Goal: Task Accomplishment & Management: Complete application form

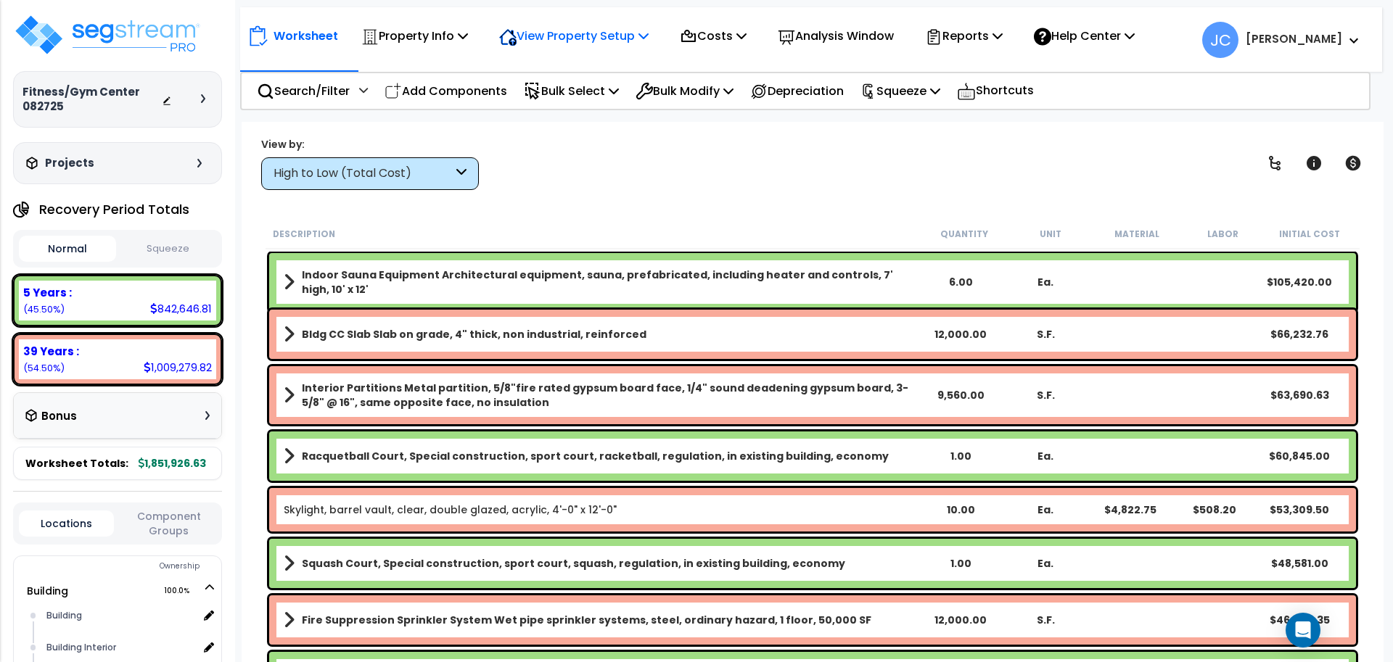
click at [583, 44] on p "View Property Setup" at bounding box center [573, 36] width 149 height 20
click at [435, 46] on div "Property Info" at bounding box center [414, 36] width 107 height 34
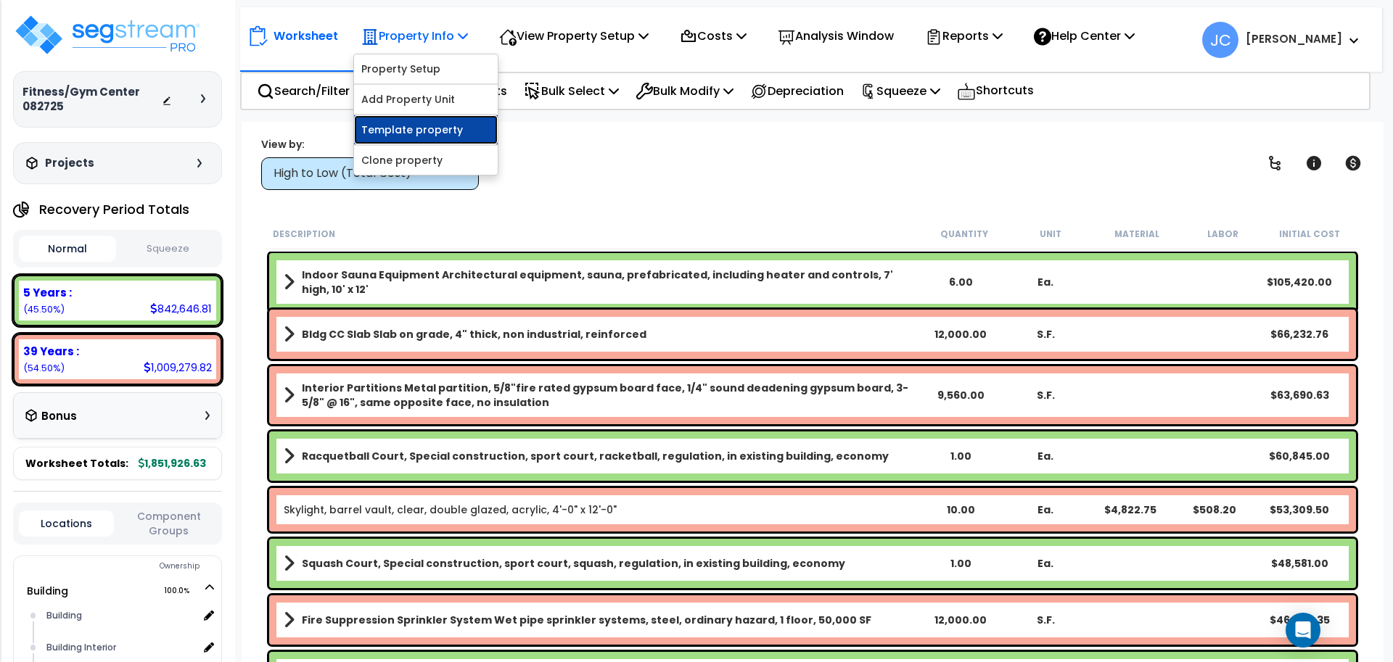
click at [410, 127] on link "Template property" at bounding box center [426, 129] width 144 height 29
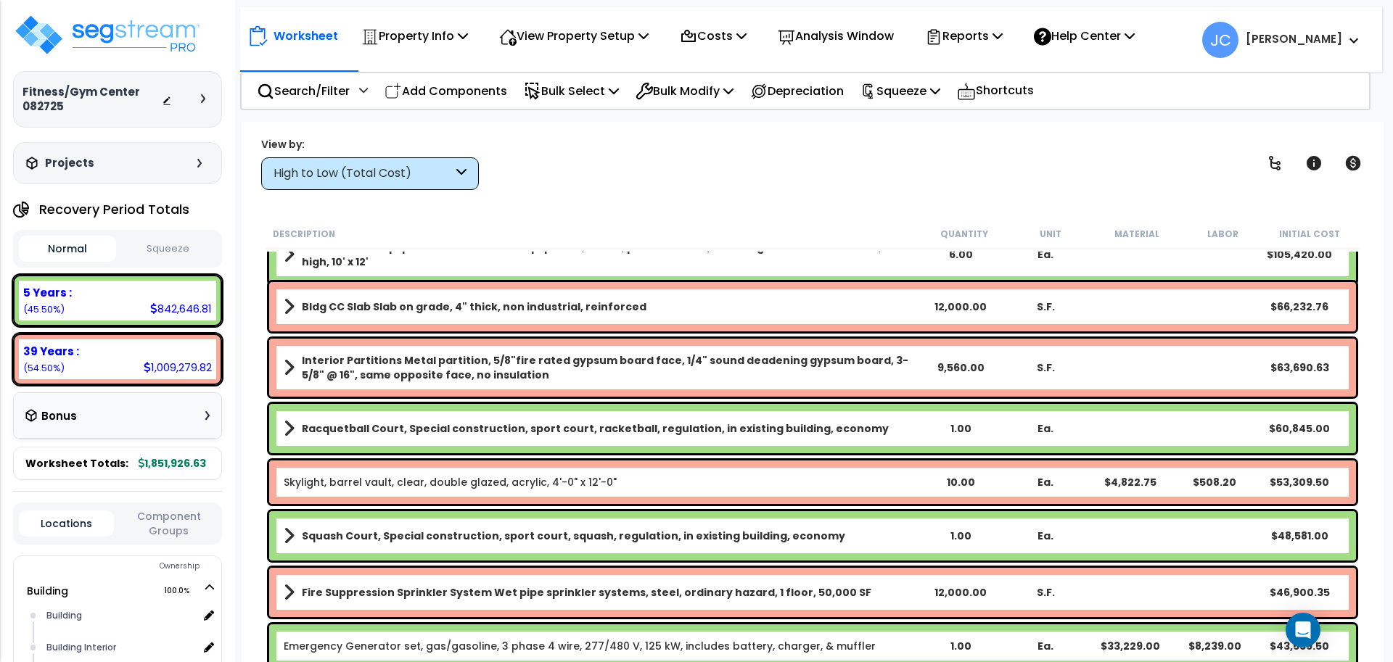
scroll to position [30, 0]
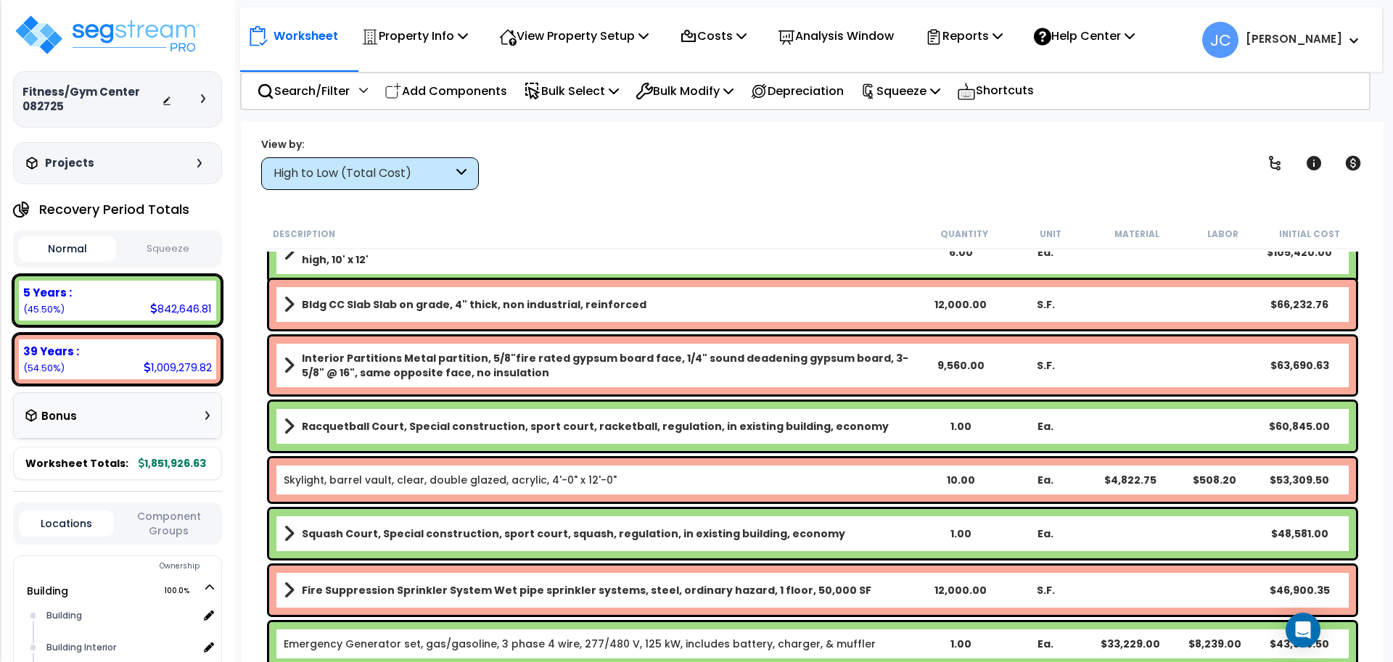
click at [430, 161] on div "High to Low (Total Cost)" at bounding box center [370, 173] width 218 height 33
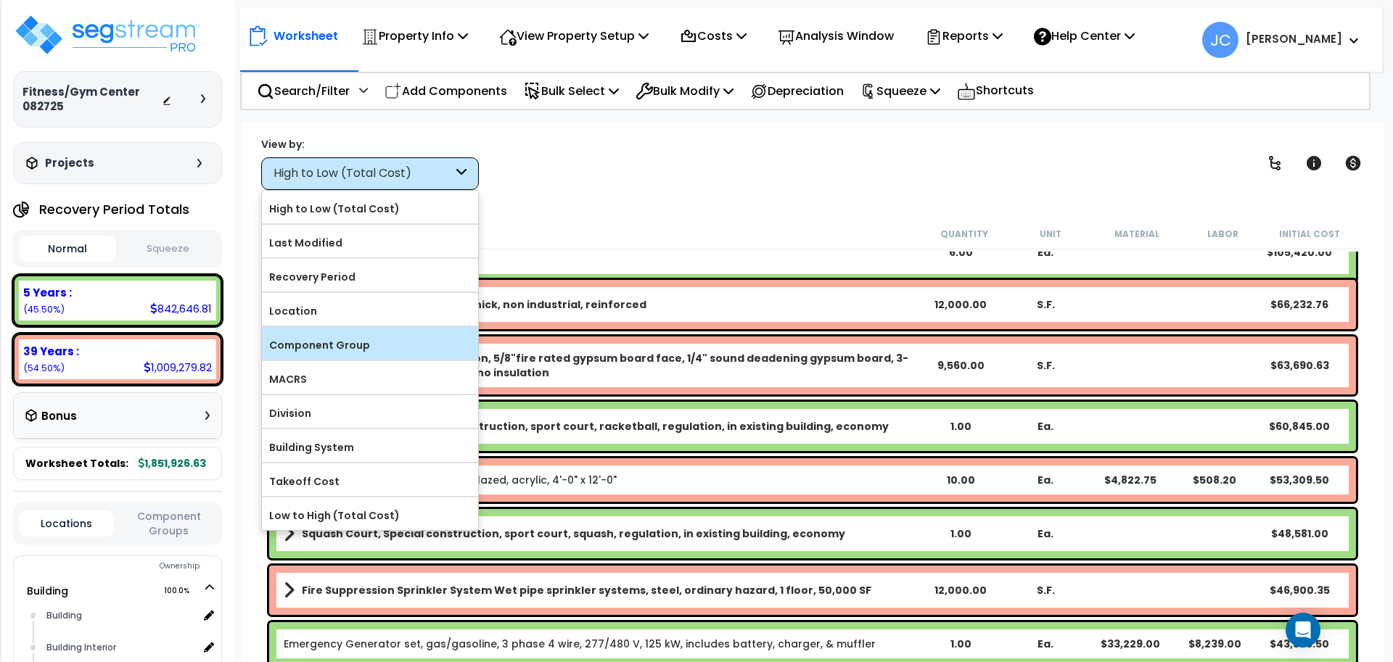
click at [360, 345] on label "Component Group" at bounding box center [370, 345] width 216 height 22
click at [0, 0] on input "Component Group" at bounding box center [0, 0] width 0 height 0
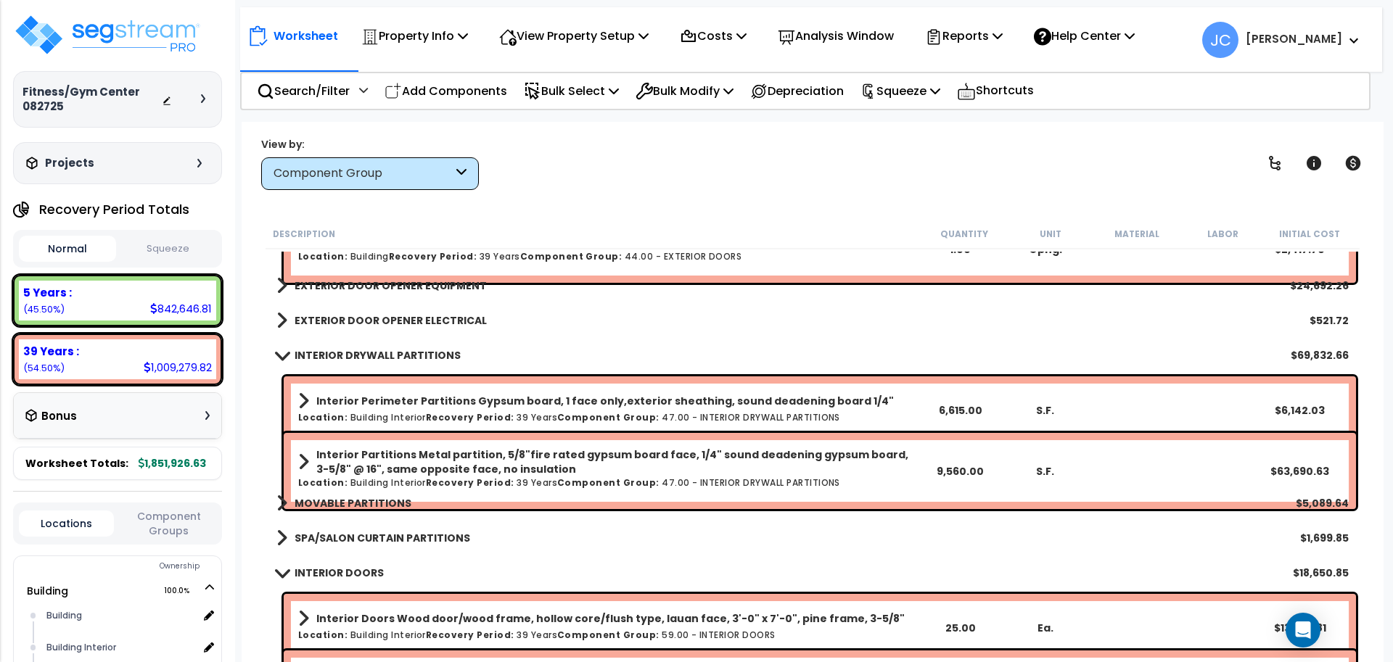
scroll to position [5149, 0]
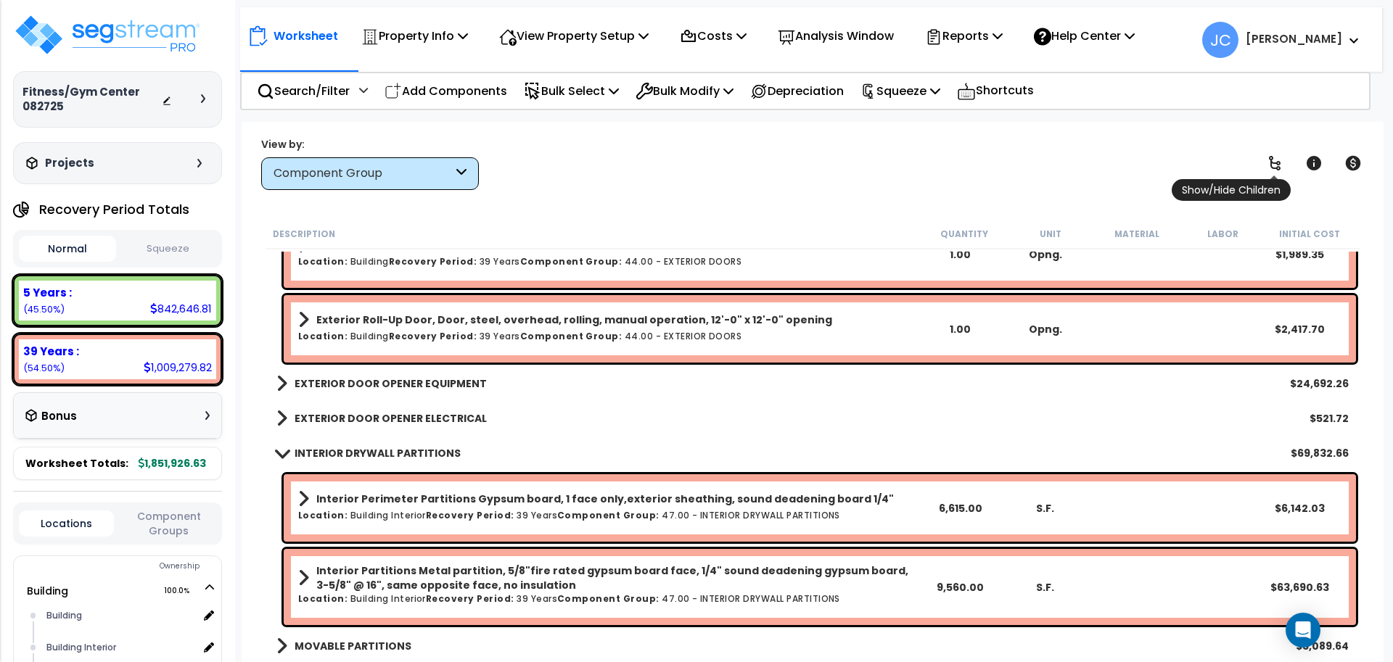
click at [1278, 158] on icon at bounding box center [1274, 163] width 17 height 17
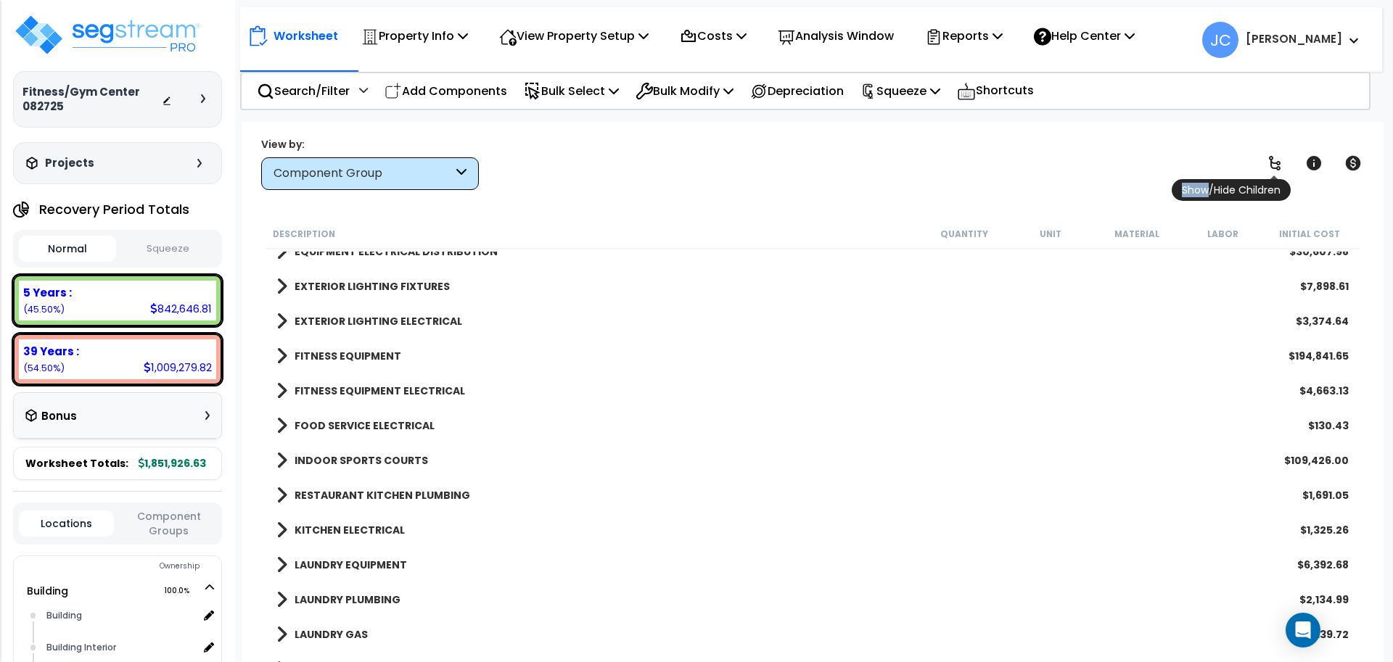
click at [1278, 158] on icon at bounding box center [1274, 163] width 17 height 17
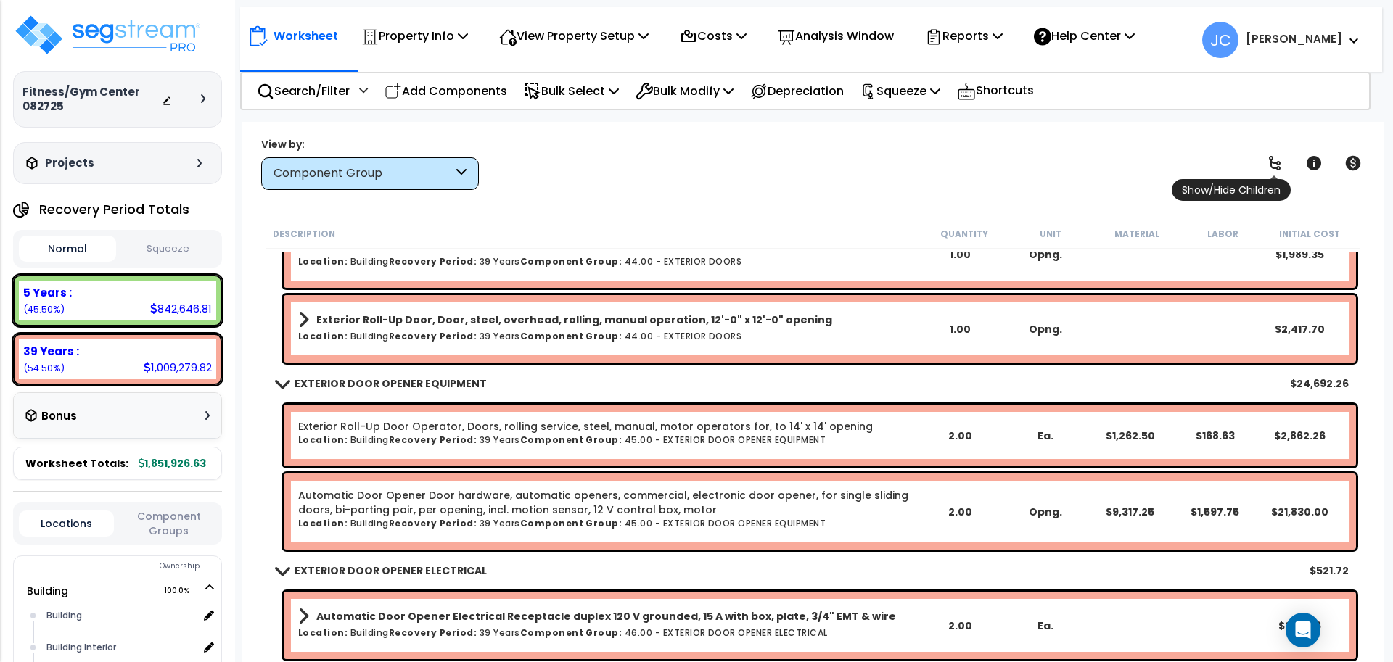
click at [1278, 158] on icon at bounding box center [1274, 163] width 17 height 17
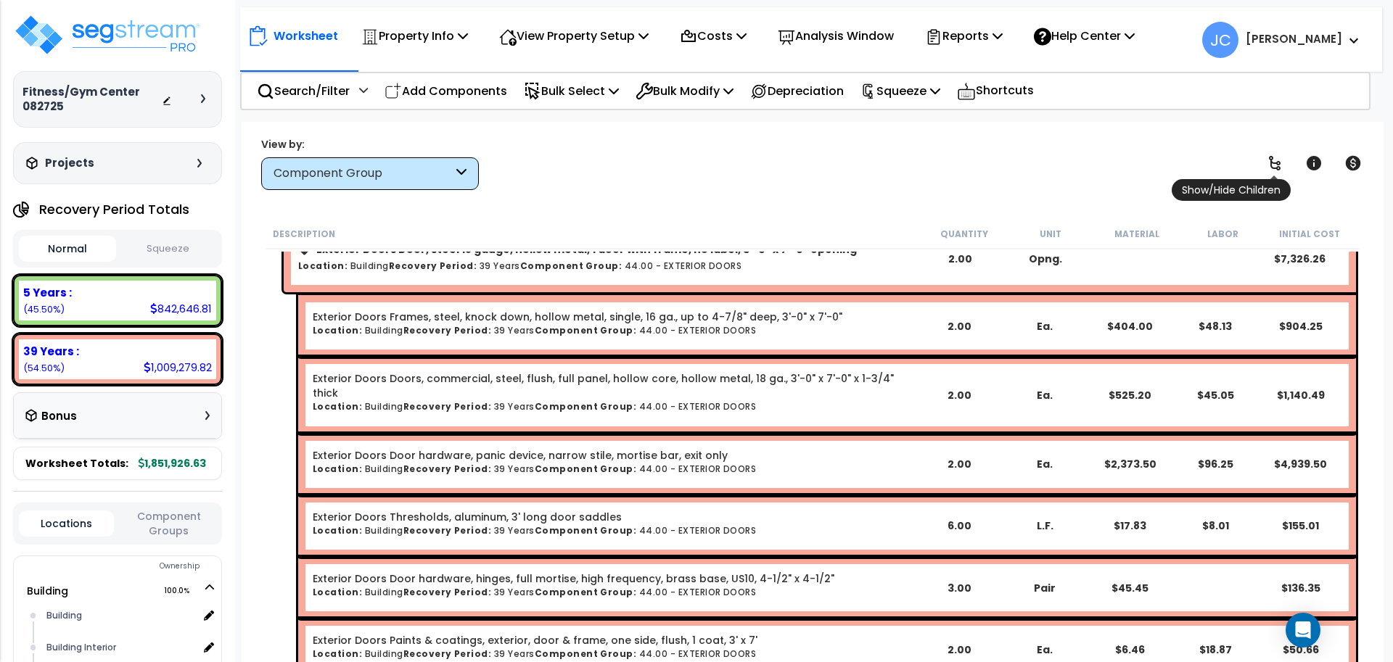
click at [1278, 158] on icon at bounding box center [1274, 163] width 17 height 17
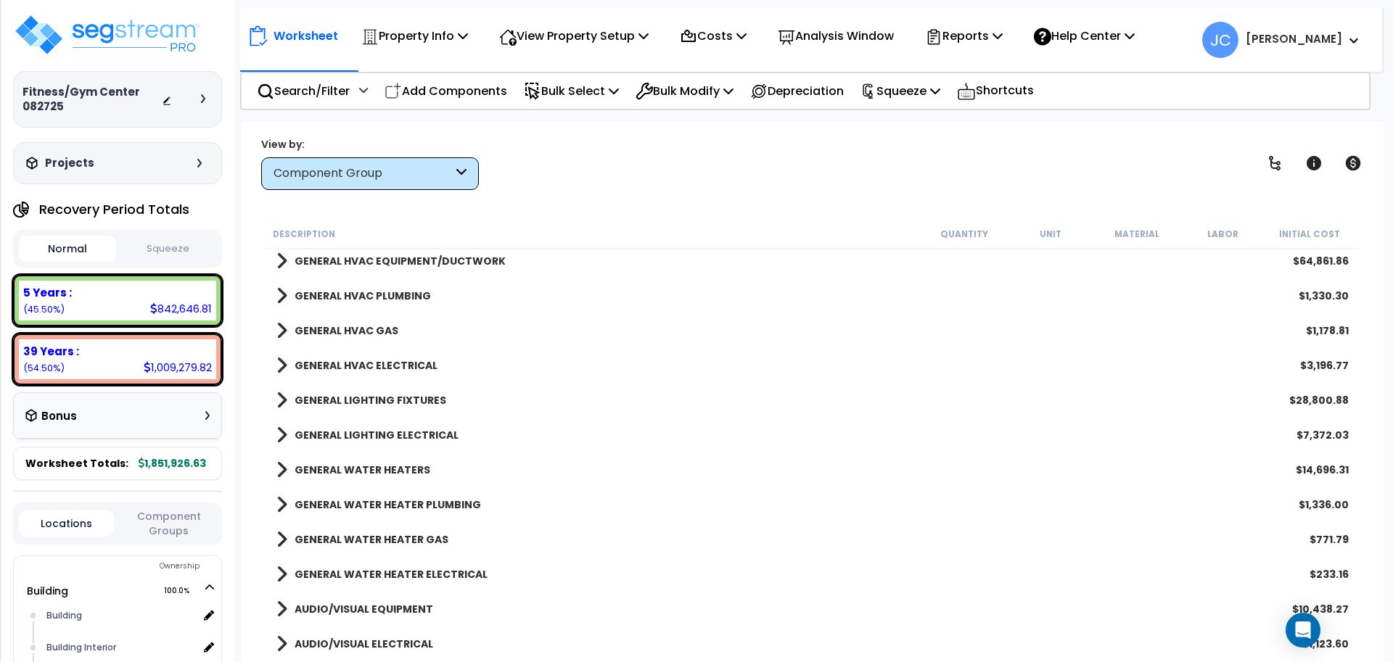
scroll to position [3416, 0]
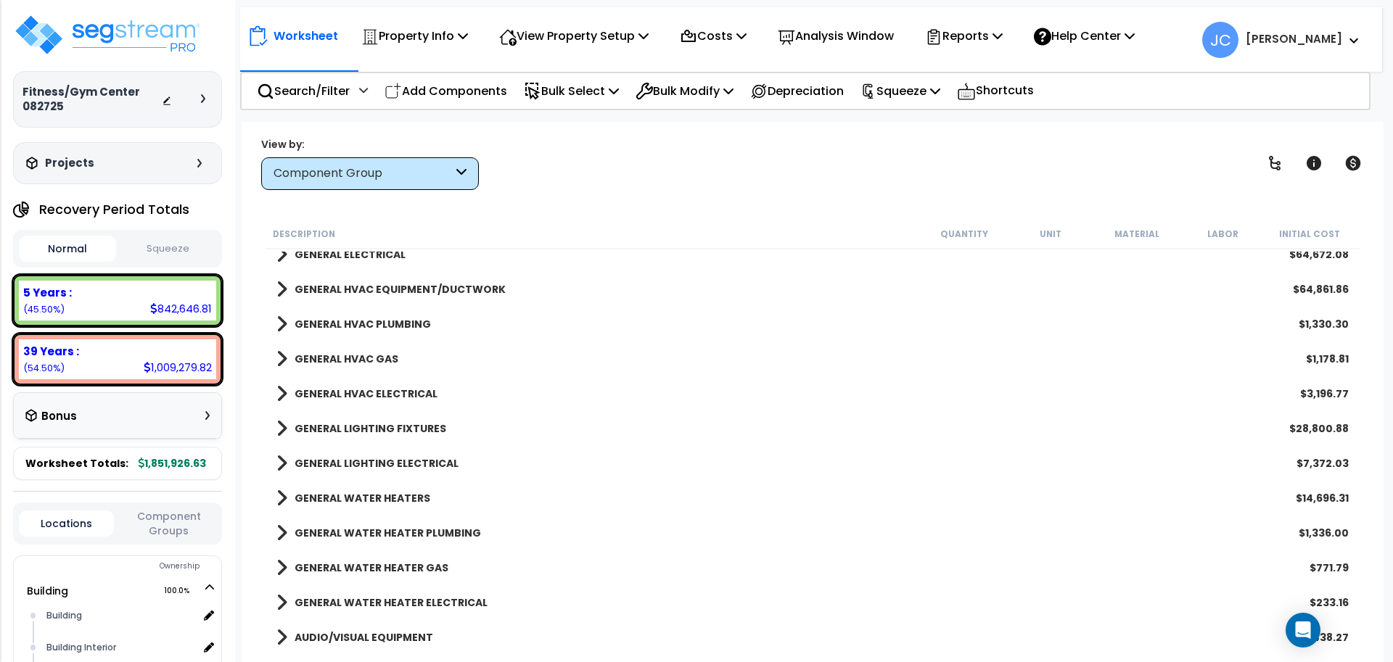
click at [398, 282] on b "GENERAL HVAC EQUIPMENT/DUCTWORK" at bounding box center [400, 289] width 211 height 15
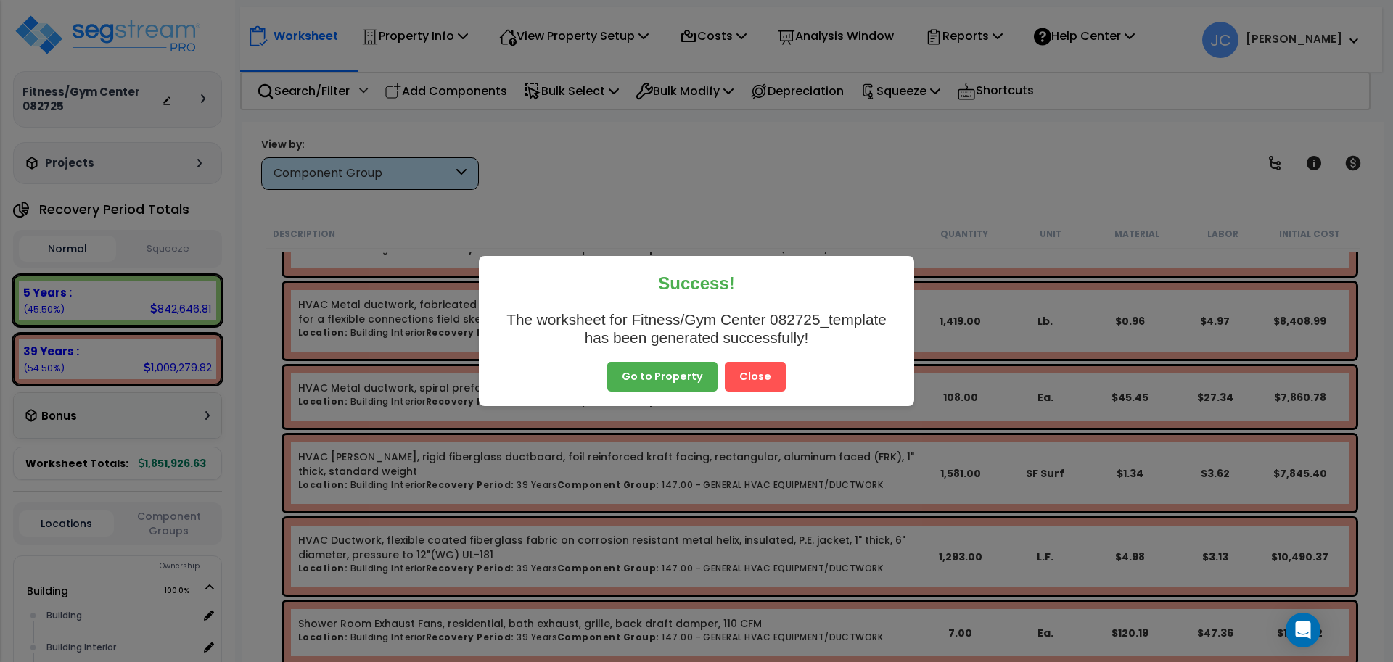
scroll to position [3521, 0]
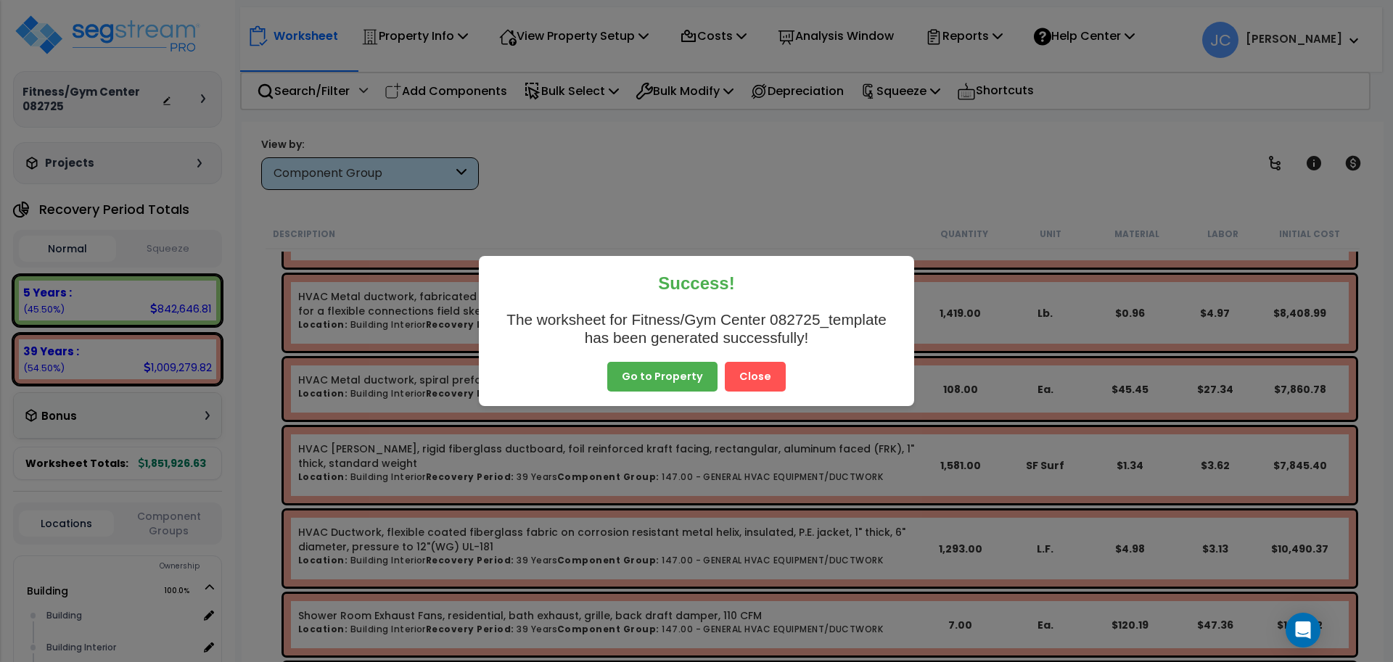
click at [758, 374] on button "Close" at bounding box center [755, 377] width 61 height 30
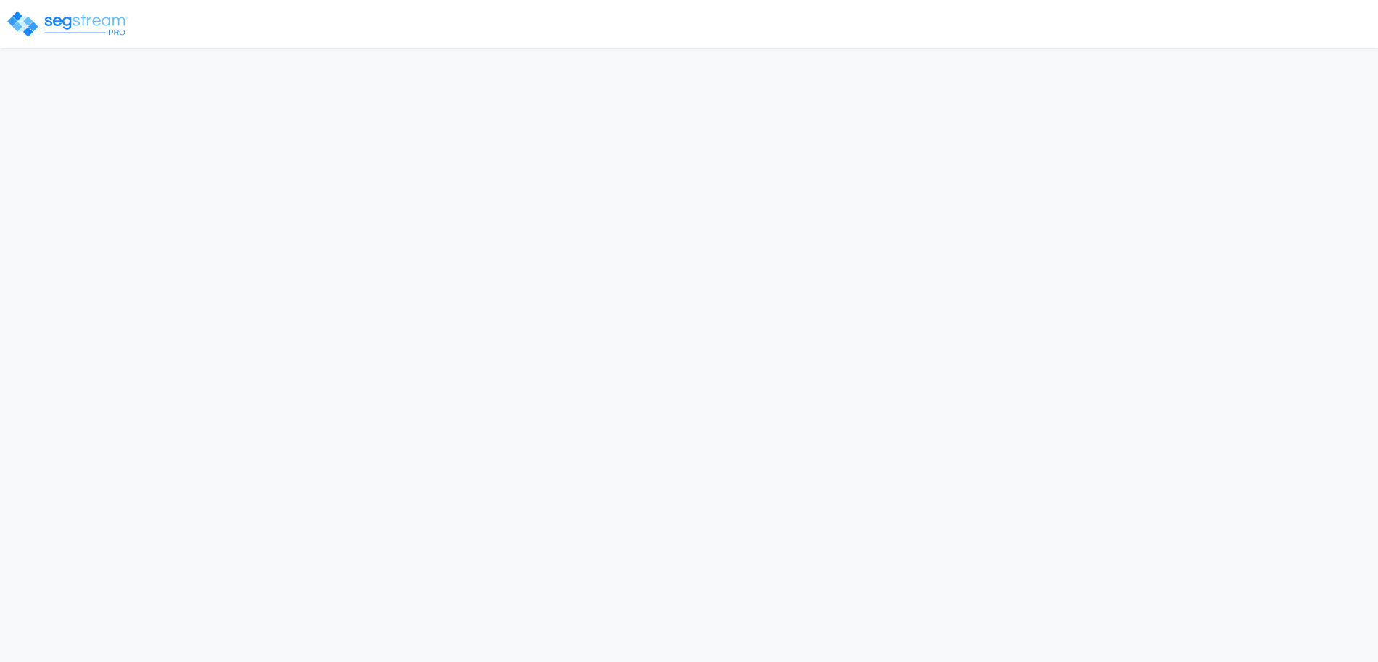
select select "2025"
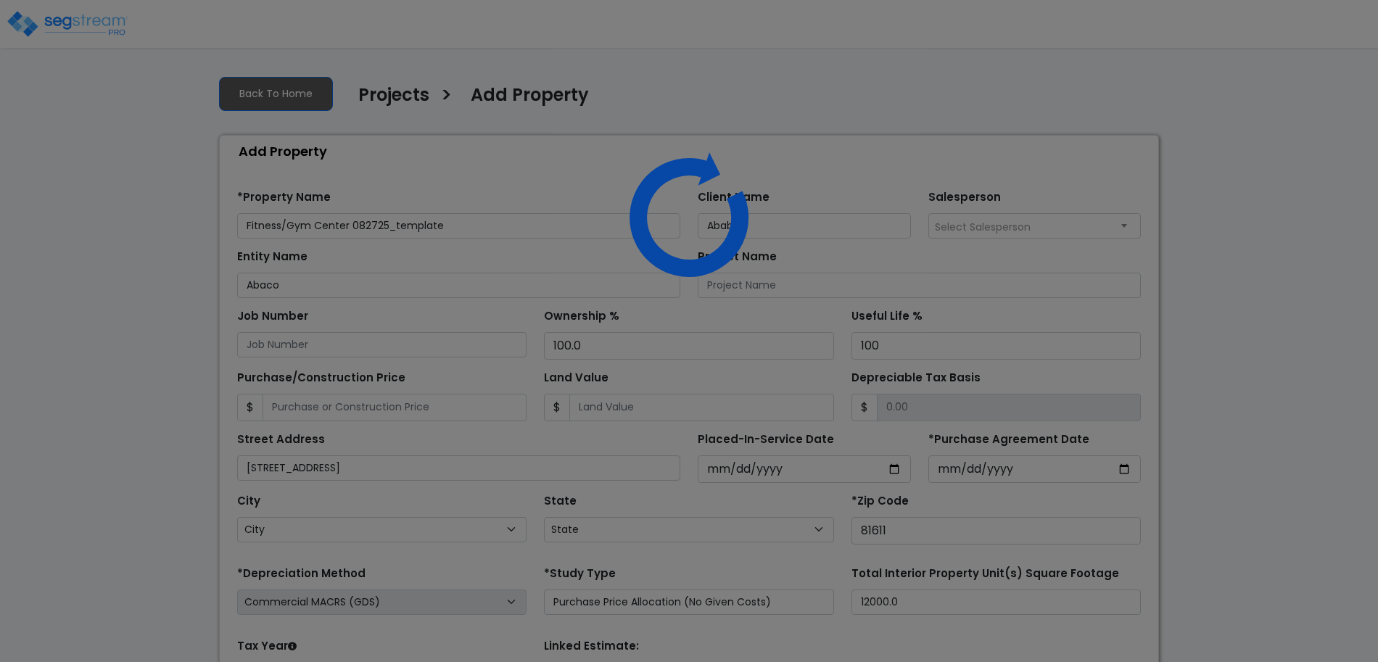
select select "CO"
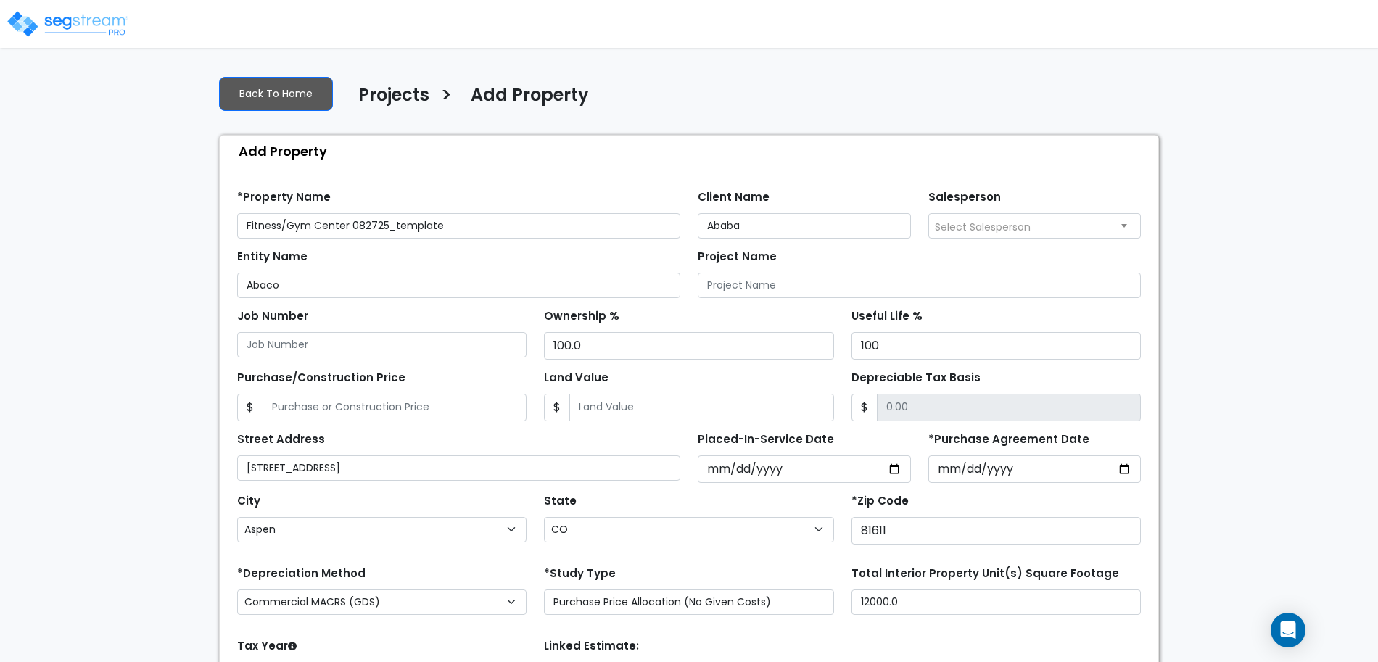
scroll to position [141, 0]
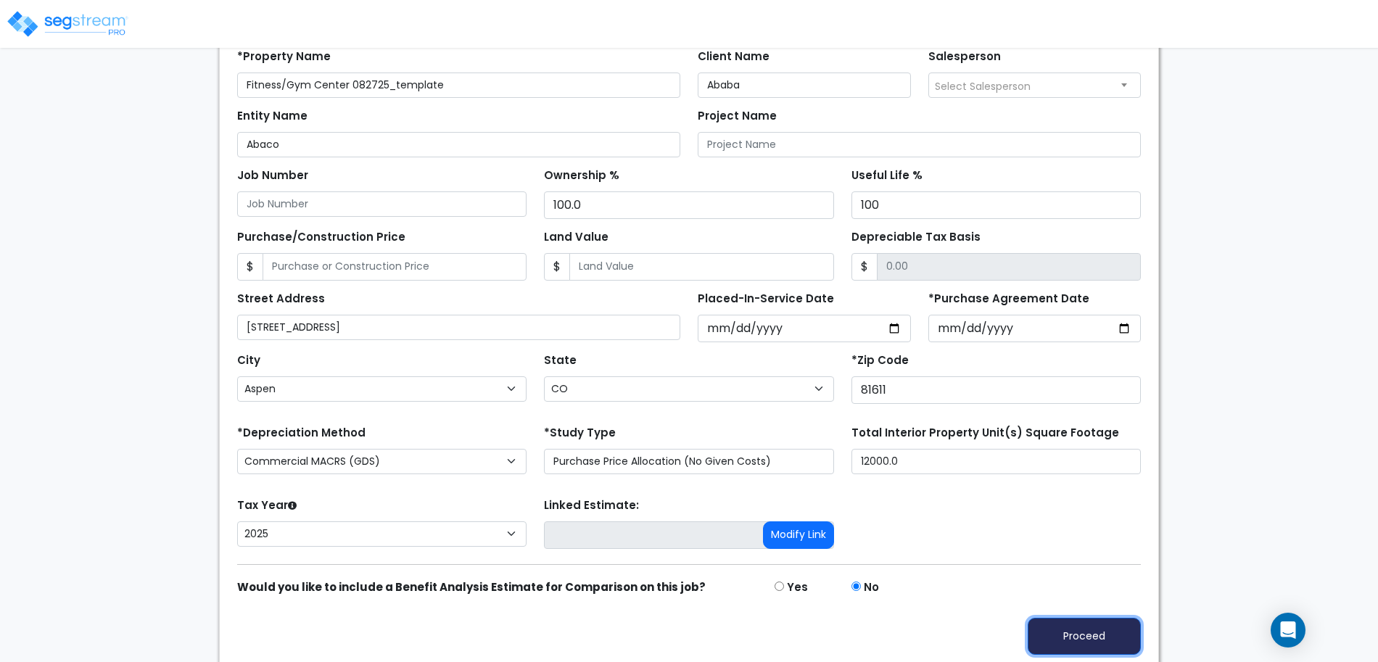
click at [1085, 630] on button "Proceed" at bounding box center [1084, 636] width 113 height 37
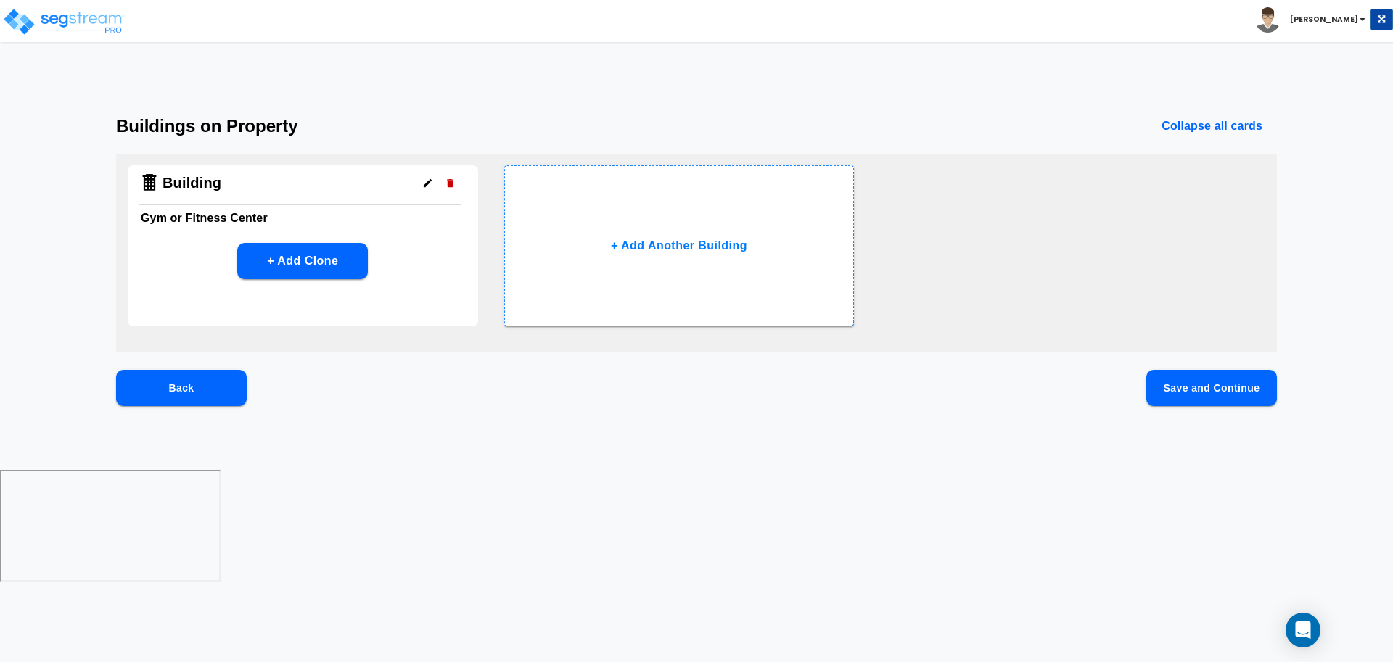
click at [1176, 390] on button "Save and Continue" at bounding box center [1211, 388] width 131 height 36
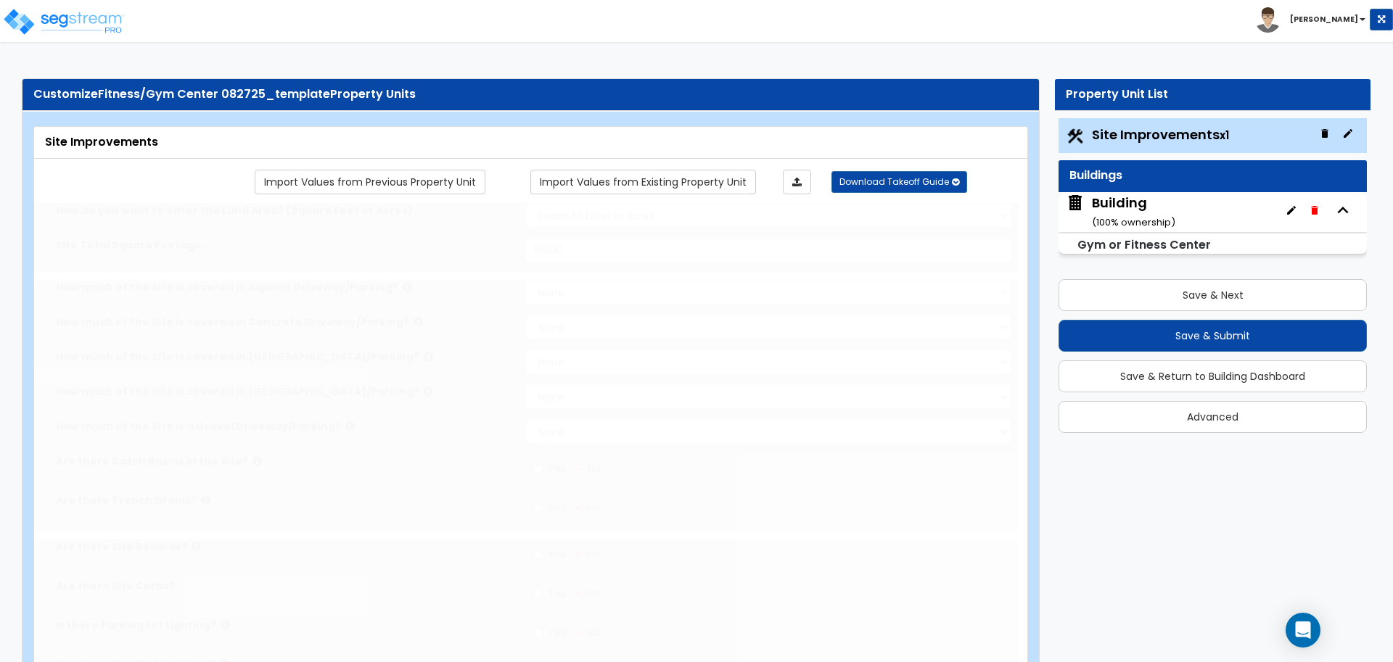
select select "2"
type input "16000"
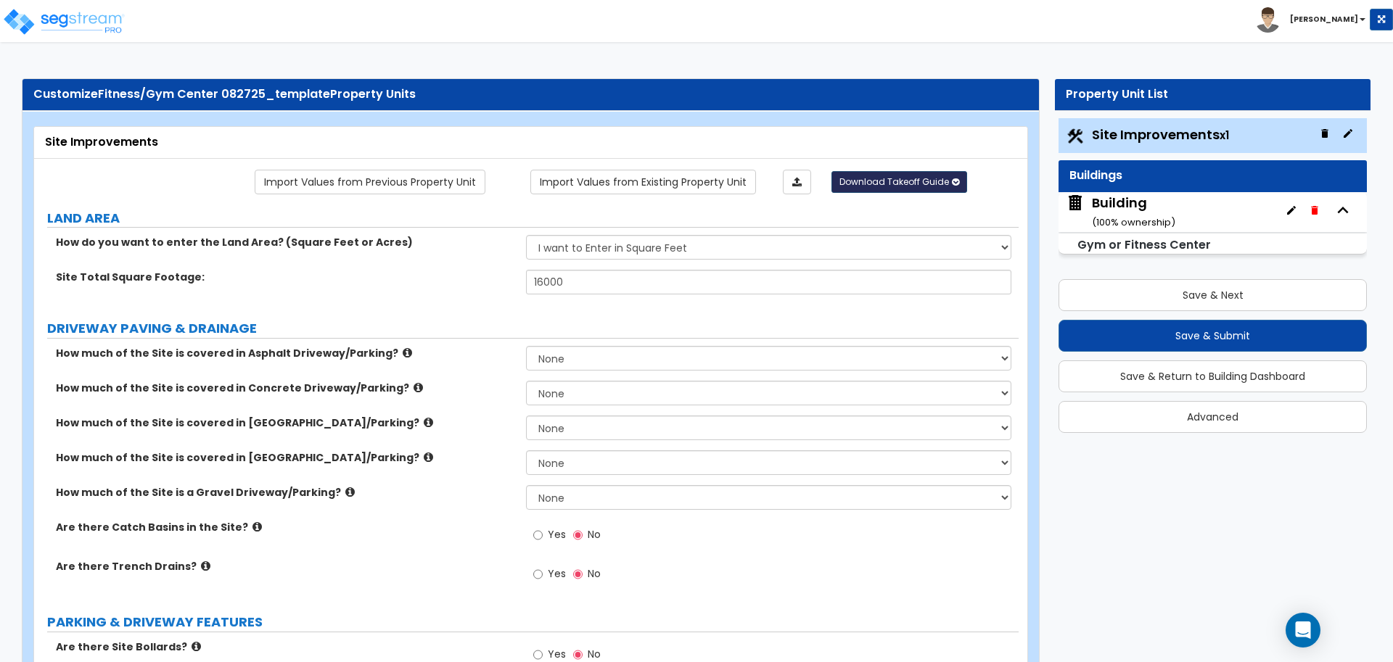
click at [873, 184] on span "Download Takeoff Guide" at bounding box center [894, 182] width 110 height 12
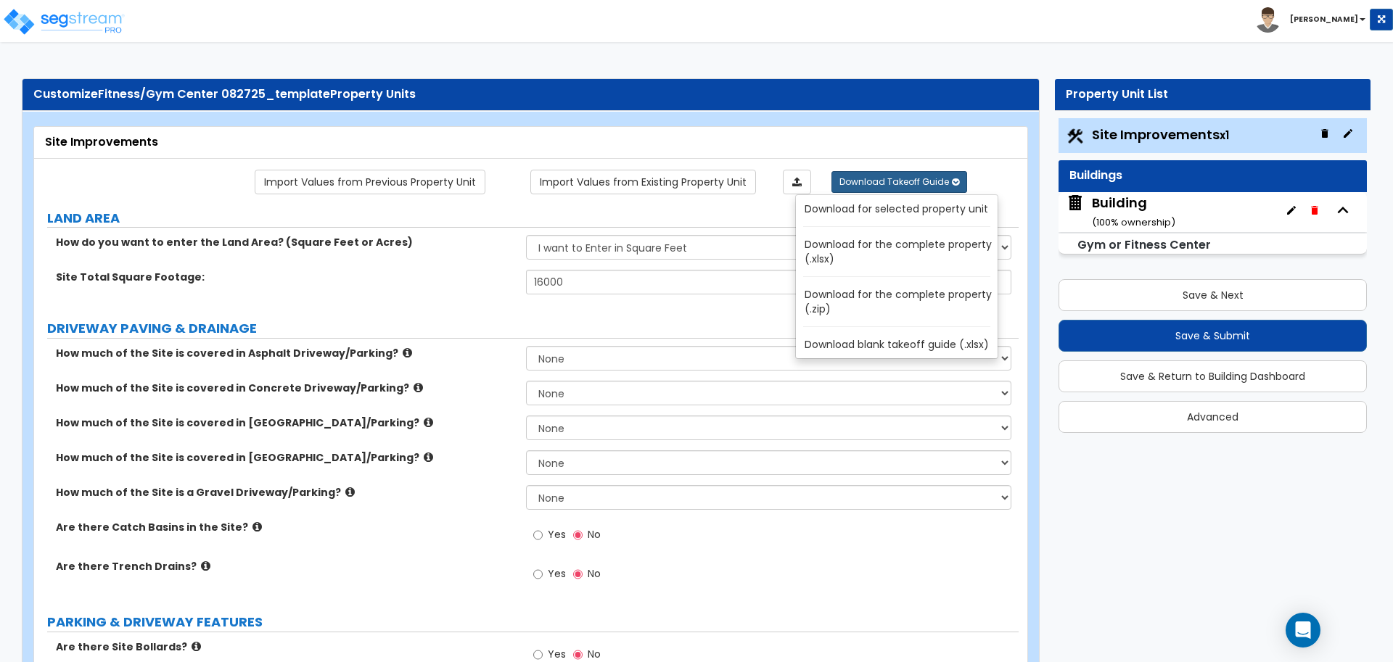
click at [845, 306] on link "Download for the complete property (.zip)" at bounding box center [900, 301] width 196 height 35
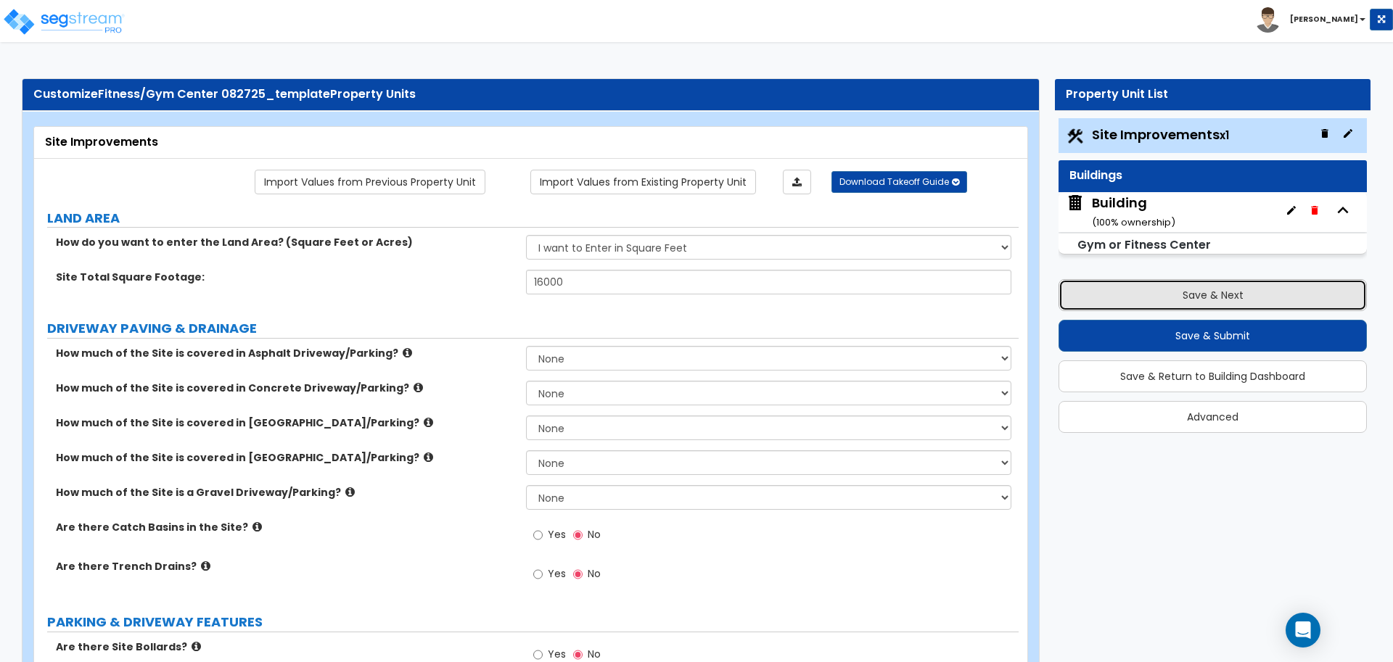
click at [1085, 288] on button "Save & Next" at bounding box center [1212, 295] width 308 height 32
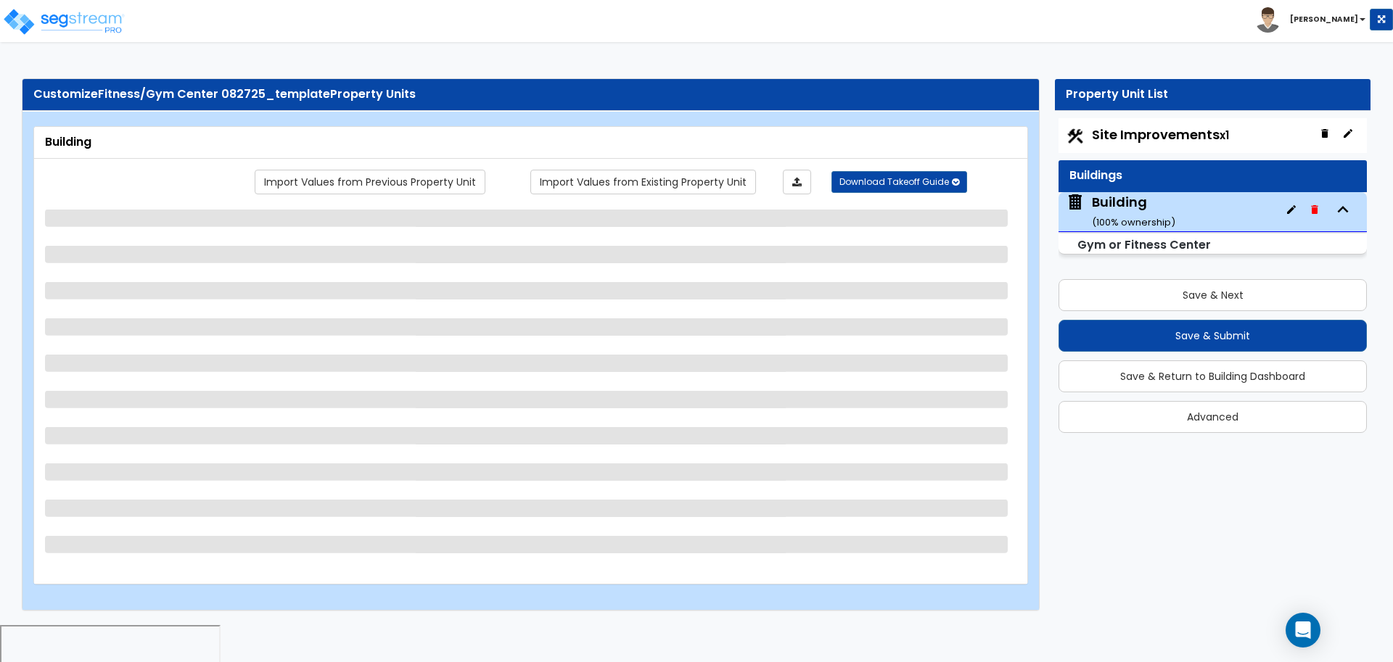
select select "2"
select select "5"
select select "2"
select select "5"
select select "1"
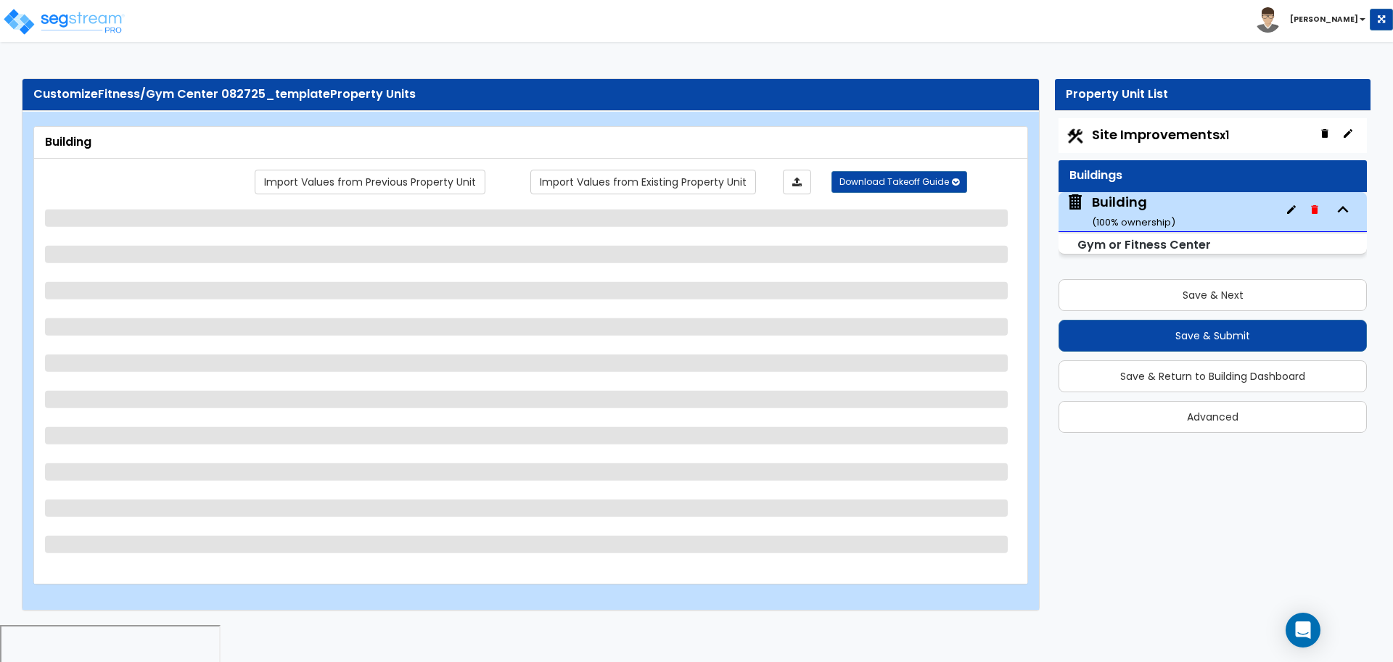
select select "4"
select select "2"
select select "8"
select select "1"
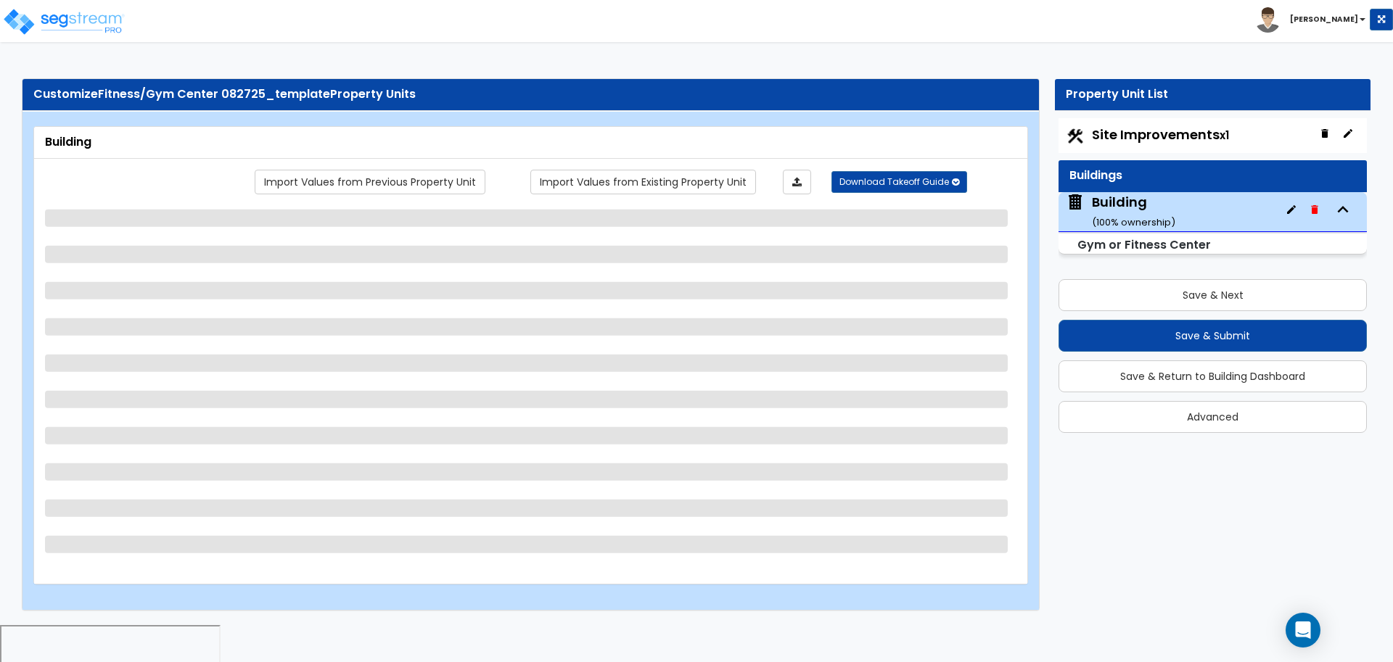
select select "3"
select select "11"
select select "7"
select select "10"
select select "3"
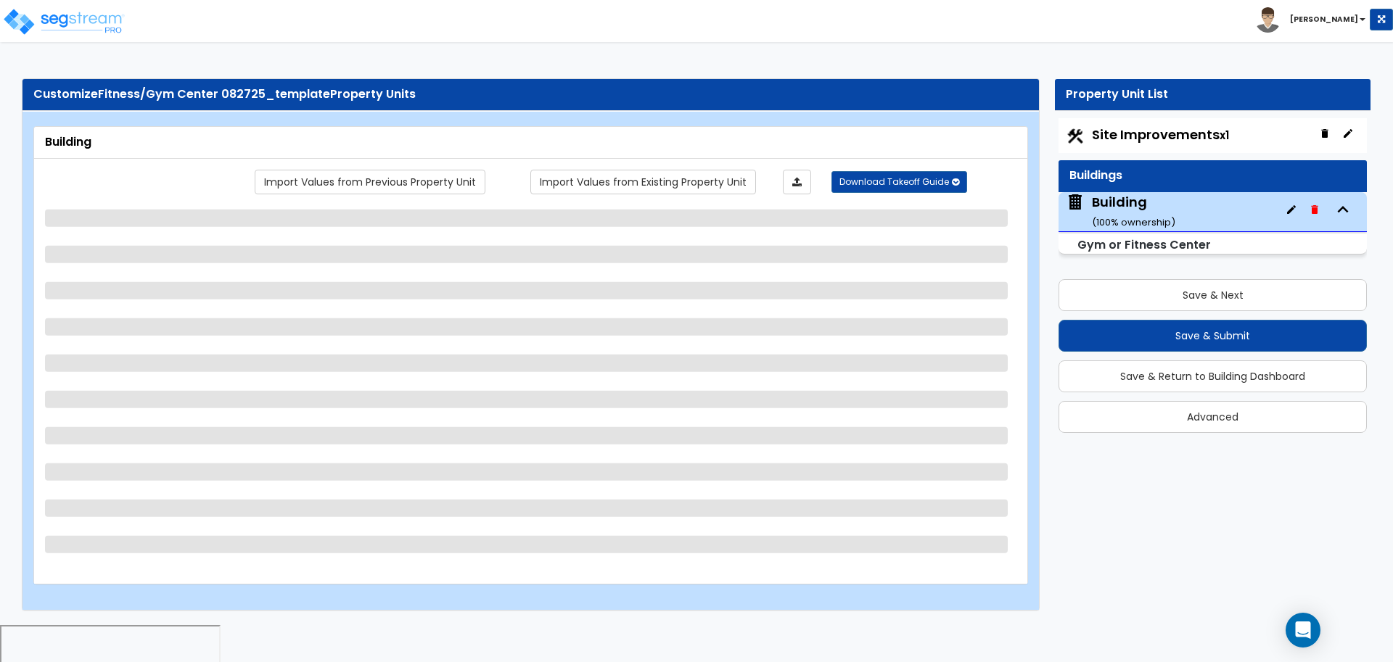
select select "1"
select select "2"
select select "3"
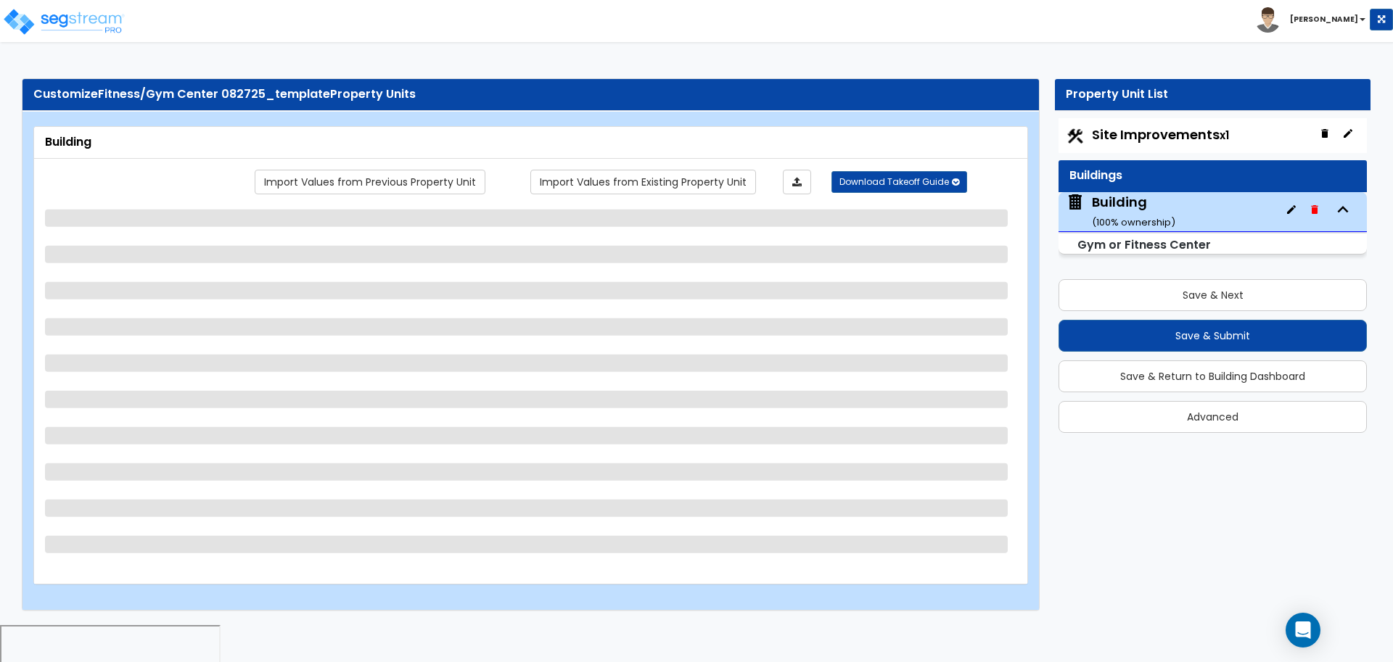
select select "3"
select select "2"
select select "3"
select select "1"
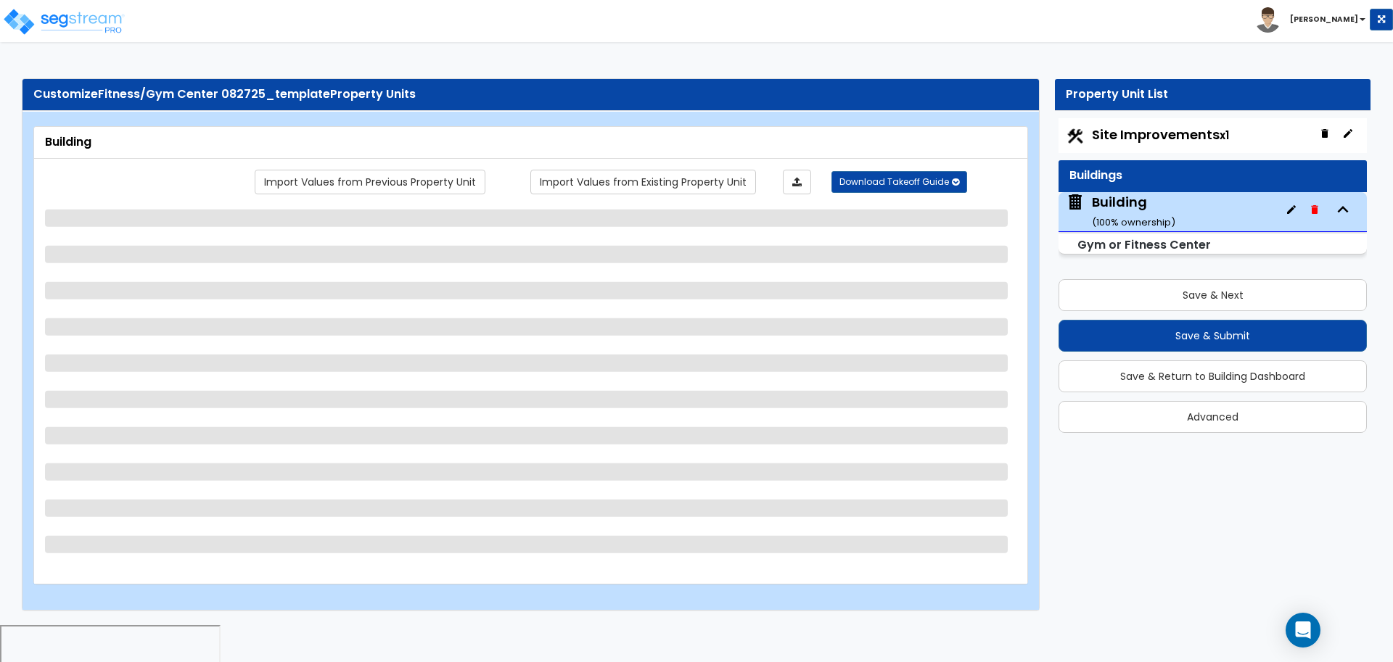
select select "2"
select select "3"
select select "2"
select select "3"
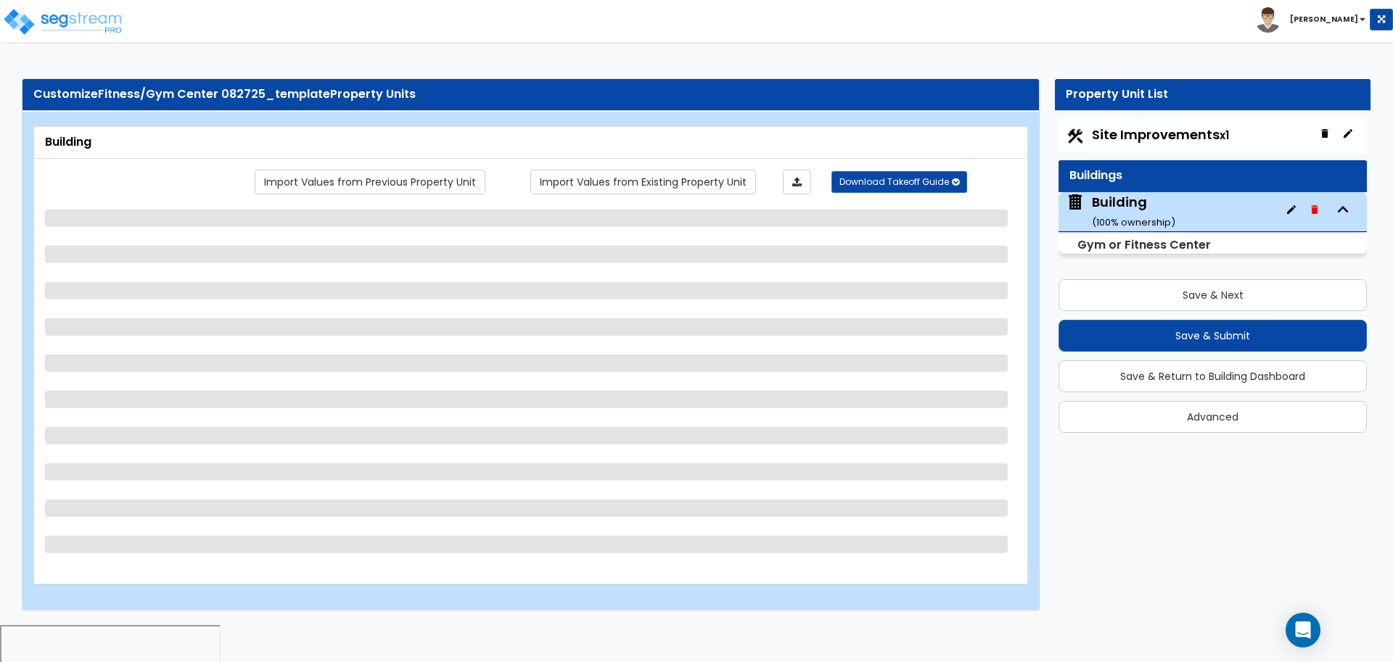
select select "2"
select select "4"
select select "1"
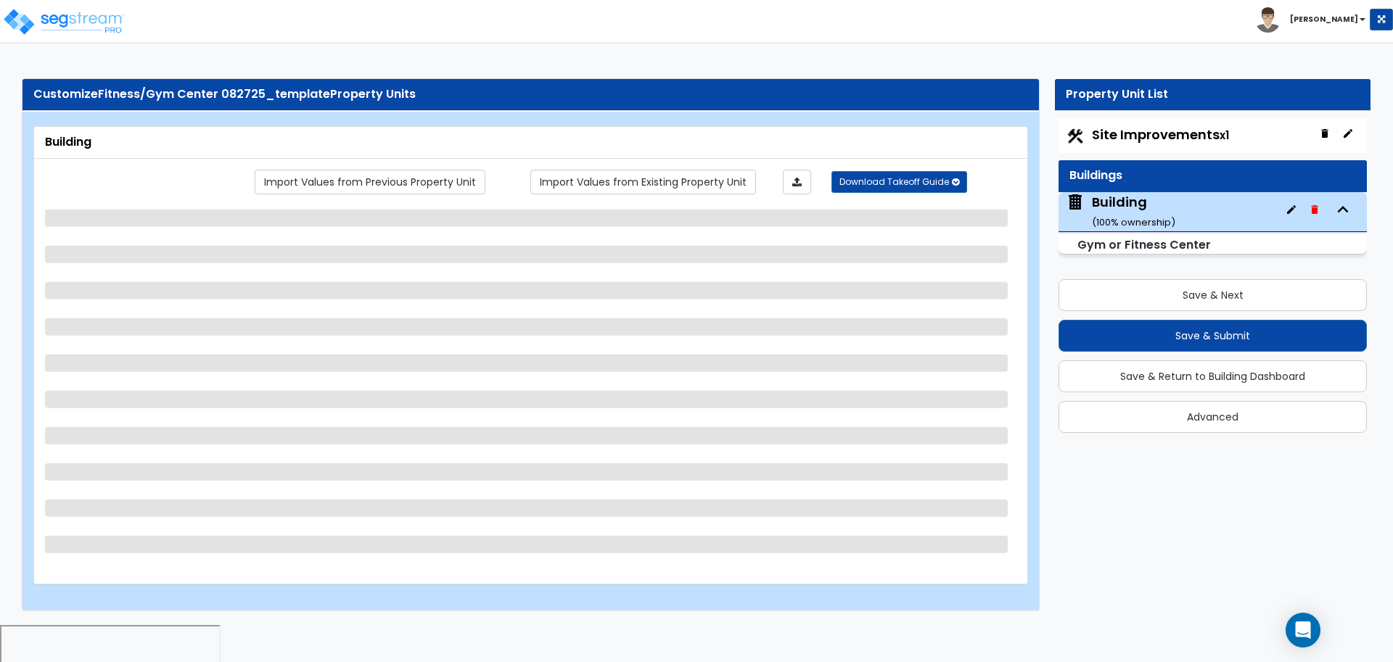
select select "1"
select select "3"
select select "2"
select select "1"
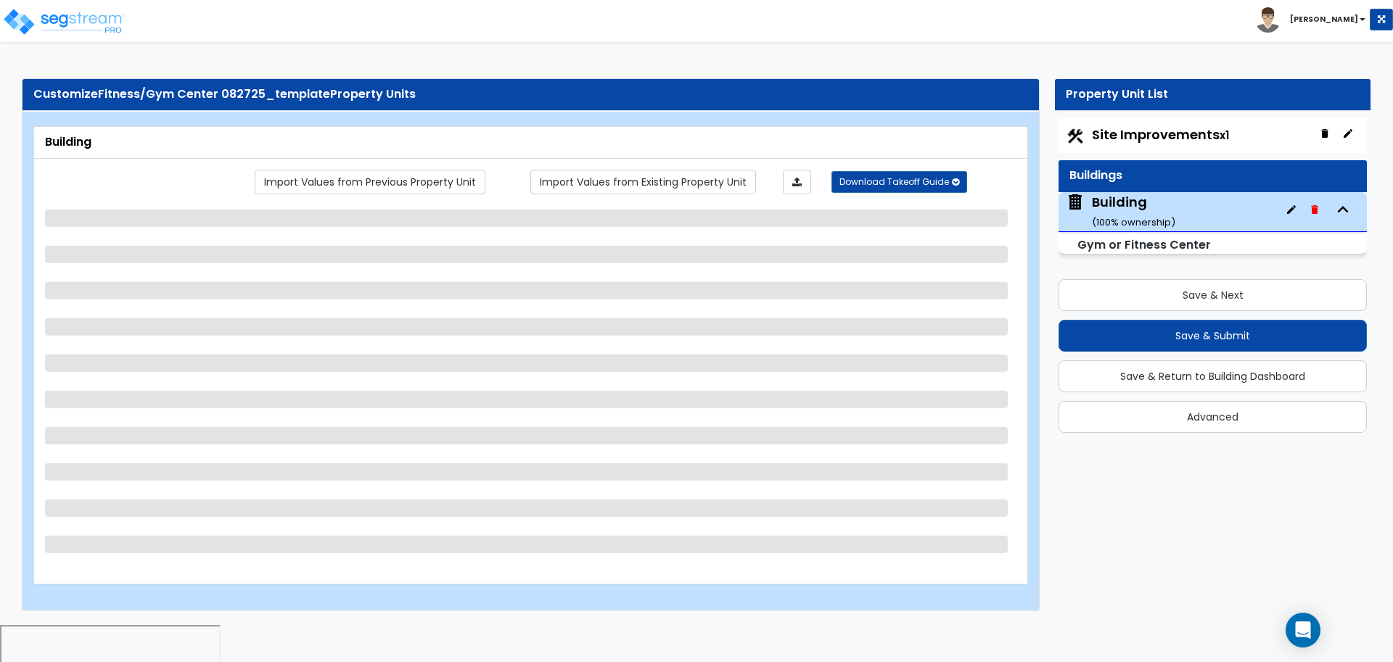
select select "2"
select select "1"
select select "4"
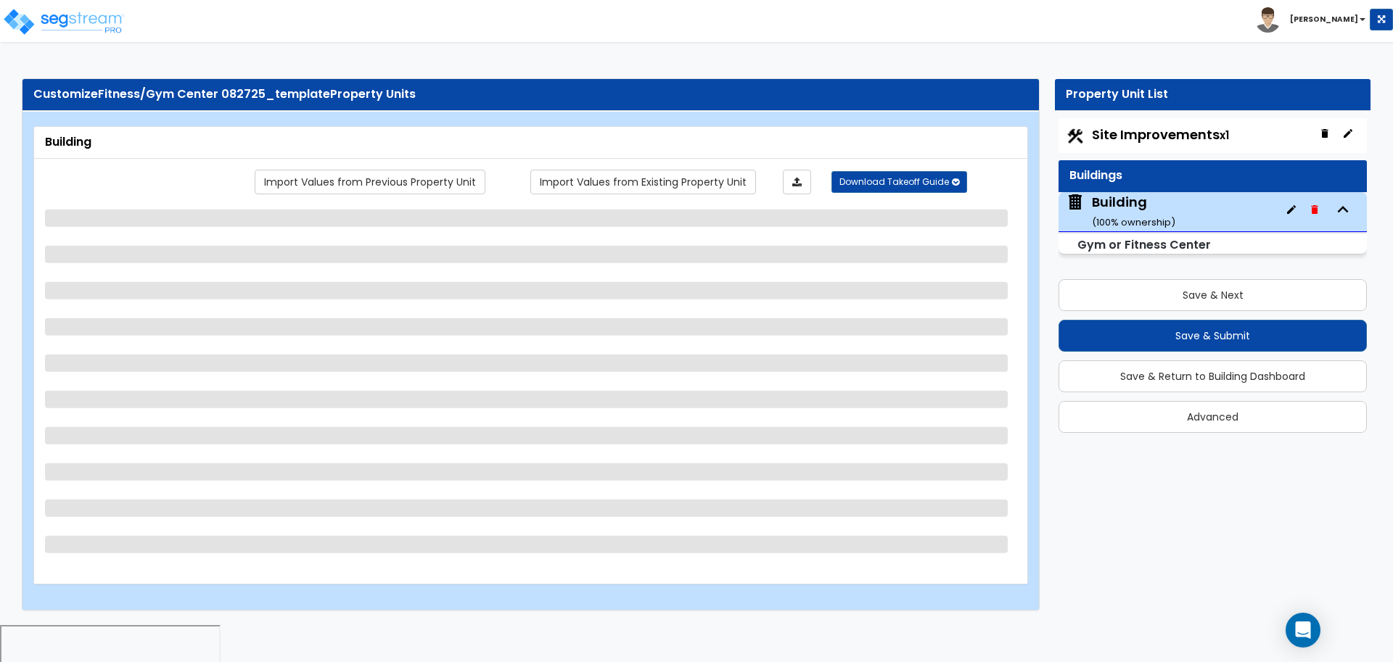
select select "1"
select select "2"
select select "6"
select select "7"
select select "2"
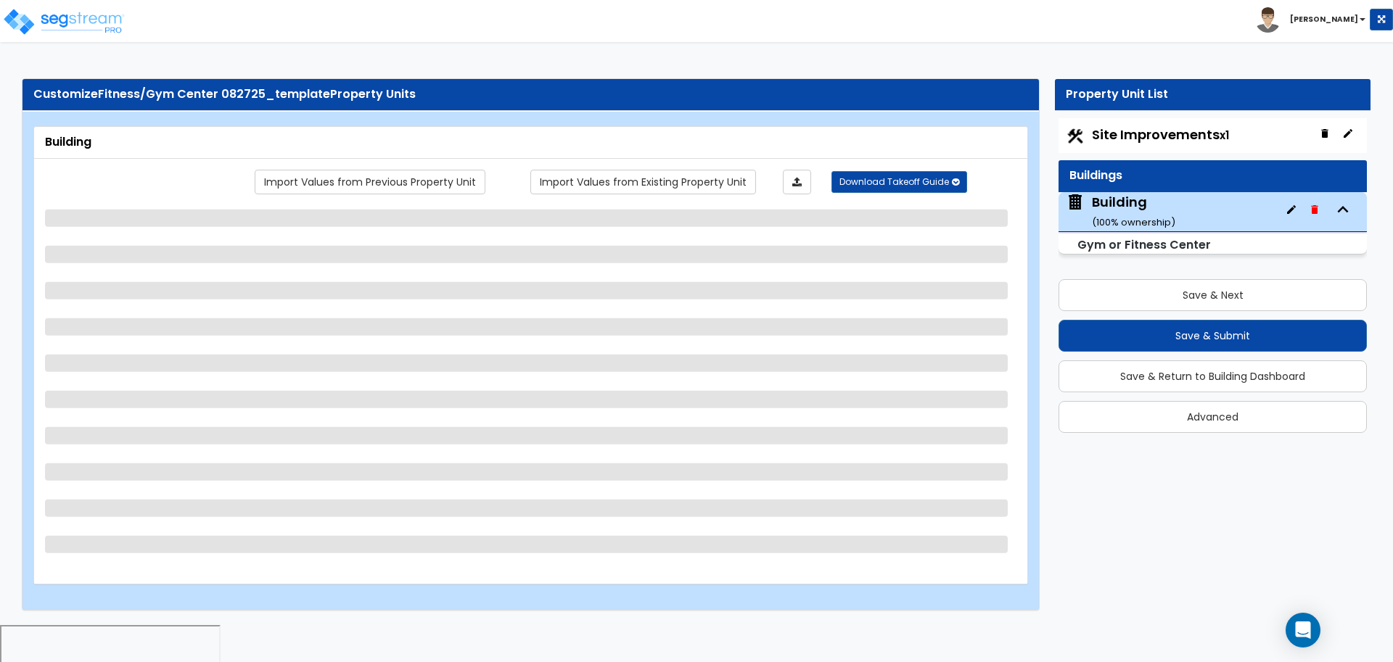
select select "3"
select select "4"
select select "3"
select select "1"
select select "2"
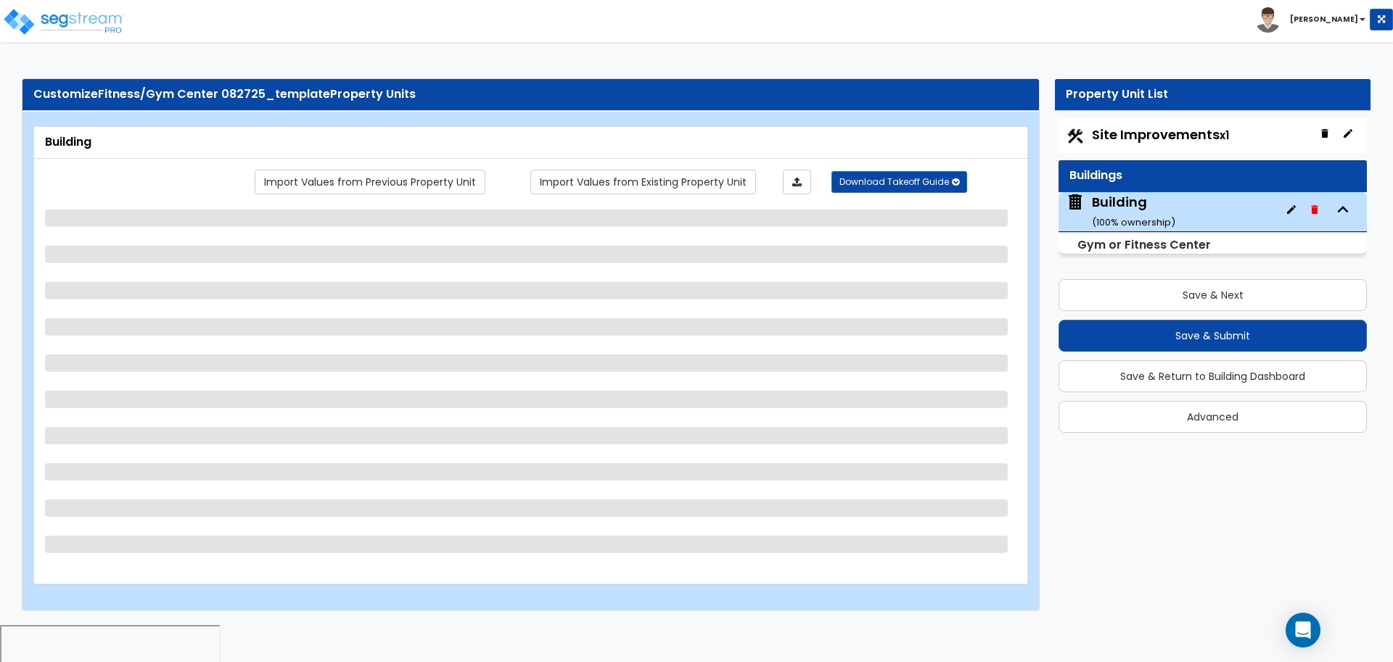
select select "3"
select select "4"
select select "2"
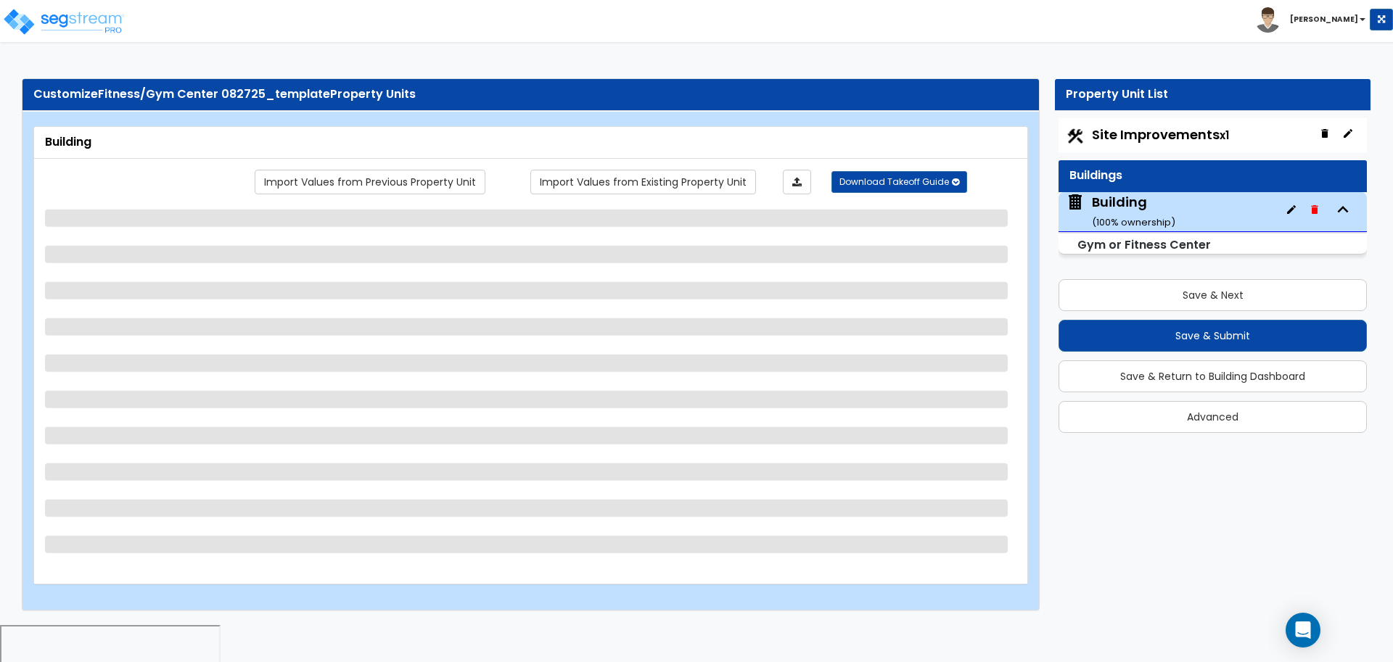
select select "2"
select select "5"
select select "2"
select select "1"
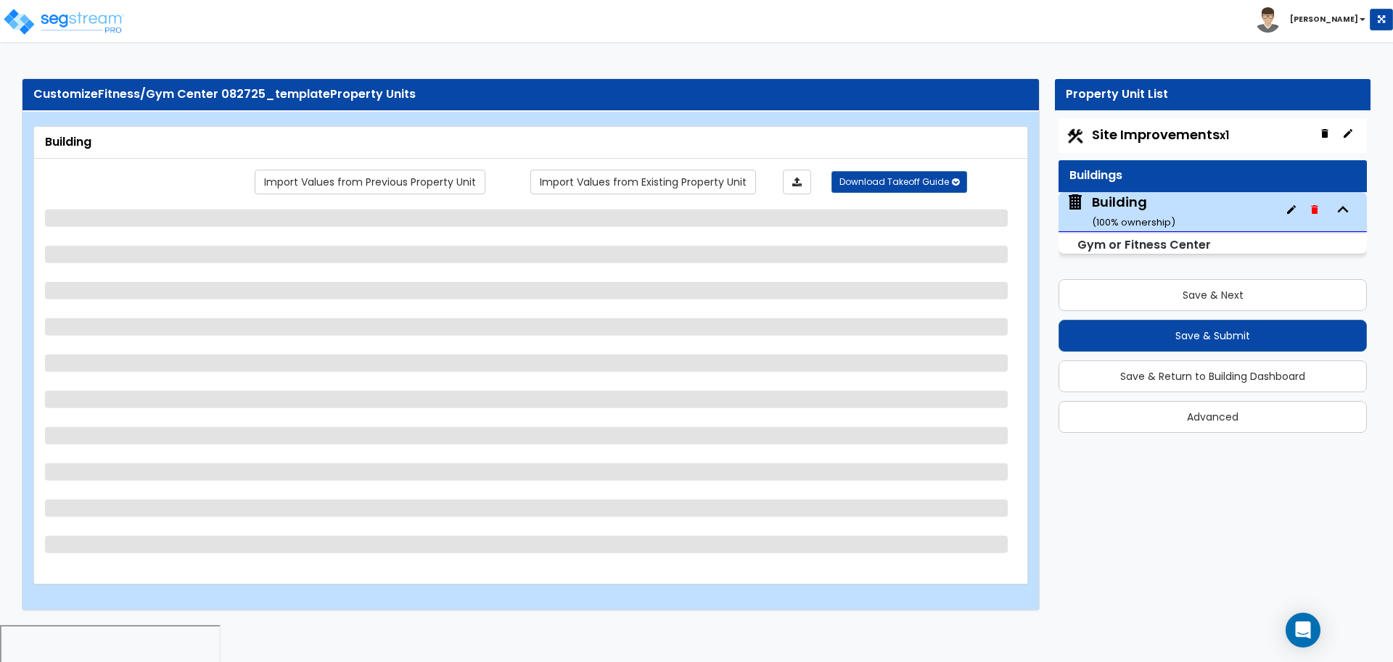
select select "8"
select select "1"
select select "7"
select select "1"
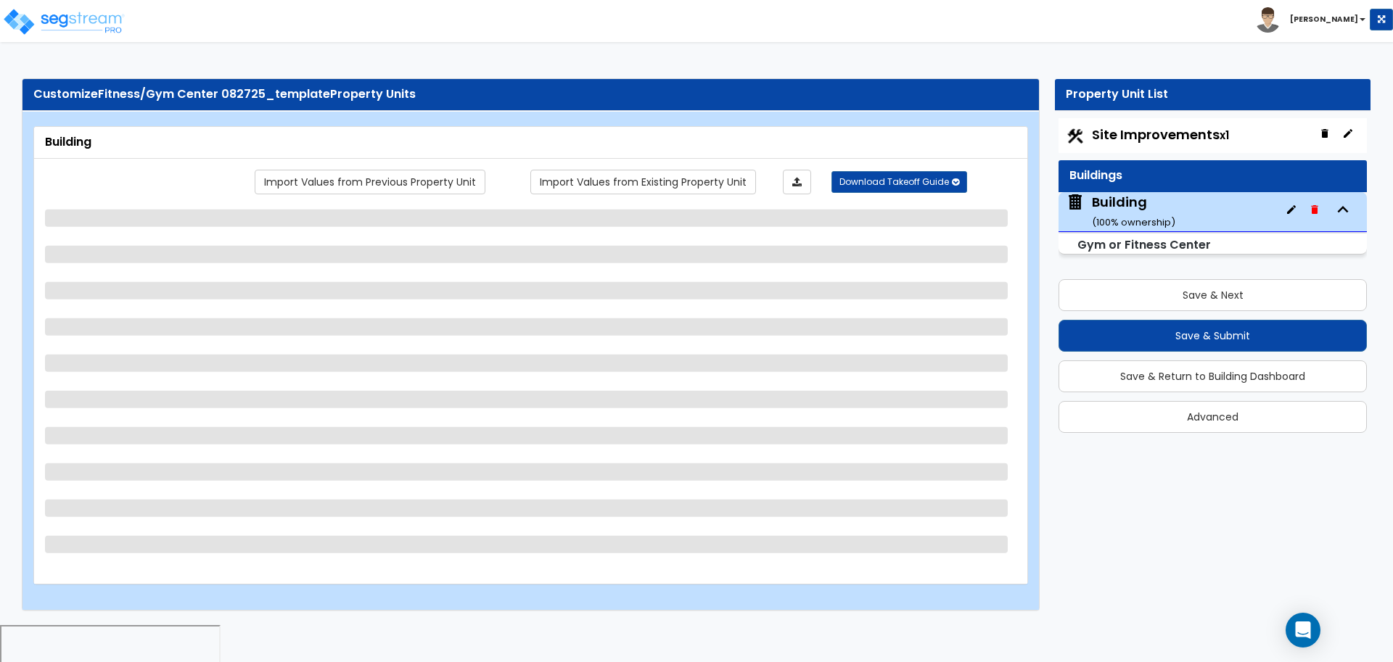
select select "1"
select select "2"
select select "3"
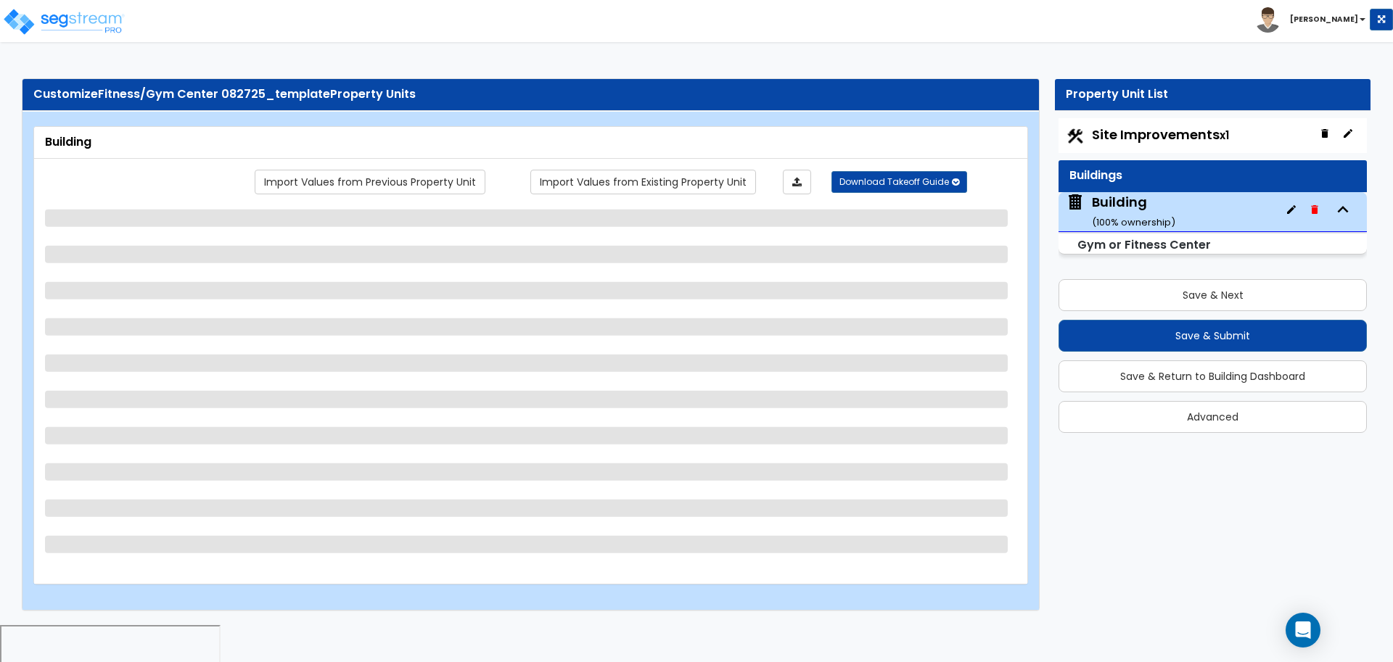
select select "2"
select select "1"
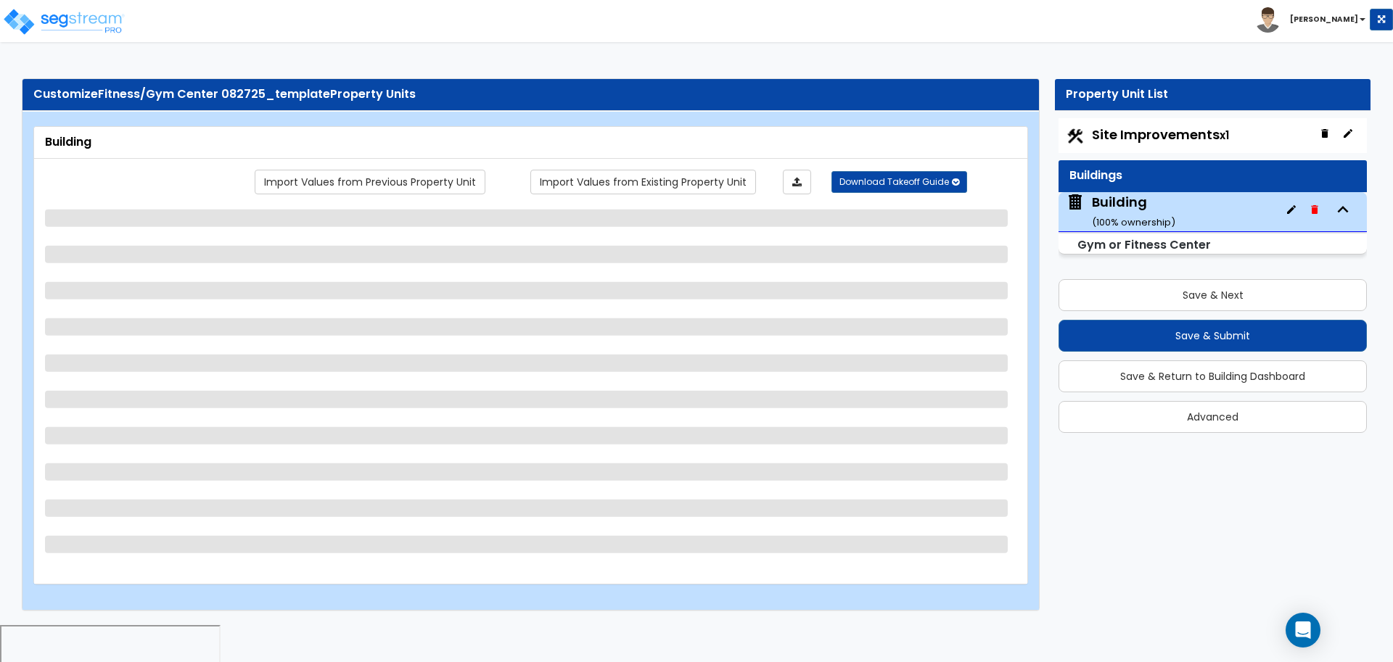
select select "1"
select select "5"
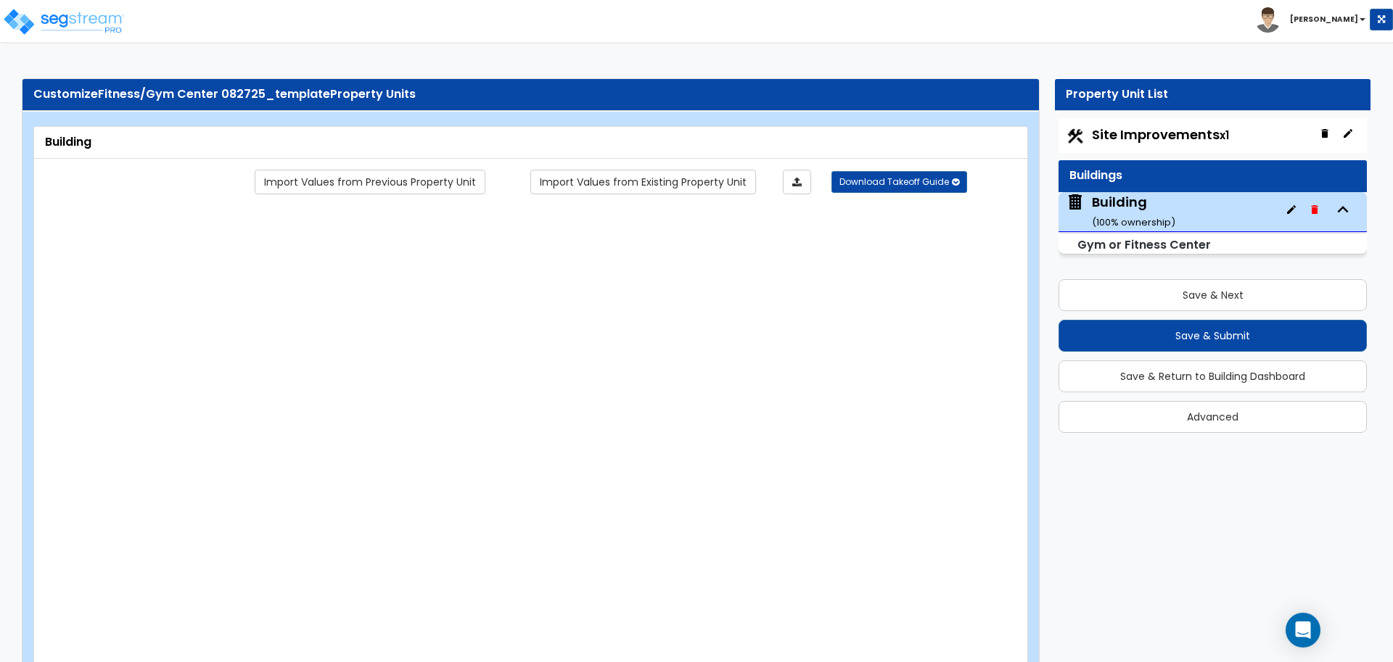
type input "50"
type input "1000"
radio input "true"
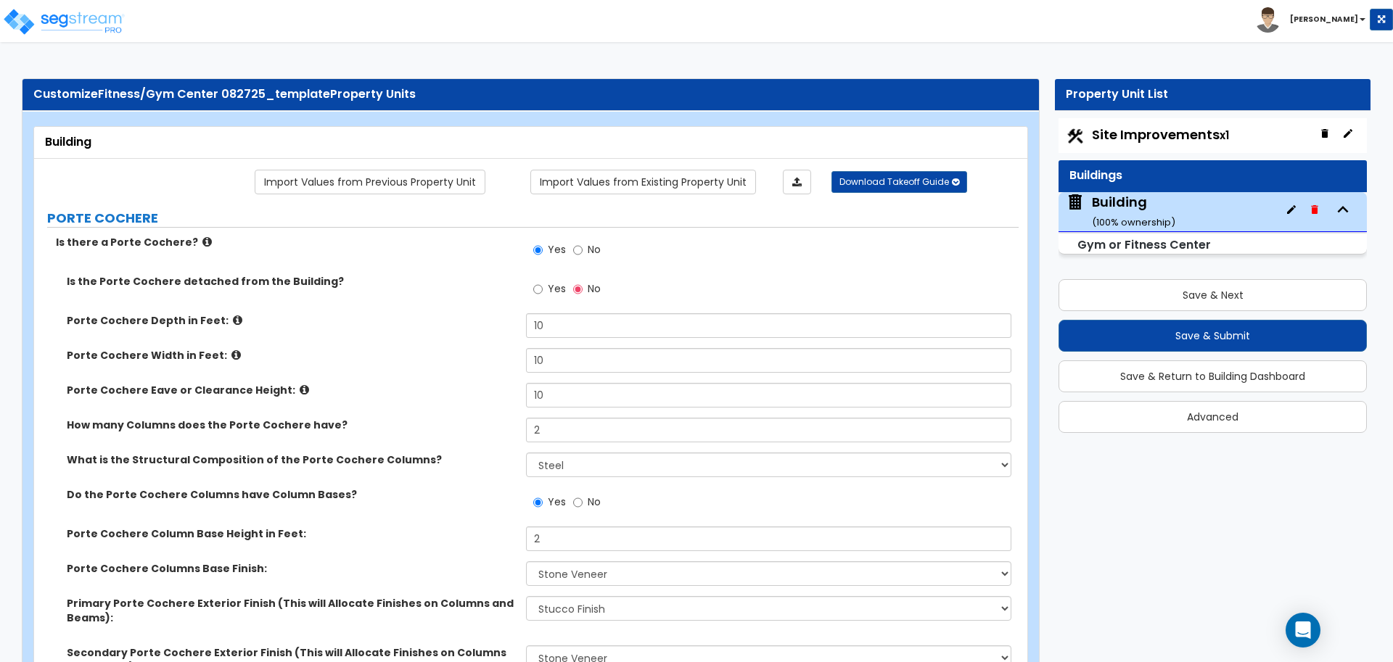
scroll to position [12741, 0]
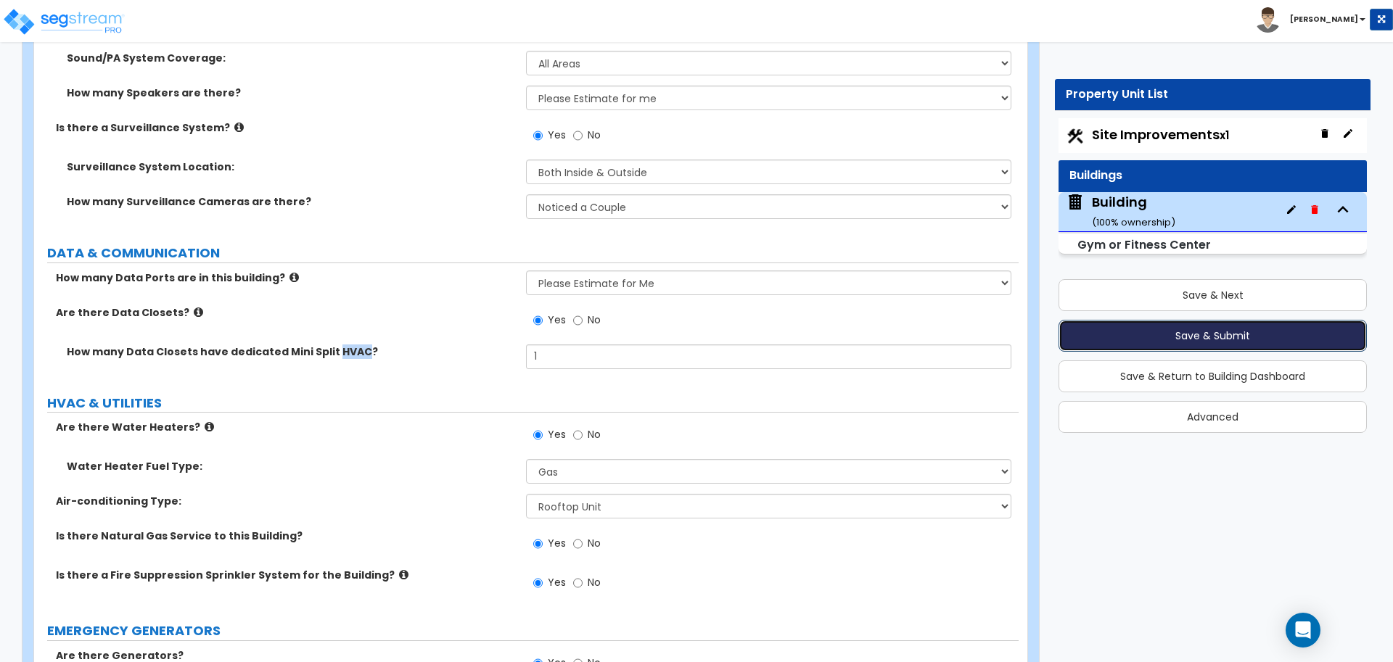
click at [1116, 331] on button "Save & Submit" at bounding box center [1212, 336] width 308 height 32
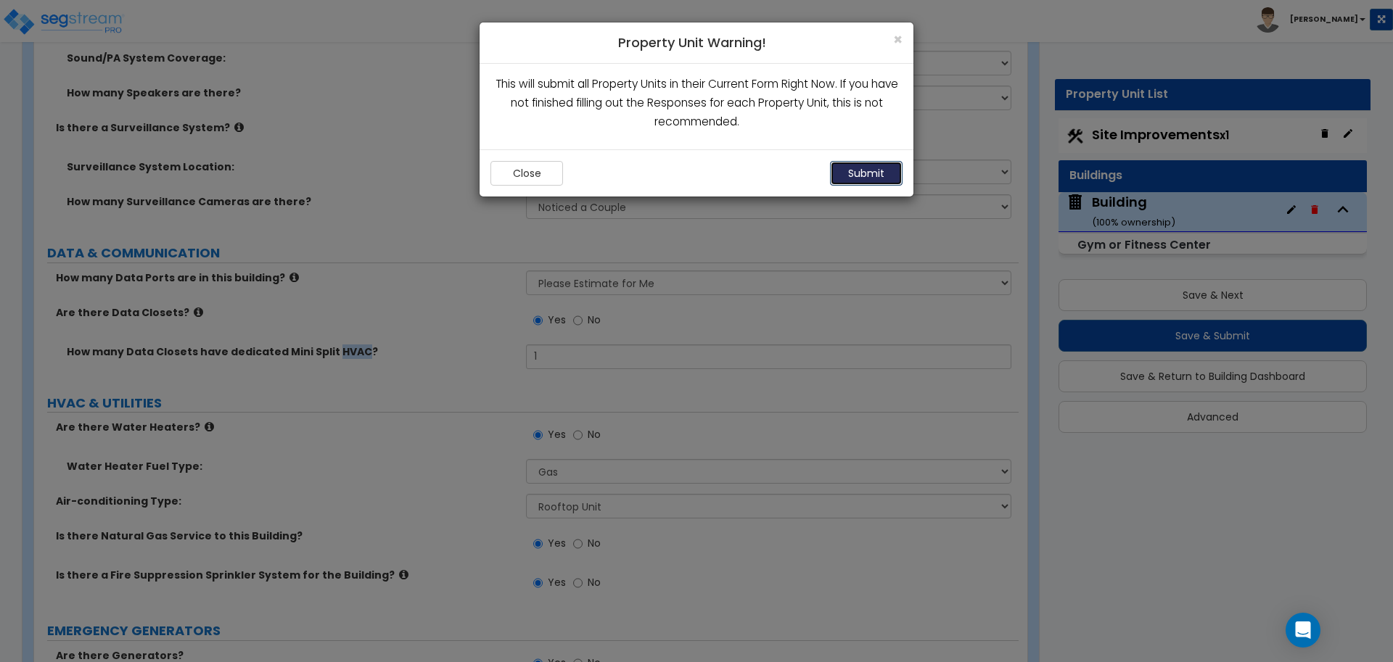
click at [865, 170] on button "Submit" at bounding box center [866, 173] width 73 height 25
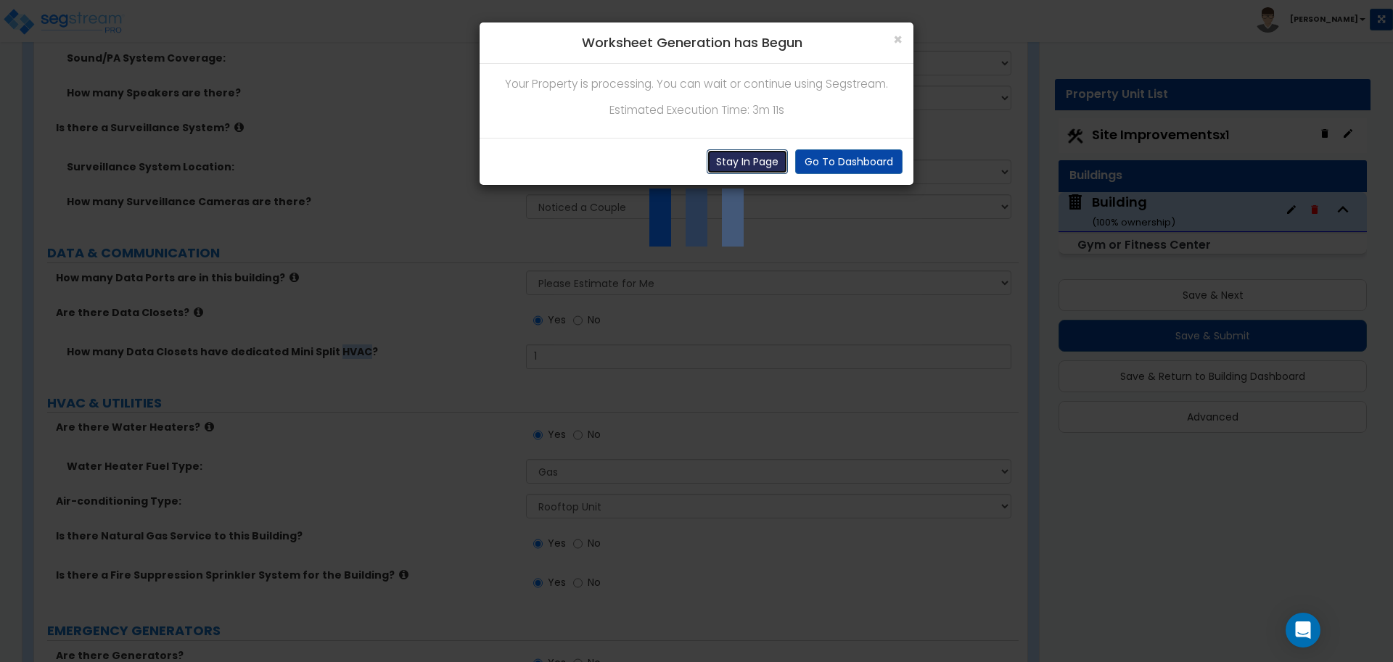
click at [756, 160] on button "Stay In Page" at bounding box center [747, 161] width 81 height 25
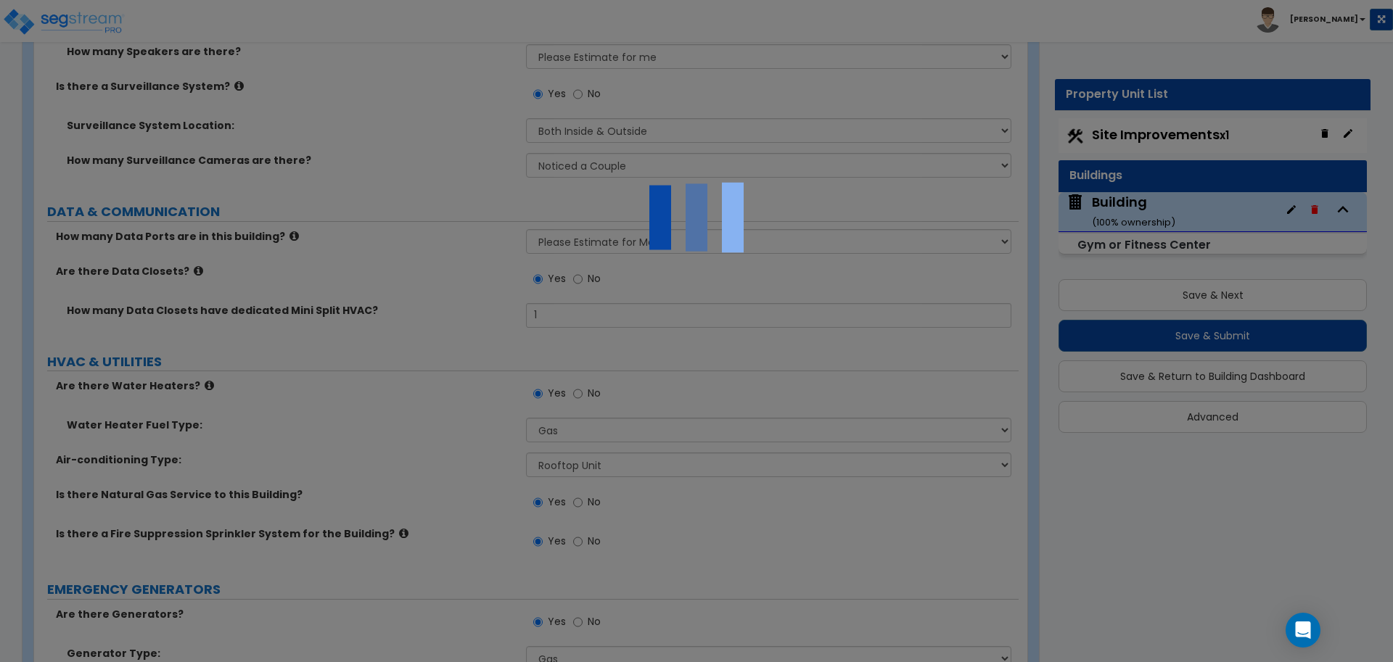
click at [498, 313] on div at bounding box center [696, 331] width 1393 height 662
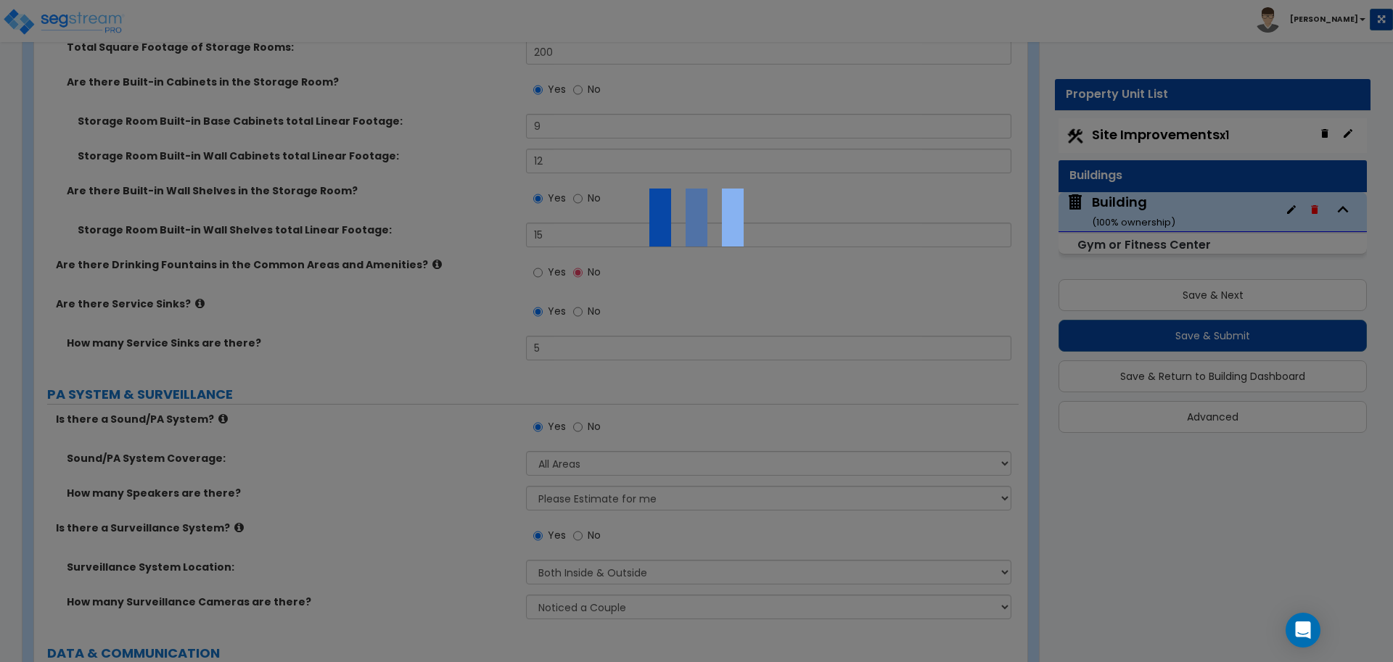
scroll to position [12317, 0]
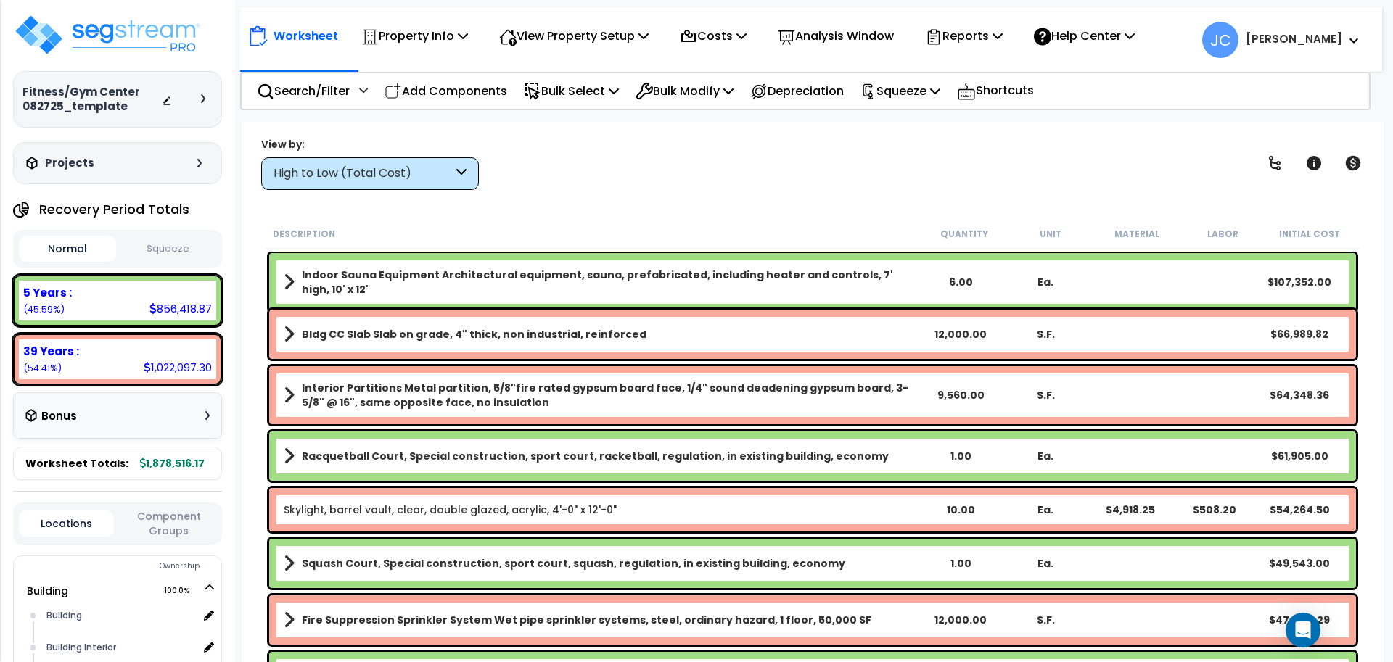
click at [426, 174] on div "High to Low (Total Cost)" at bounding box center [363, 173] width 179 height 17
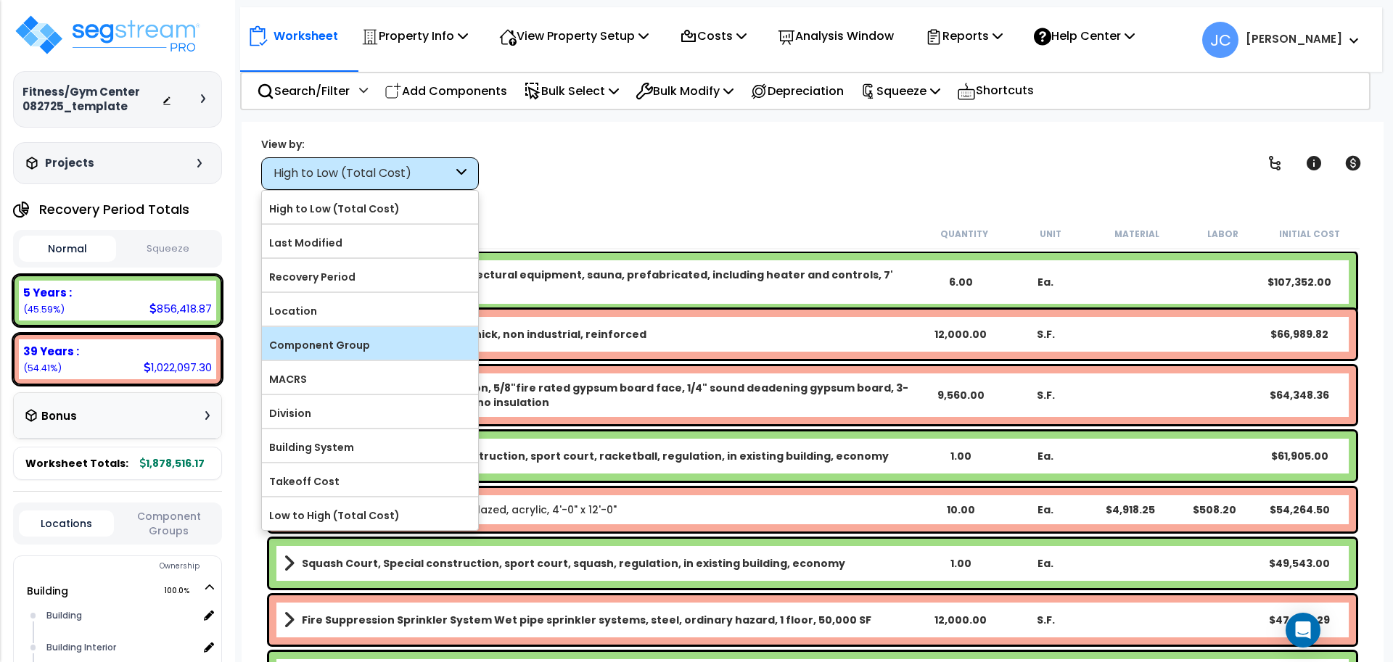
click at [353, 351] on label "Component Group" at bounding box center [370, 345] width 216 height 22
click at [0, 0] on input "Component Group" at bounding box center [0, 0] width 0 height 0
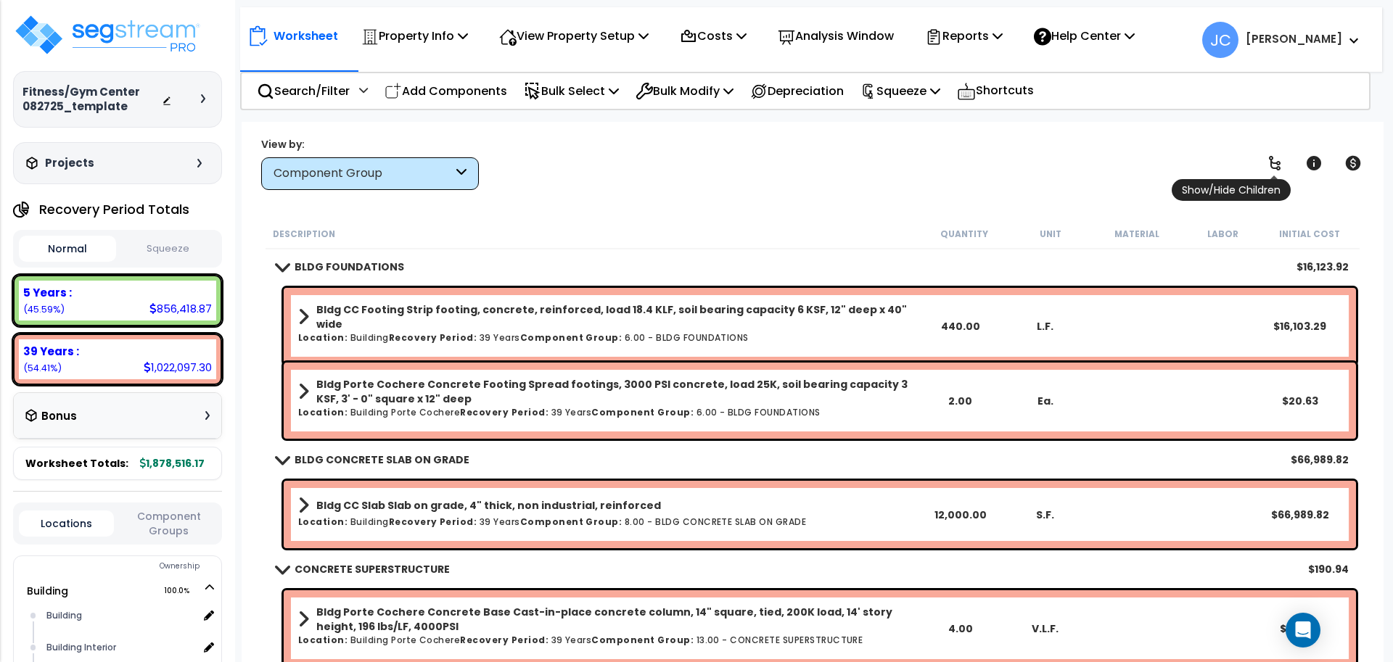
click at [1279, 171] on icon at bounding box center [1274, 163] width 17 height 17
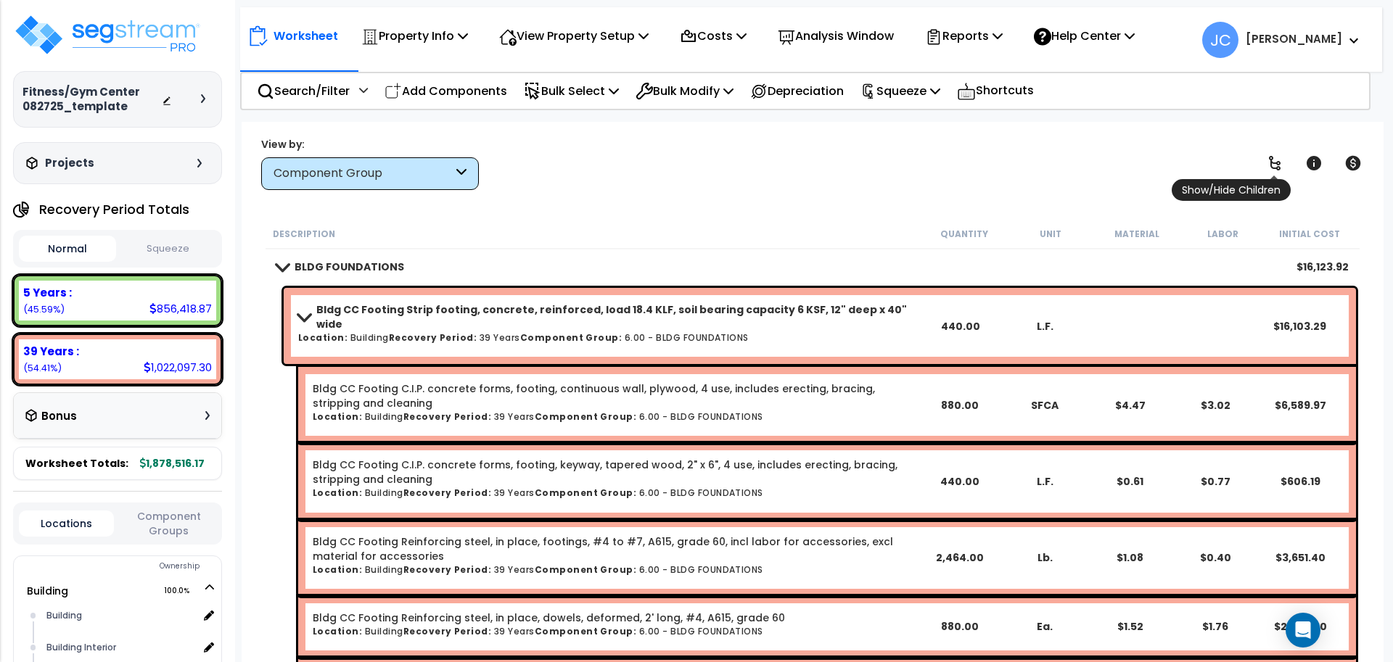
click at [1279, 171] on icon at bounding box center [1274, 163] width 17 height 17
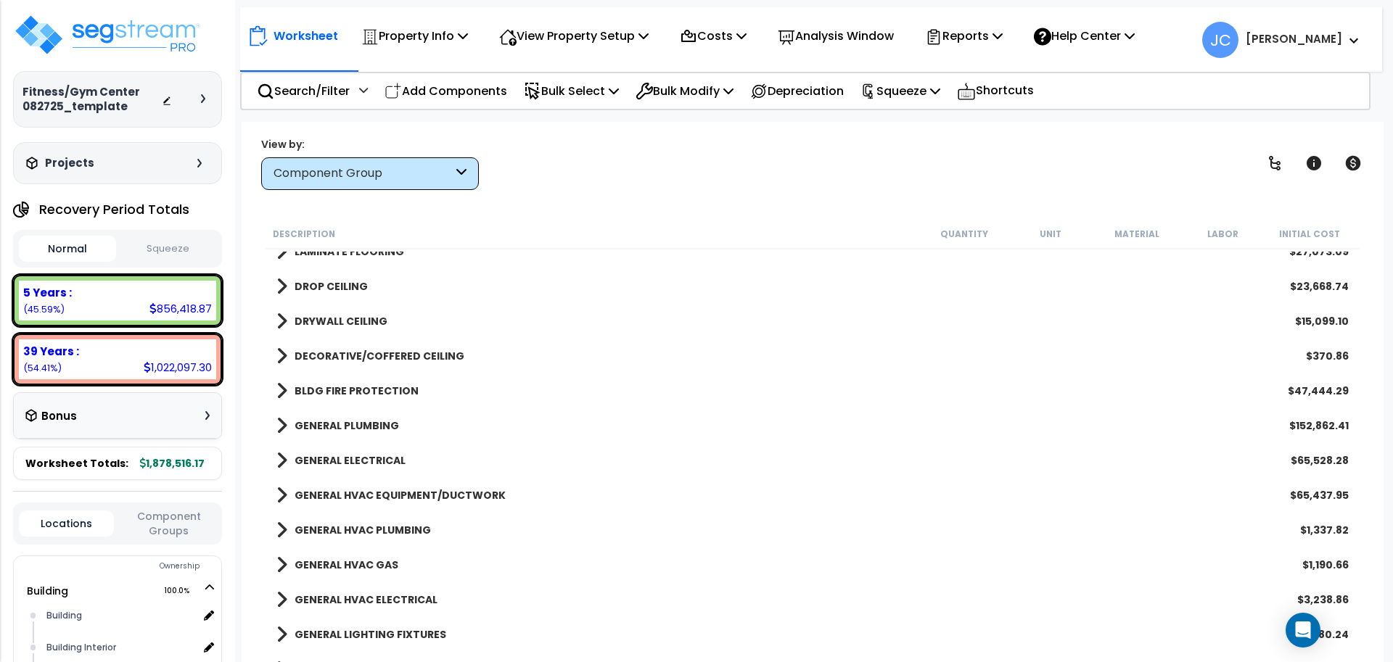
scroll to position [1658, 0]
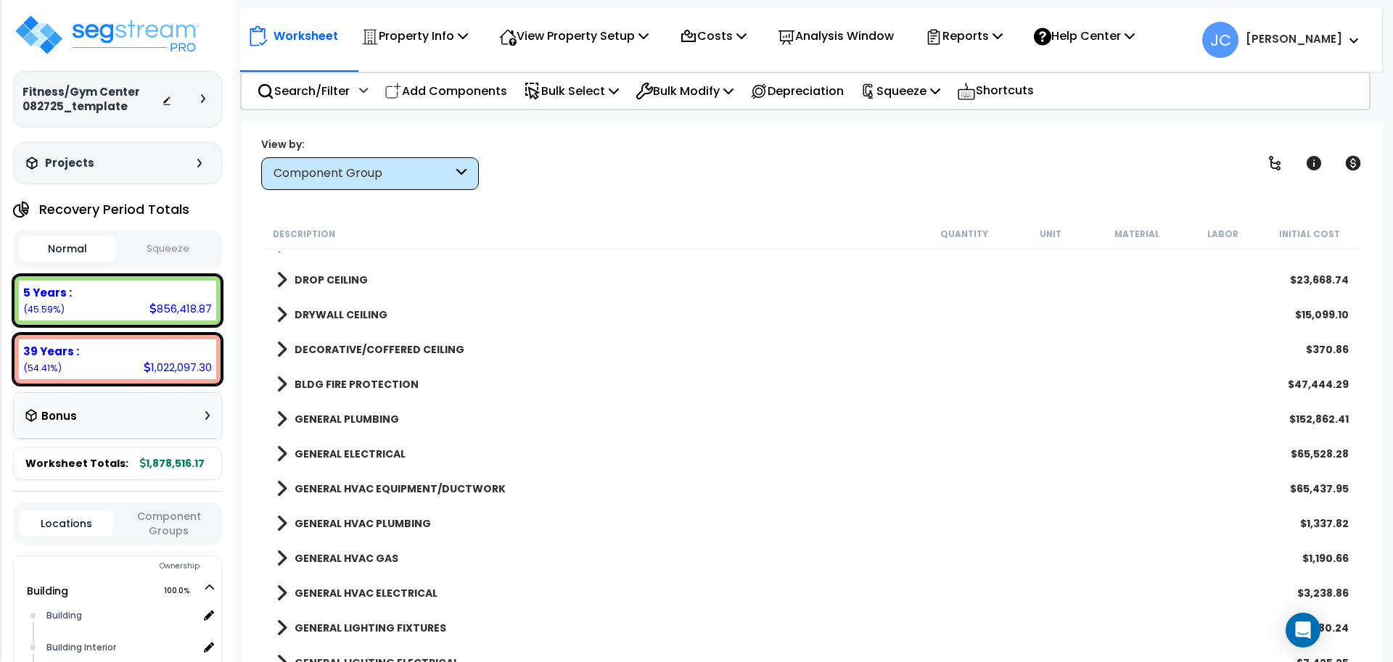
click at [453, 479] on link "GENERAL HVAC EQUIPMENT/DUCTWORK" at bounding box center [390, 489] width 229 height 20
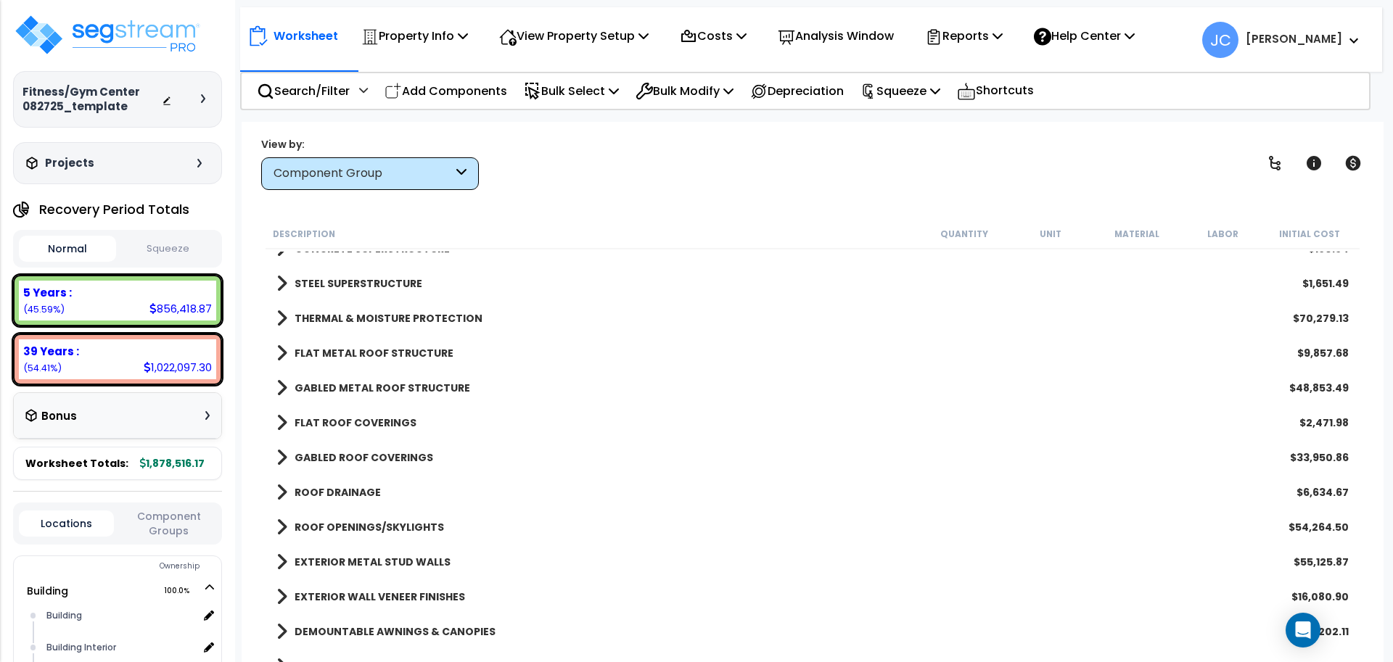
scroll to position [115, 0]
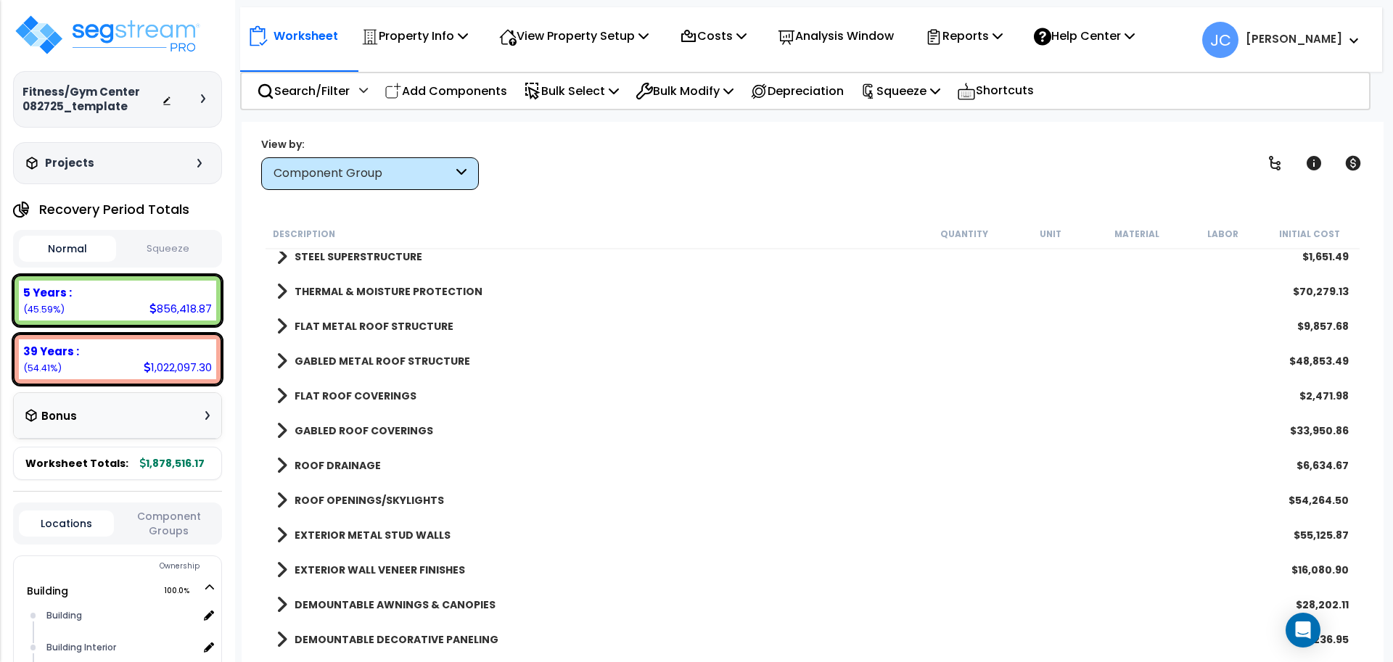
click at [196, 102] on div at bounding box center [187, 99] width 51 height 15
click at [202, 99] on icon at bounding box center [203, 98] width 4 height 9
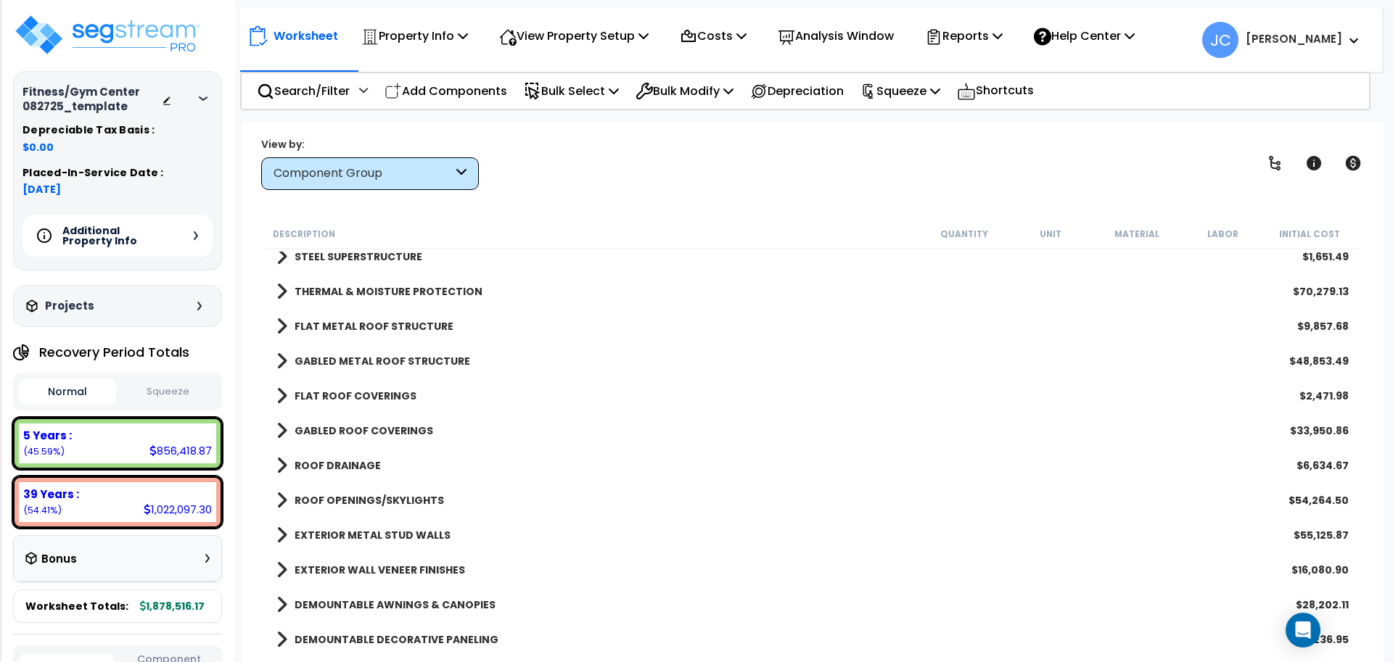
click at [204, 98] on icon at bounding box center [203, 98] width 9 height 4
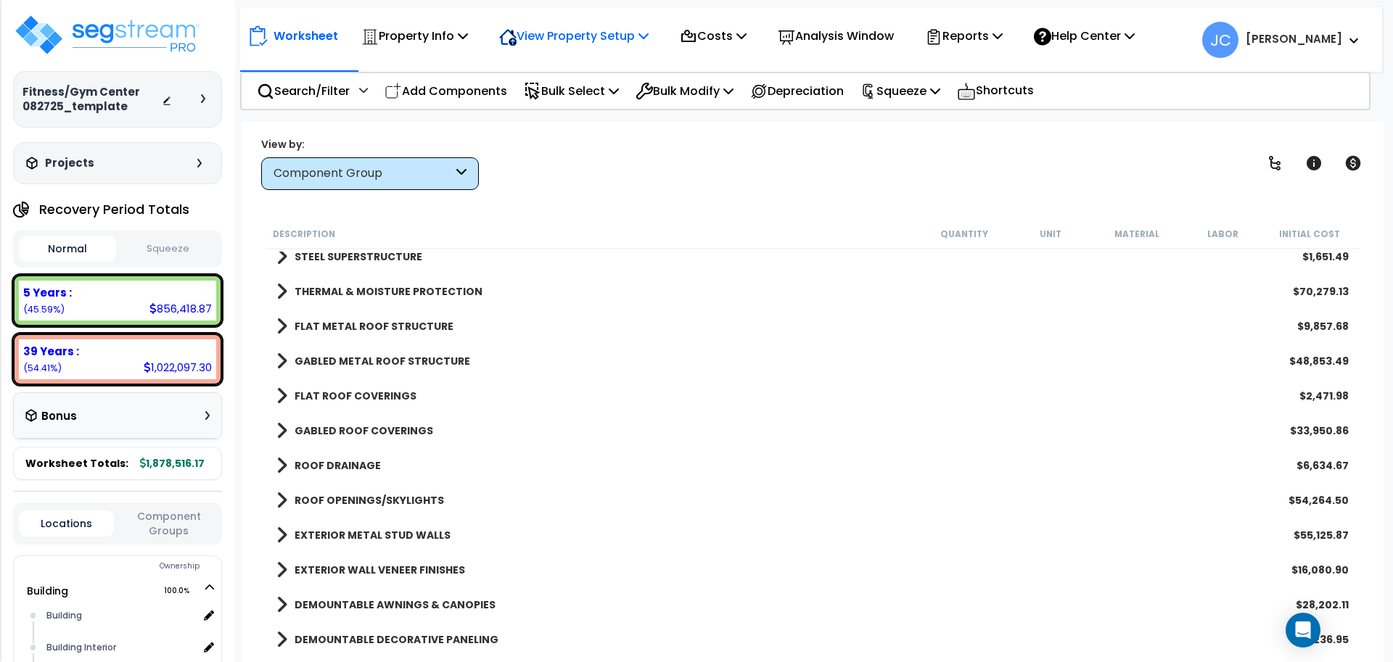
click at [569, 33] on p "View Property Setup" at bounding box center [573, 36] width 149 height 20
click at [576, 97] on link "View Questionnaire" at bounding box center [564, 99] width 144 height 29
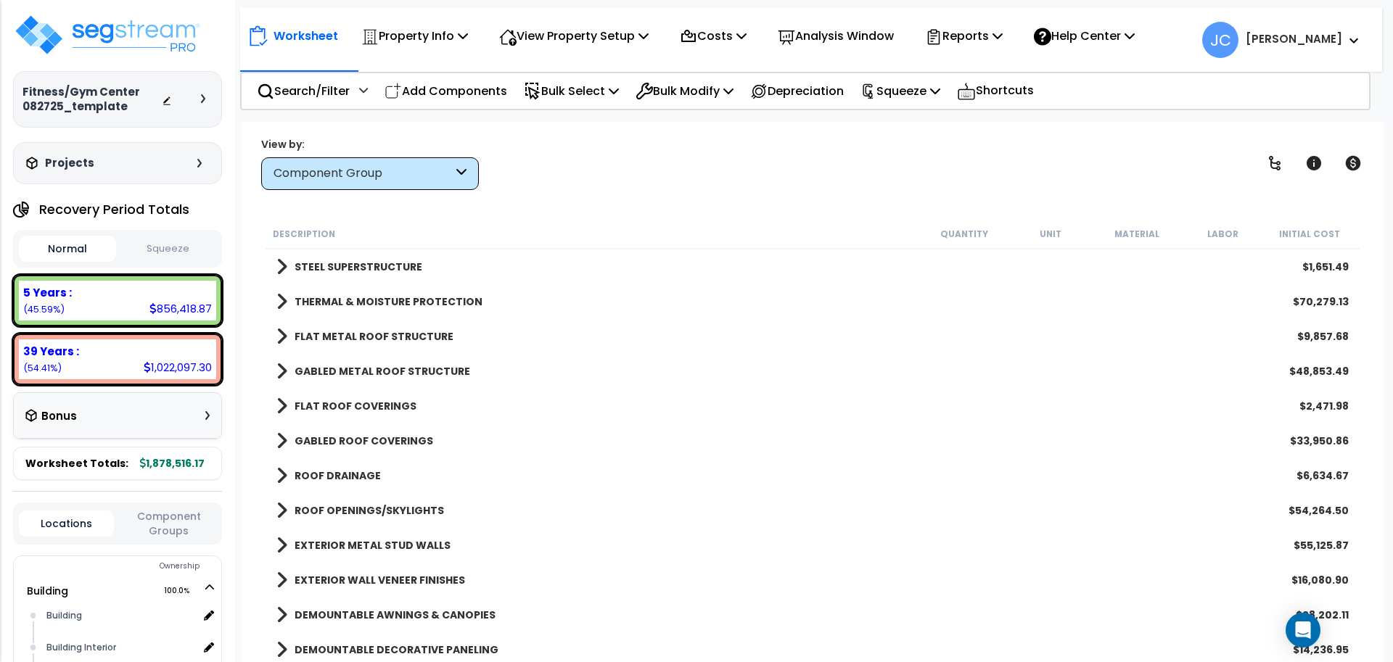
scroll to position [0, 0]
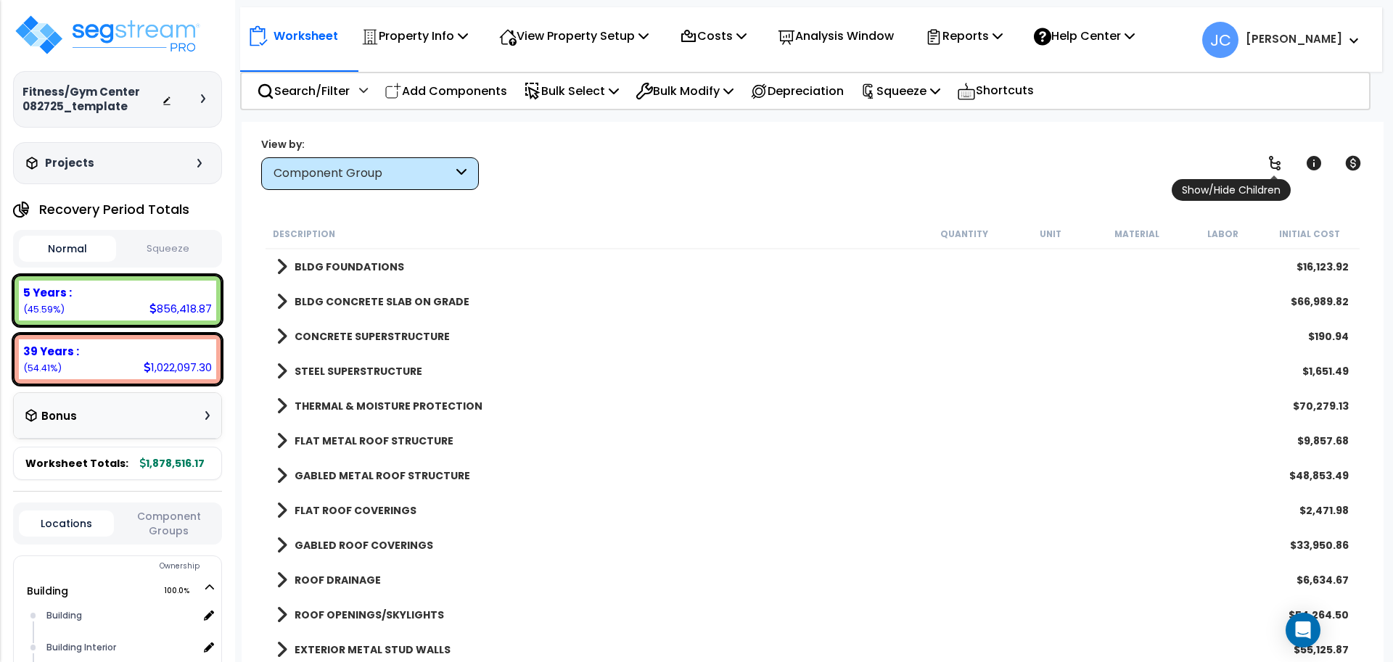
click at [1278, 172] on link at bounding box center [1275, 163] width 32 height 32
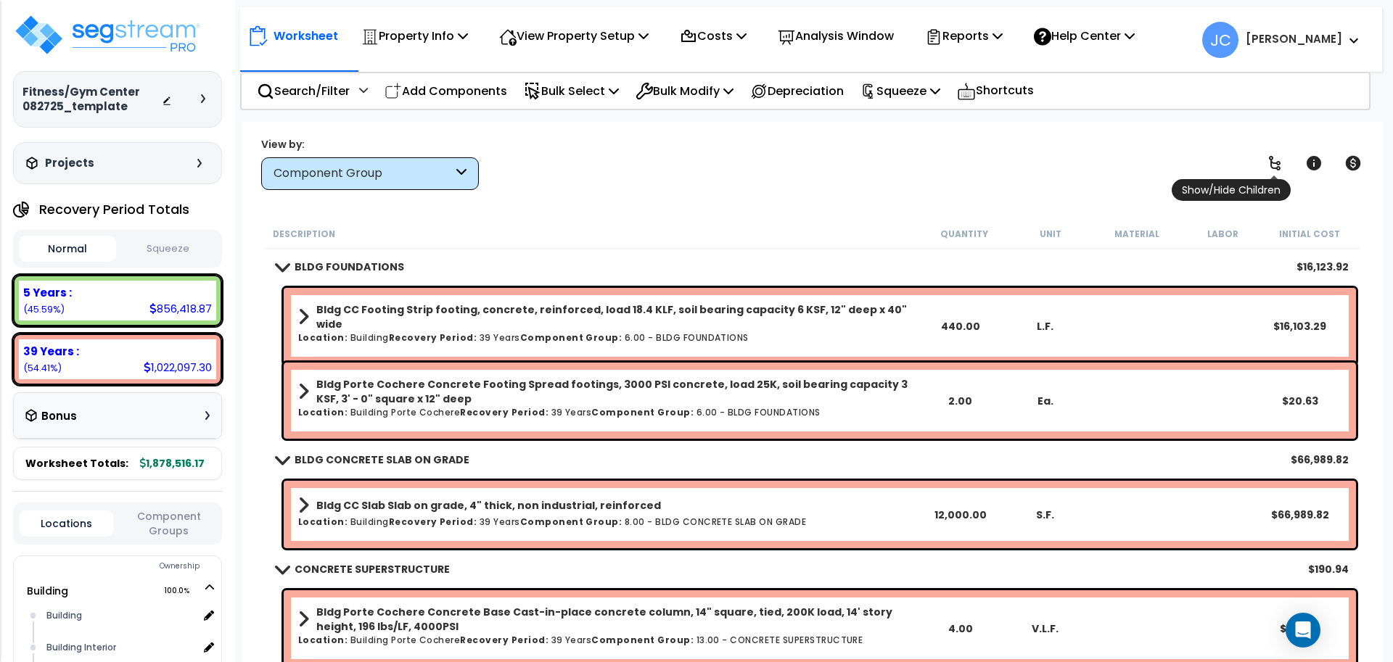
click at [1278, 172] on link at bounding box center [1275, 163] width 32 height 32
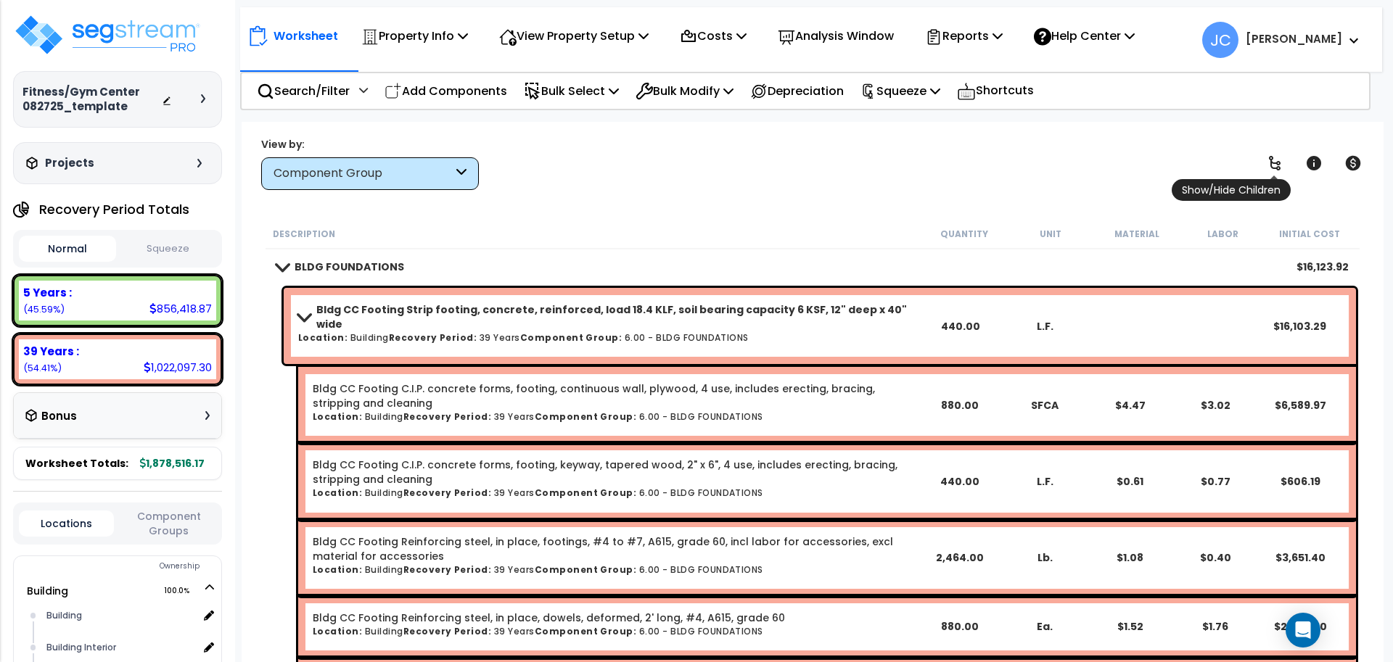
click at [1272, 163] on icon at bounding box center [1275, 163] width 12 height 15
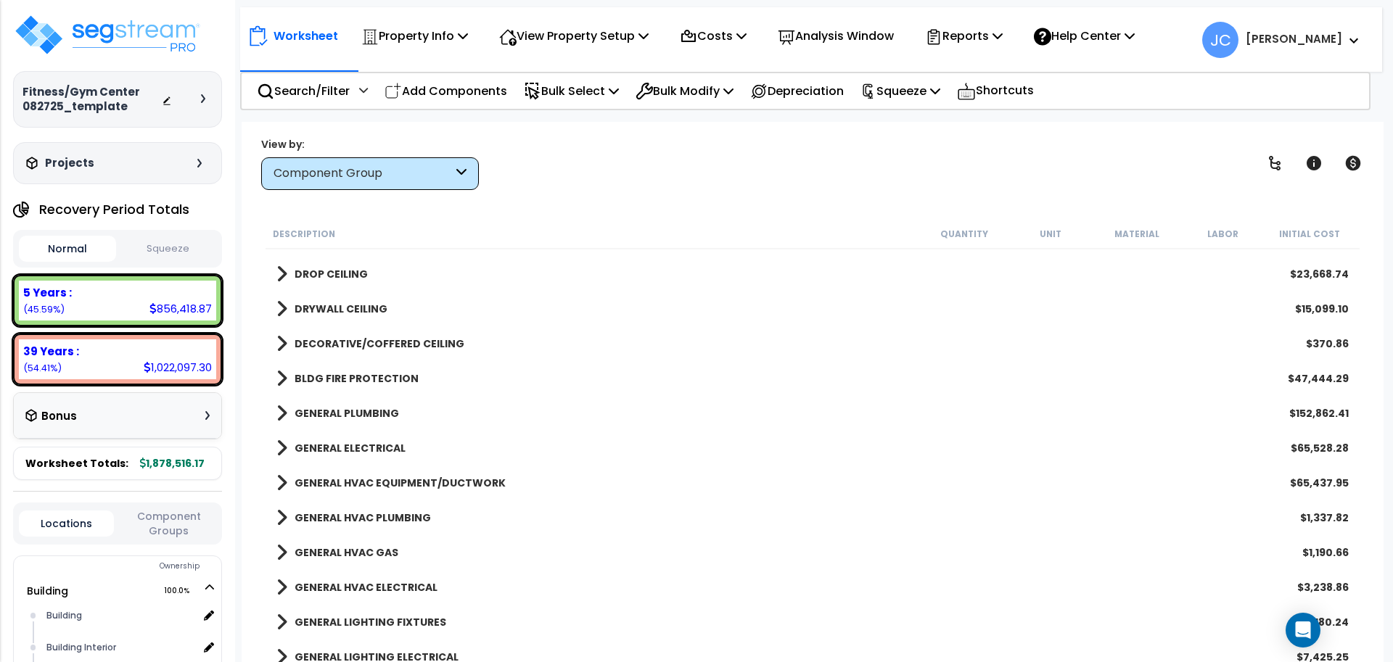
scroll to position [1651, 0]
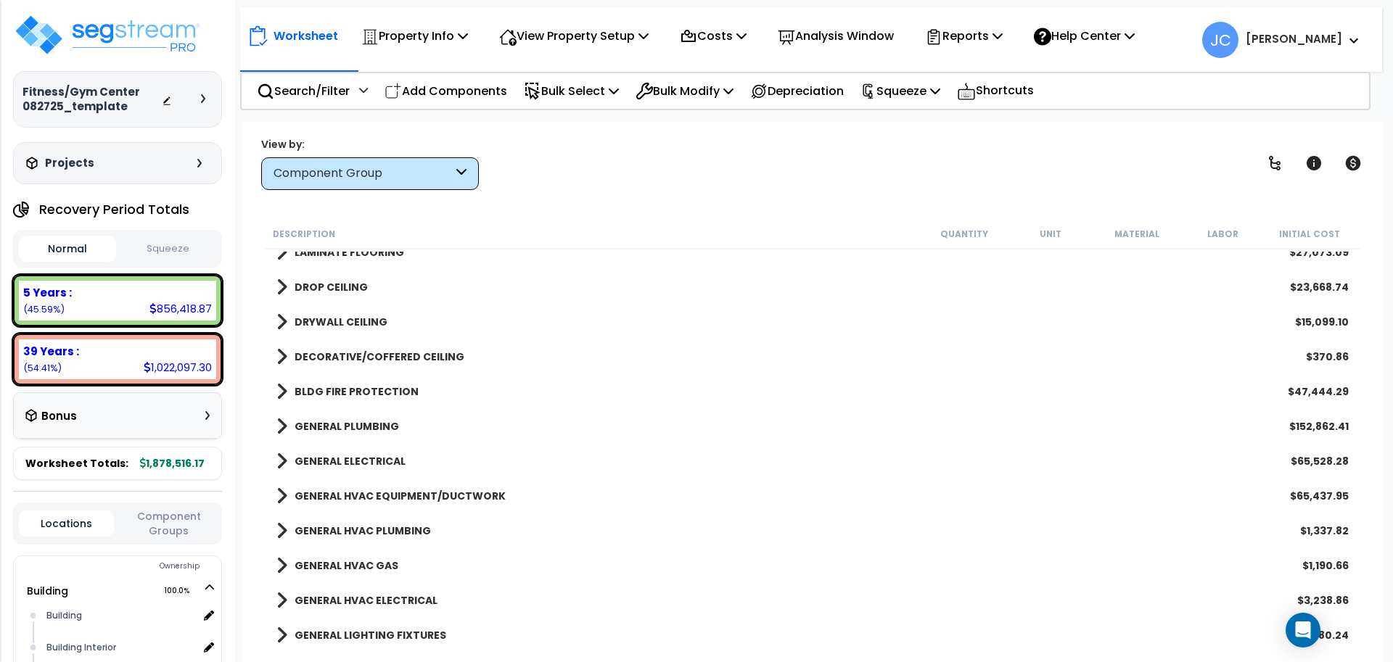
click at [360, 388] on b "BLDG FIRE PROTECTION" at bounding box center [357, 392] width 124 height 15
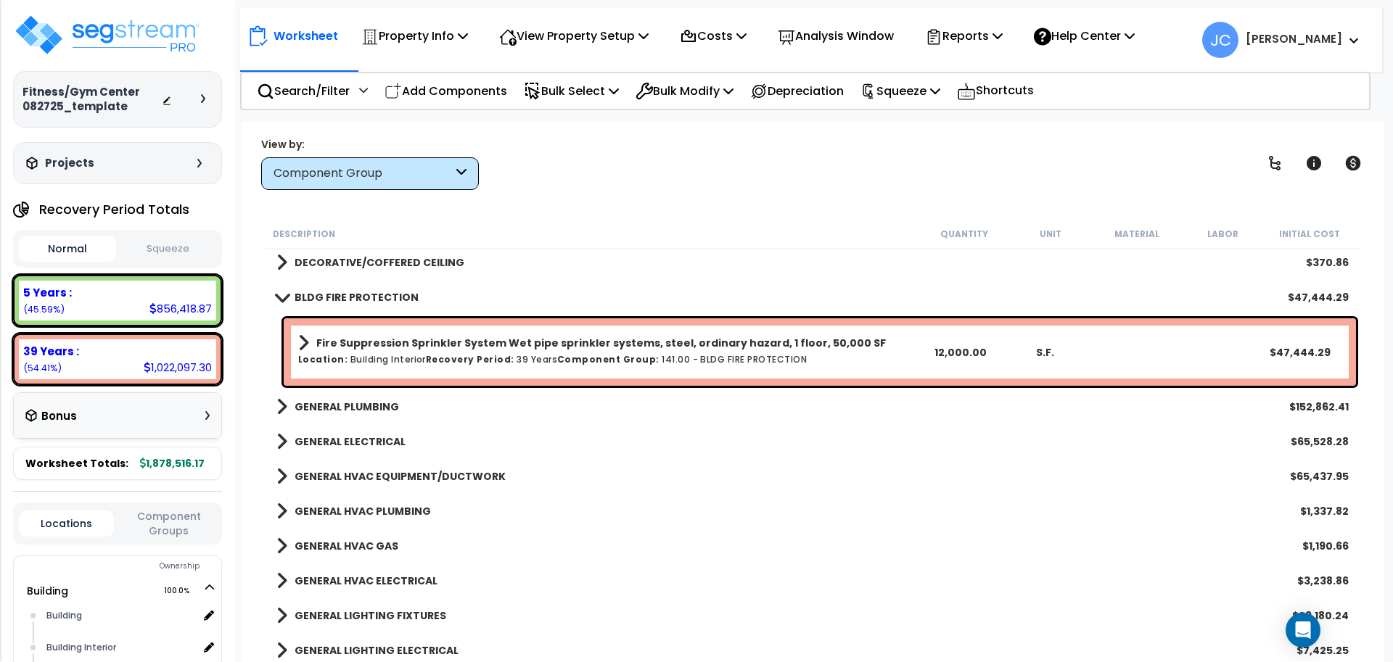
scroll to position [1747, 0]
click at [617, 33] on p "View Property Setup" at bounding box center [573, 36] width 149 height 20
click at [598, 97] on link "View Questionnaire" at bounding box center [564, 99] width 144 height 29
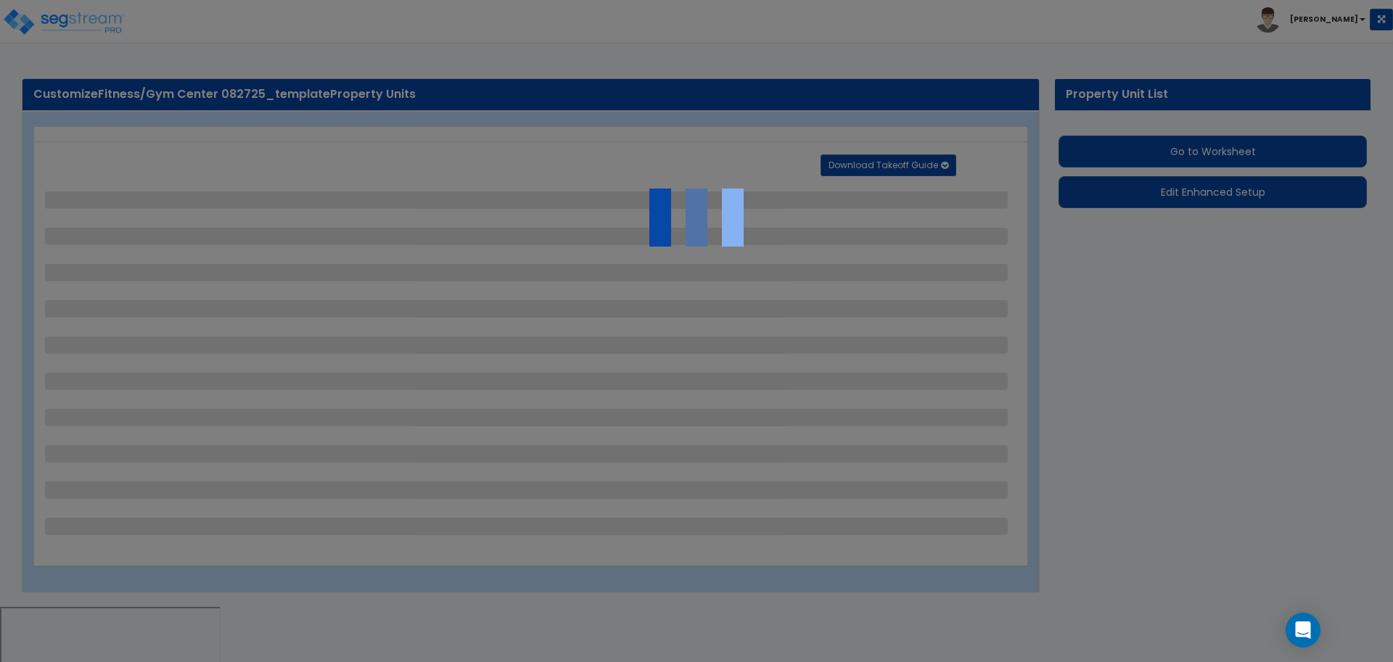
select select "2"
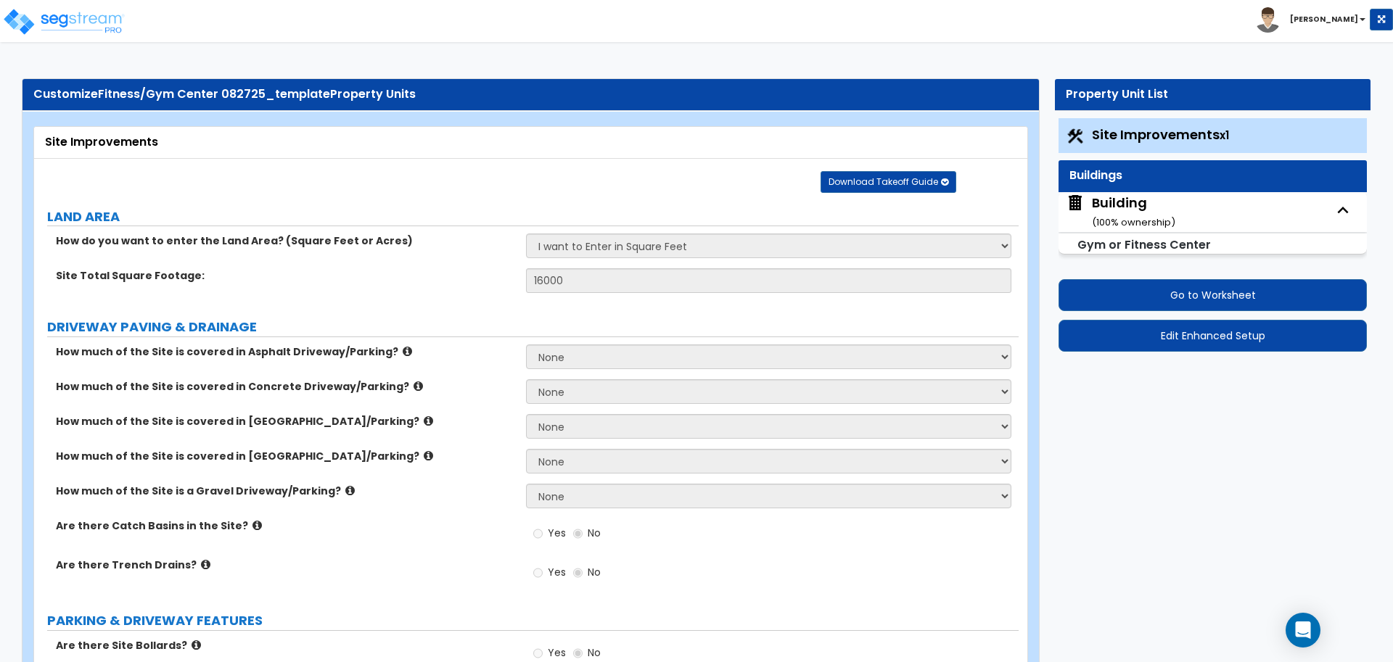
drag, startPoint x: 1146, startPoint y: 205, endPoint x: 1139, endPoint y: 198, distance: 9.8
click at [1146, 205] on div "Building ( 100 % ownership)" at bounding box center [1133, 212] width 83 height 37
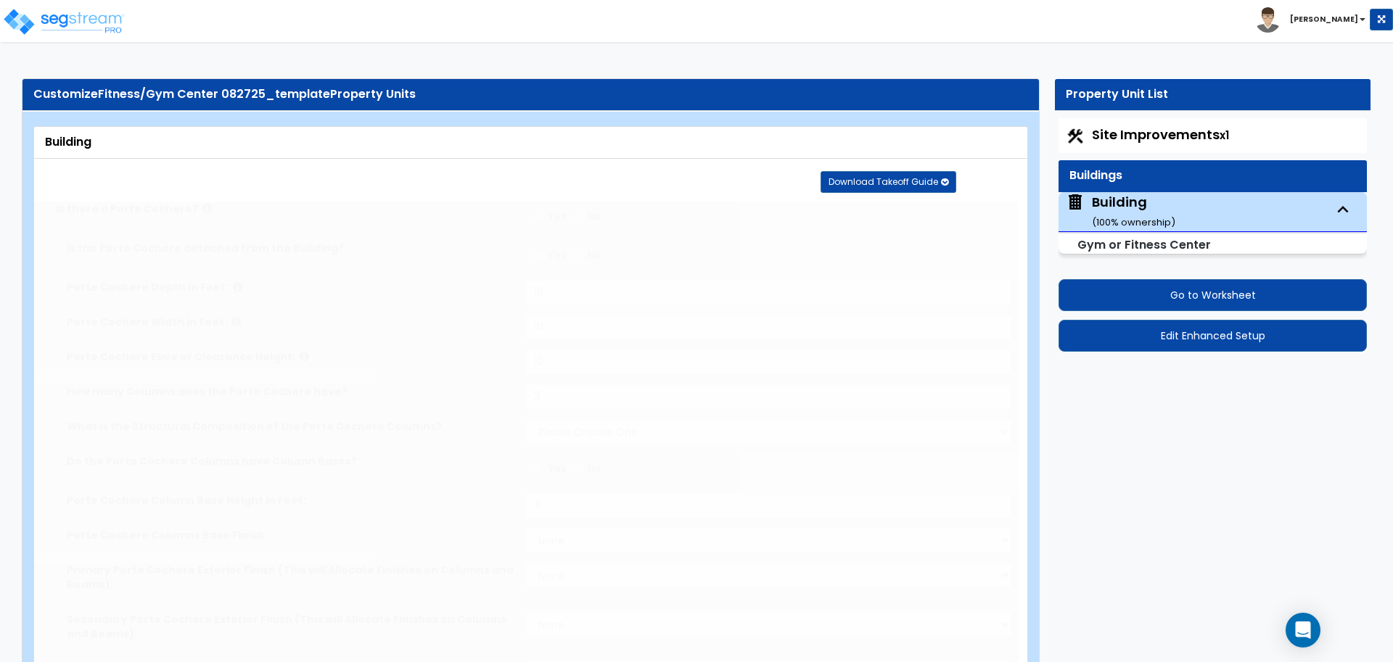
radio input "true"
type input "10"
type input "2"
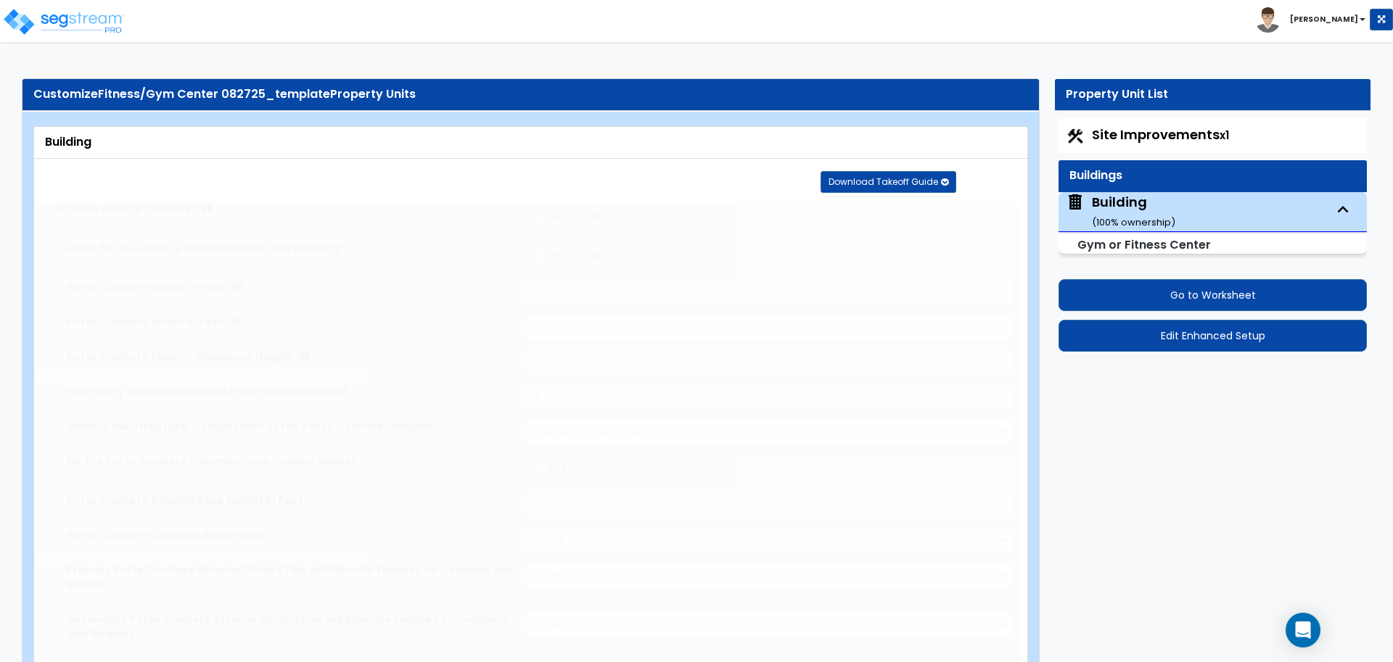
select select "2"
radio input "true"
type input "2"
select select "5"
select select "2"
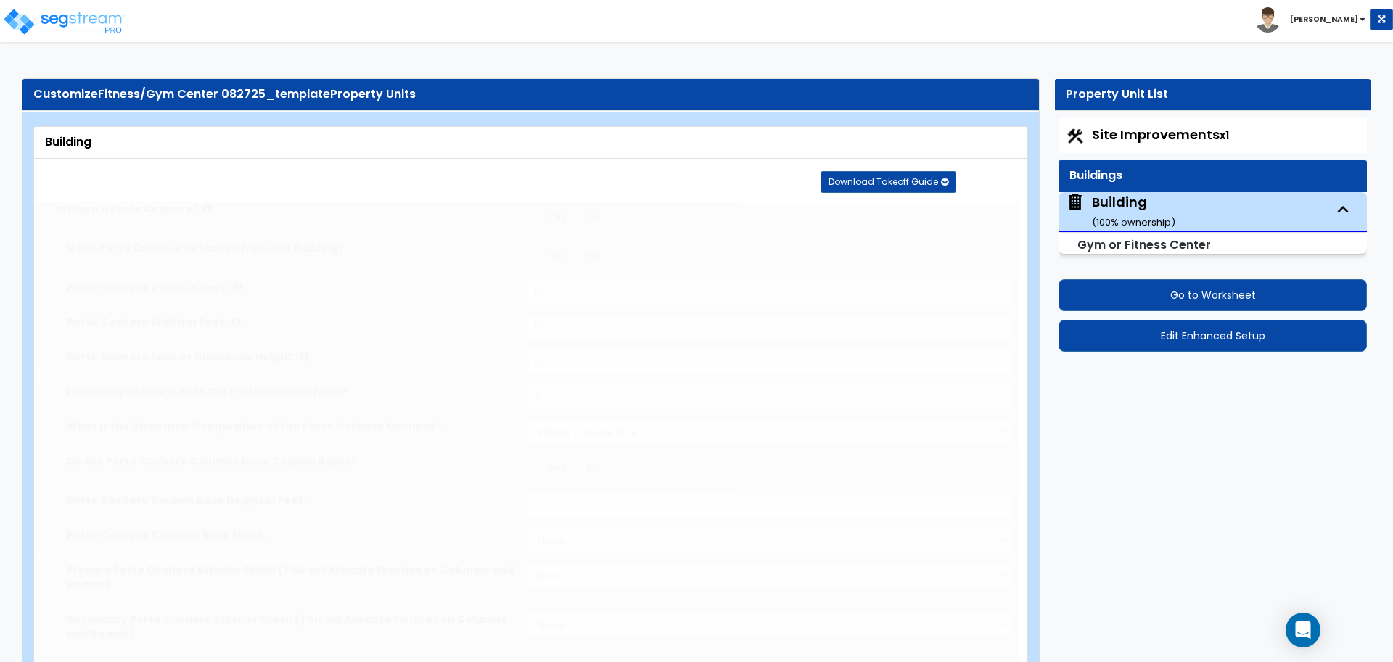
select select "5"
select select "1"
select select "4"
select select "2"
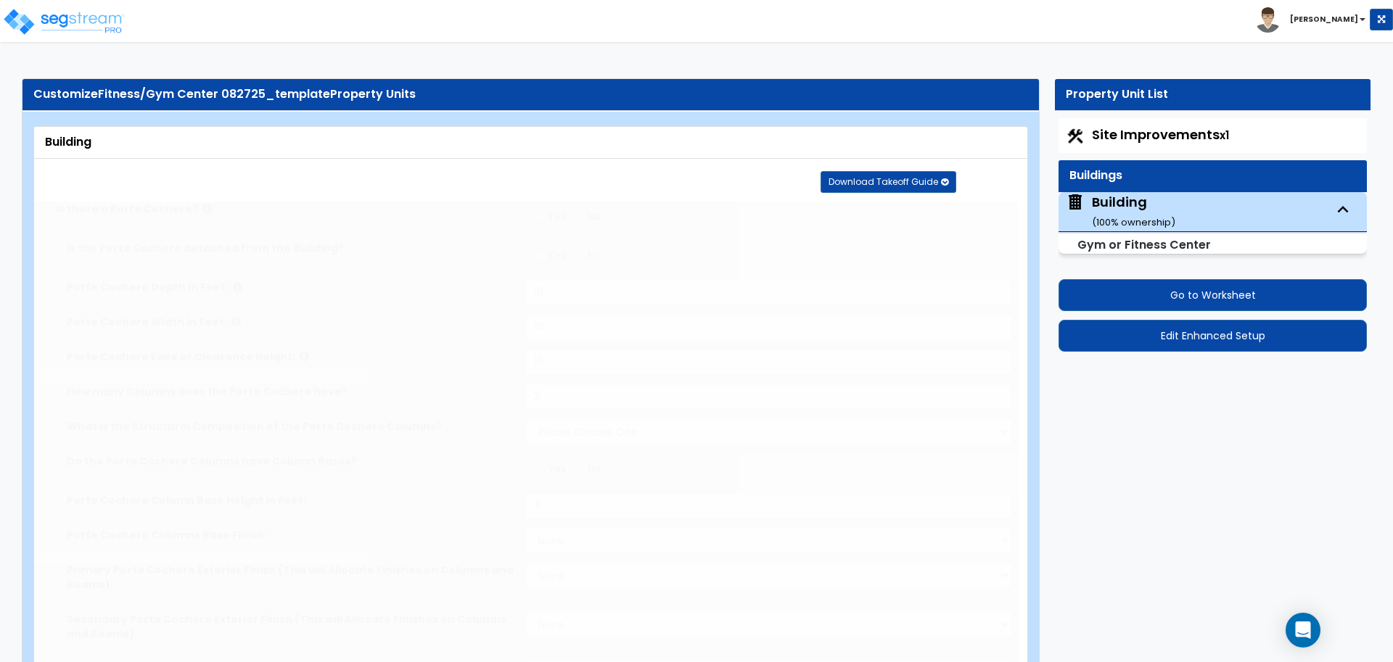
type input "18"
type input "120"
type input "12000"
select select "8"
select select "1"
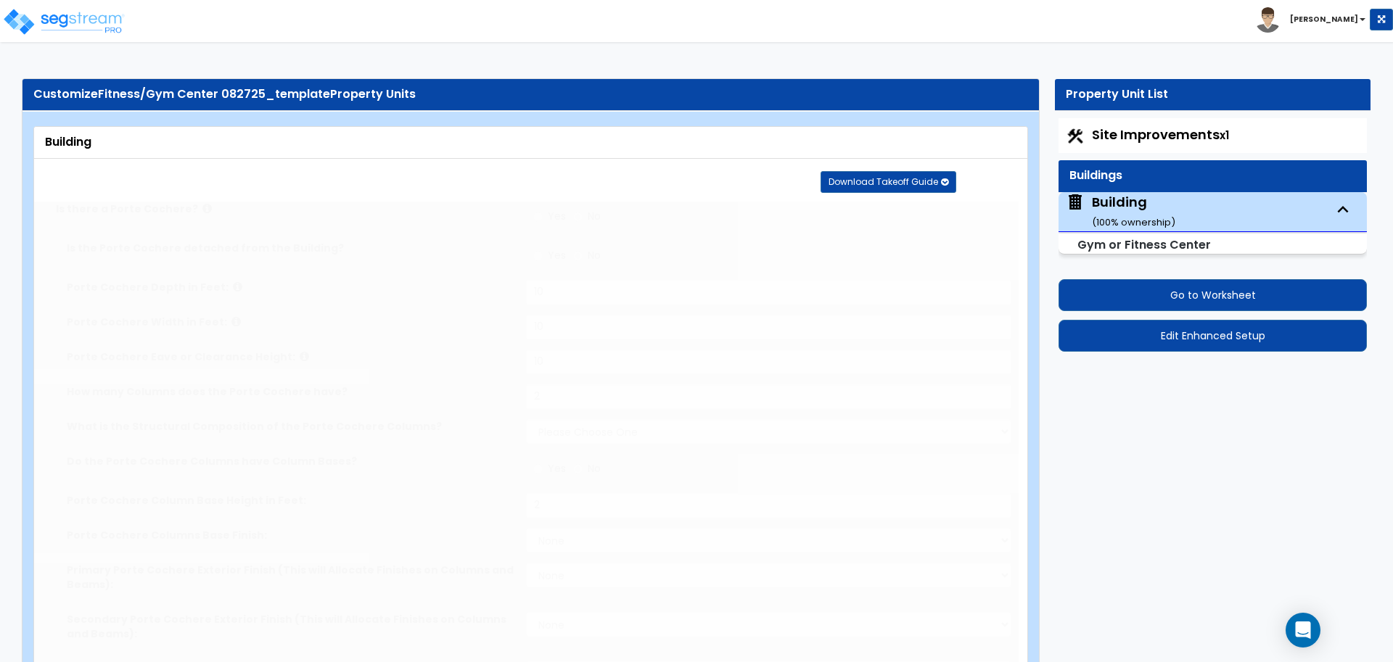
select select "3"
select select "11"
type input "30"
select select "7"
type input "40"
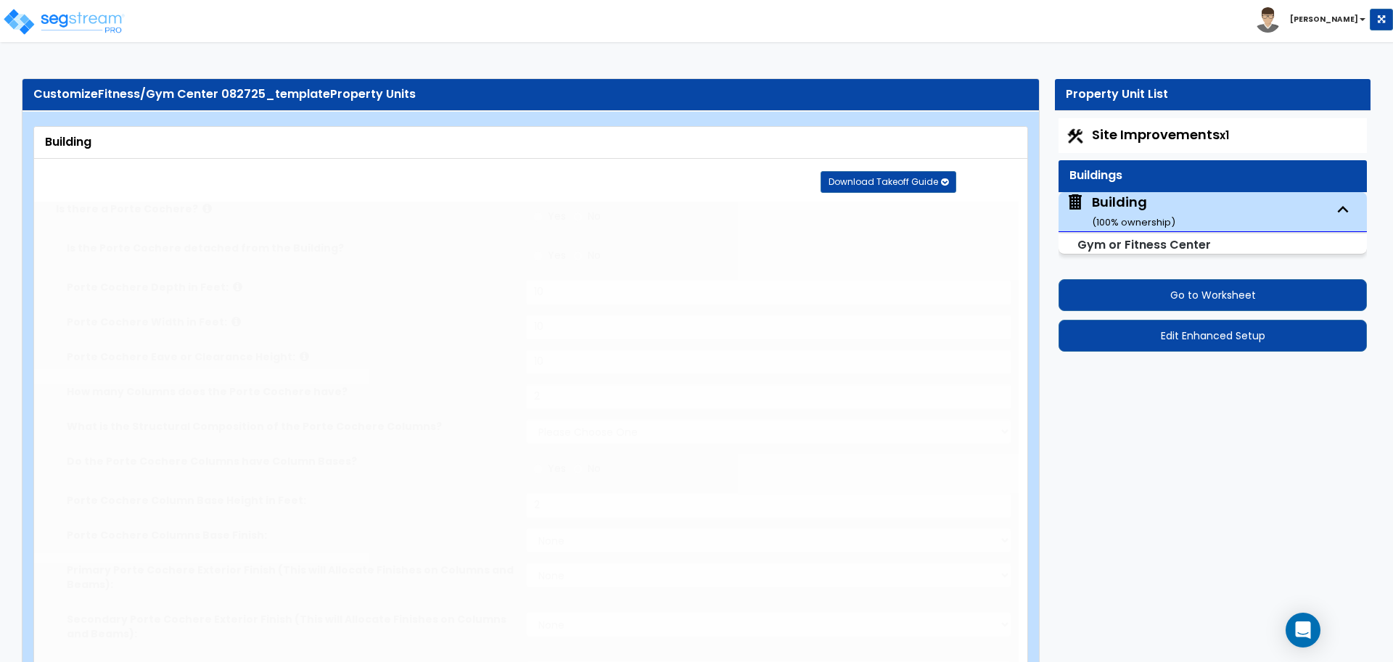
select select "10"
select select "3"
select select "1"
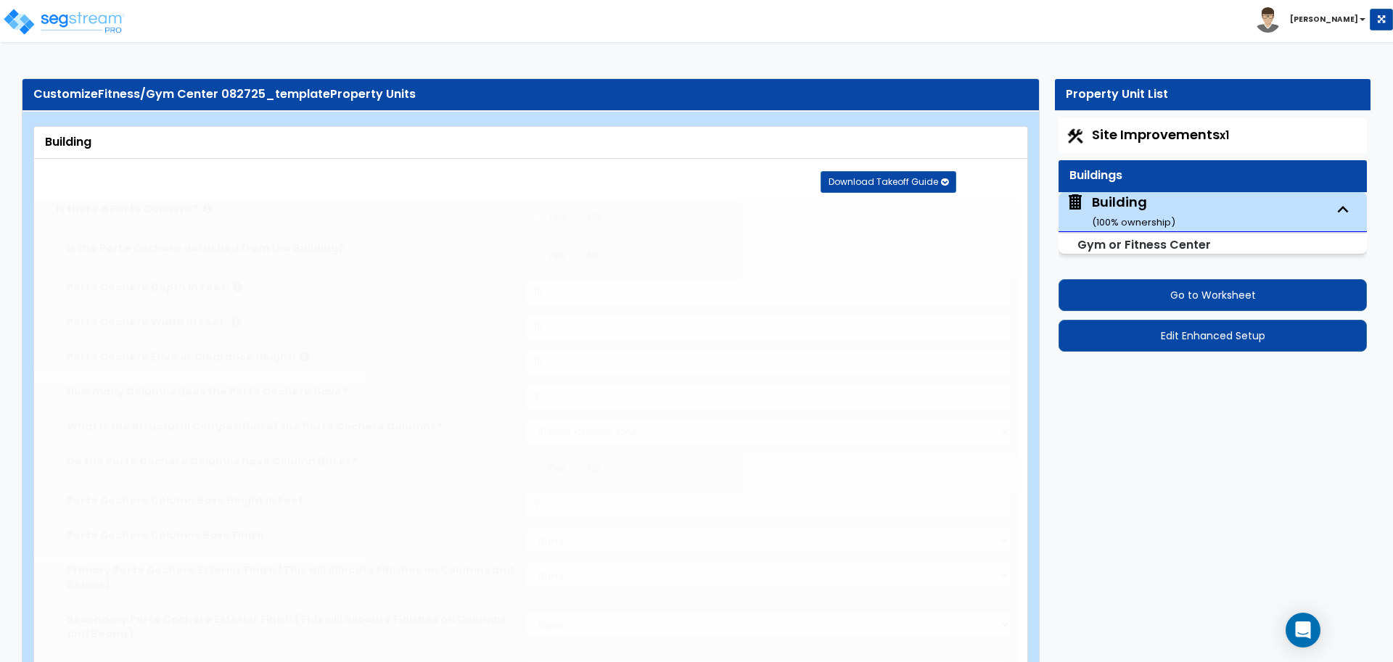
select select "2"
radio input "true"
select select "3"
type input "10"
radio input "true"
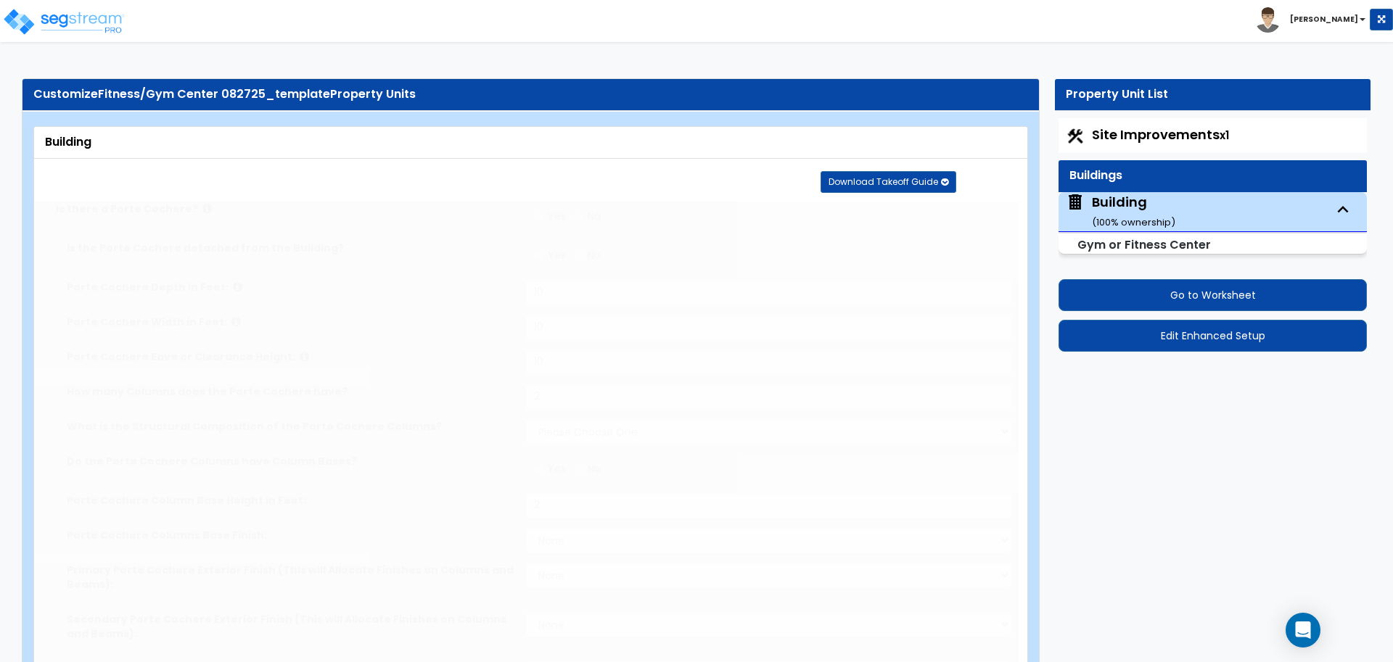
radio input "true"
select select "3"
type input "100"
radio input "true"
type input "120"
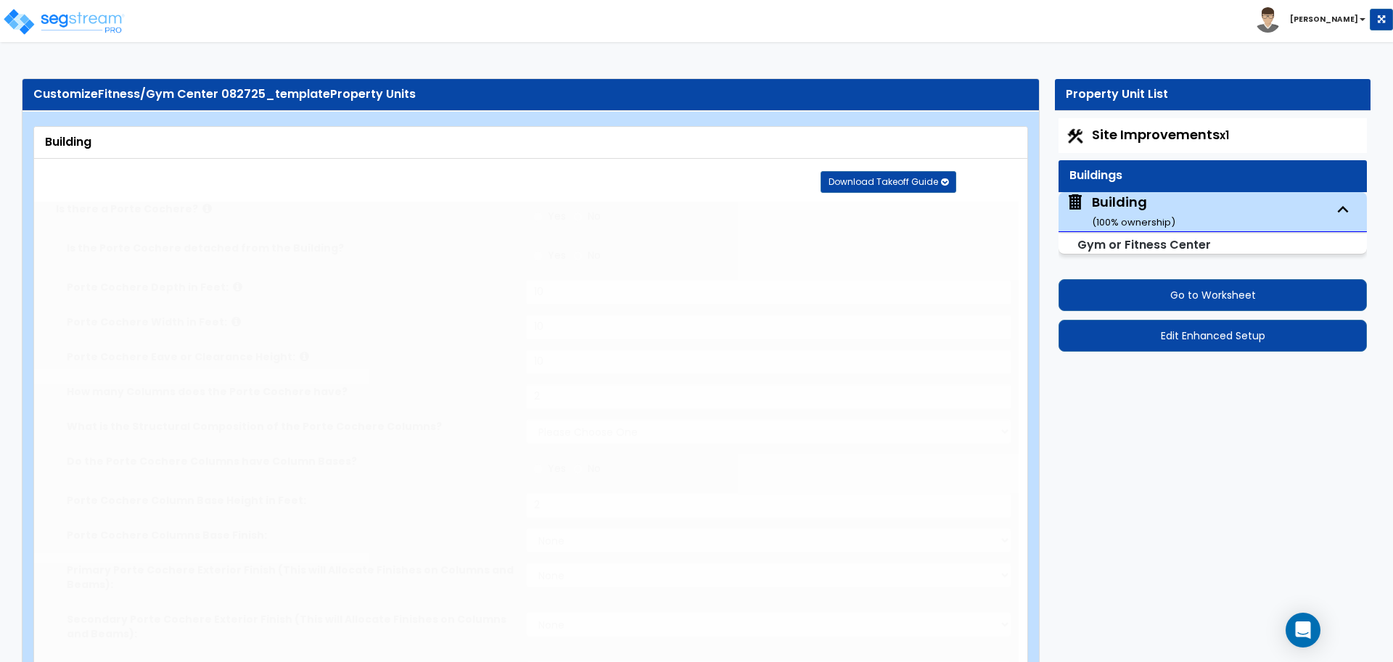
radio input "true"
select select "2"
type input "2"
radio input "true"
type input "6"
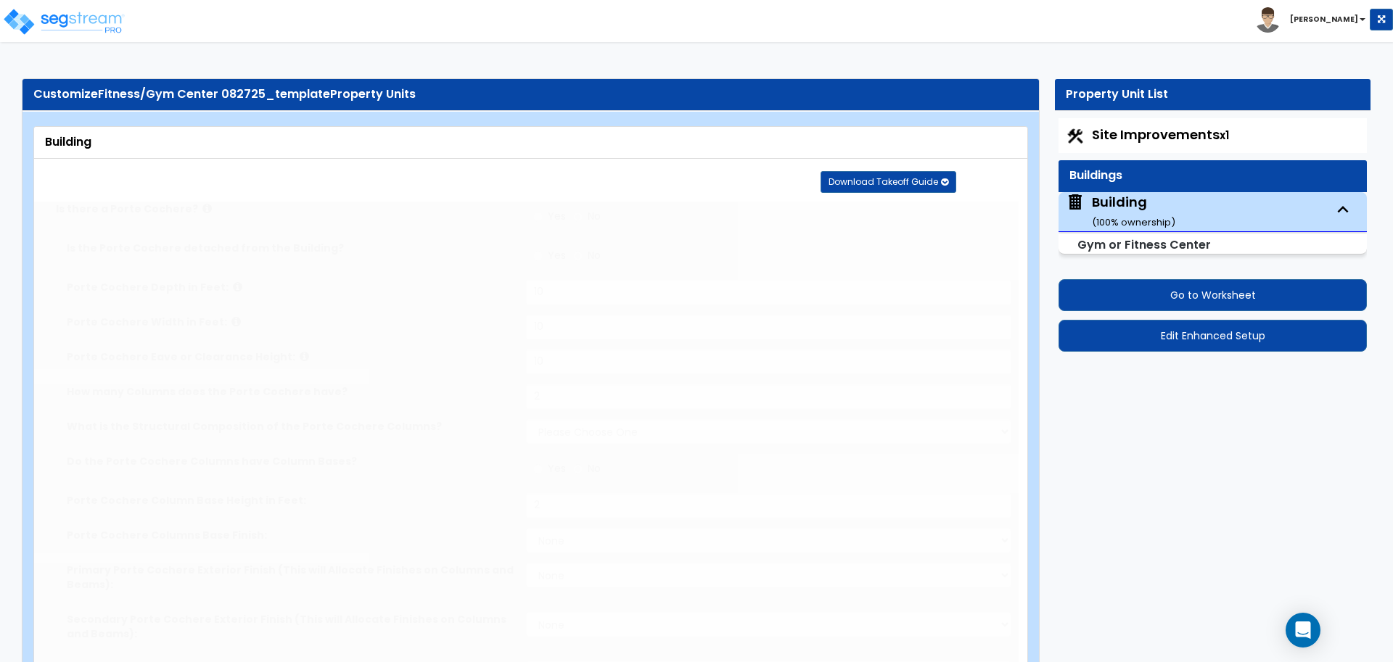
type input "8"
type input "10"
radio input "true"
type input "10"
radio input "true"
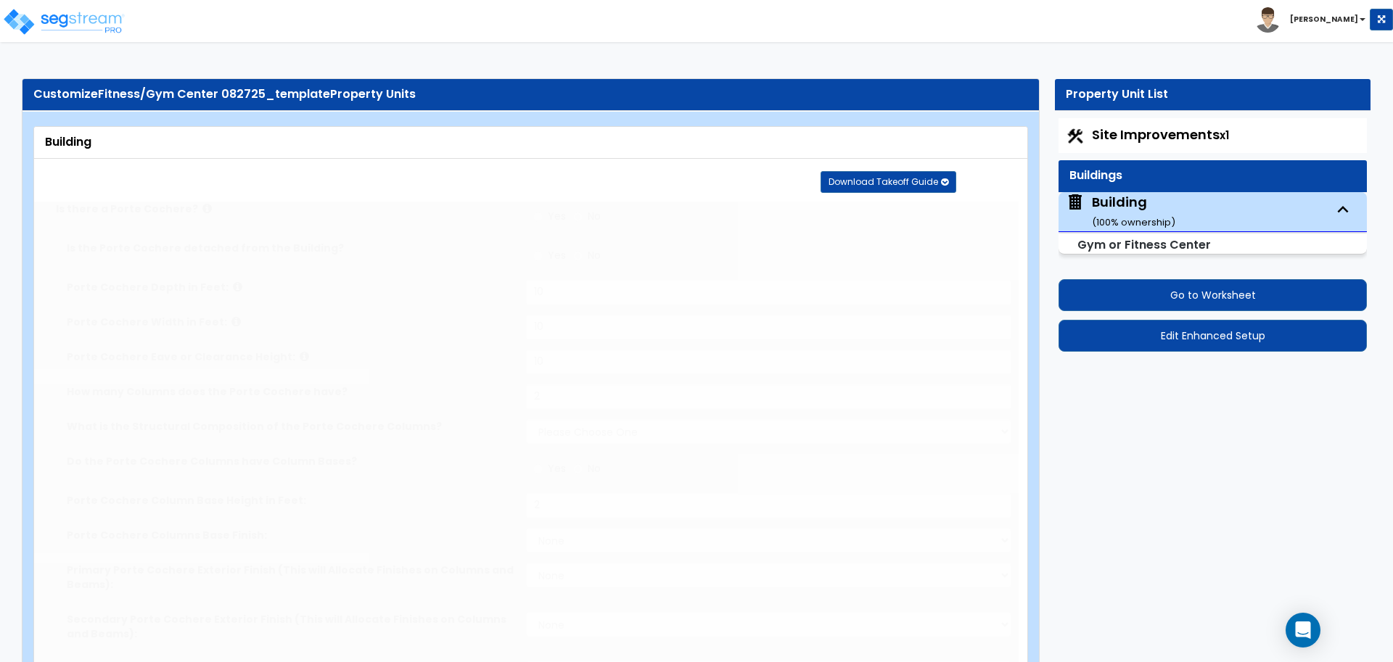
type input "2"
select select "2"
select select "3"
select select "1"
type input "4"
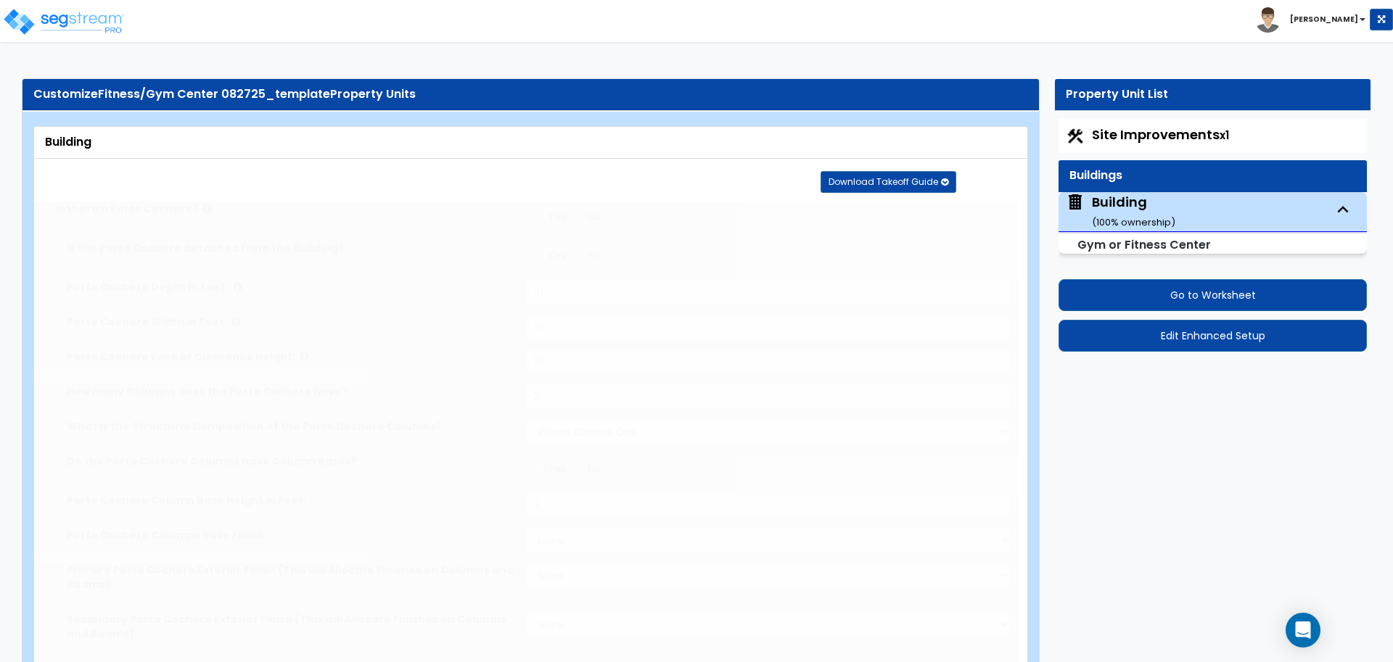
select select "2"
type input "2"
select select "3"
type input "2"
radio input "true"
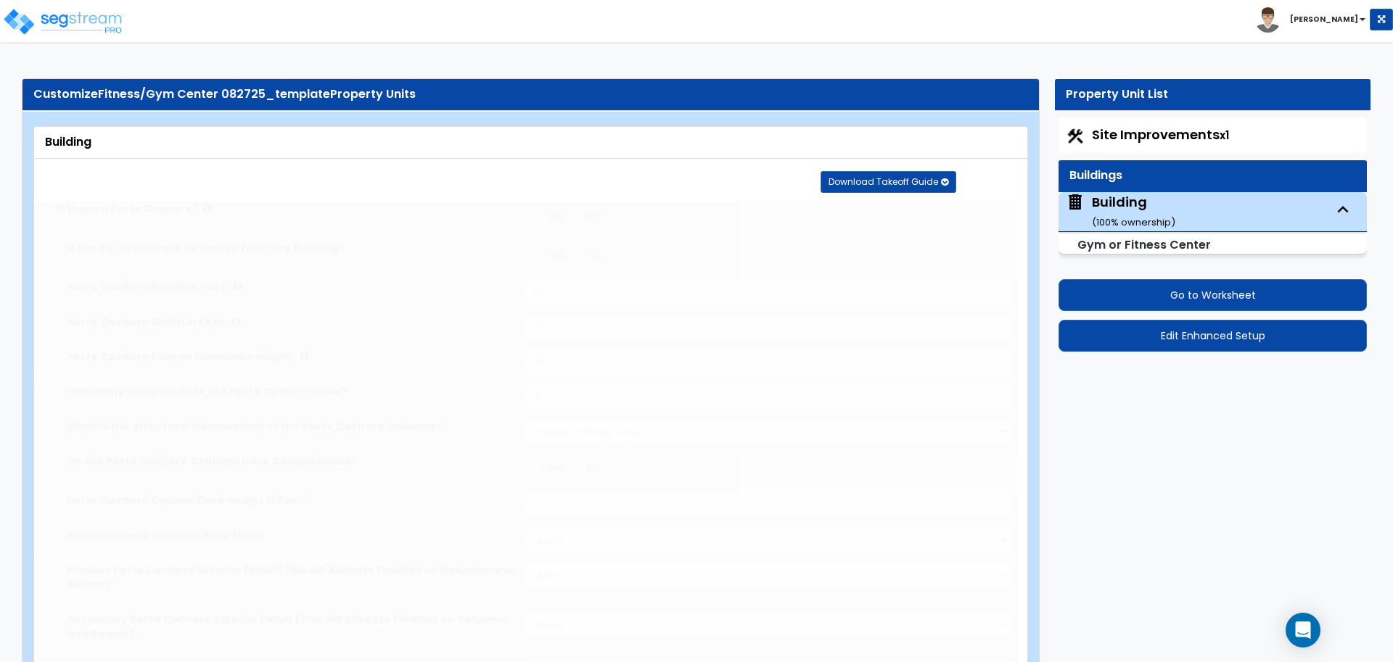
type input "2"
radio input "true"
type input "2"
radio input "true"
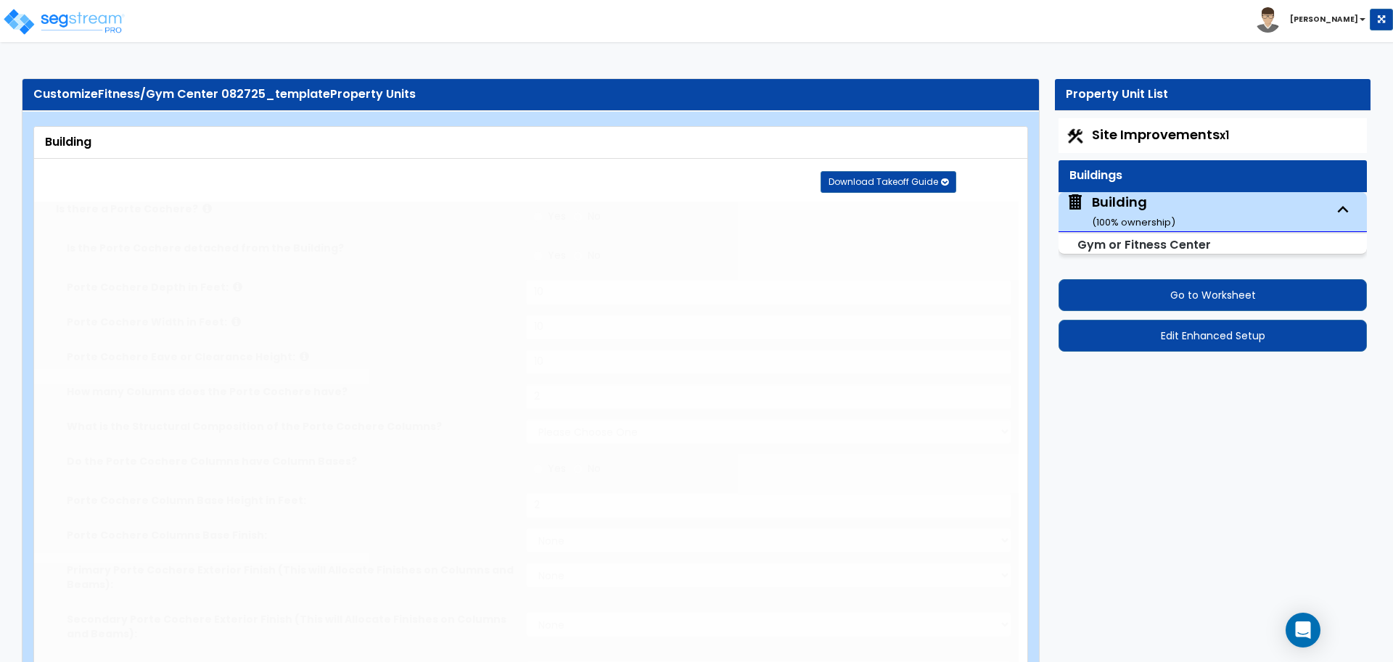
select select "2"
type input "1"
select select "3"
type input "1"
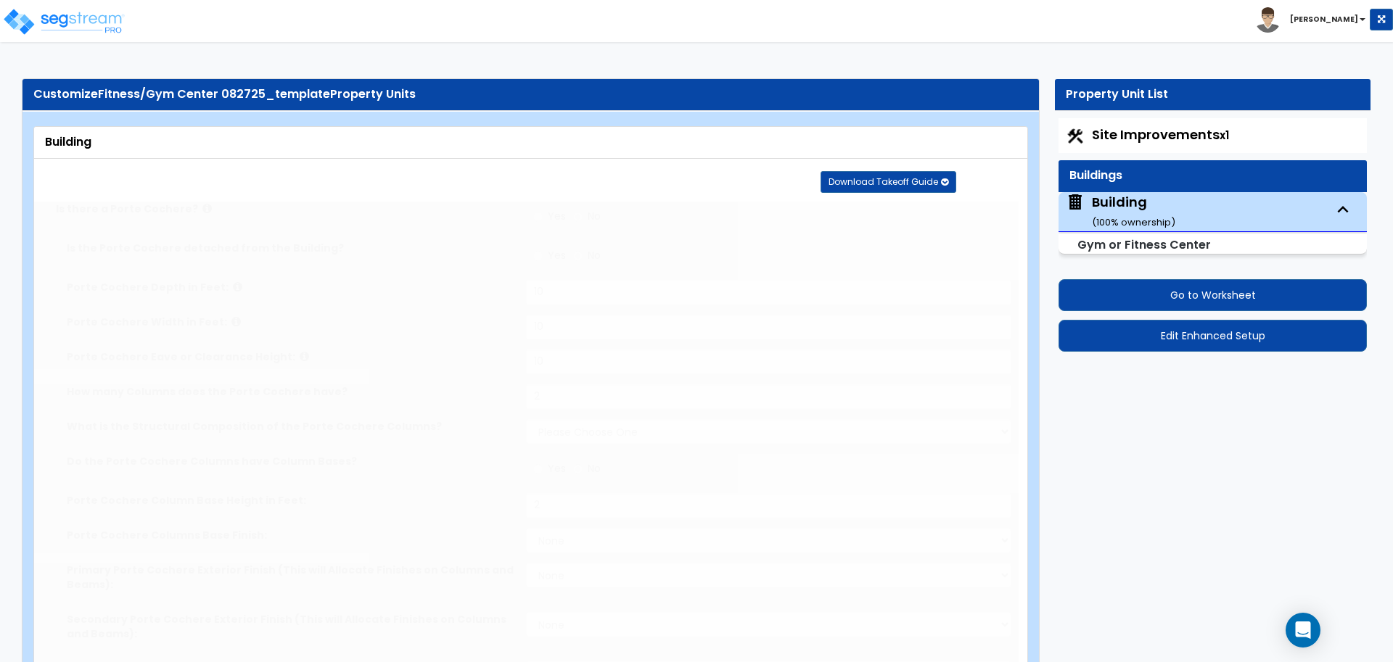
select select "2"
radio input "true"
type input "200"
select select "2"
type input "9"
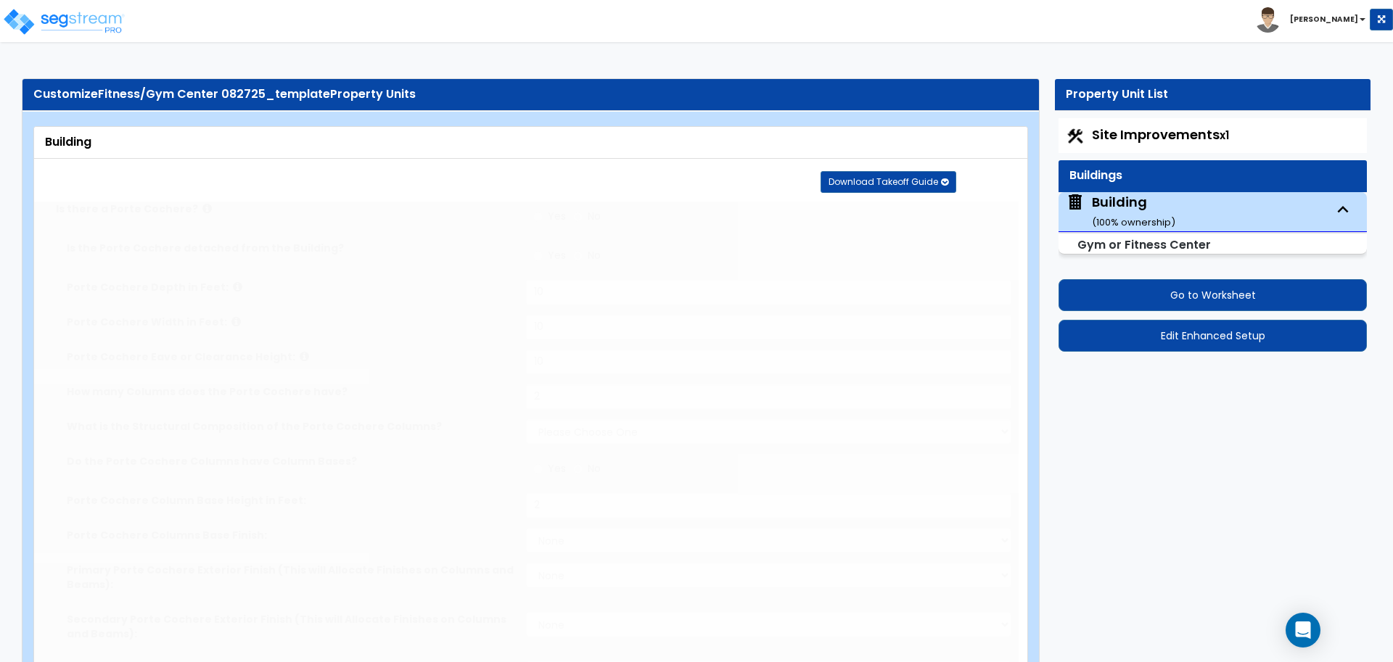
type input "12"
type input "6"
radio input "true"
type input "300"
select select "4"
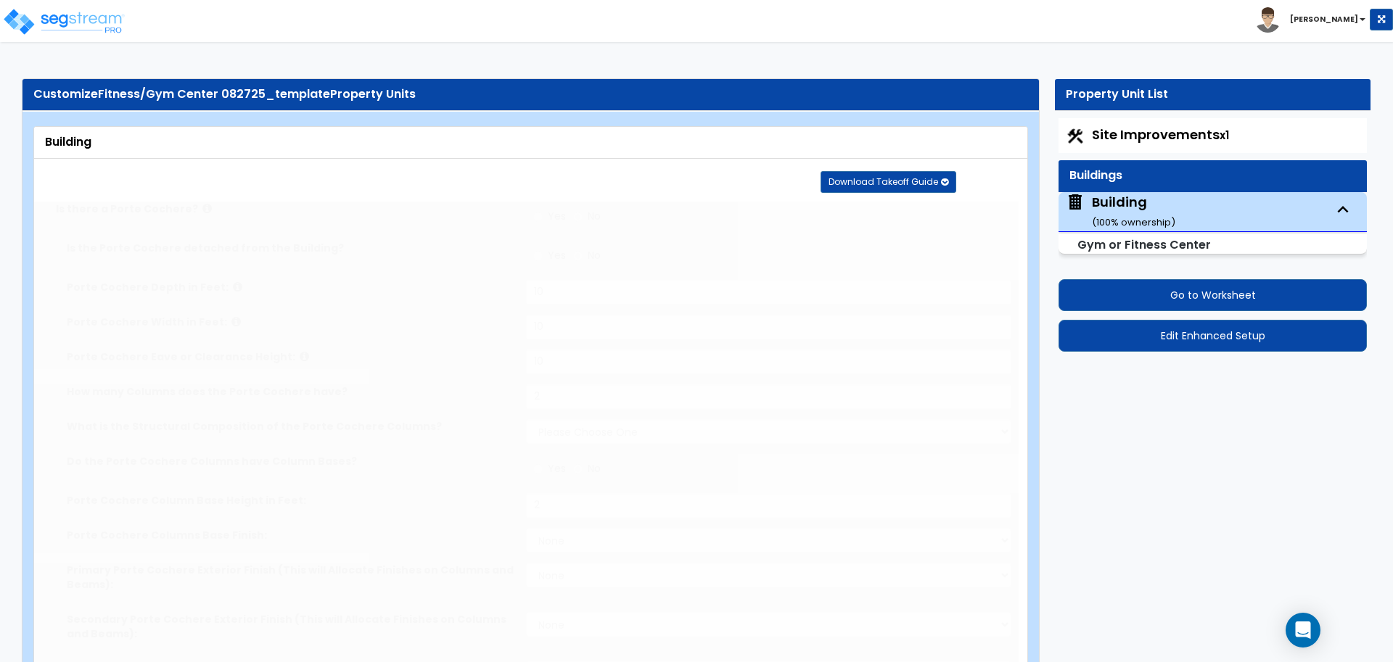
select select "1"
type input "12"
select select "1"
radio input "true"
type input "15"
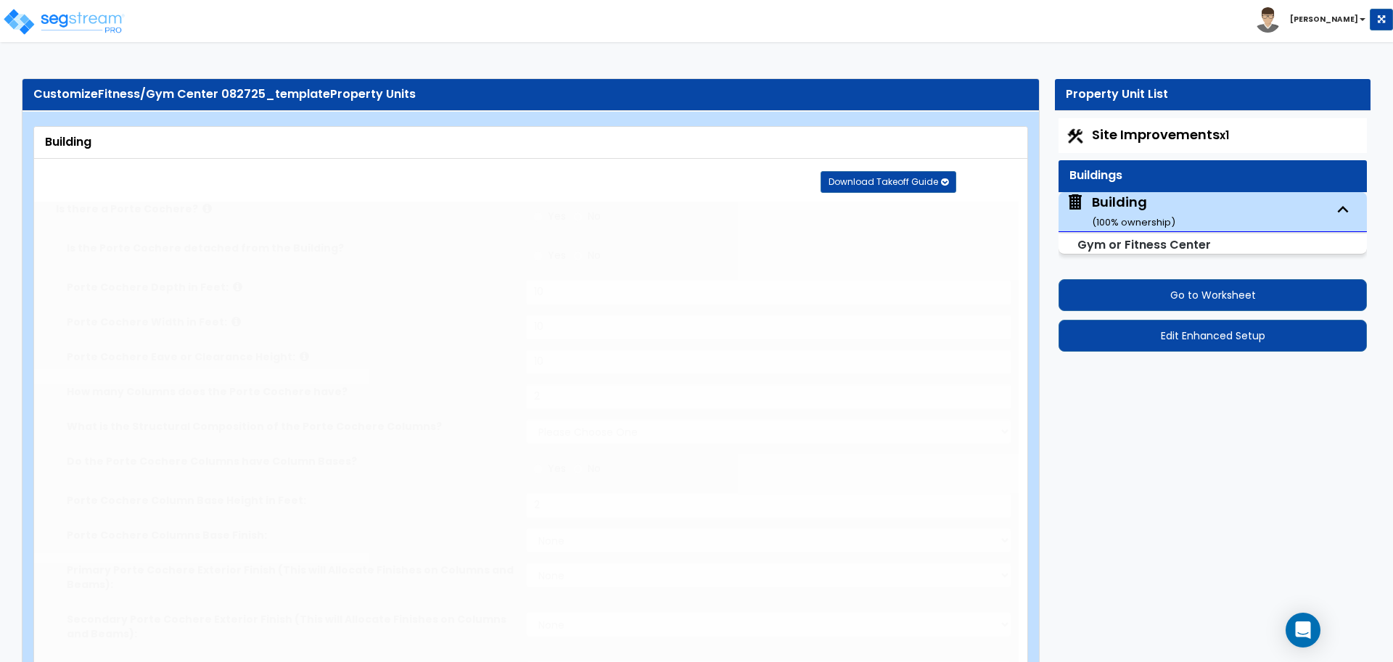
radio input "true"
type input "6"
radio input "true"
type input "1"
radio input "true"
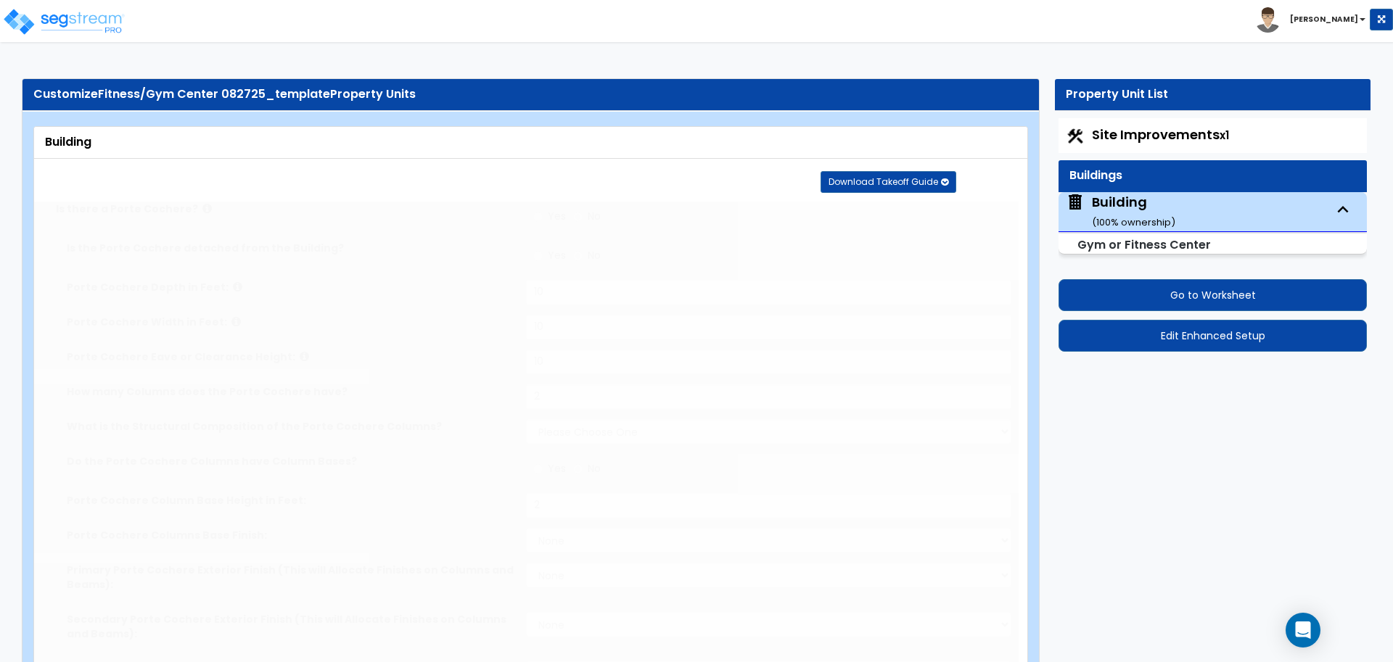
radio input "true"
type input "2"
type input "1000"
select select "1"
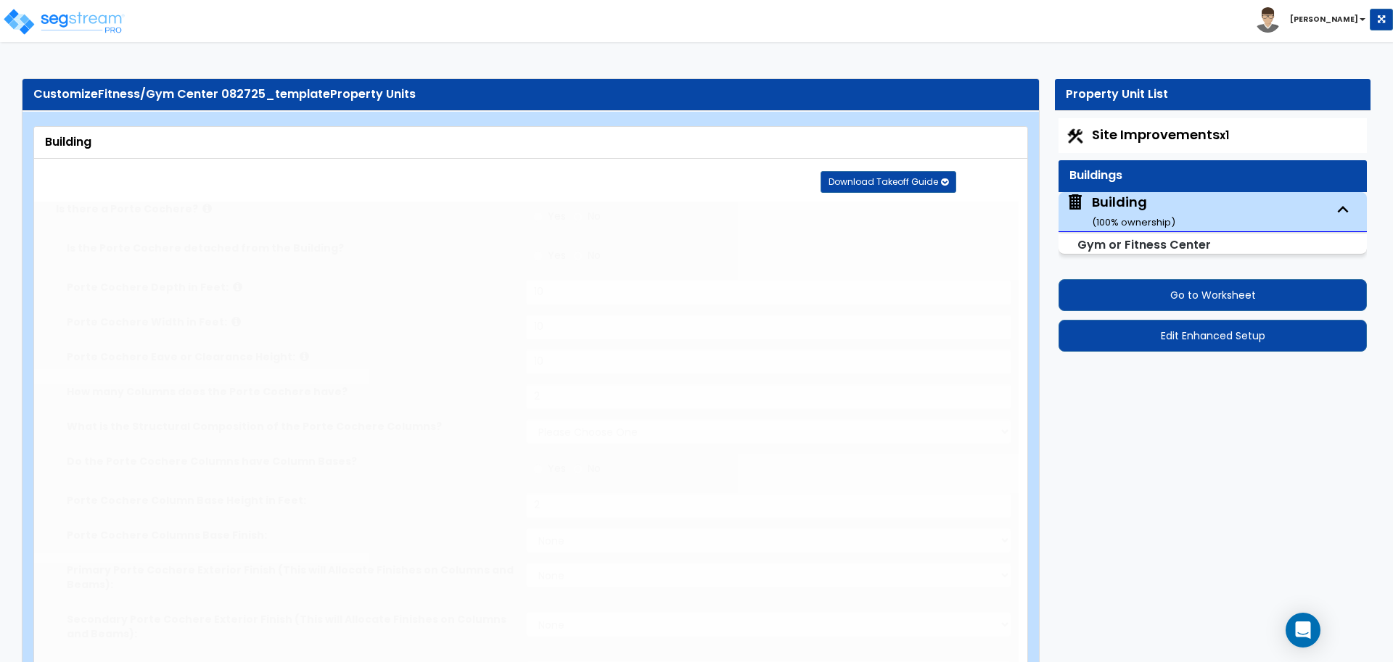
radio input "true"
type input "8"
radio input "true"
type input "8"
type input "4"
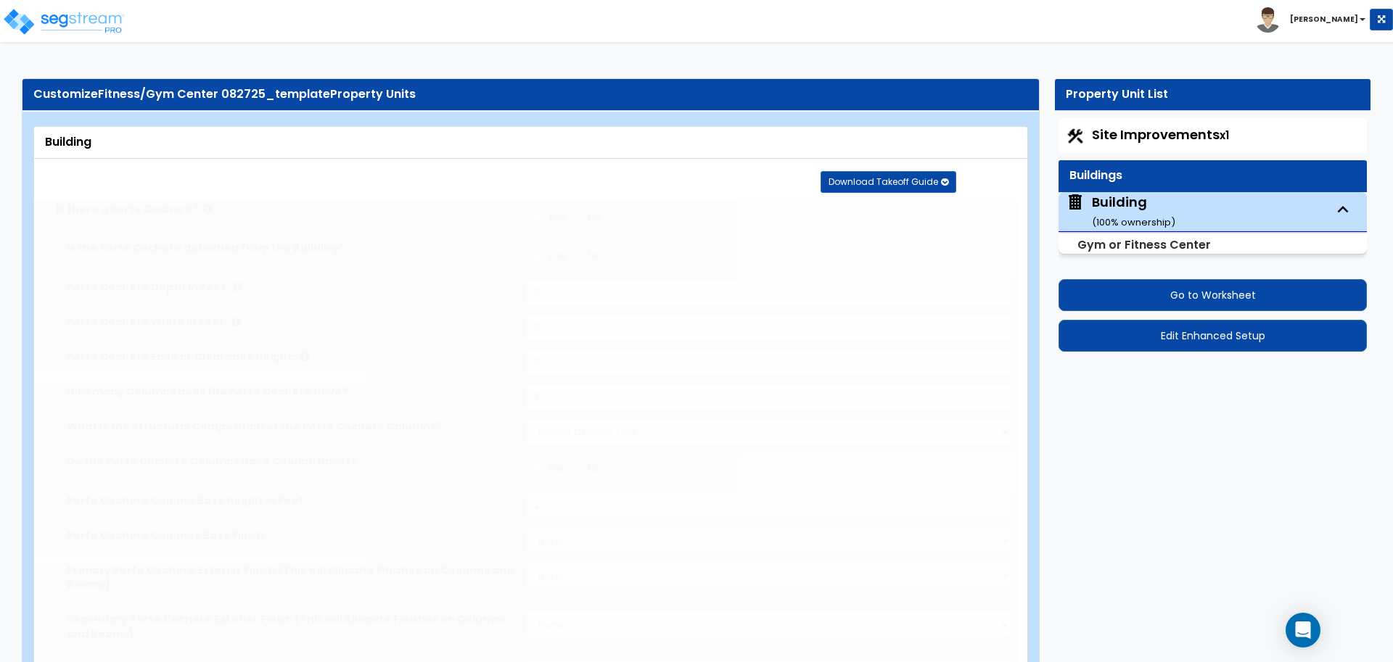
radio input "true"
select select "1"
type input "8"
radio input "true"
type input "1"
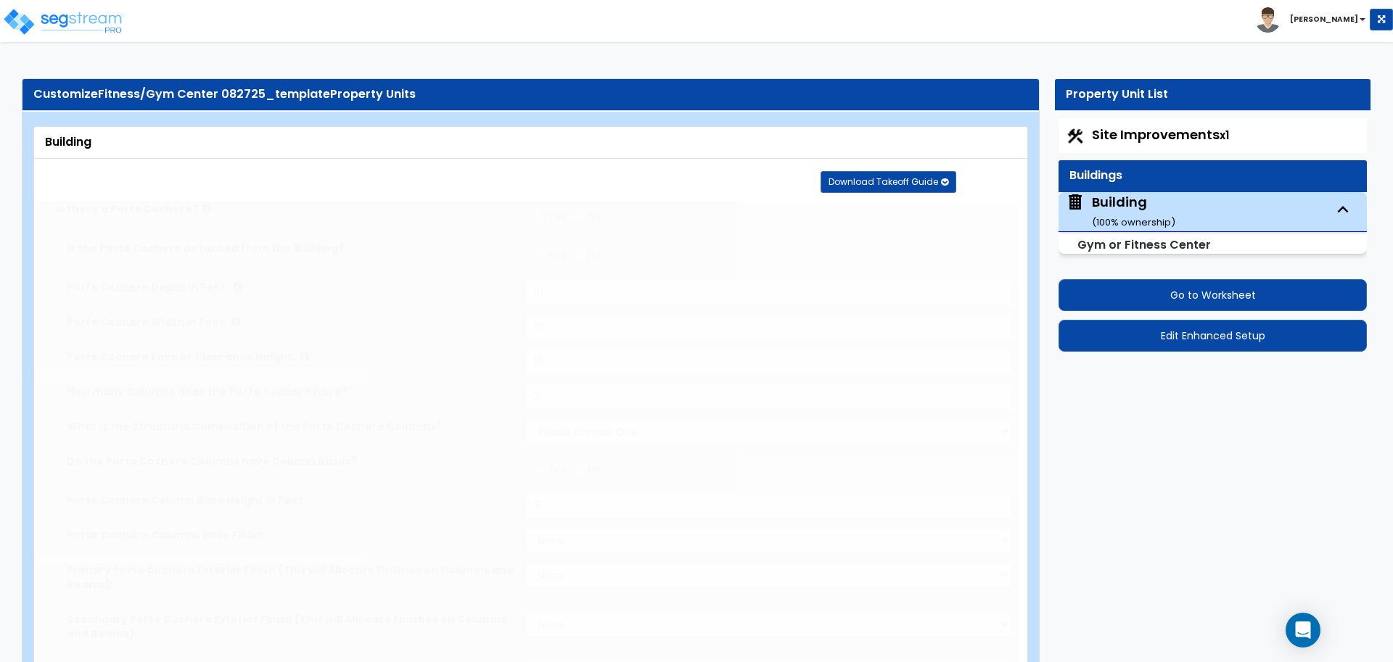
type input "600"
type input "2"
select select "3"
type input "12"
radio input "true"
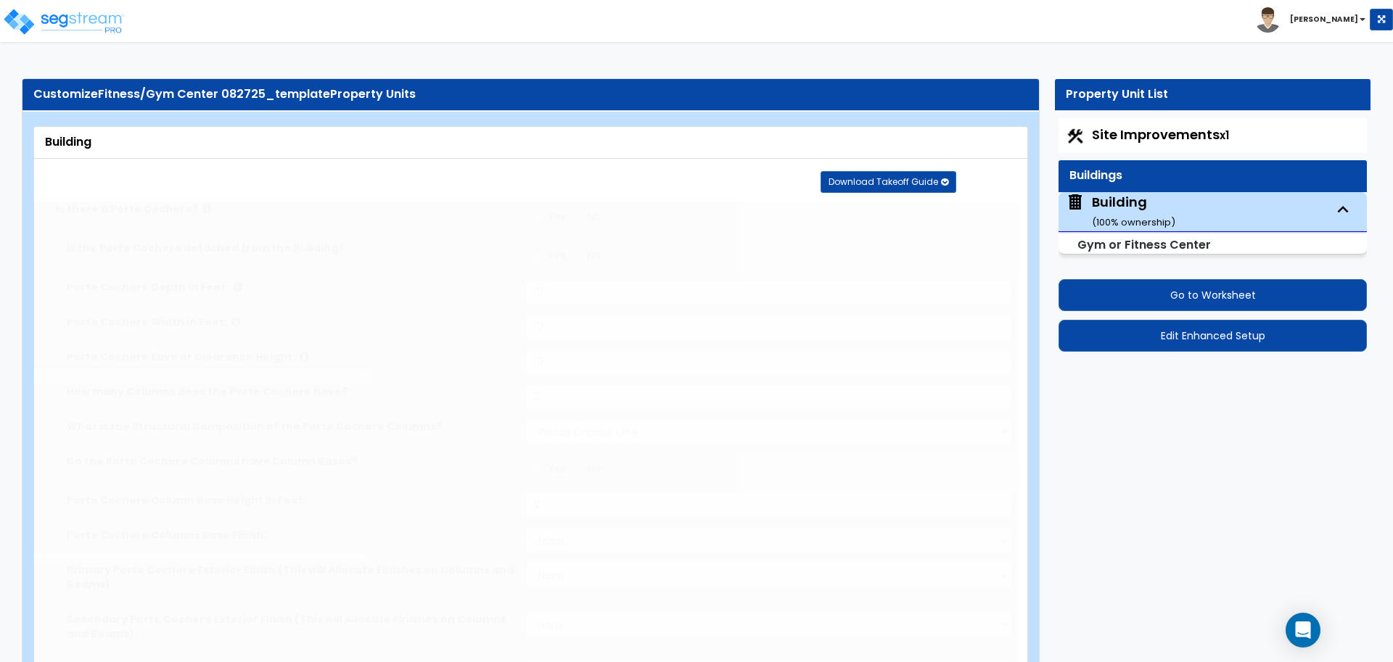
type input "6"
radio input "true"
type input "15"
radio input "true"
type input "4"
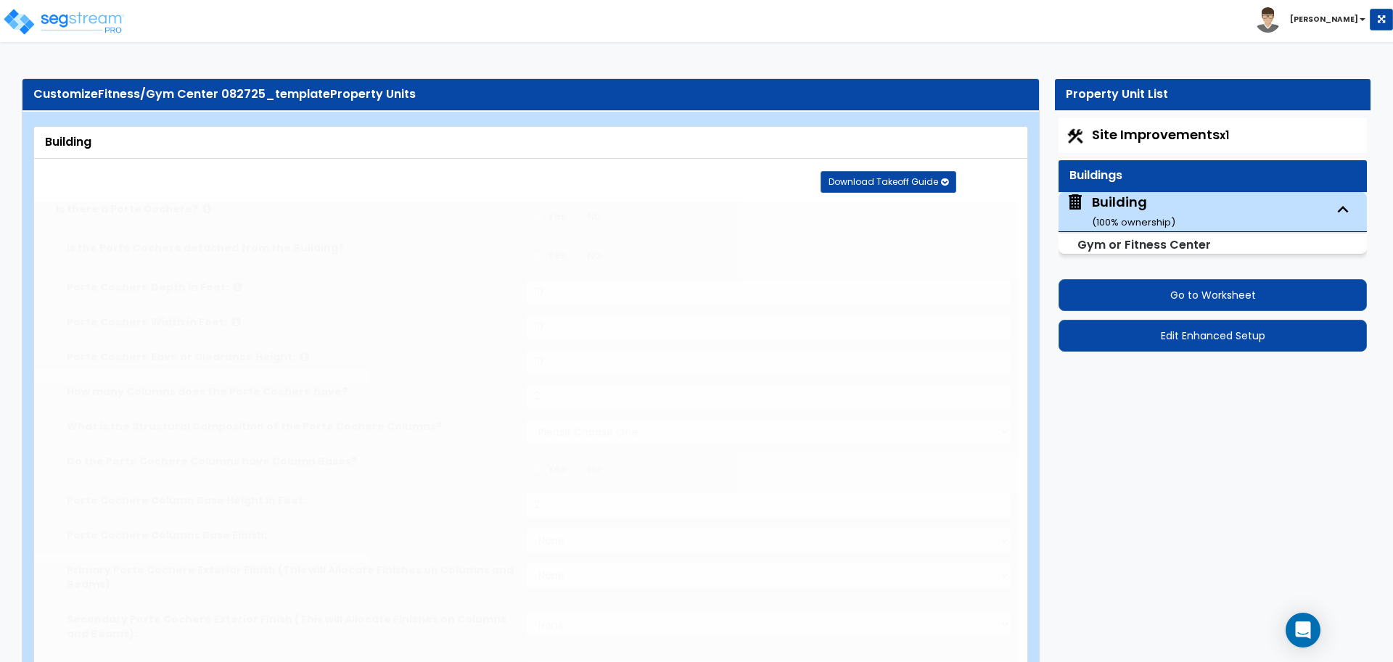
radio input "true"
type input "4"
radio input "true"
type input "2"
type input "8"
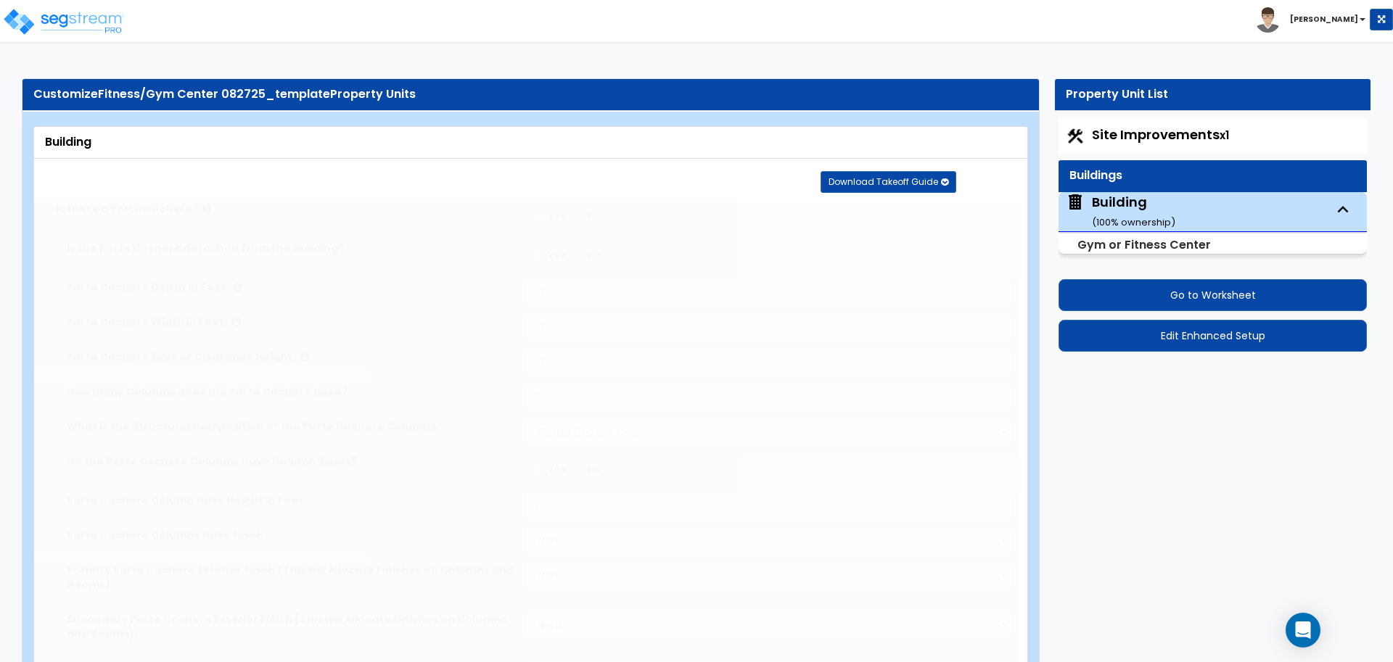
radio input "true"
type input "2"
type input "750"
type input "10"
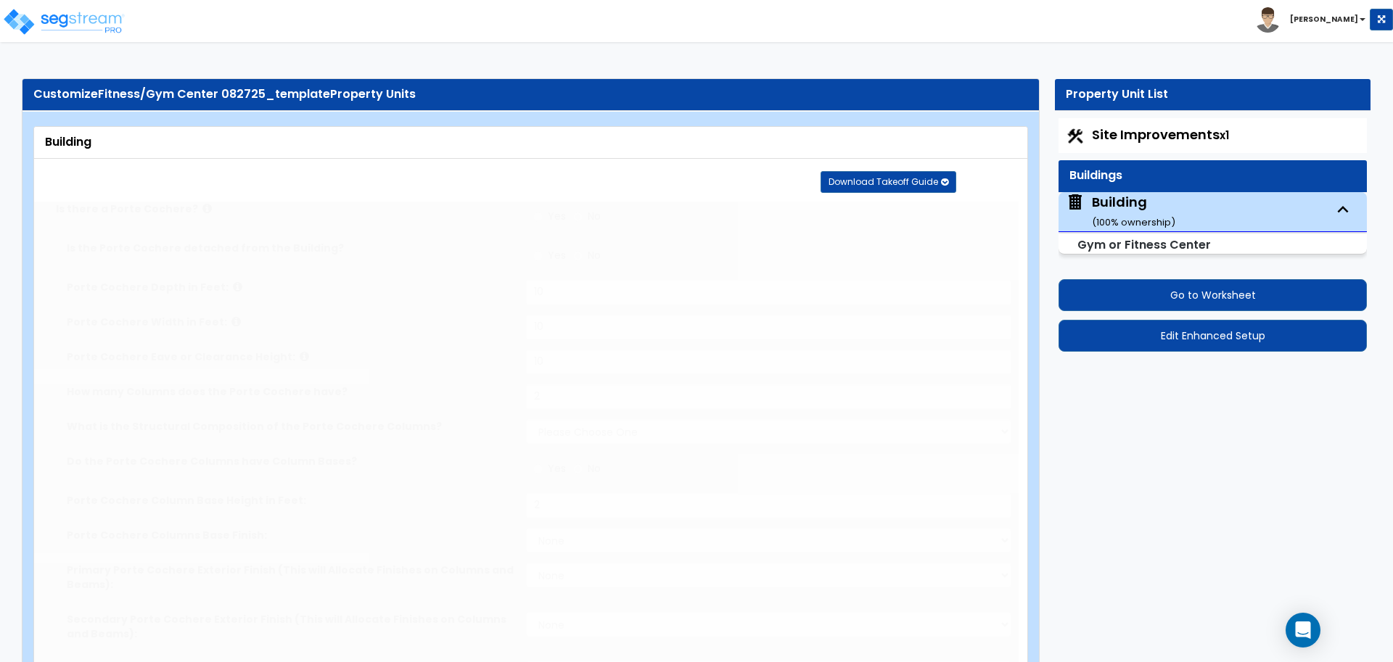
type input "4"
radio input "true"
type input "48"
radio input "true"
type input "1"
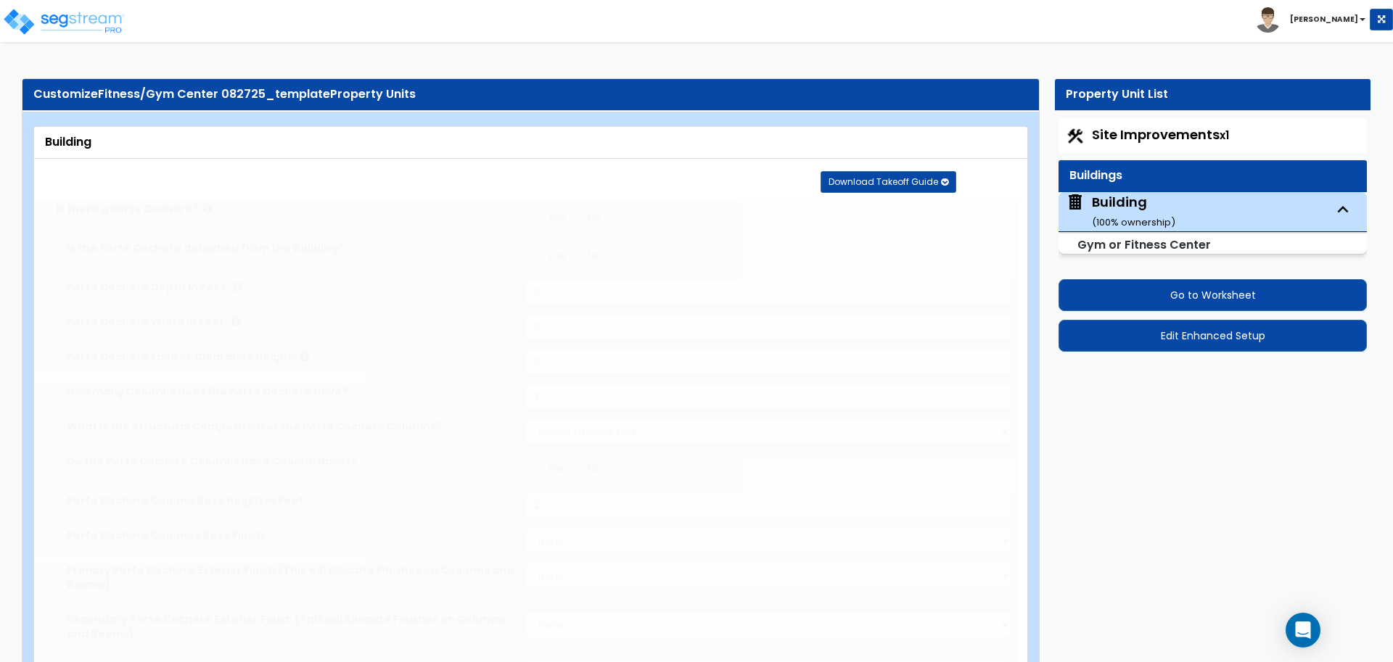
radio input "true"
type input "1"
select select "2"
select select "1"
type input "50"
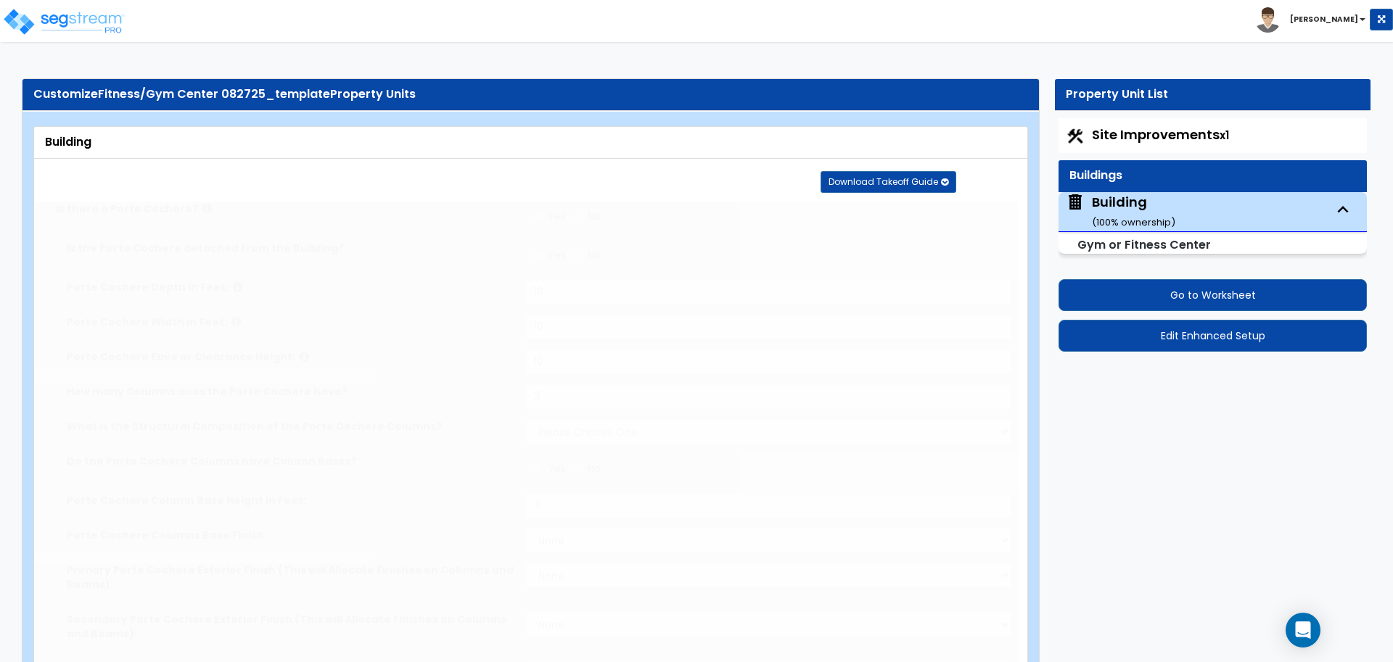
select select "2"
radio input "true"
type input "6"
radio input "true"
type input "2"
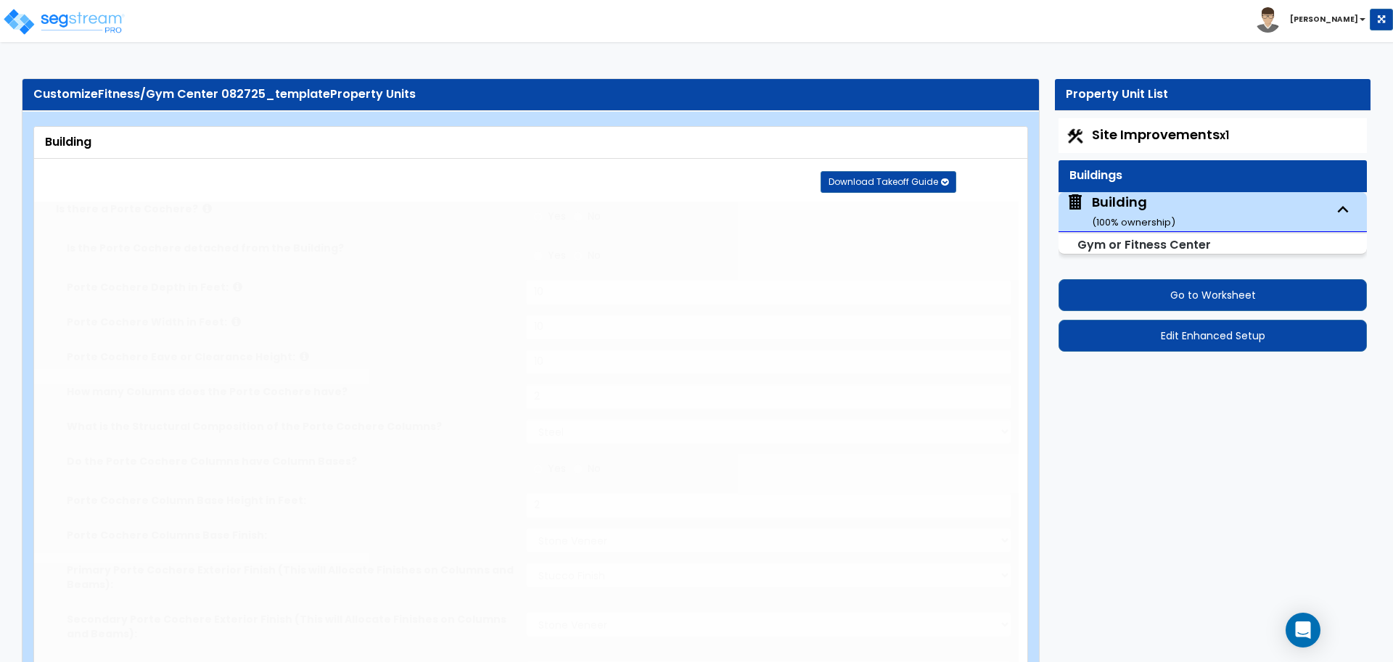
type input "1000"
type input "20"
radio input "true"
type input "5"
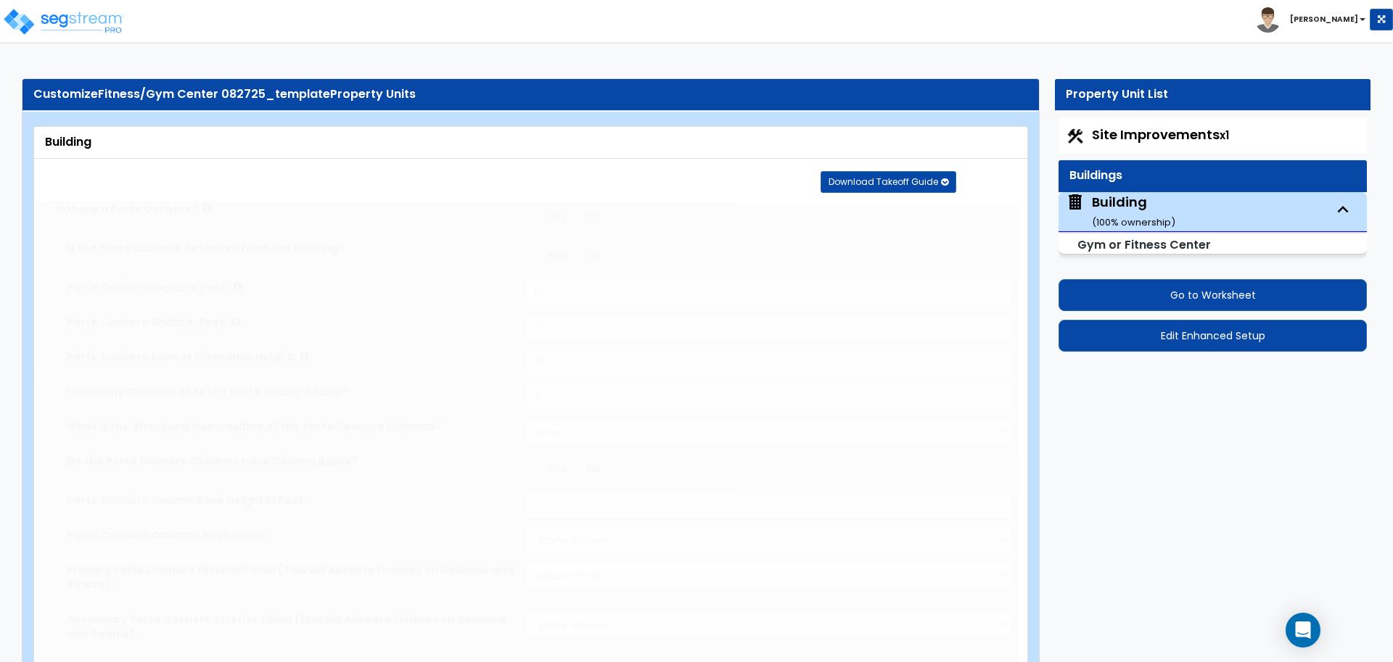
radio input "true"
type input "5"
radio input "true"
type input "10"
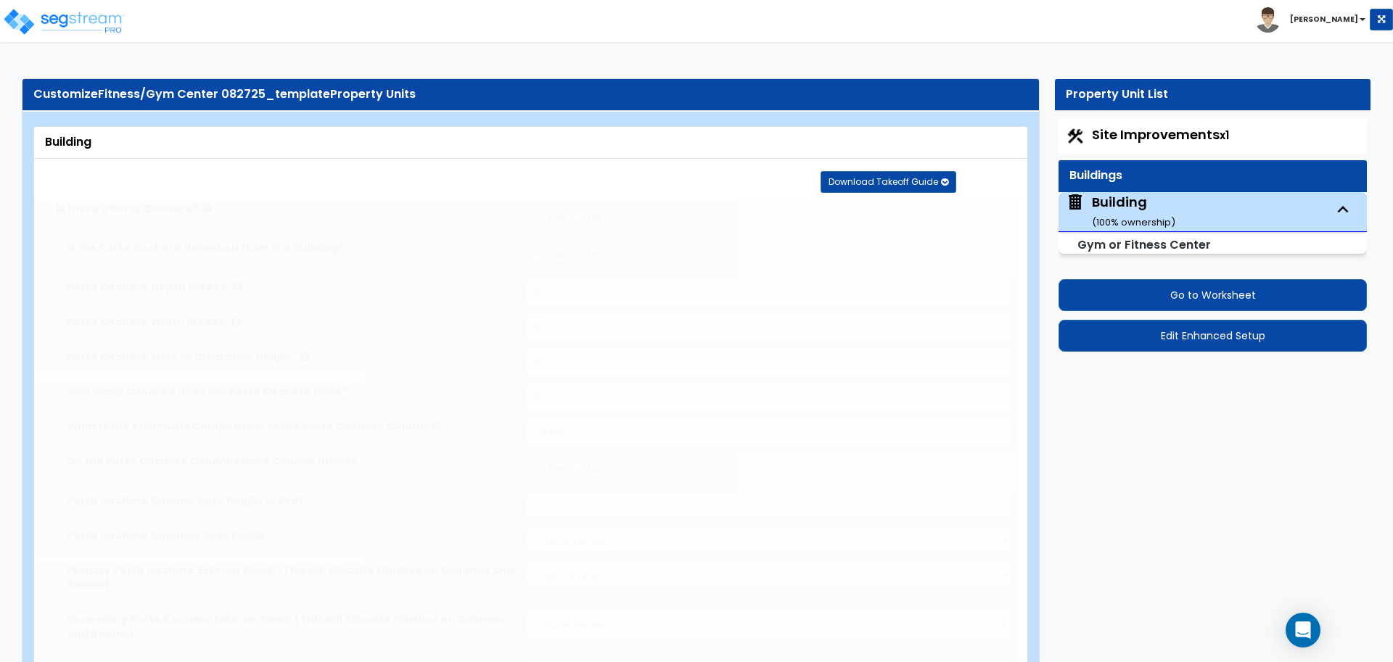
type input "10"
type input "6"
radio input "true"
type input "10"
radio input "true"
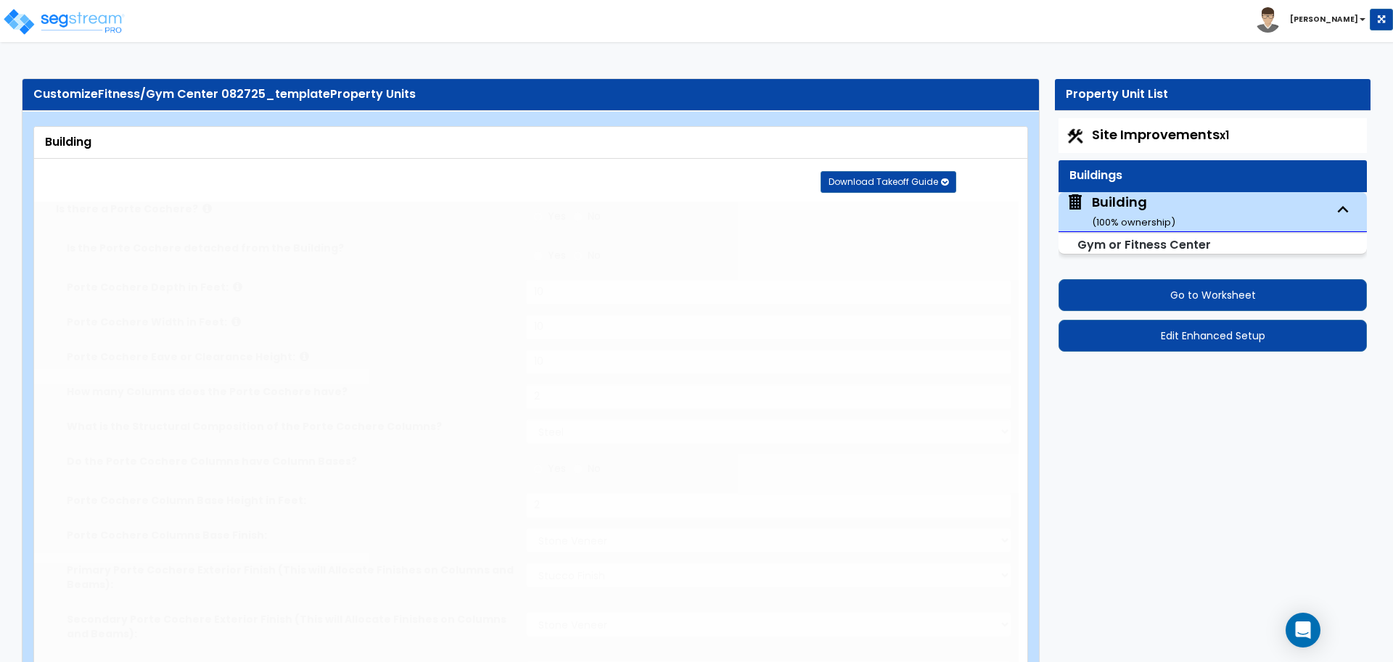
type input "5"
radio input "true"
type input "5"
type input "3"
radio input "true"
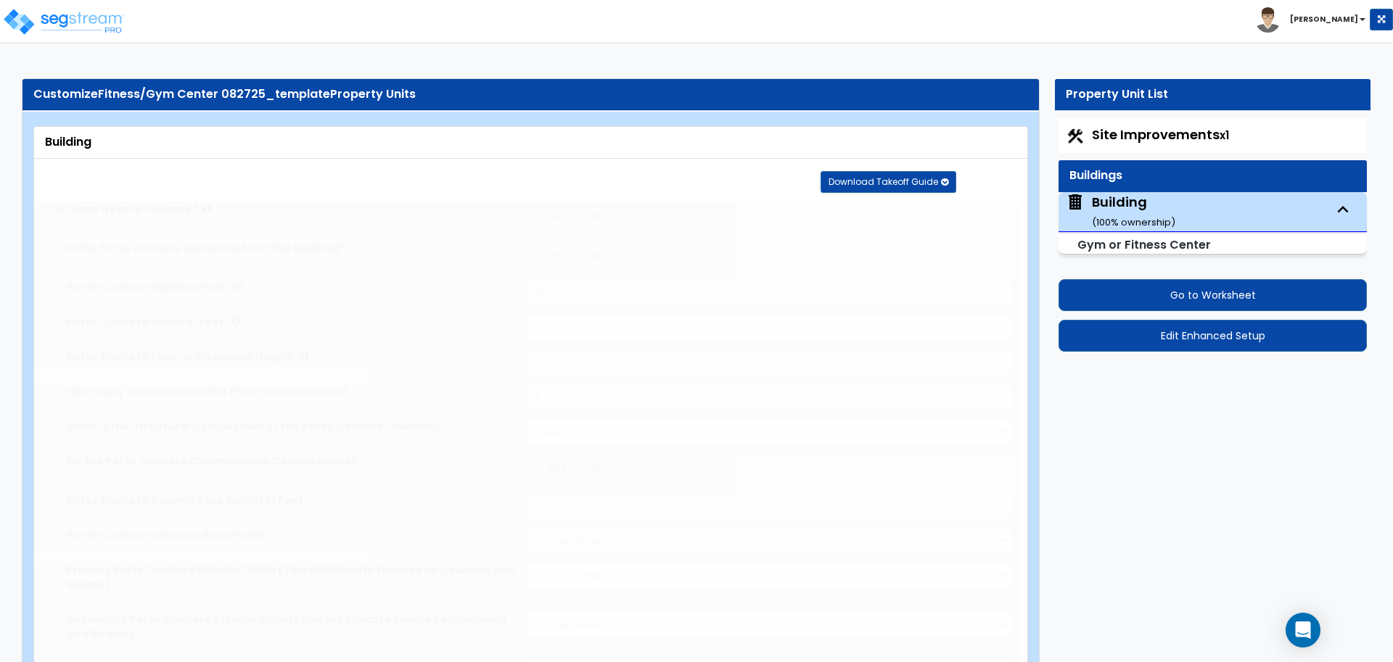
type input "10"
radio input "true"
type input "5"
radio input "true"
type input "960"
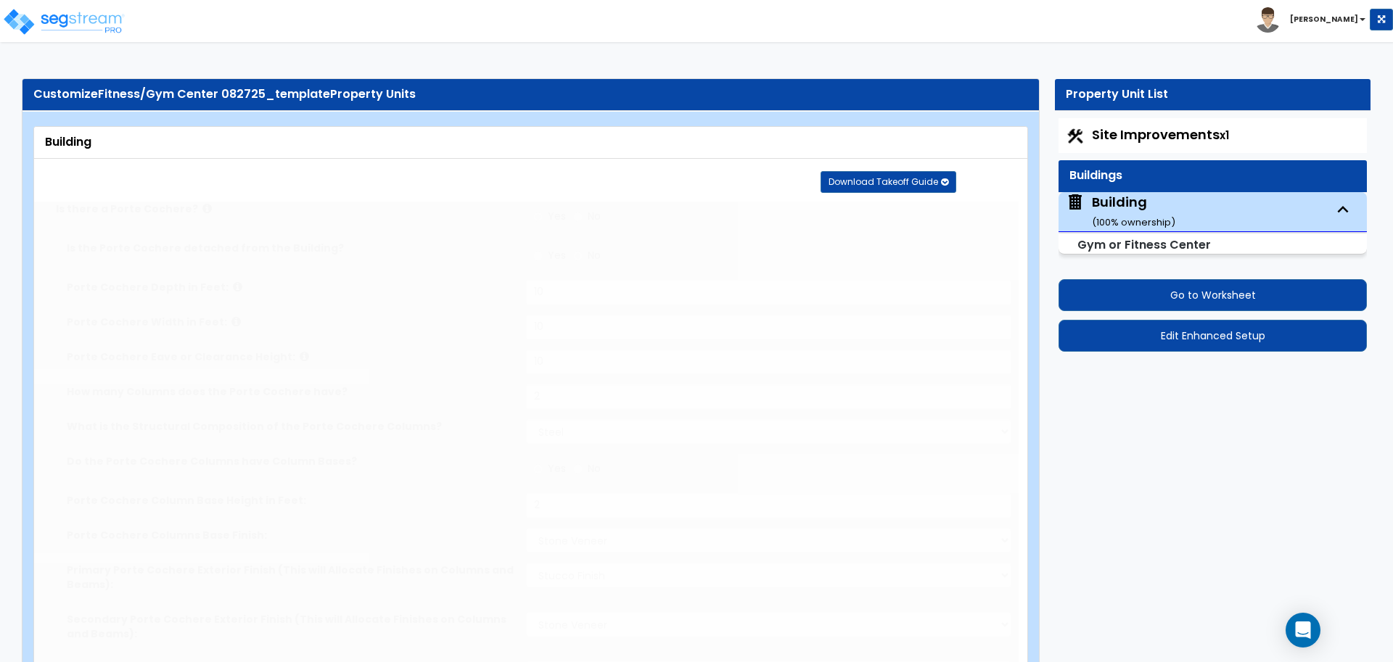
radio input "true"
type input "900"
select select "2"
radio input "true"
type input "1"
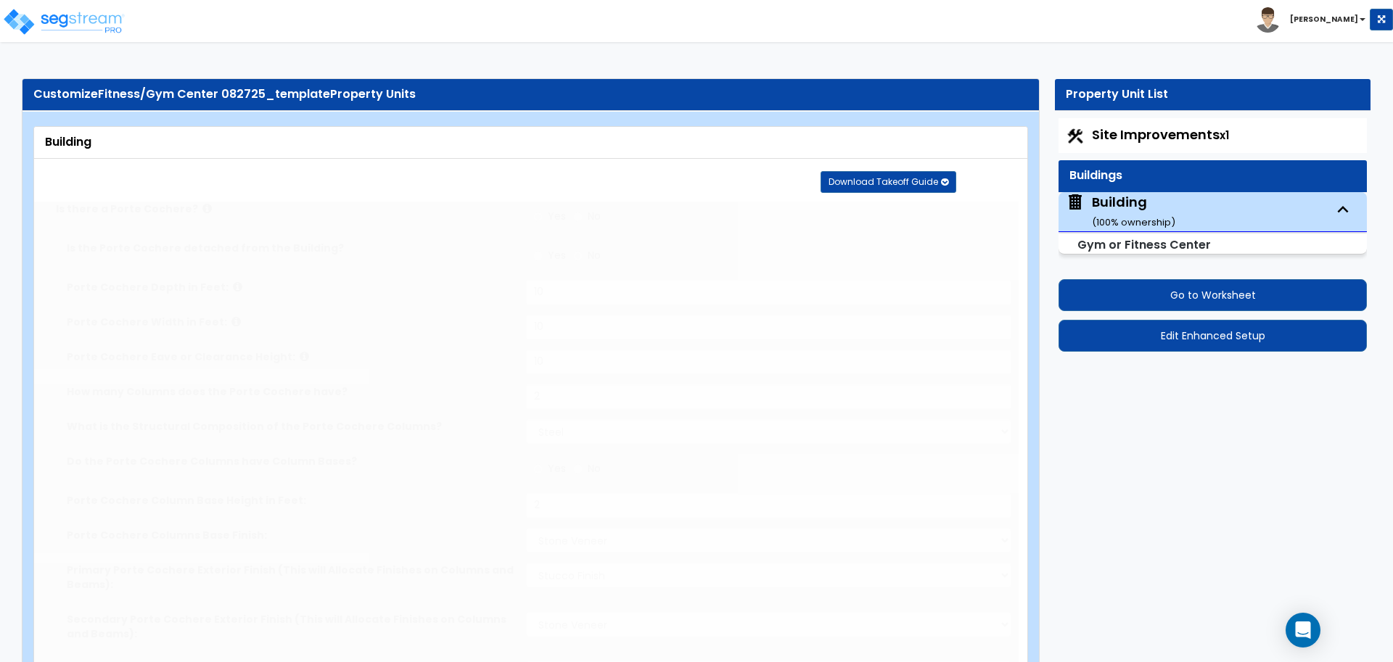
type input "500"
type input "1"
type input "800"
type input "1"
type input "800"
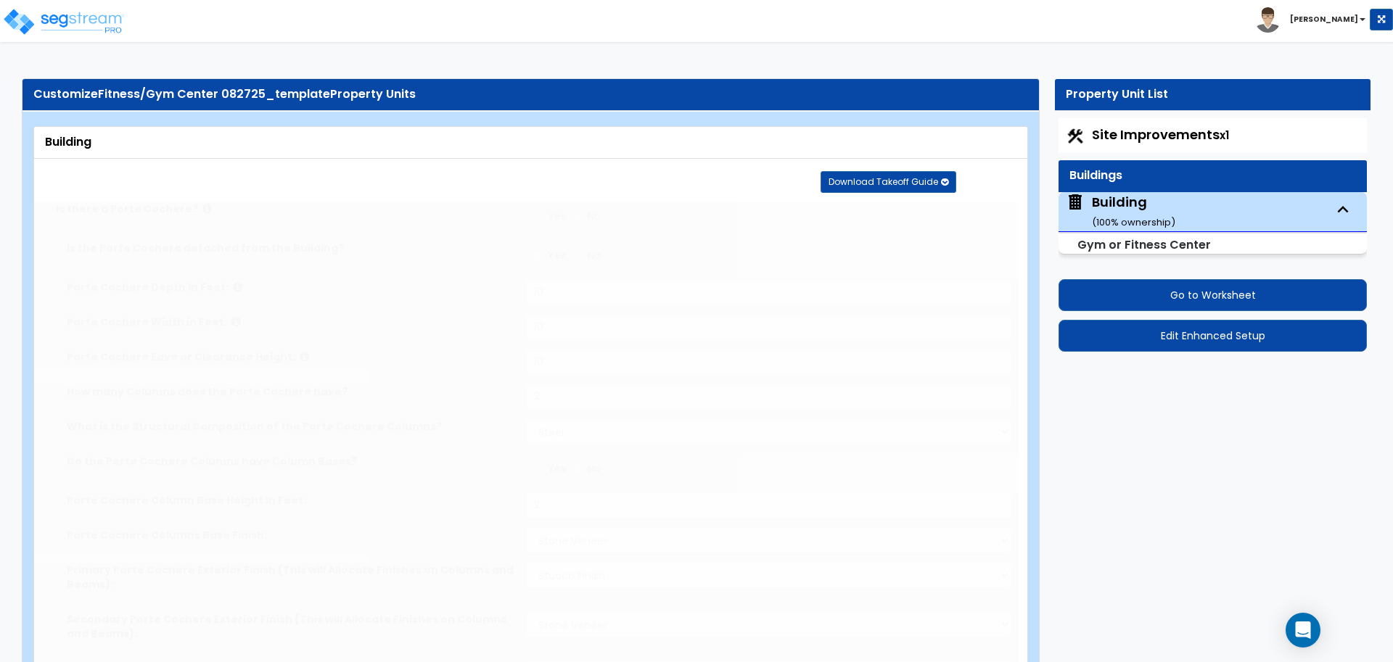
type input "1"
type input "1000"
type input "1"
type input "800"
radio input "true"
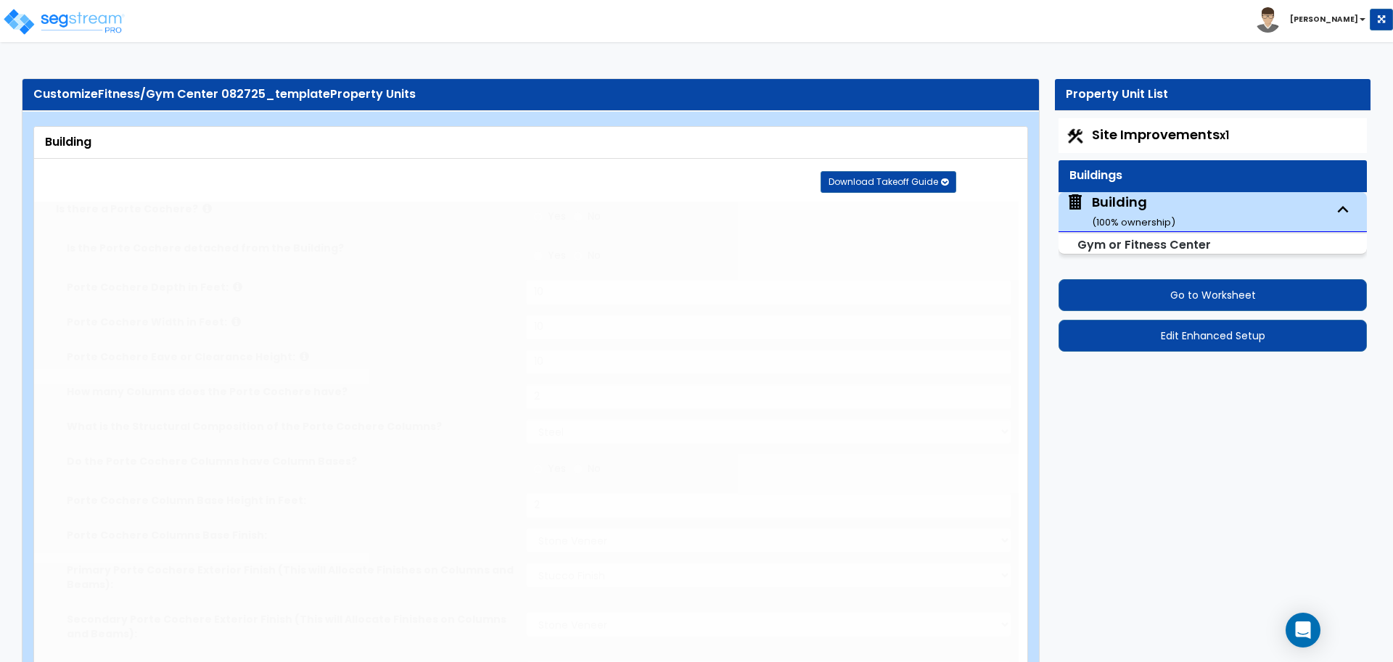
select select "1"
type input "1"
select select "4"
select select "1"
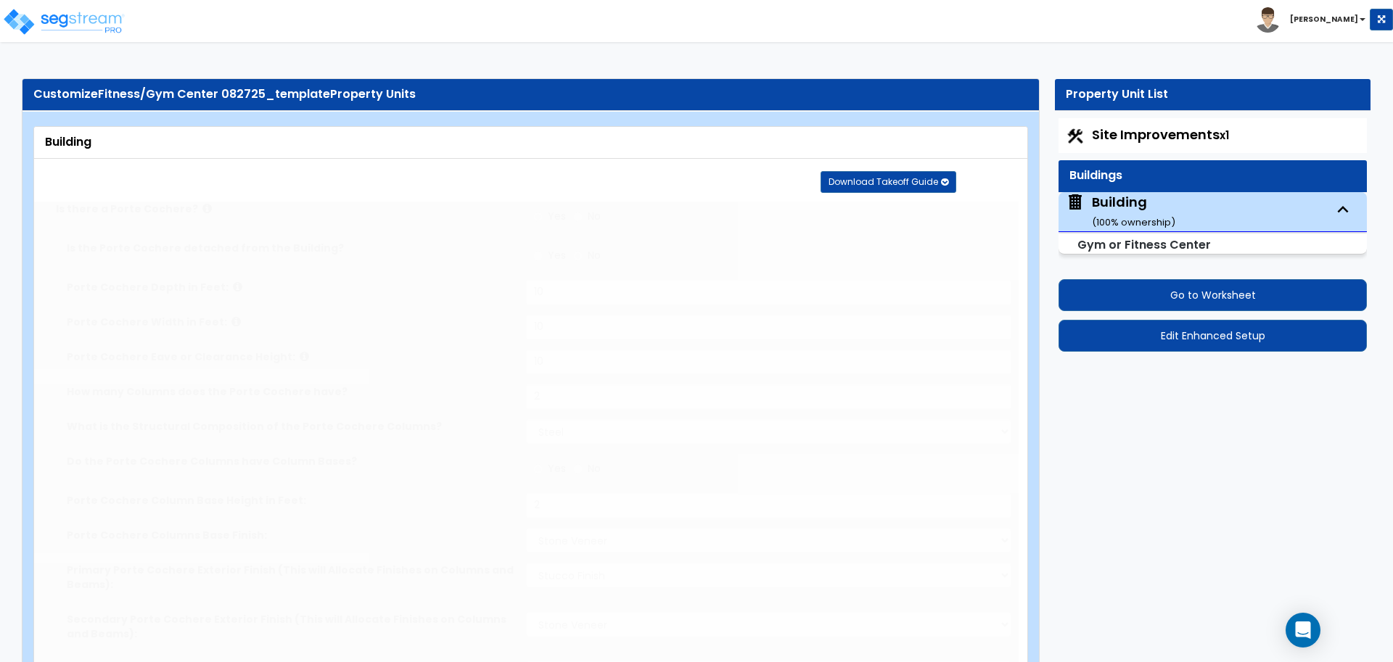
type input "25"
select select "2"
type input "25"
select select "6"
type input "25"
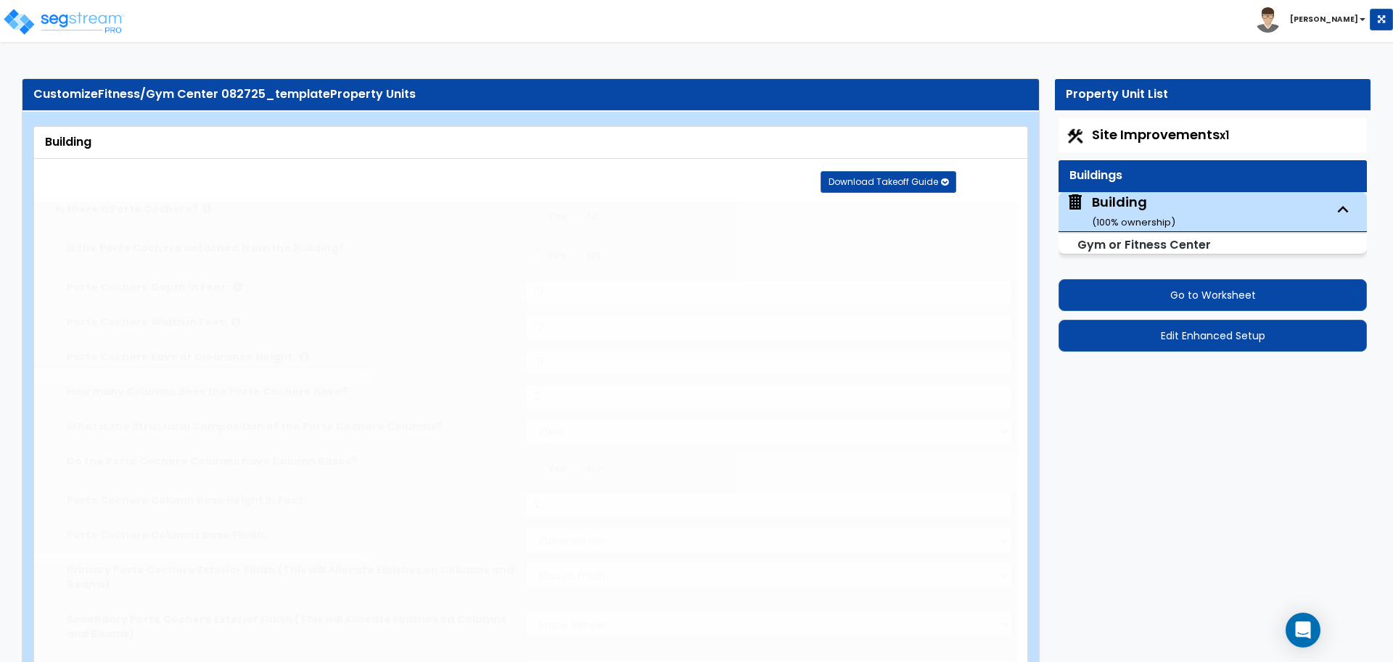
select select "7"
select select "2"
select select "3"
type input "70"
select select "4"
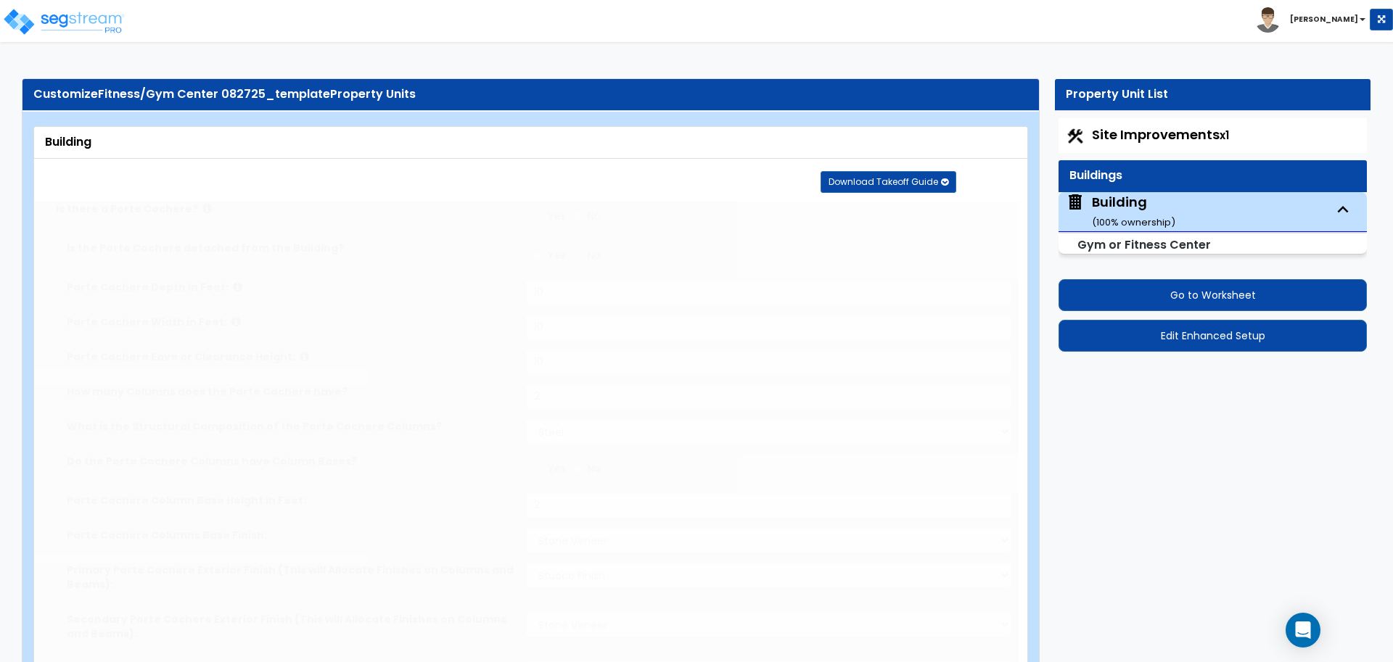
select select "3"
select select "1"
type input "30"
select select "2"
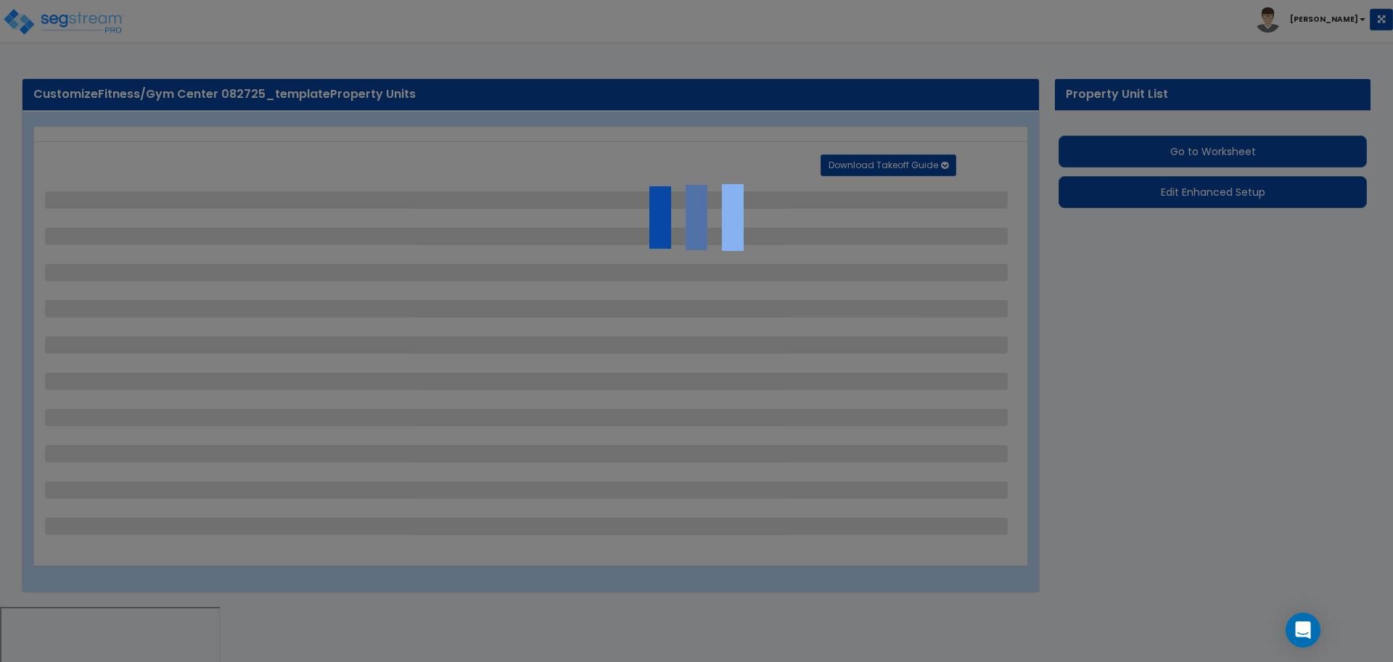
select select "2"
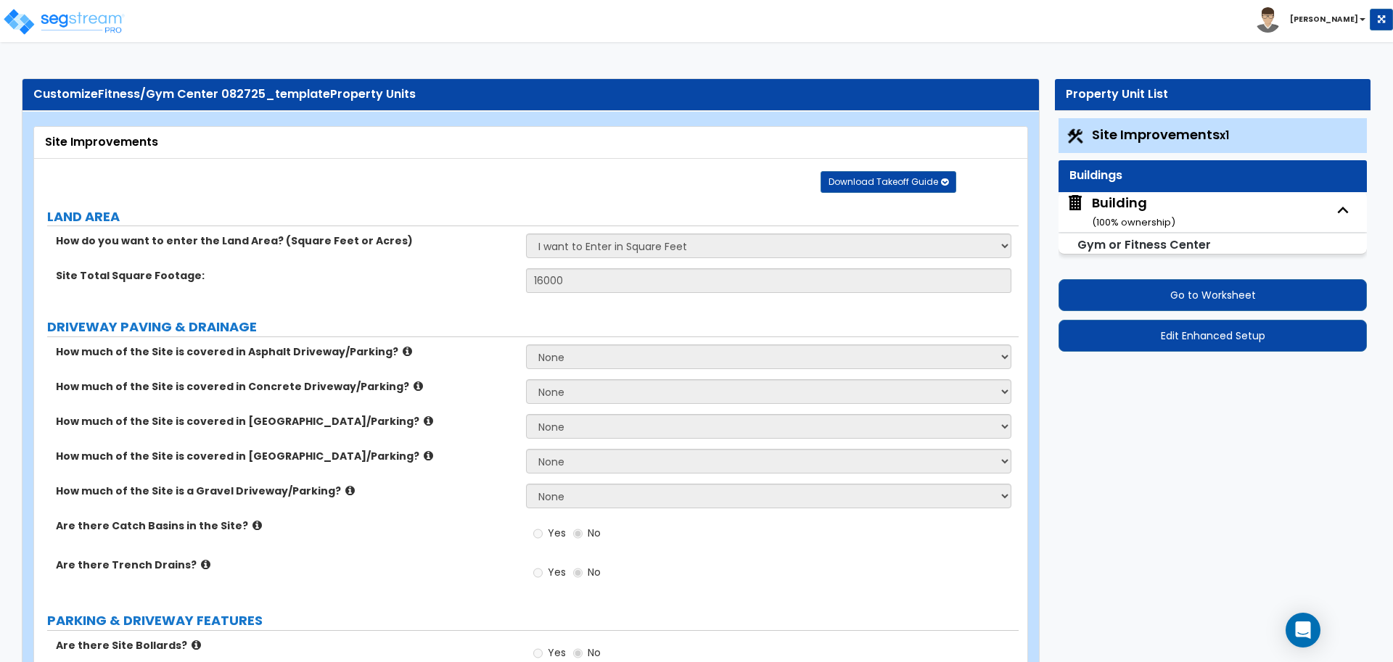
click at [1109, 210] on div "Building ( 100 % ownership)" at bounding box center [1133, 212] width 83 height 37
select select "2"
select select "5"
select select "2"
select select "5"
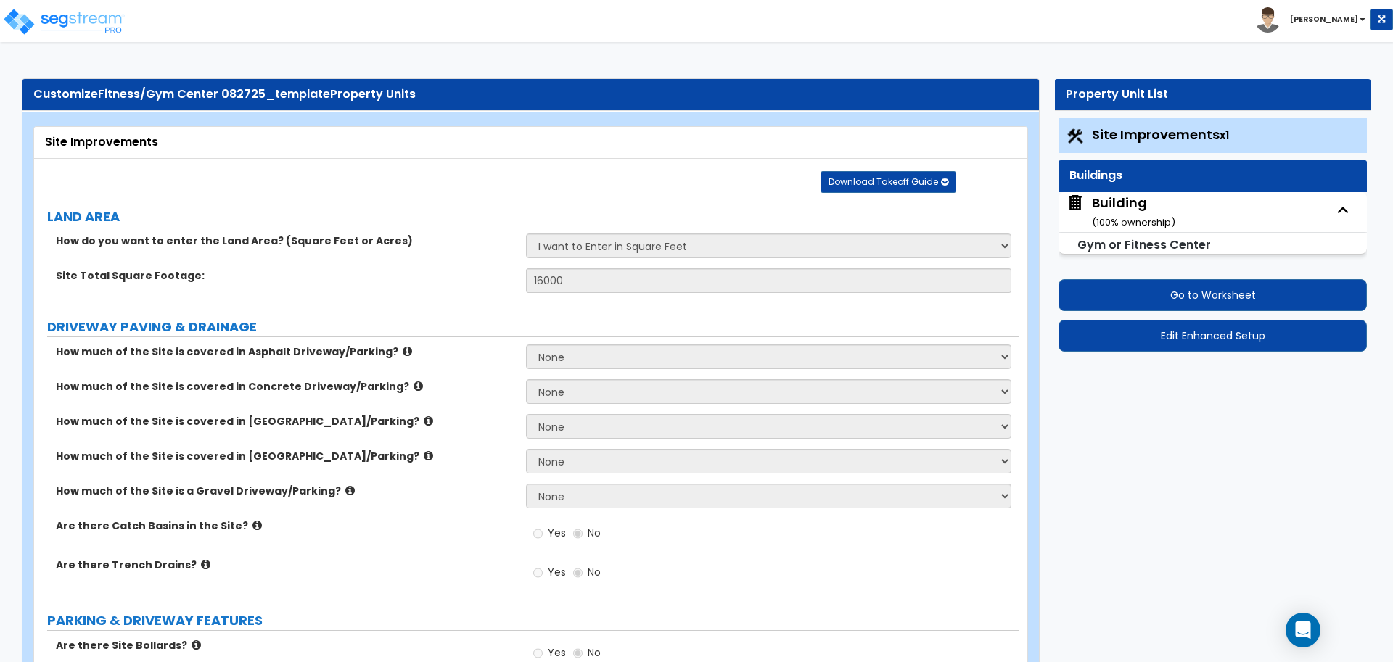
select select "1"
select select "4"
select select "2"
select select "8"
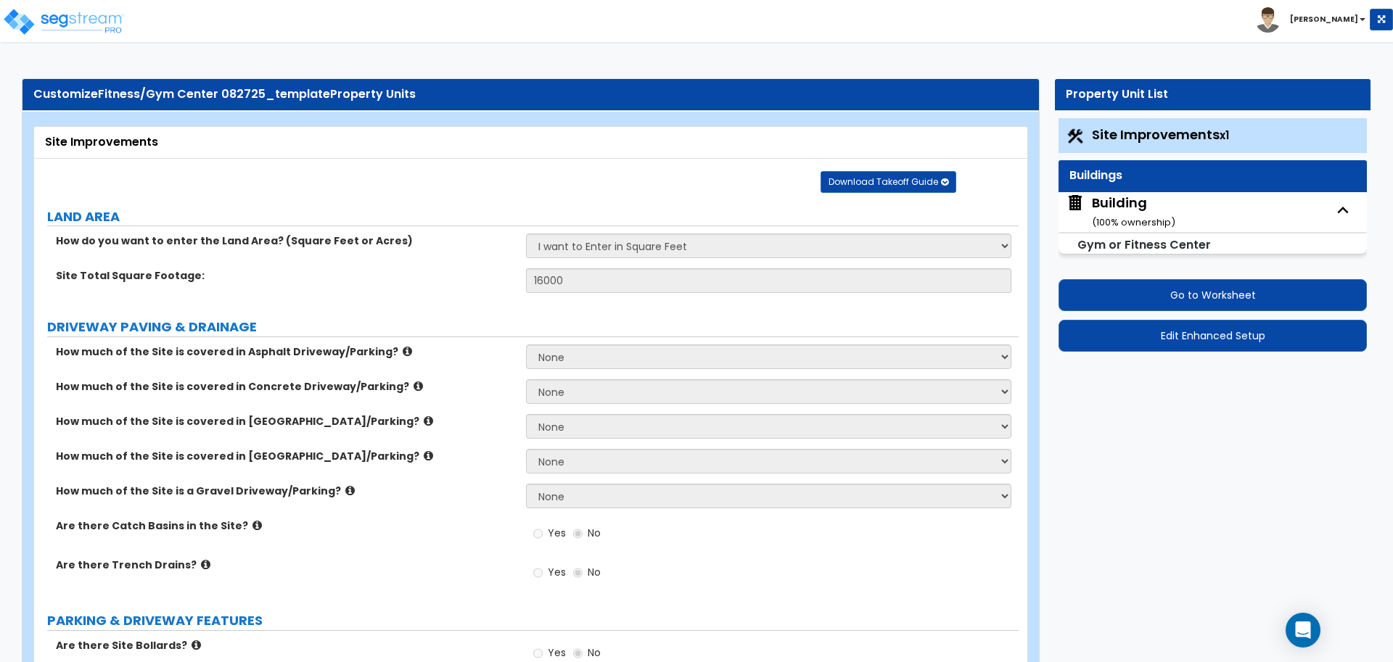
select select "1"
select select "3"
select select "11"
select select "7"
select select "10"
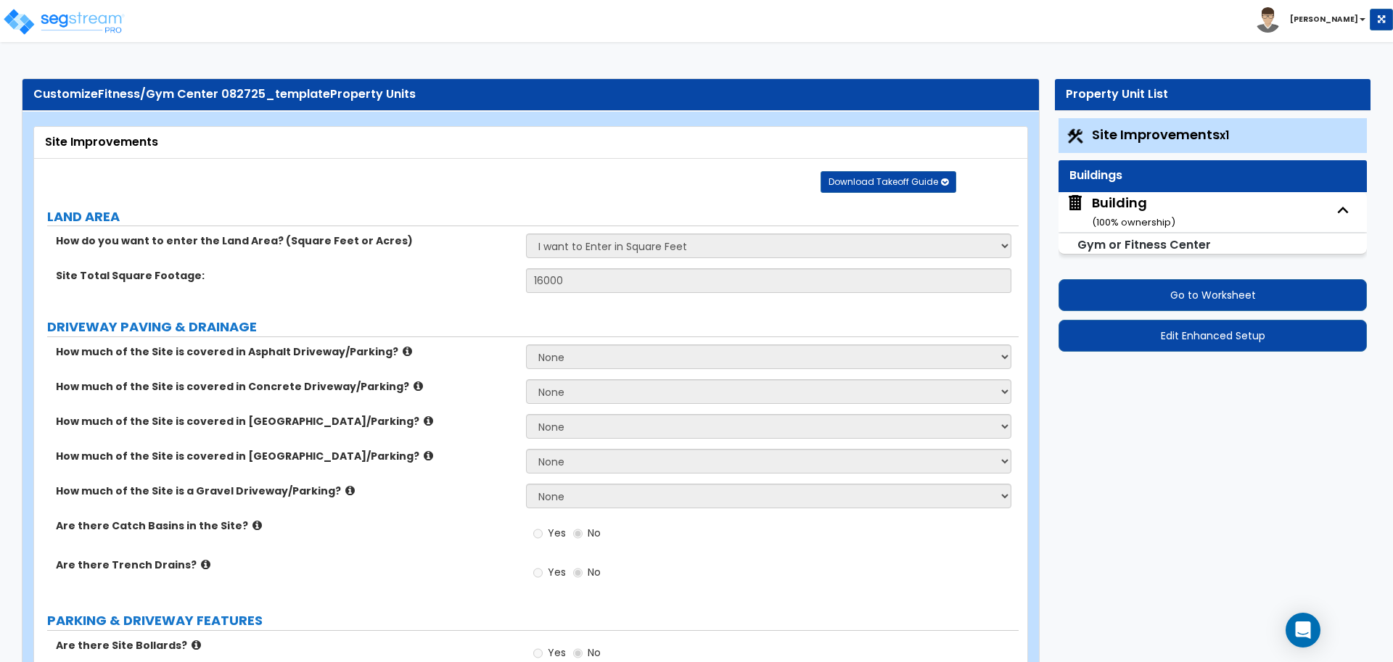
select select "3"
select select "1"
select select "2"
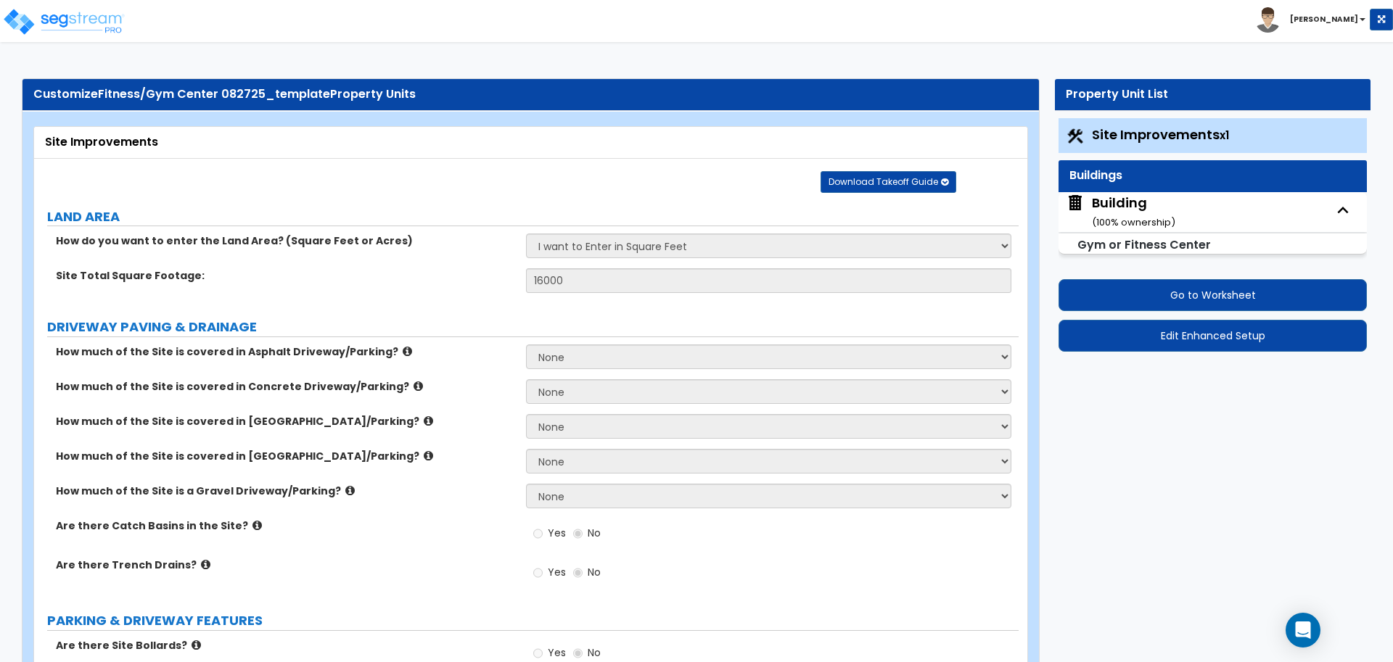
select select "3"
select select "2"
select select "3"
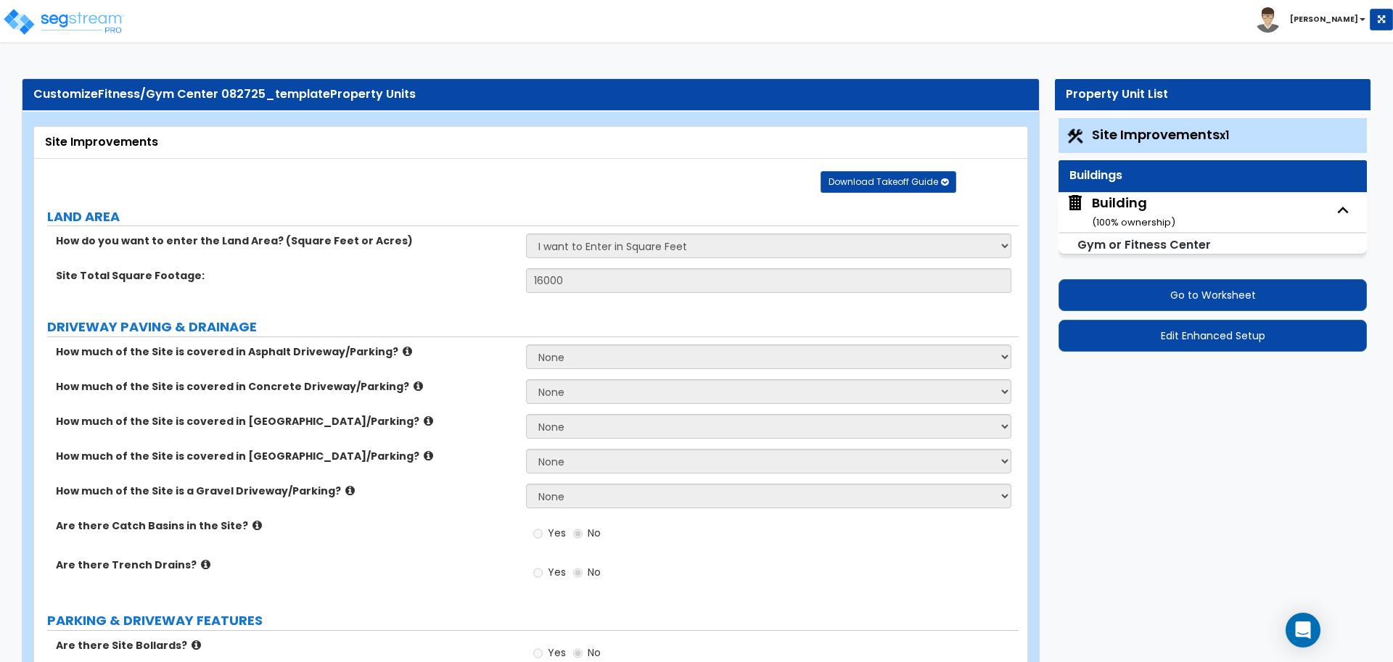
select select "1"
select select "2"
select select "3"
select select "2"
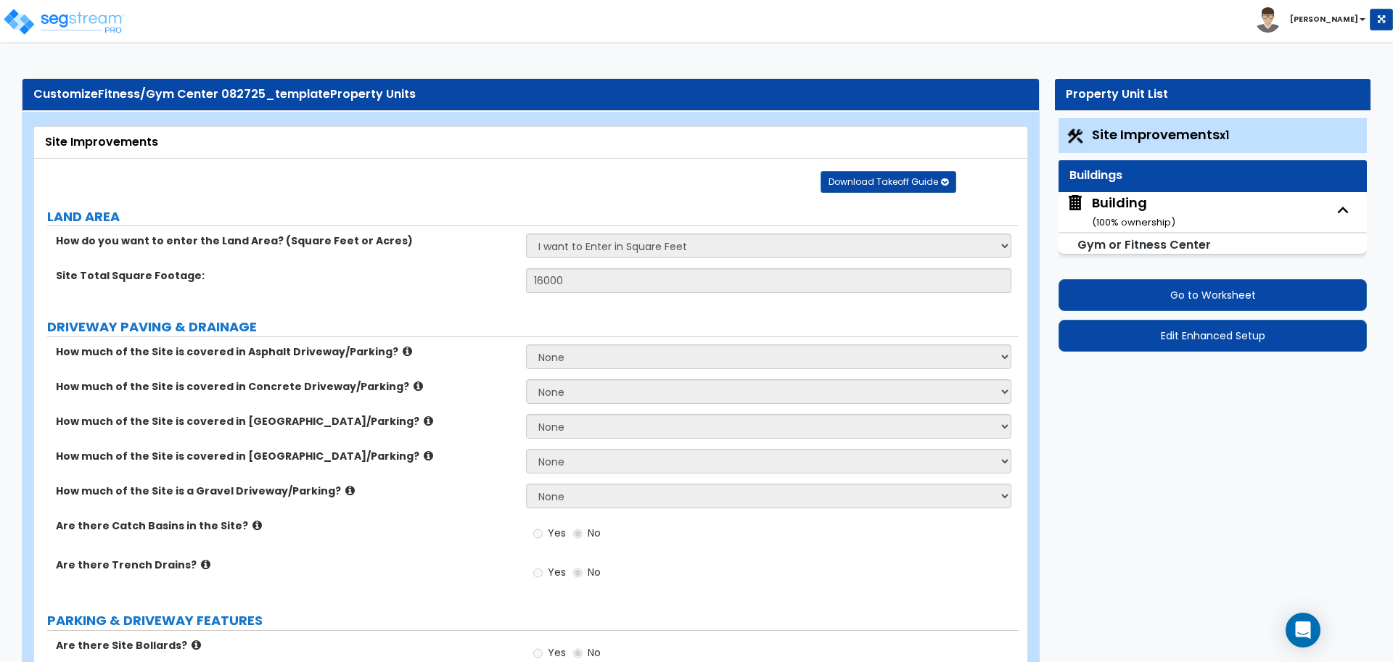
select select "3"
select select "2"
select select "4"
select select "1"
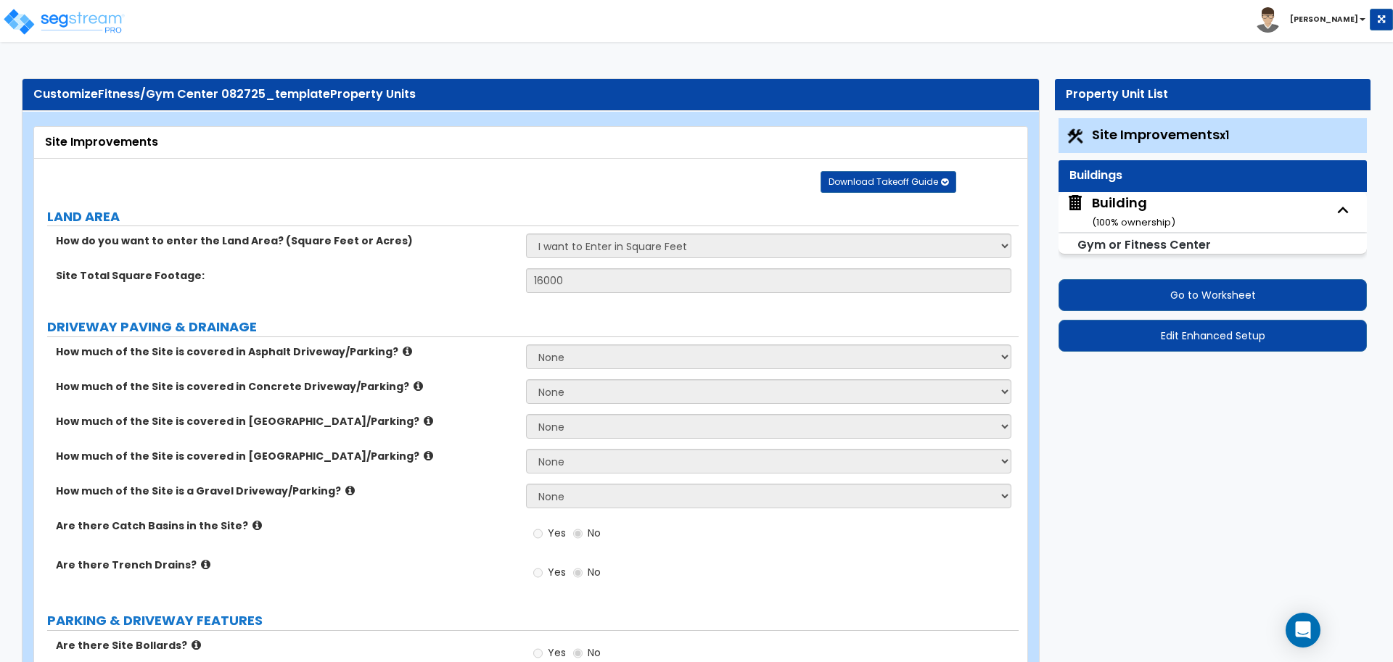
select select "1"
select select "3"
select select "2"
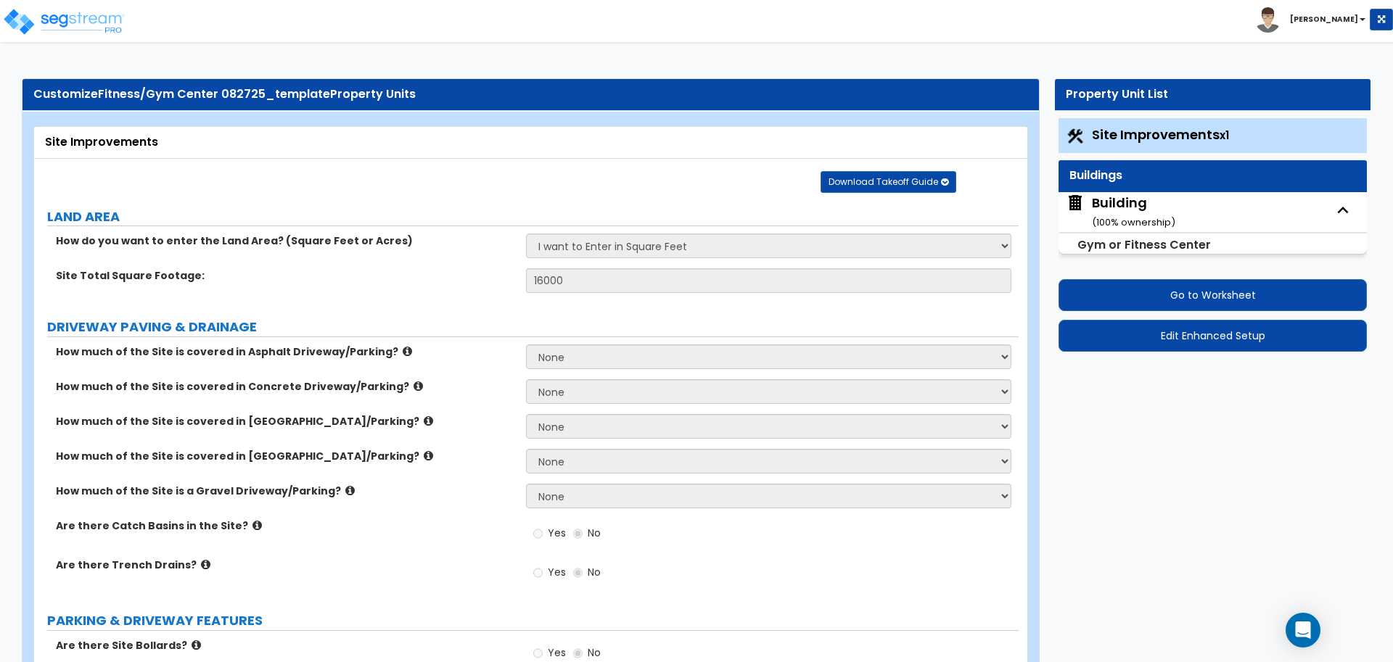
select select "1"
select select "2"
select select "1"
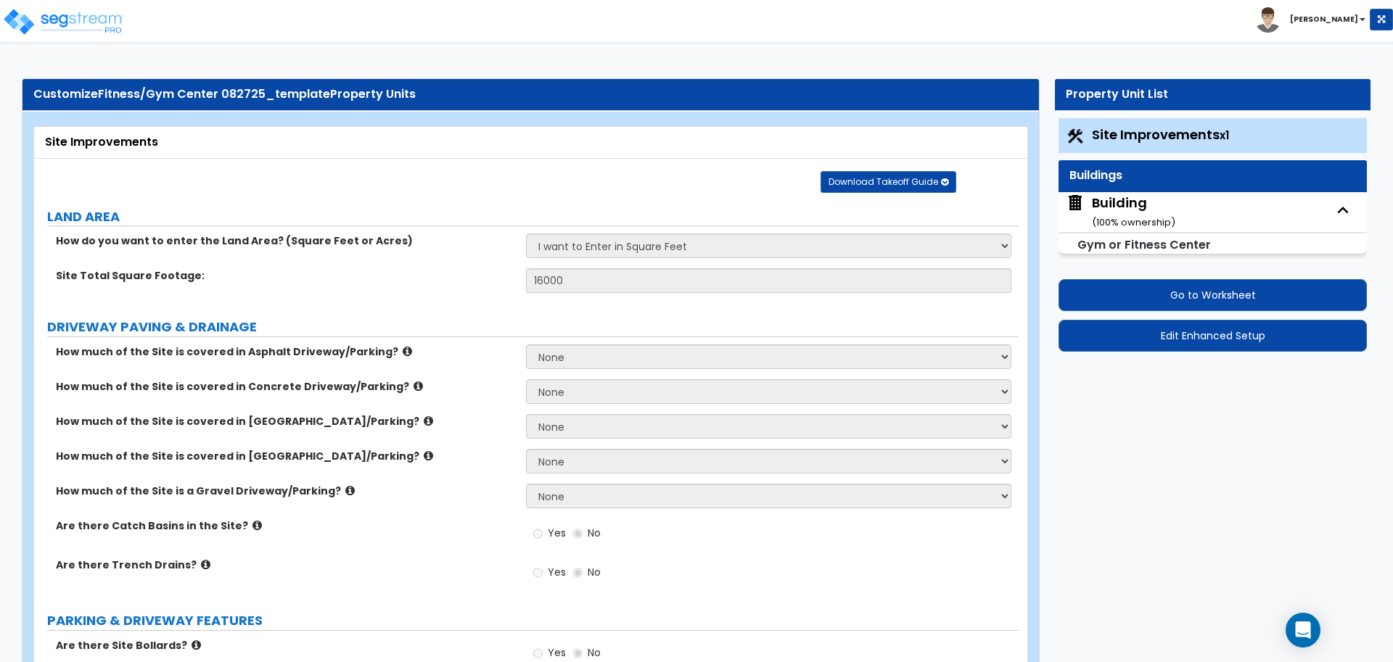
select select "4"
select select "1"
select select "2"
select select "6"
select select "7"
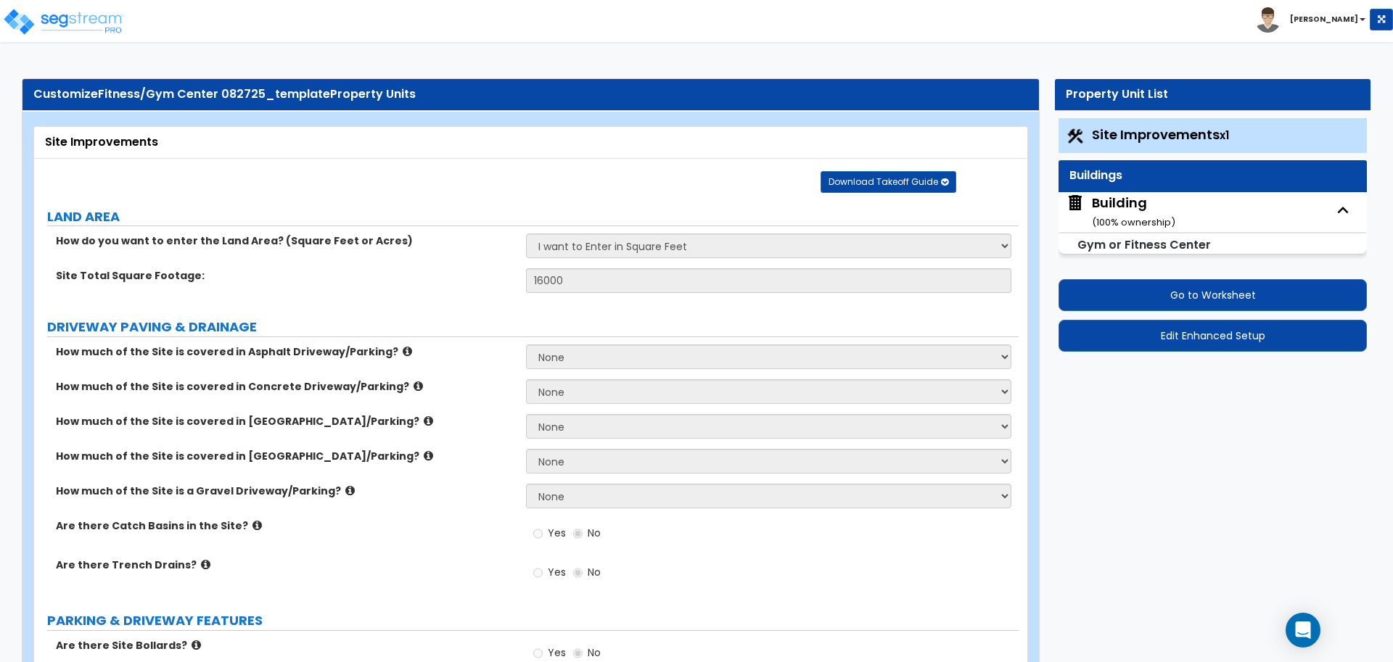
select select "2"
select select "3"
select select "4"
select select "3"
select select "1"
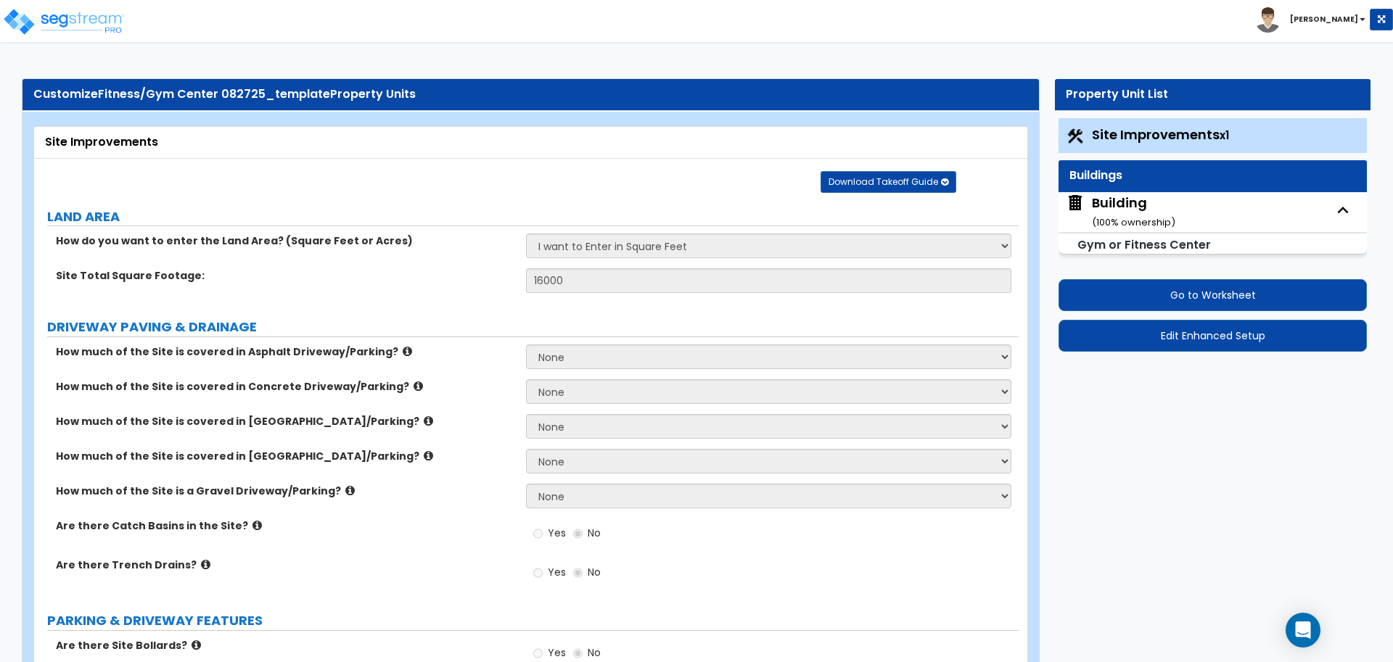
select select "2"
select select "3"
select select "4"
select select "2"
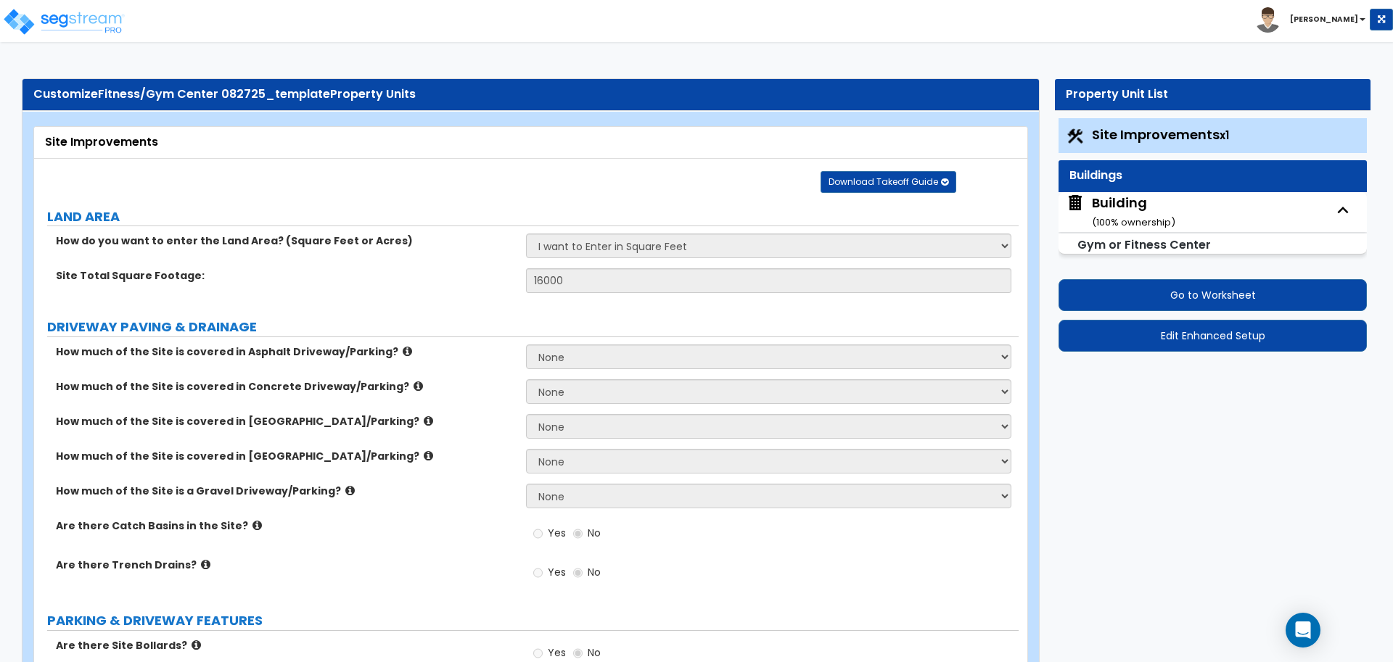
select select "2"
select select "5"
select select "2"
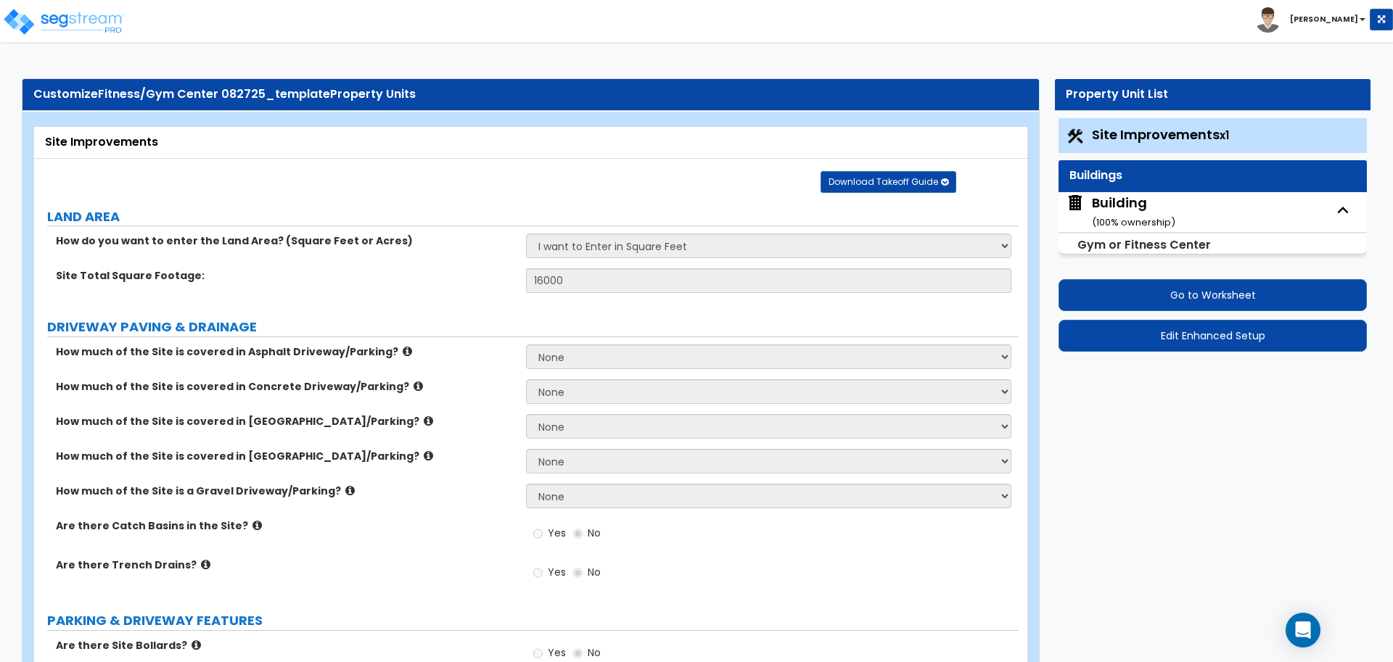
select select "1"
select select "8"
select select "1"
select select "7"
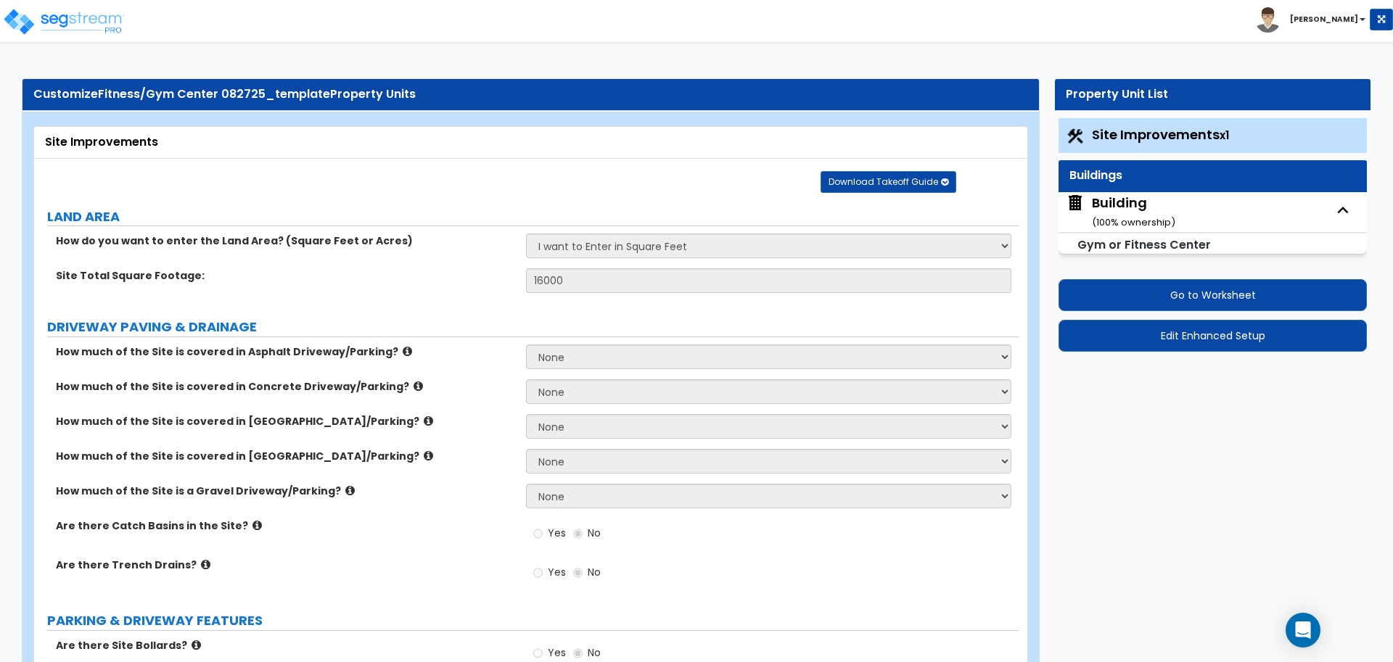
select select "1"
select select "2"
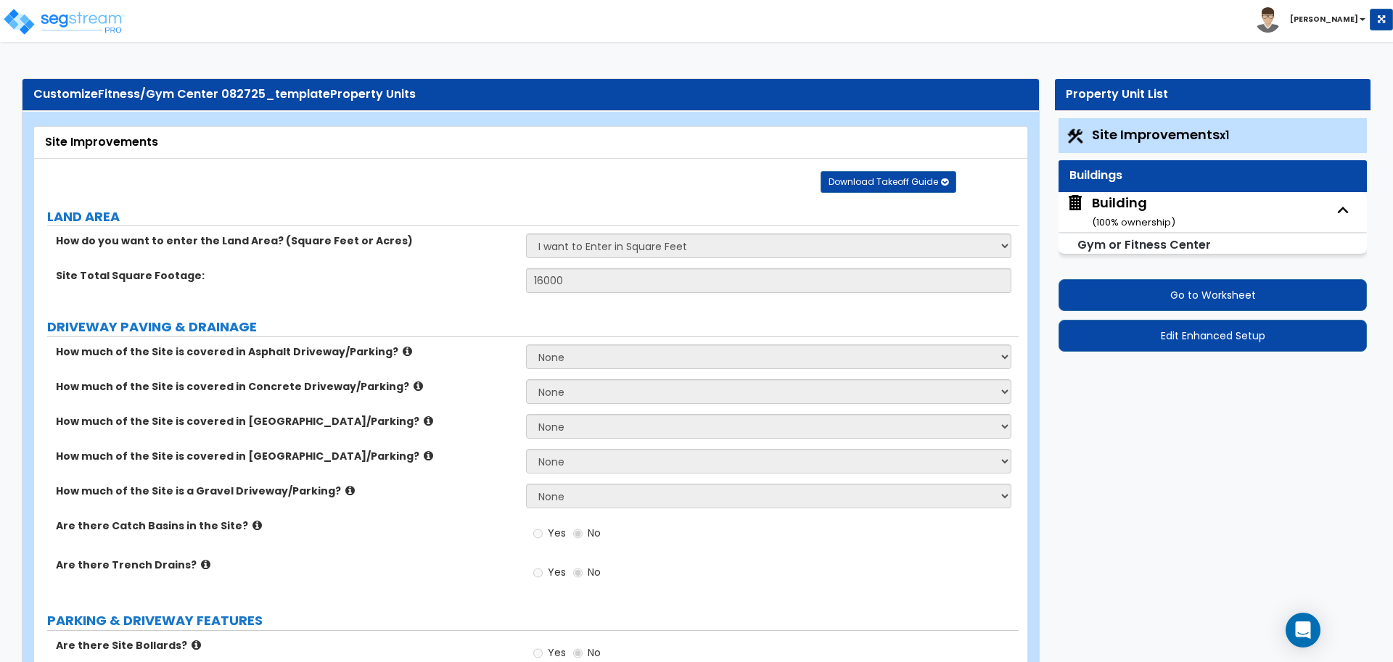
select select "3"
select select "2"
select select "1"
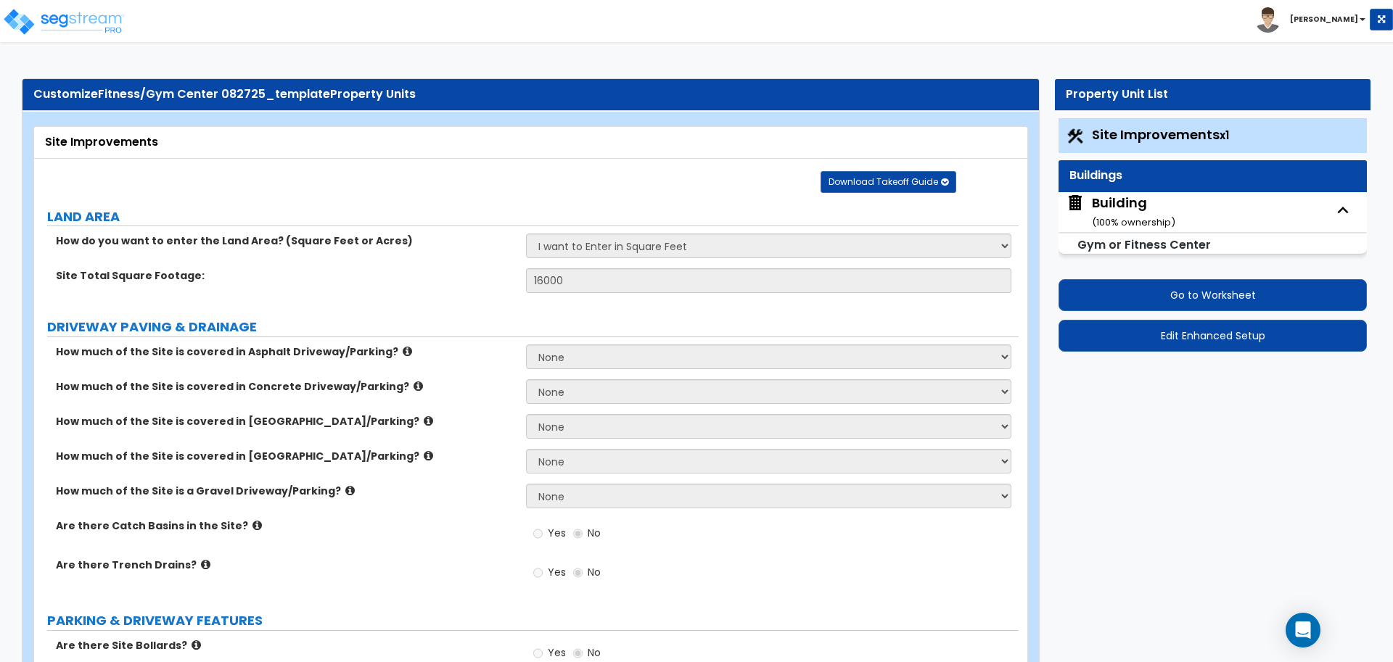
select select "1"
select select "5"
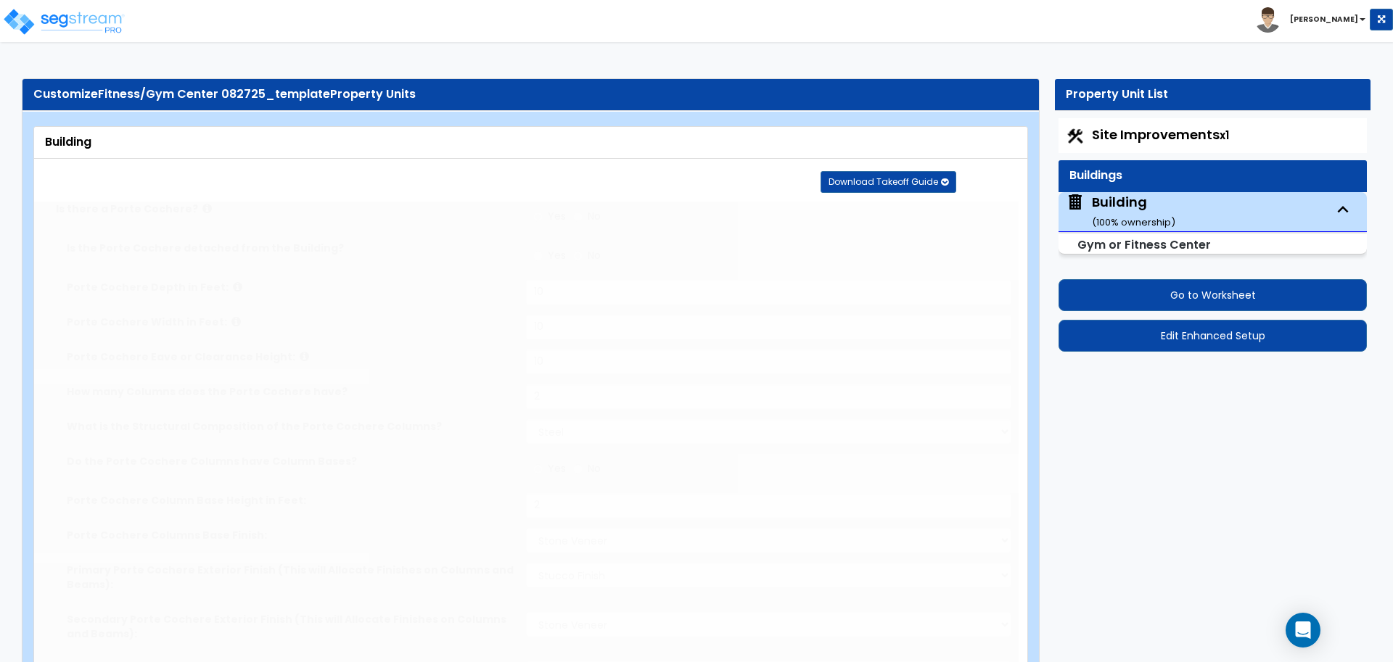
type input "50"
type input "1000"
radio input "true"
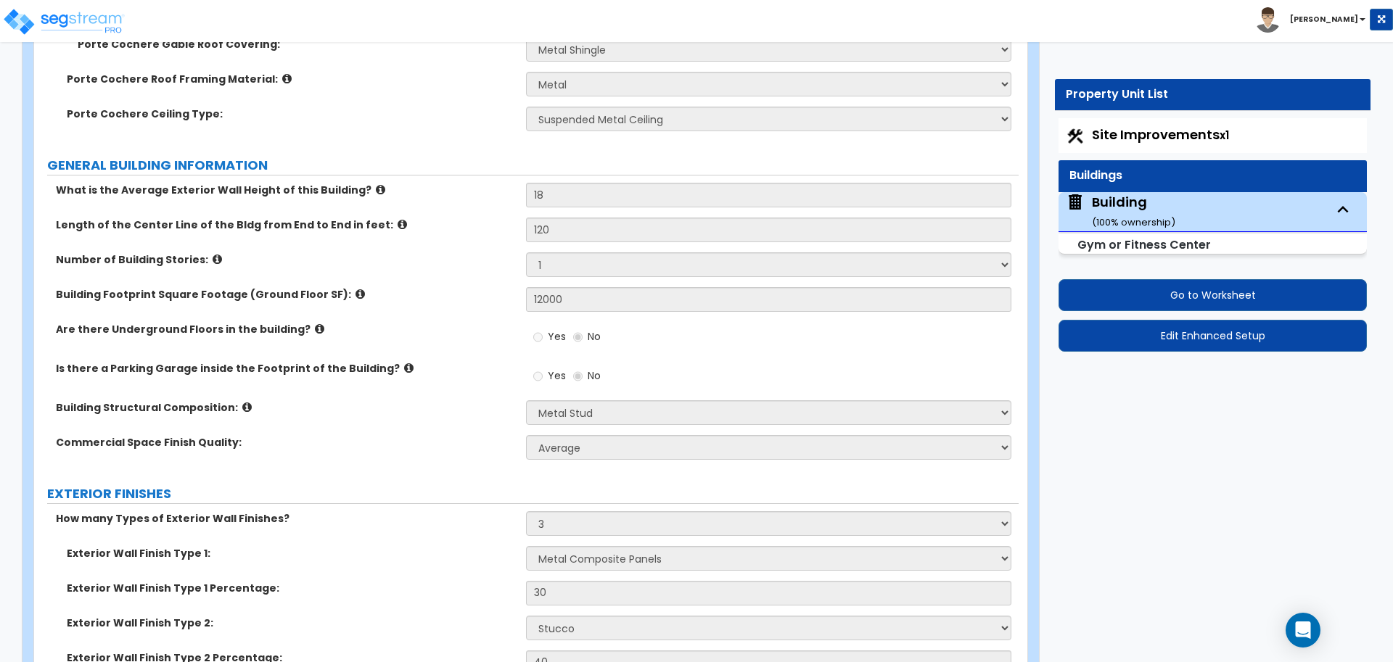
scroll to position [691, 0]
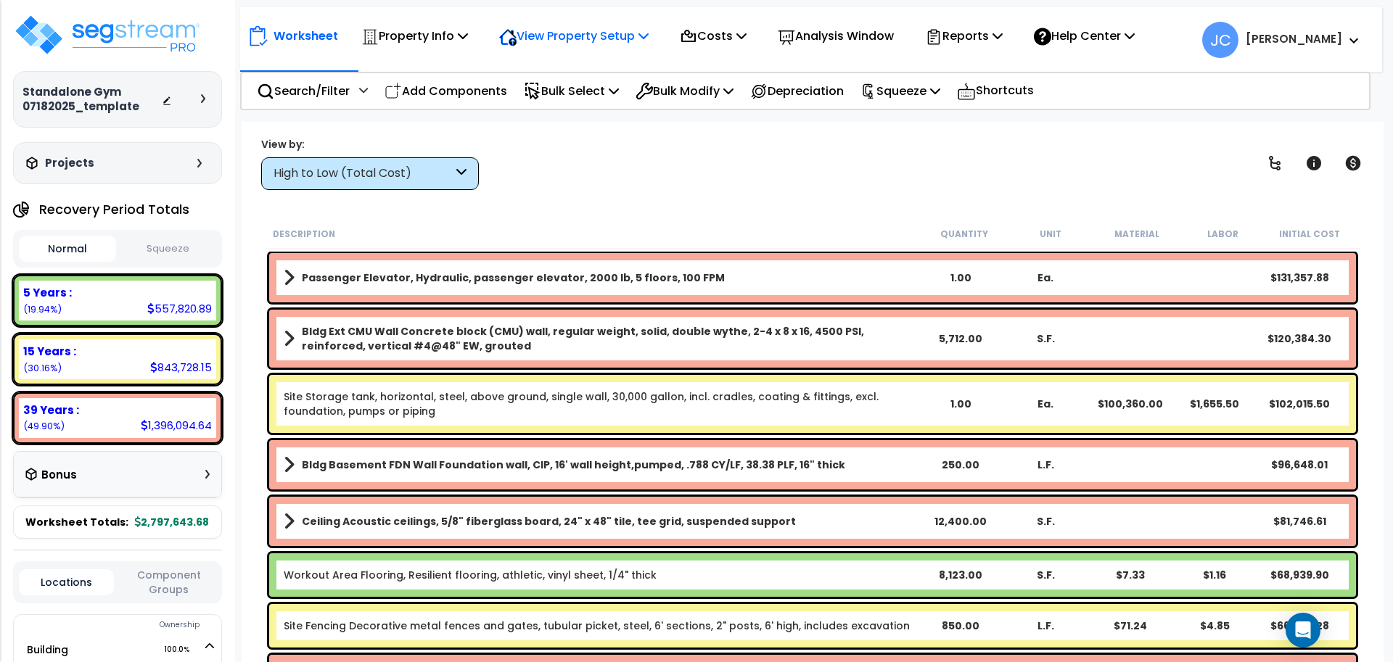
click at [580, 46] on div "View Property Setup" at bounding box center [573, 36] width 149 height 34
click at [439, 38] on p "Property Info" at bounding box center [414, 36] width 107 height 20
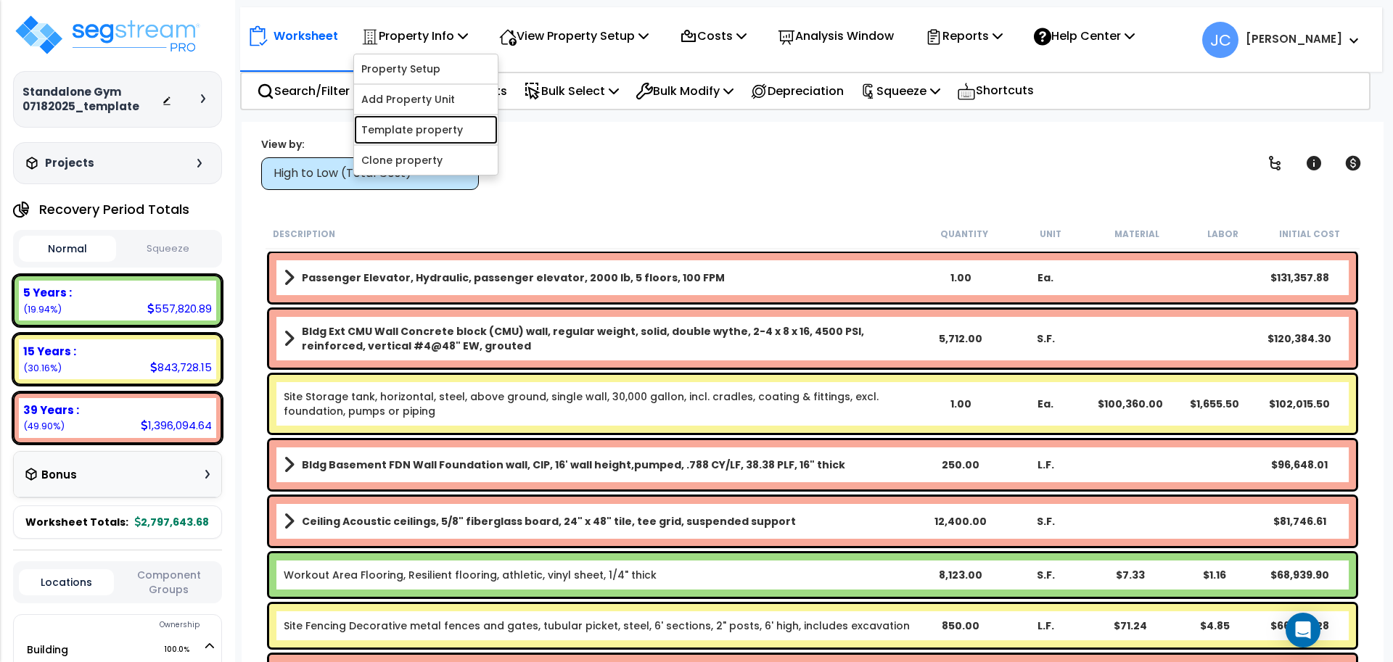
click at [456, 126] on link "Template property" at bounding box center [426, 129] width 144 height 29
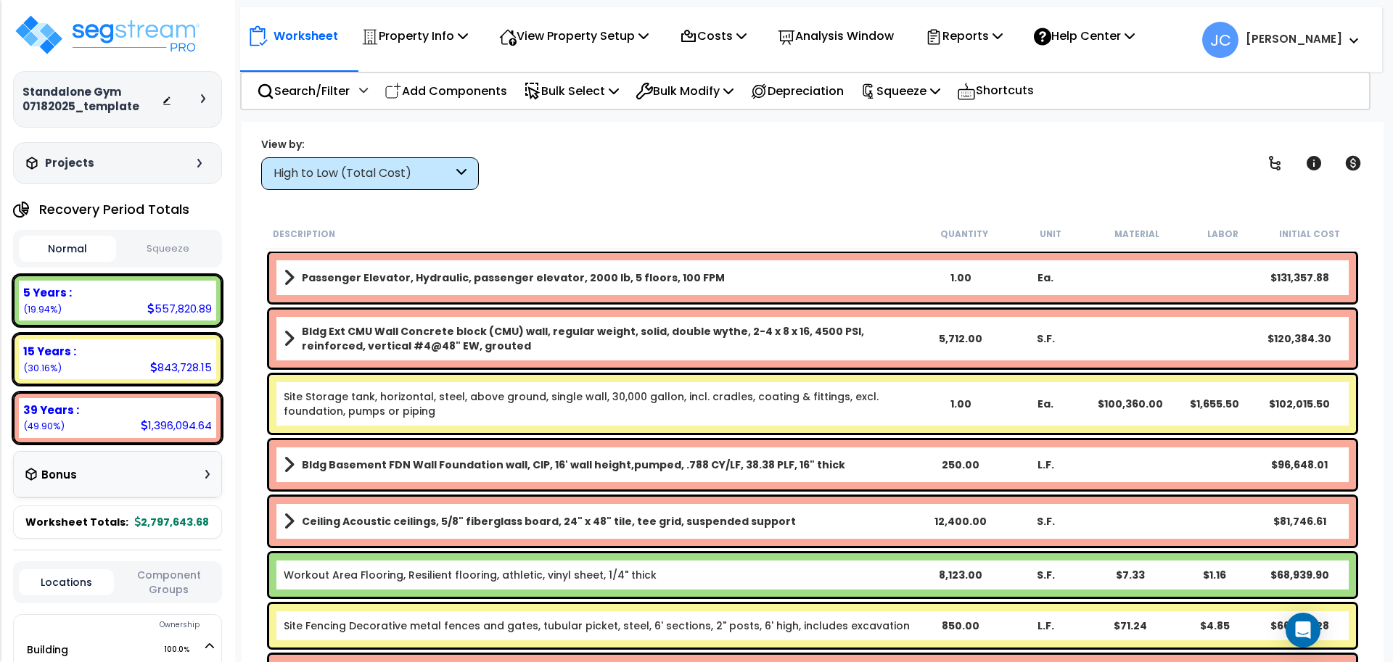
click at [440, 175] on div "High to Low (Total Cost)" at bounding box center [363, 173] width 179 height 17
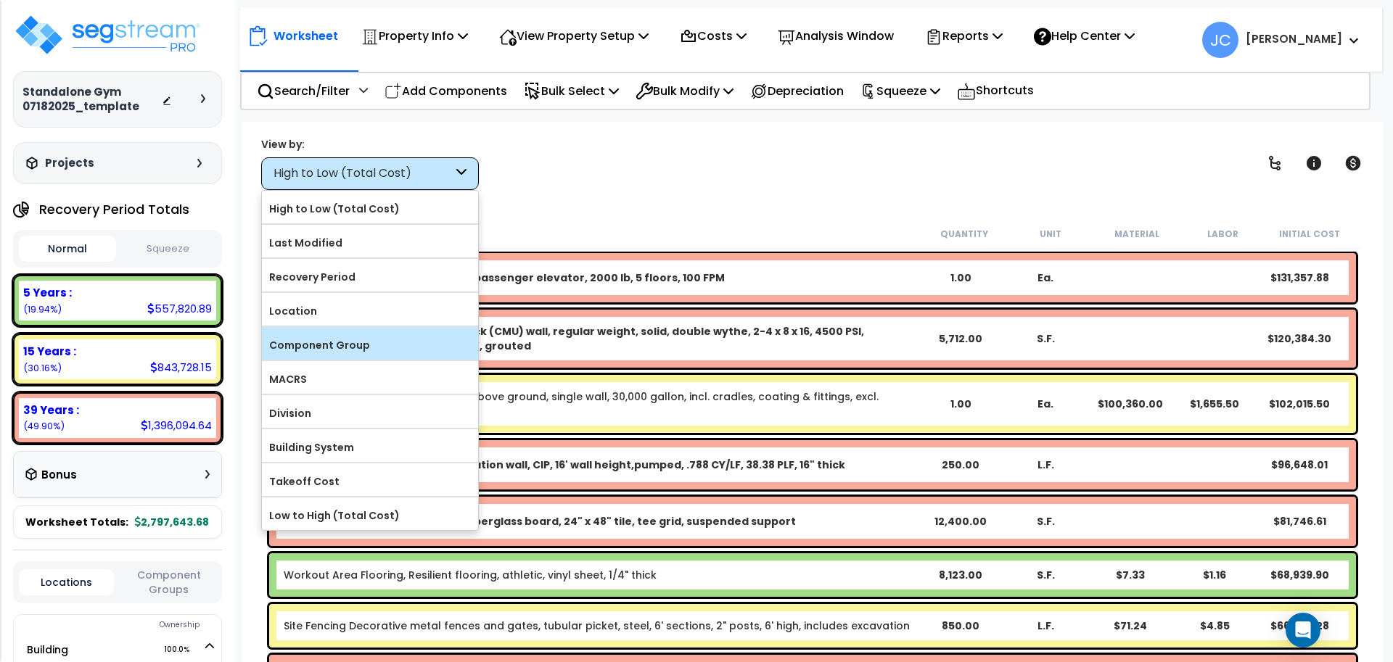
click at [416, 354] on div "Component Group" at bounding box center [370, 343] width 216 height 33
click at [416, 350] on label "Component Group" at bounding box center [370, 345] width 216 height 22
click at [0, 0] on input "Component Group" at bounding box center [0, 0] width 0 height 0
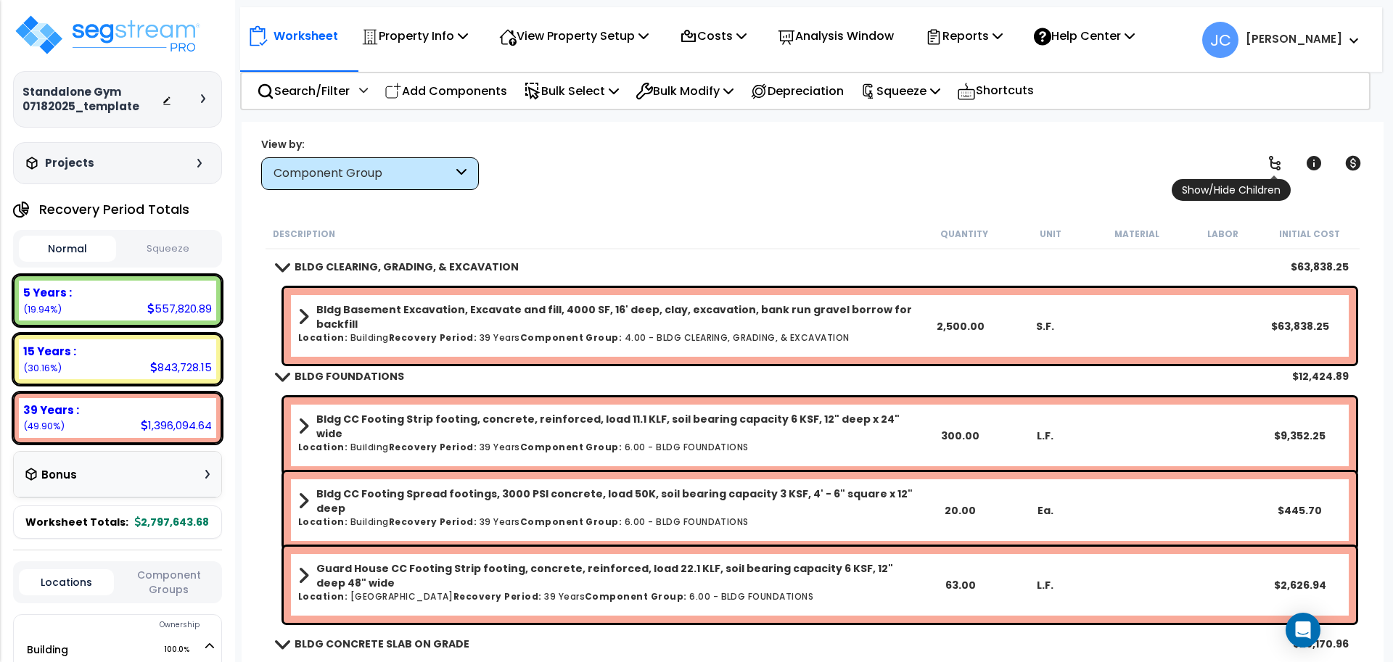
click at [1270, 166] on icon at bounding box center [1274, 163] width 17 height 17
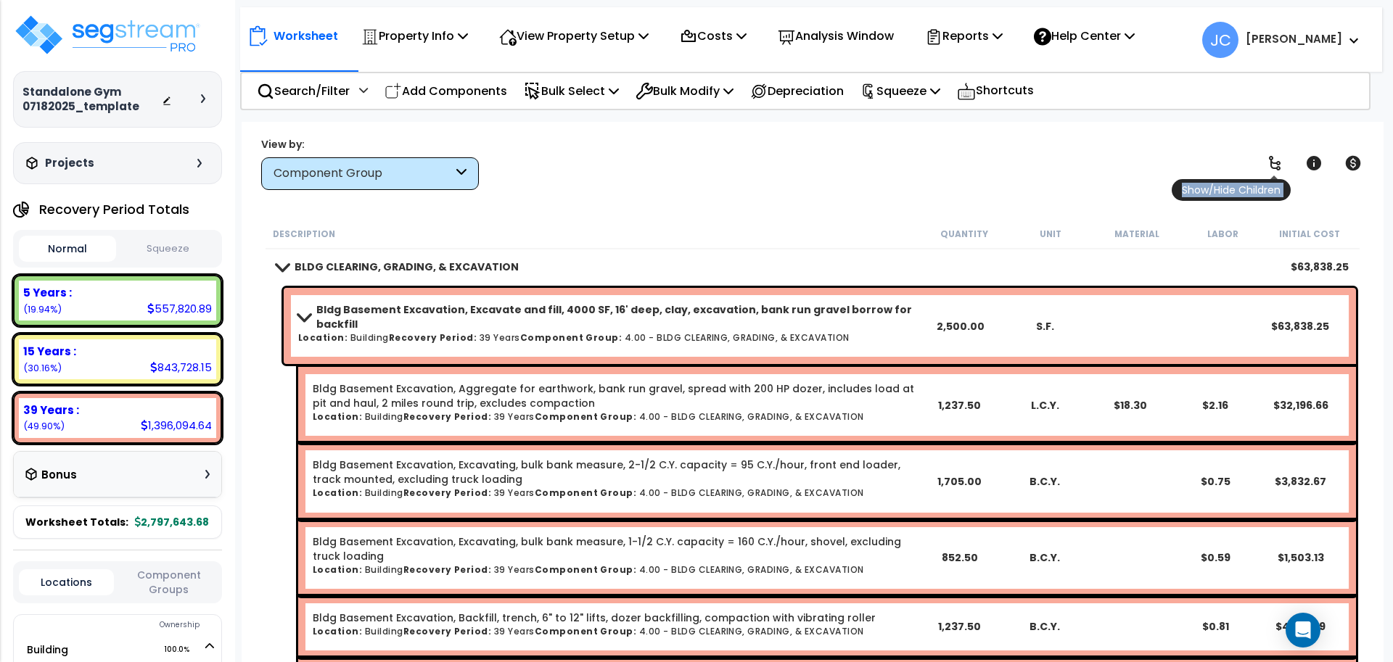
click at [1270, 166] on icon at bounding box center [1274, 163] width 17 height 17
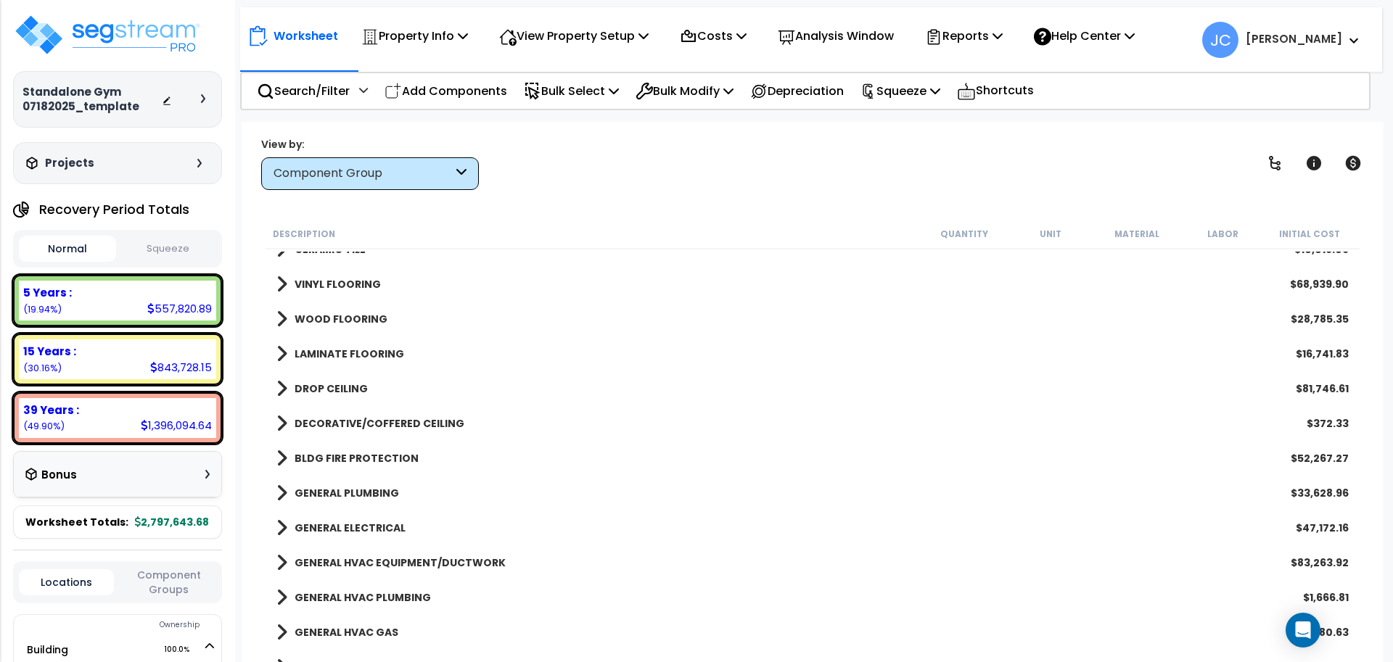
scroll to position [1620, 0]
click at [400, 452] on b "BLDG FIRE PROTECTION" at bounding box center [357, 458] width 124 height 15
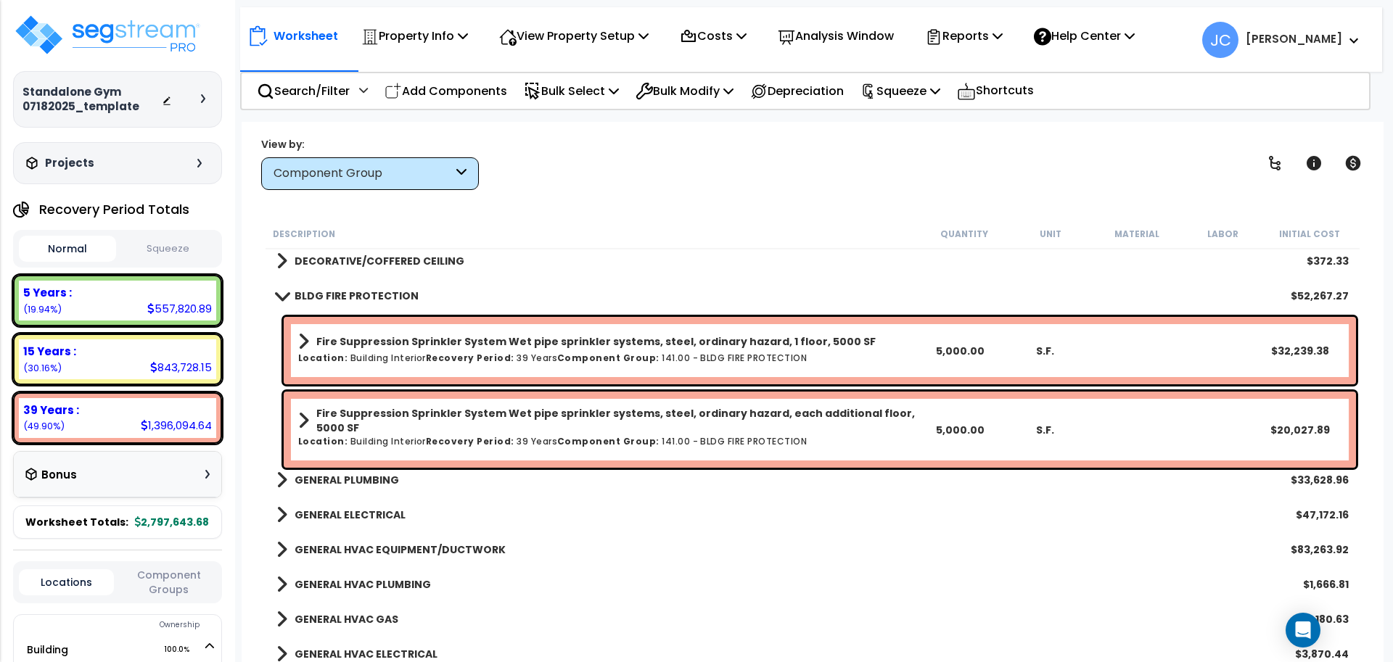
scroll to position [1782, 0]
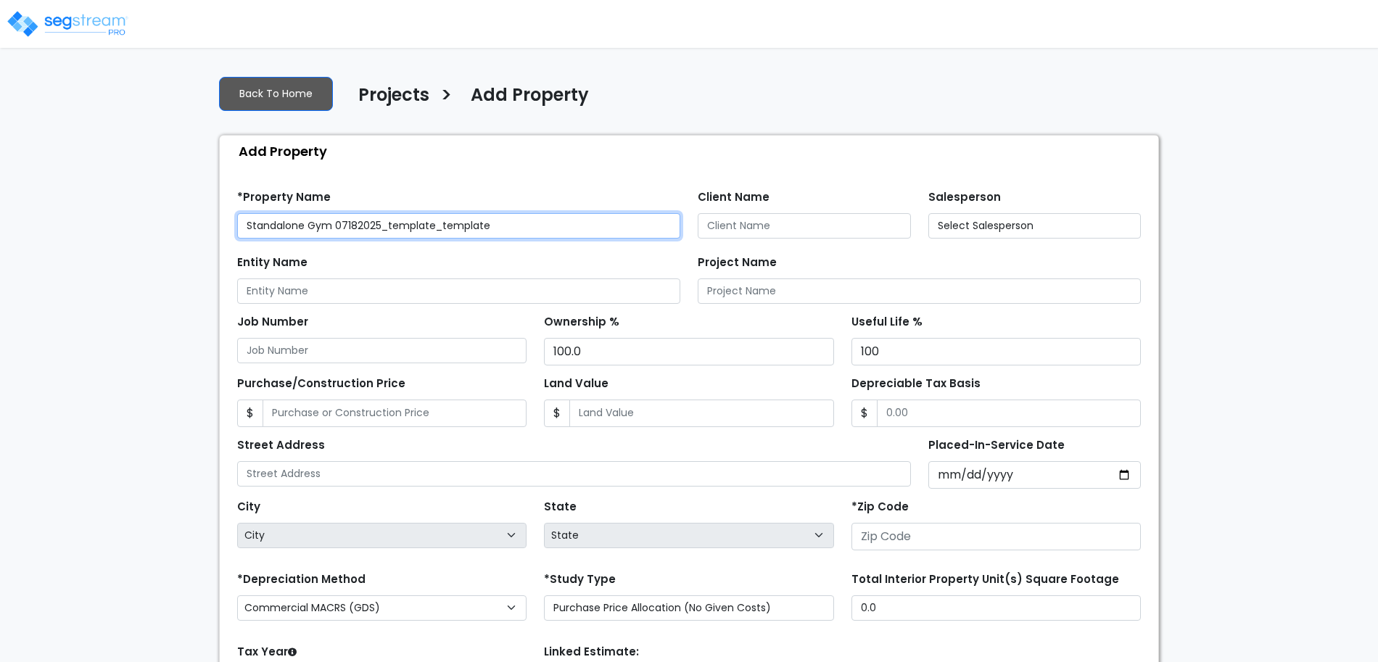
type input "[GEOGRAPHIC_DATA]"
type input "80206"
select select "2025"
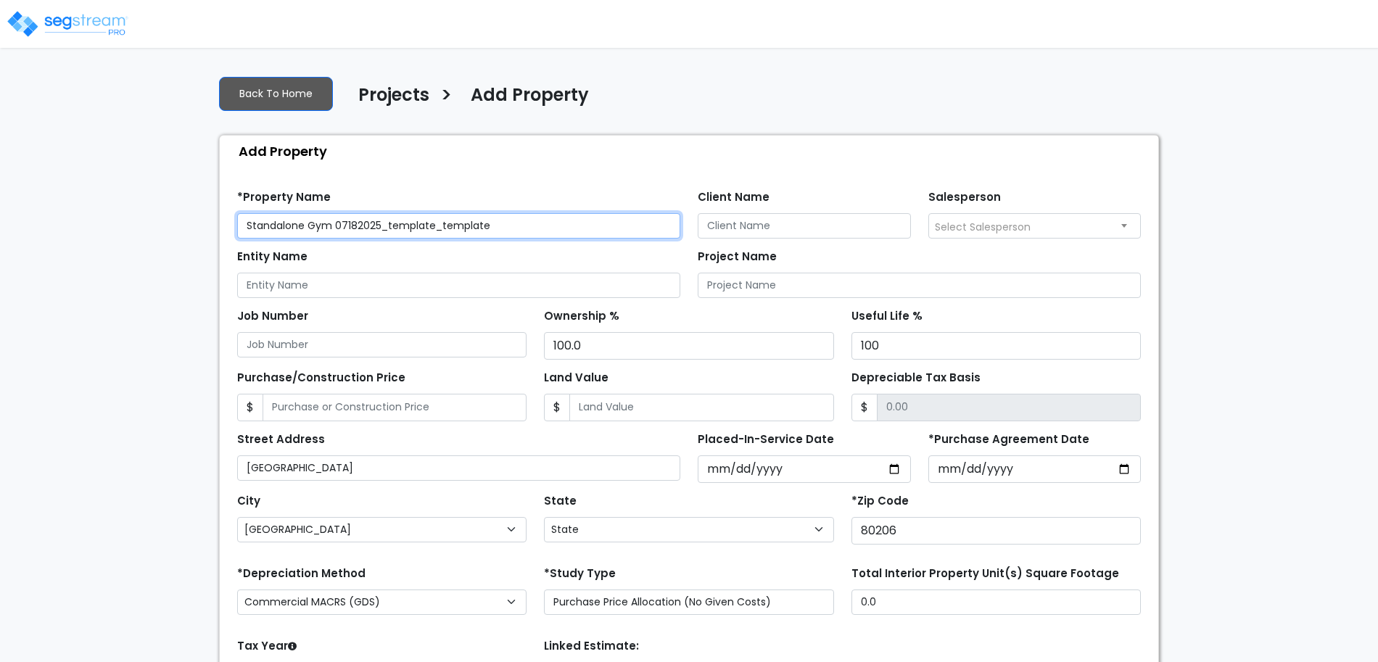
select select "CO"
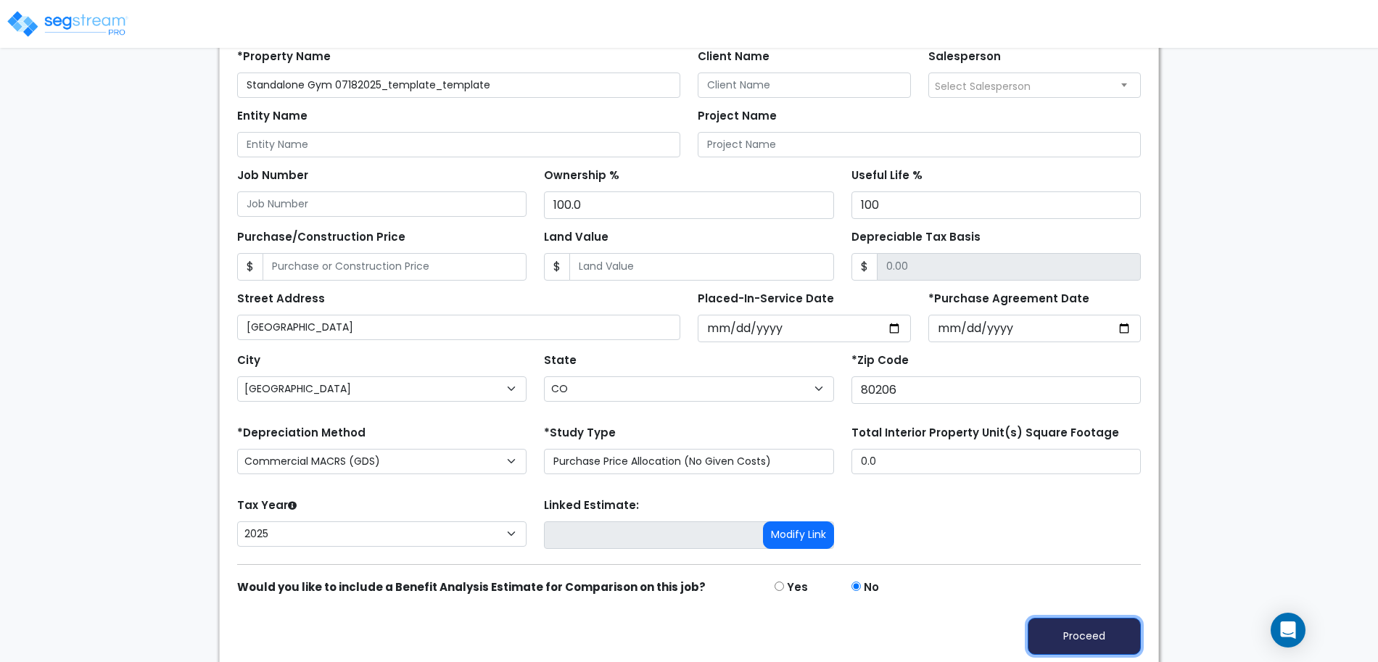
click at [1097, 644] on button "Proceed" at bounding box center [1084, 636] width 113 height 37
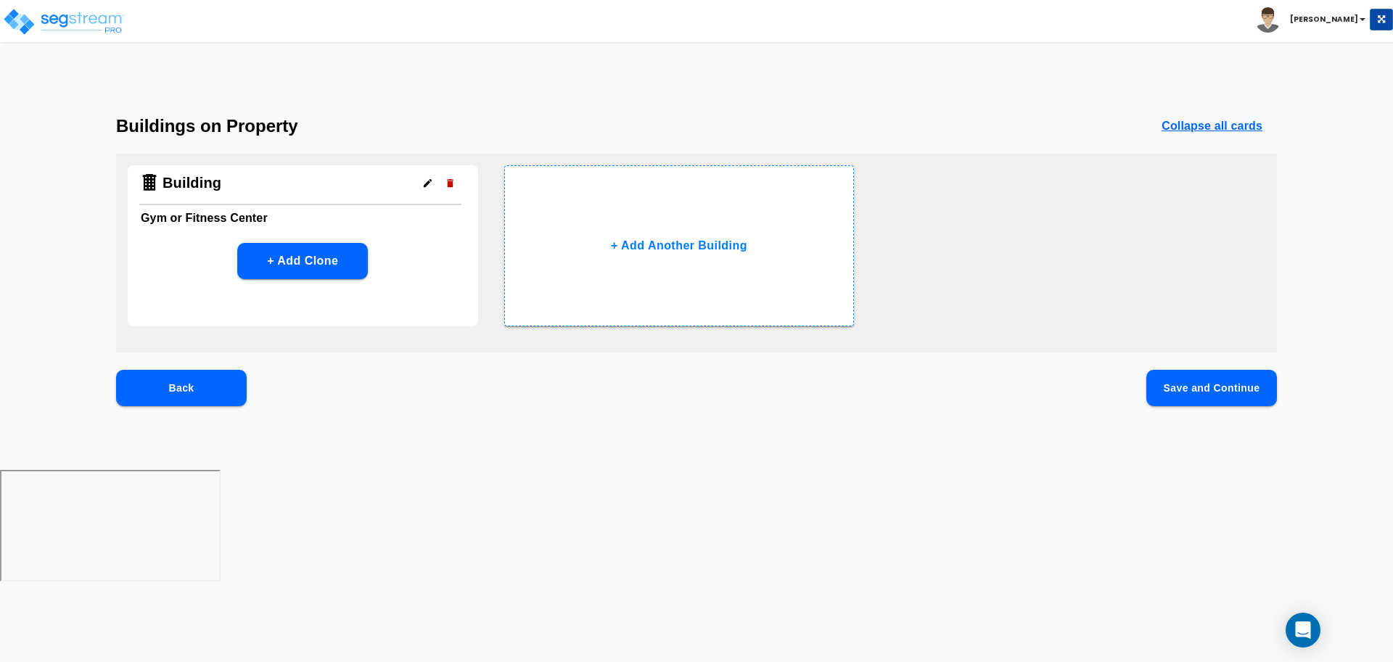
click at [1209, 389] on button "Save and Continue" at bounding box center [1211, 388] width 131 height 36
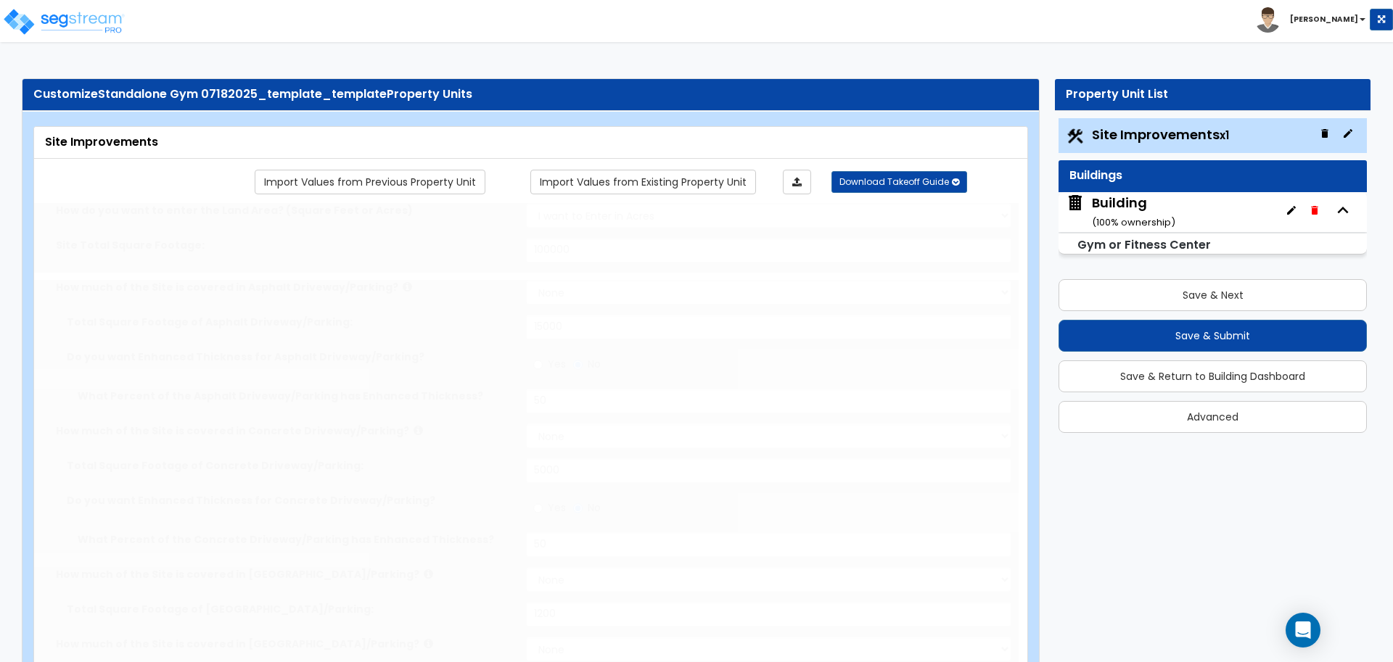
select select "2"
type input "100000"
select select "2"
type input "15000"
radio input "true"
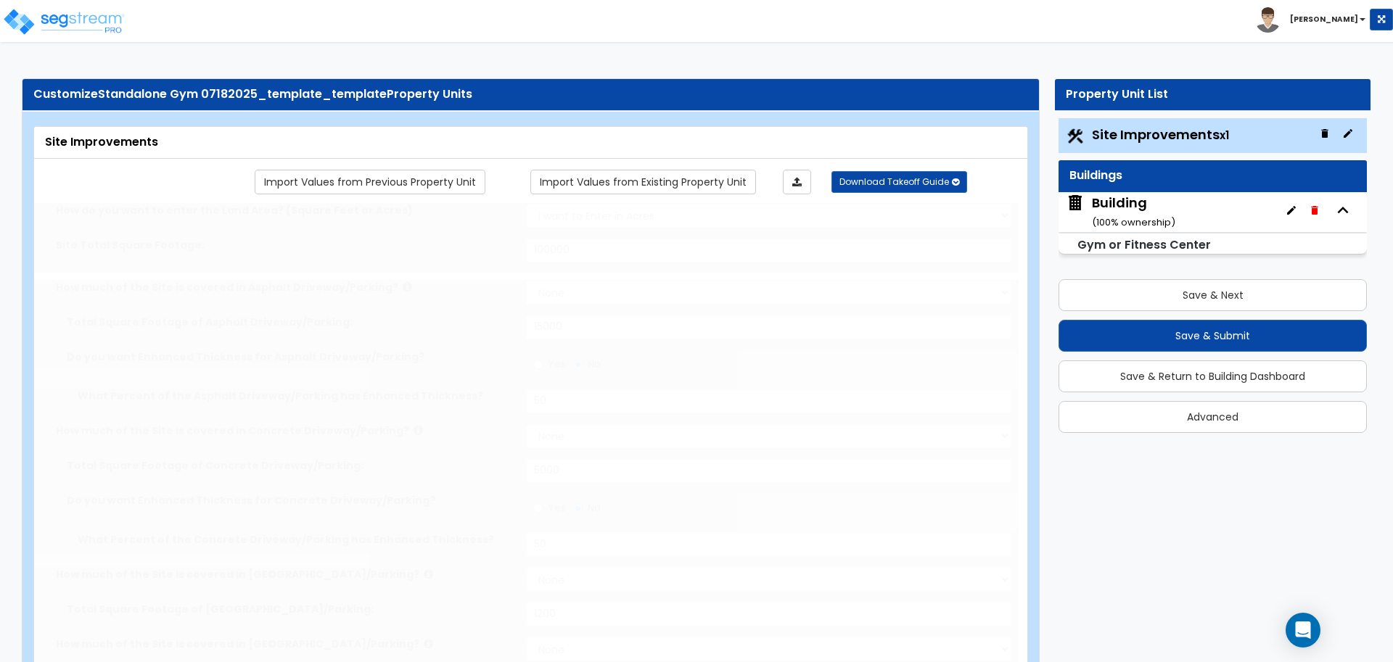
type input "50"
select select "2"
type input "5000"
radio input "true"
type input "50"
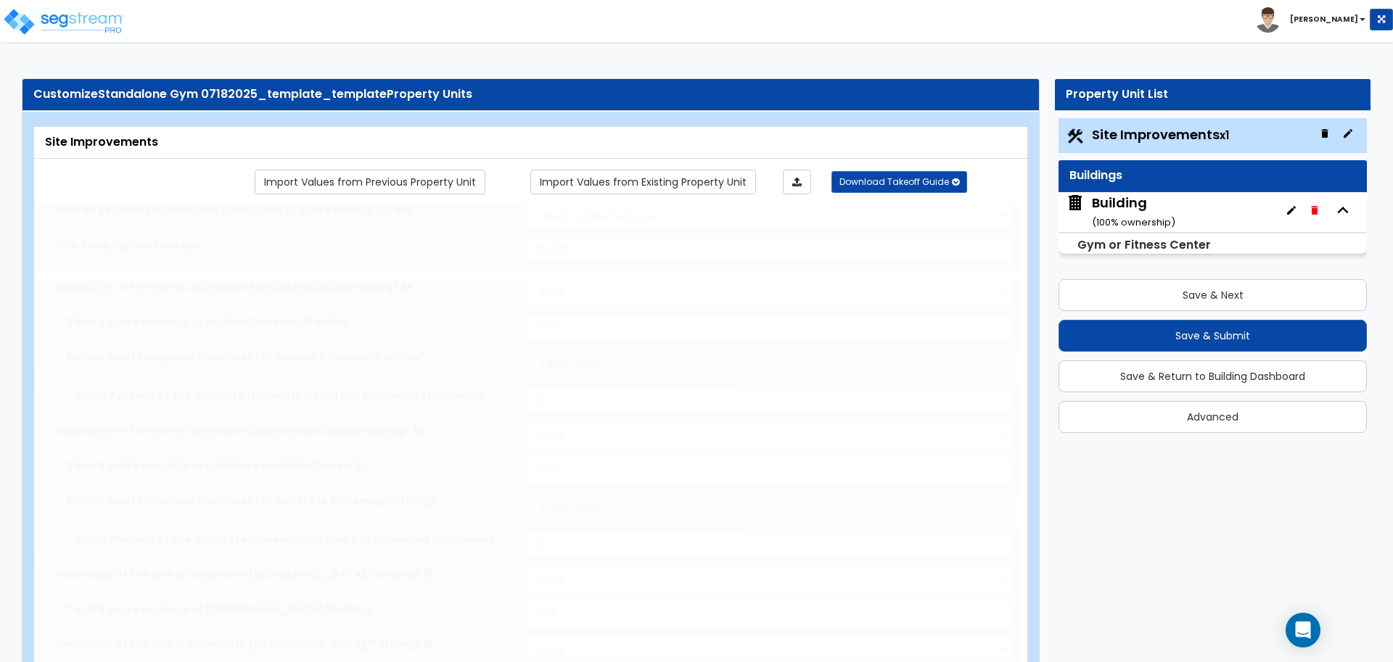
select select "2"
type input "1200"
select select "2"
type input "1300"
select select "1"
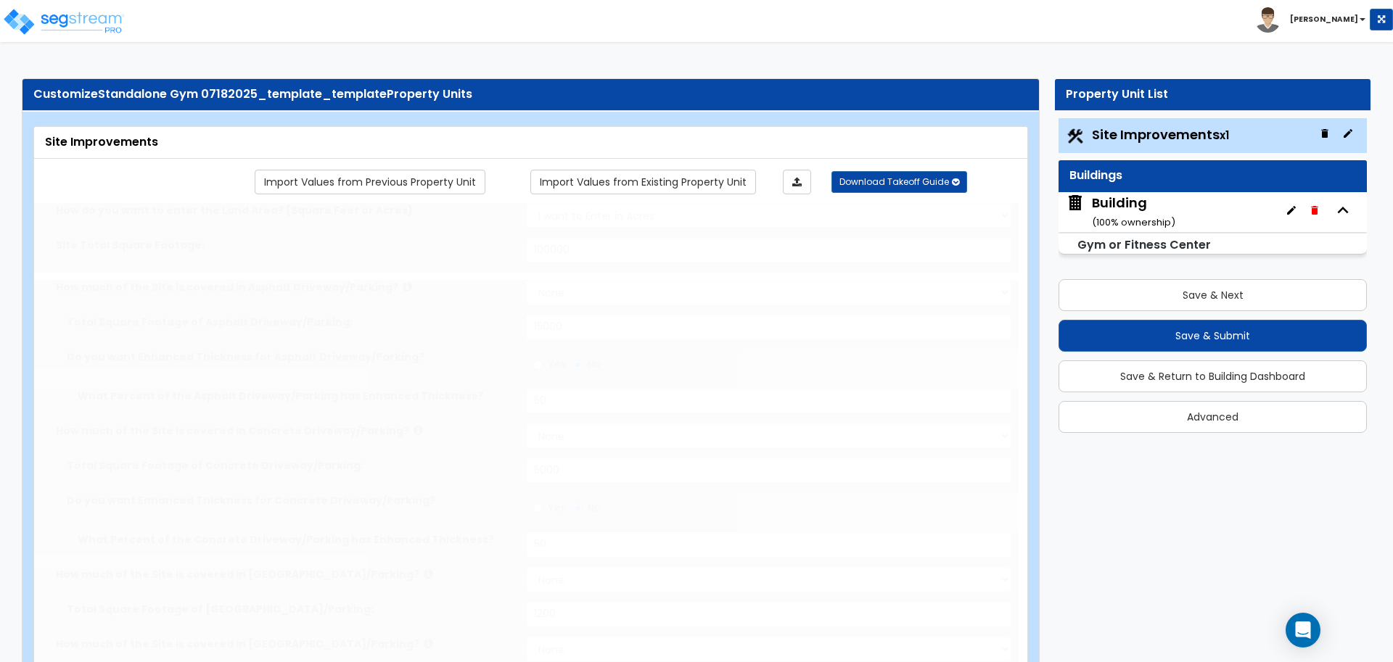
select select "2"
type input "1000"
radio input "true"
type input "4"
radio input "true"
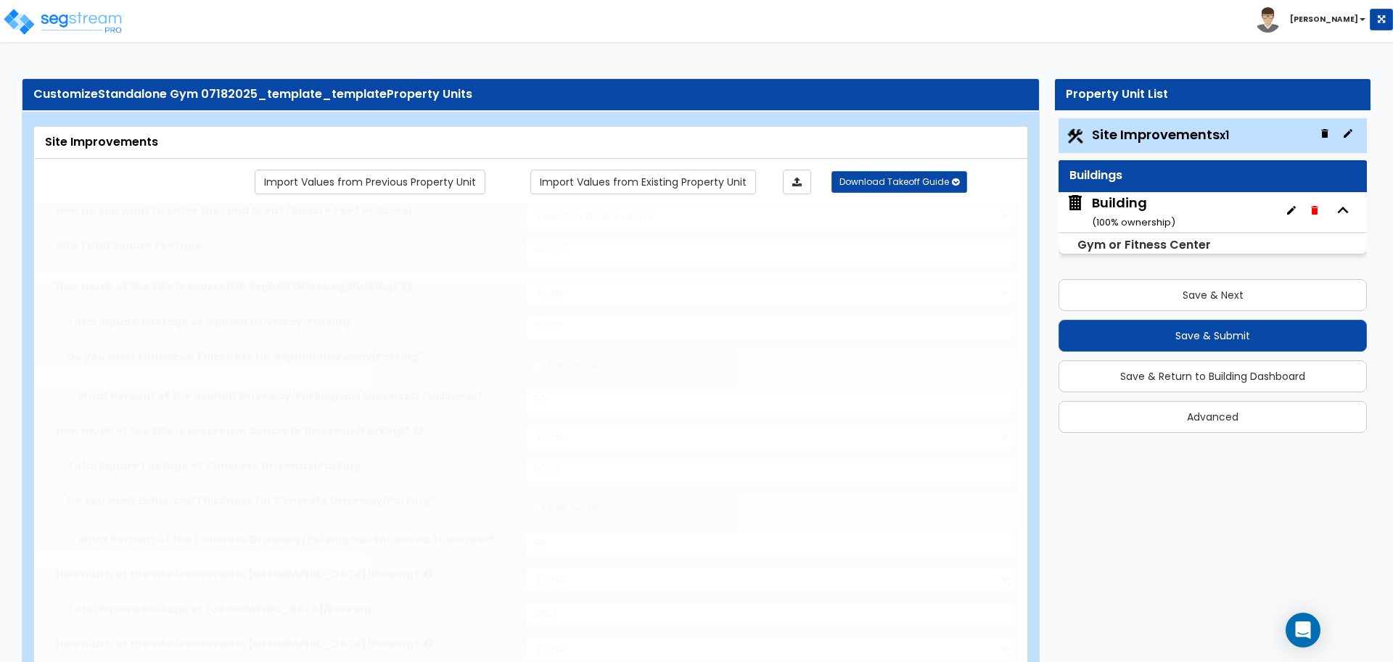
type input "10"
type input "30"
type input "10"
radio input "true"
type input "5"
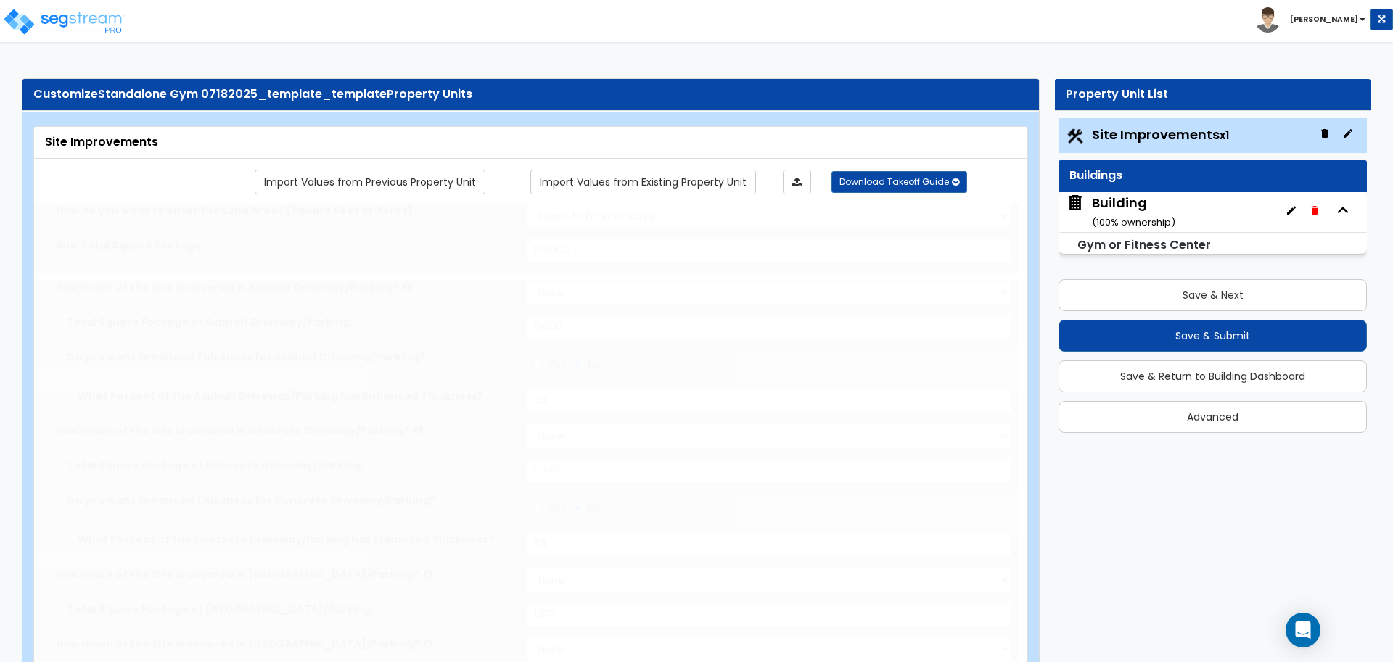
radio input "true"
select select "3"
select select "1"
type input "230"
radio input "true"
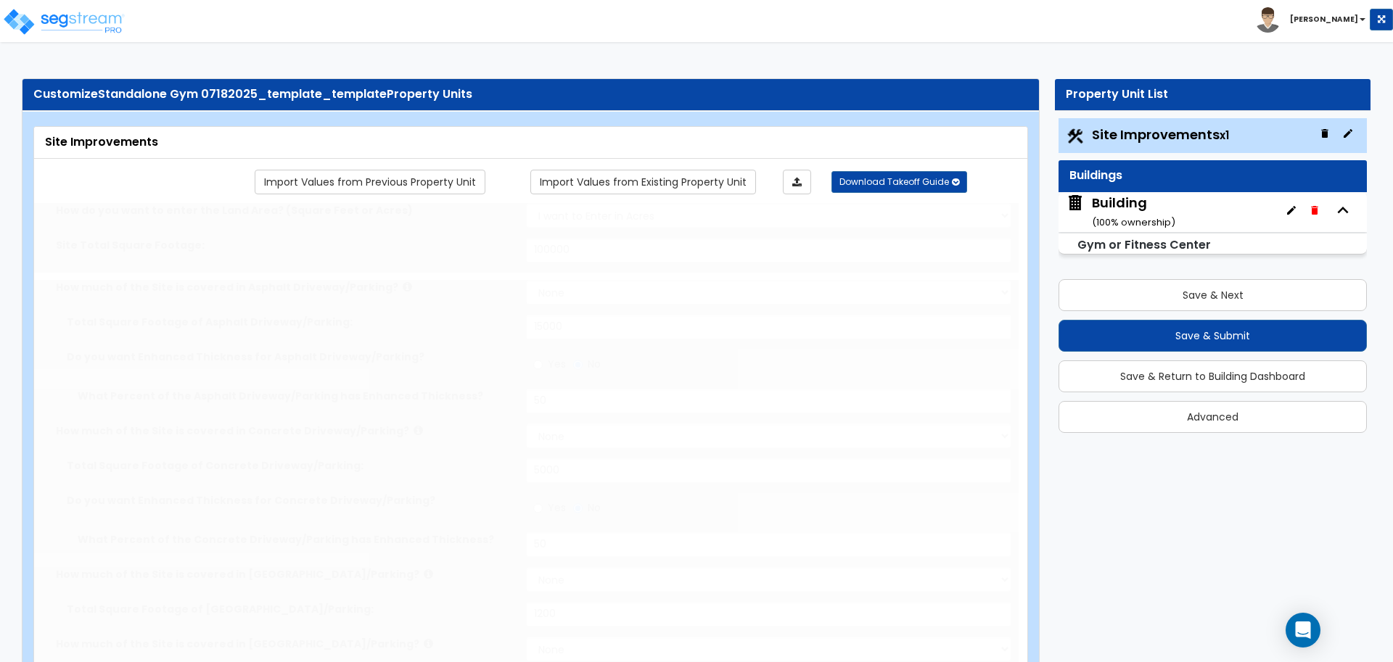
select select "1"
type input "2"
type input "3"
type input "2"
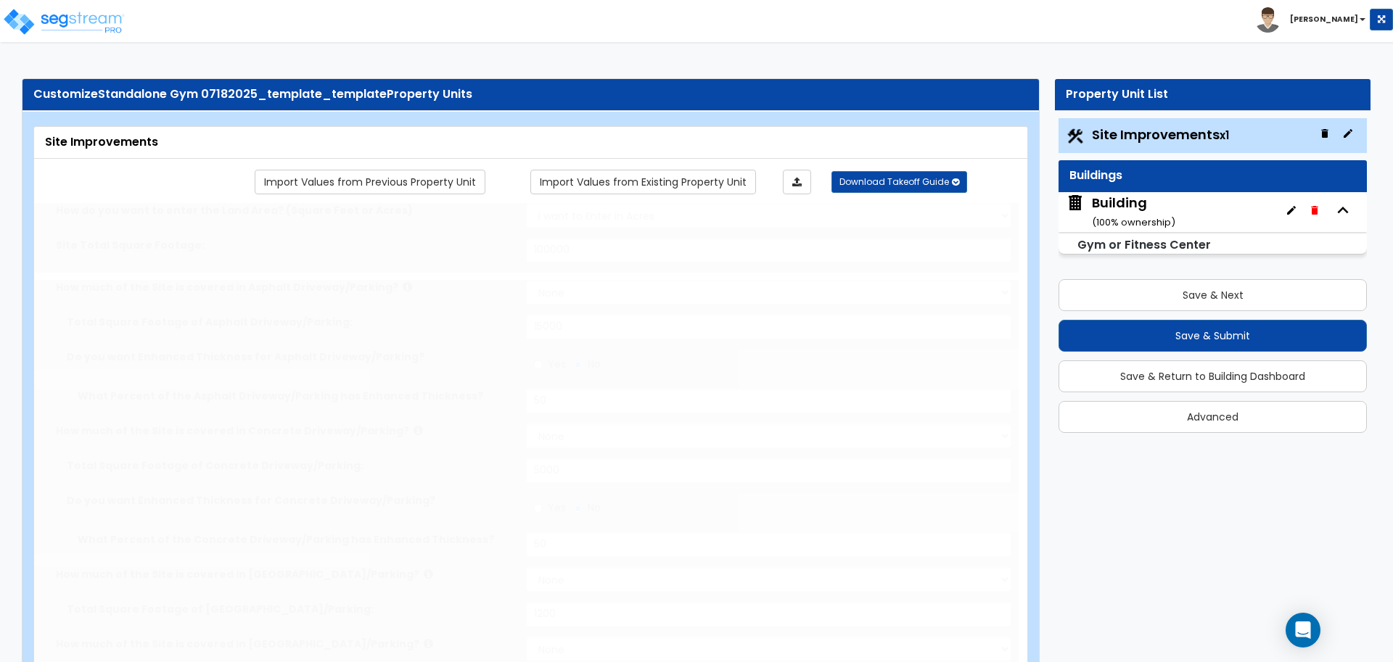
type input "3"
radio input "true"
type input "4"
radio input "true"
select select "1"
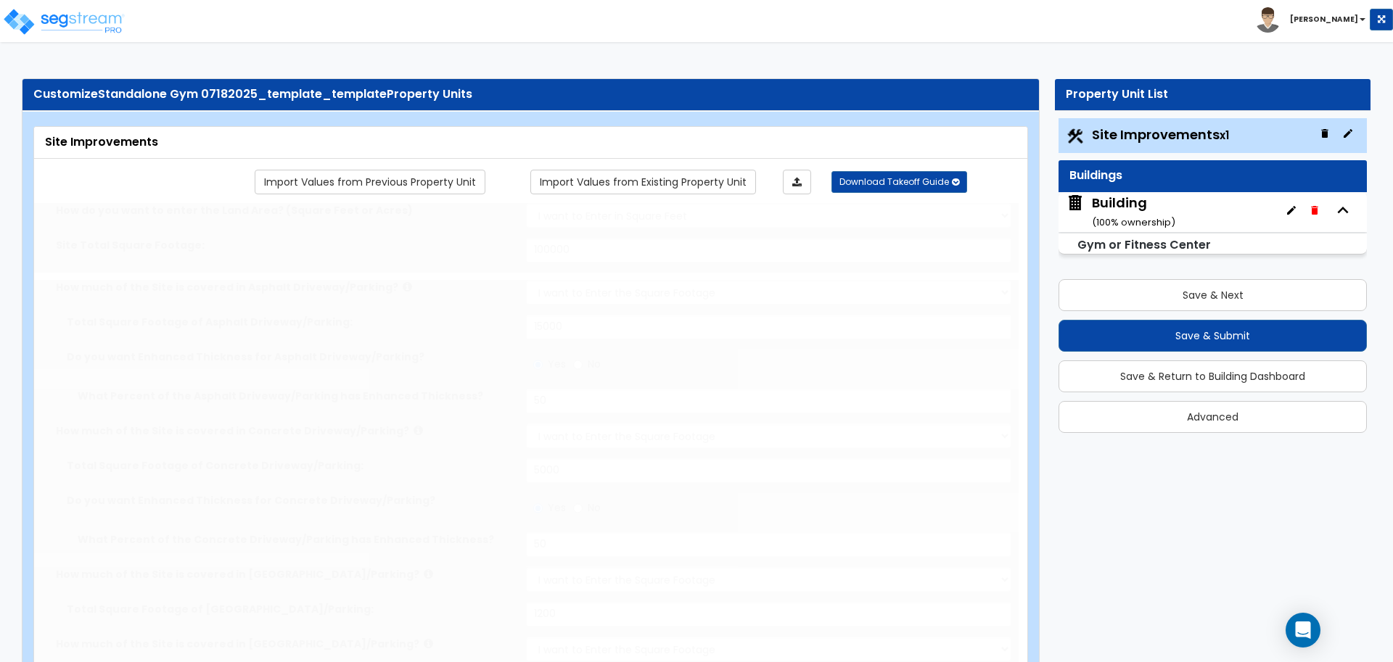
type input "30"
radio input "true"
type input "33"
radio input "true"
select select "1"
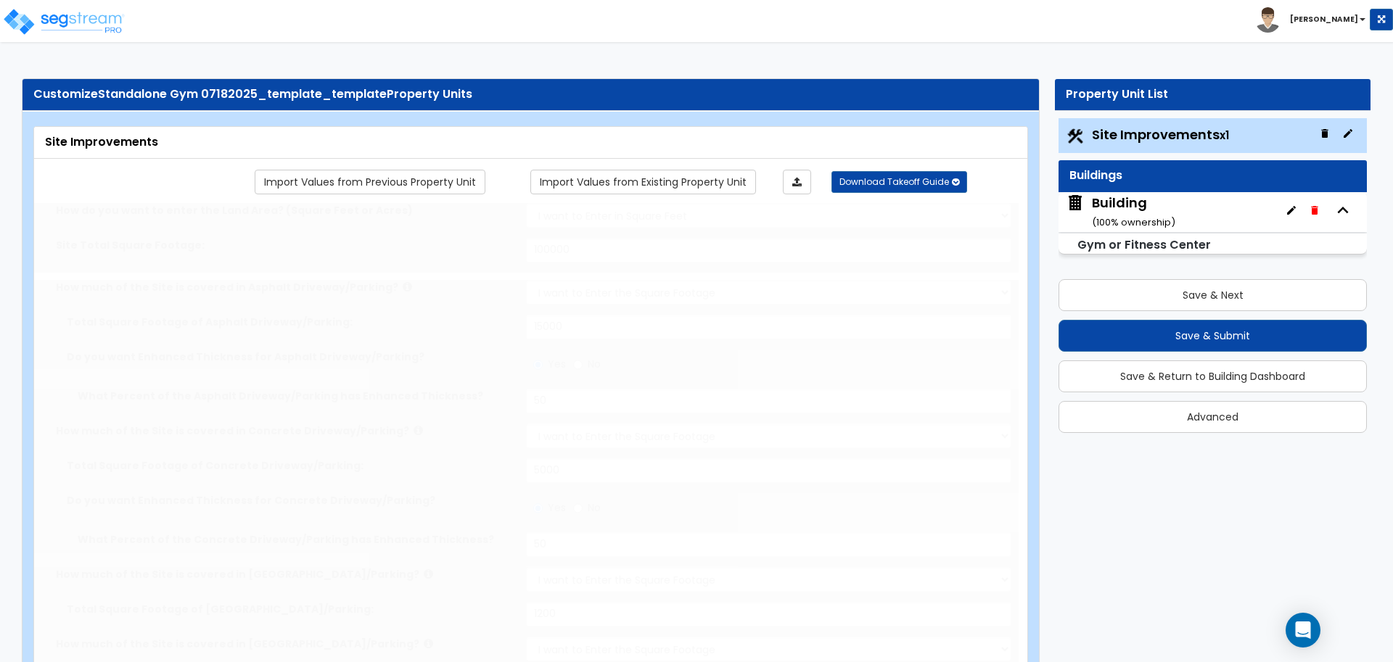
type input "30"
radio input "true"
type input "6"
radio input "true"
type input "15"
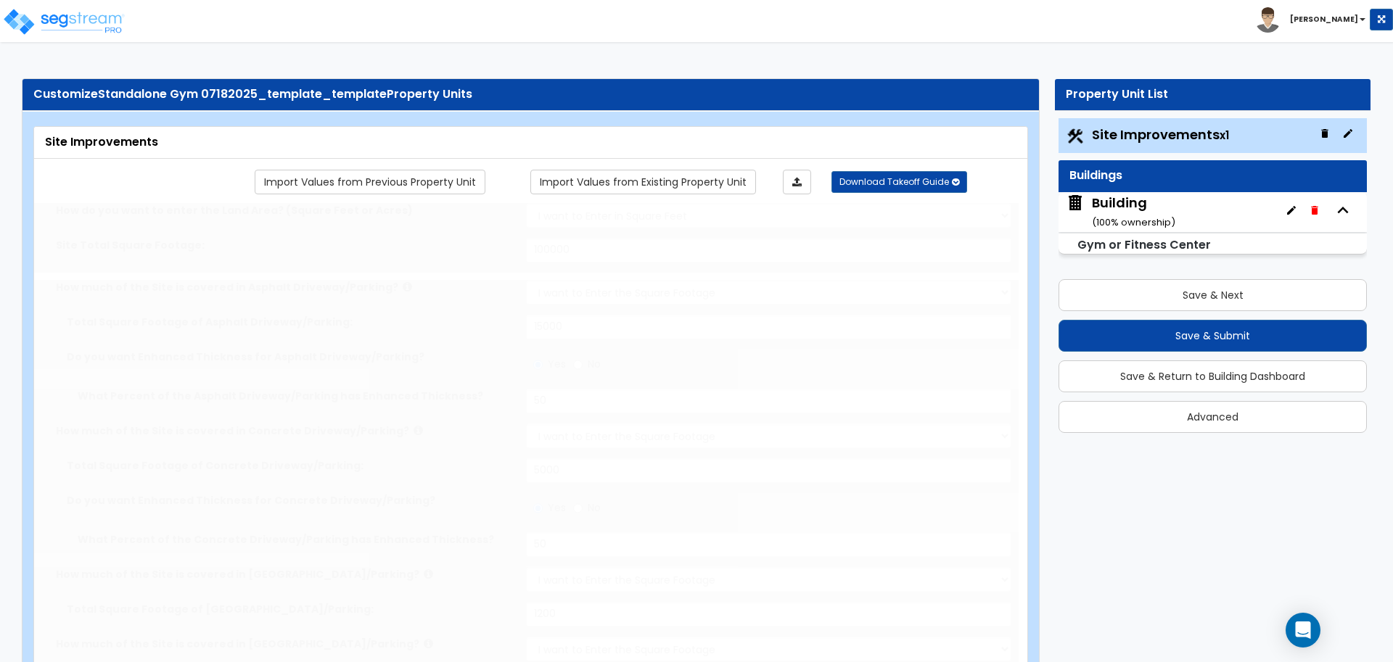
select select "2"
radio input "true"
select select "2"
select select "1"
radio input "true"
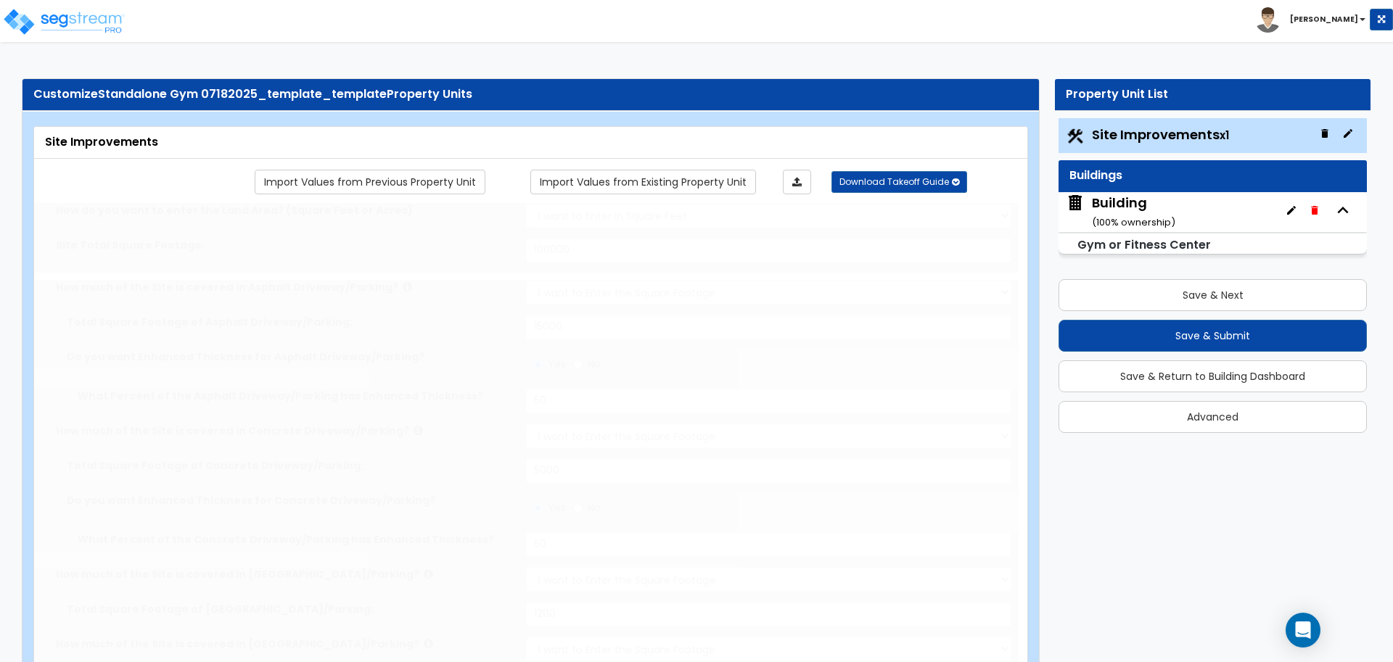
radio input "true"
select select "2"
type input "25"
radio input "true"
type input "8"
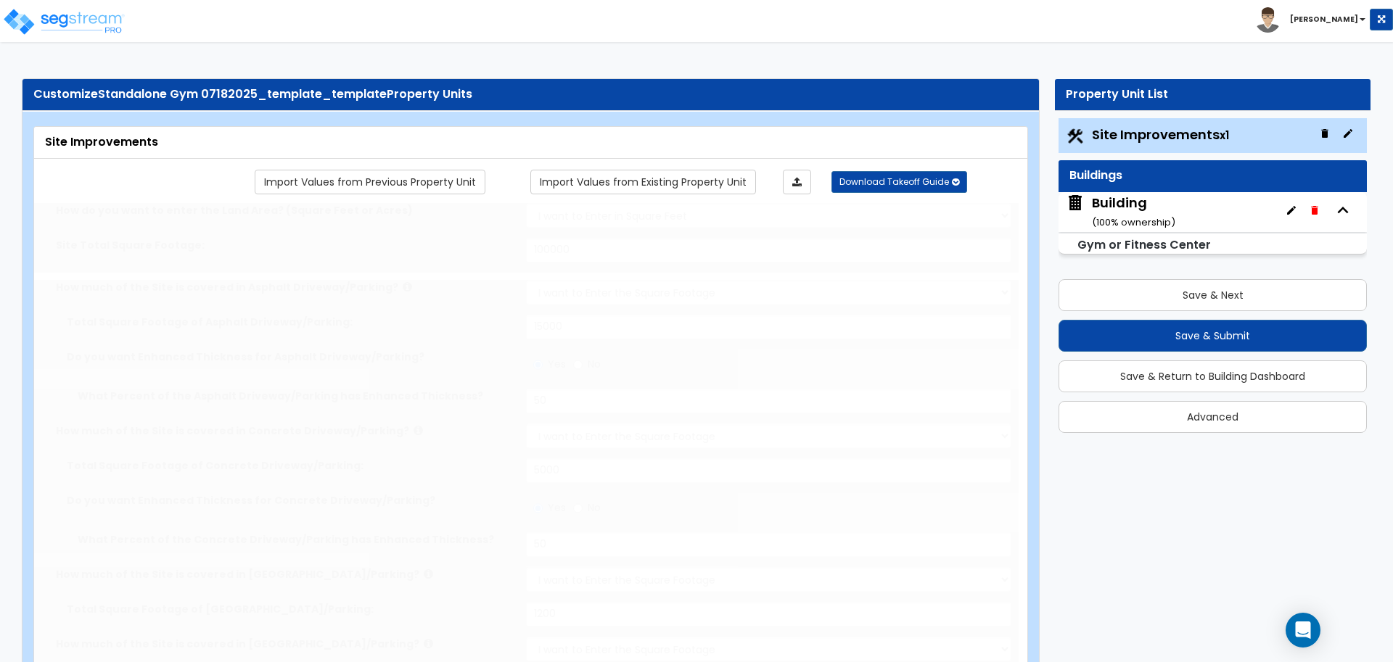
radio input "true"
select select "1"
type input "250"
radio input "true"
type input "300"
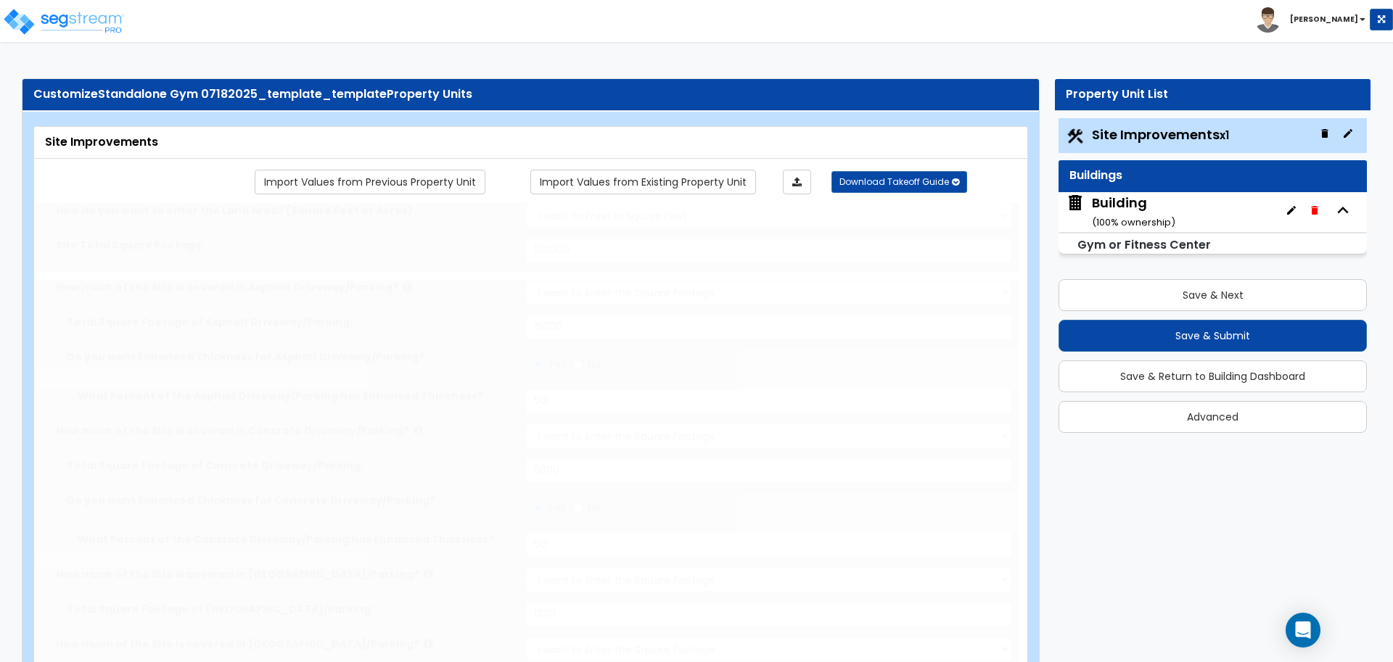
type input "6"
radio input "true"
select select "1"
radio input "true"
select select "1"
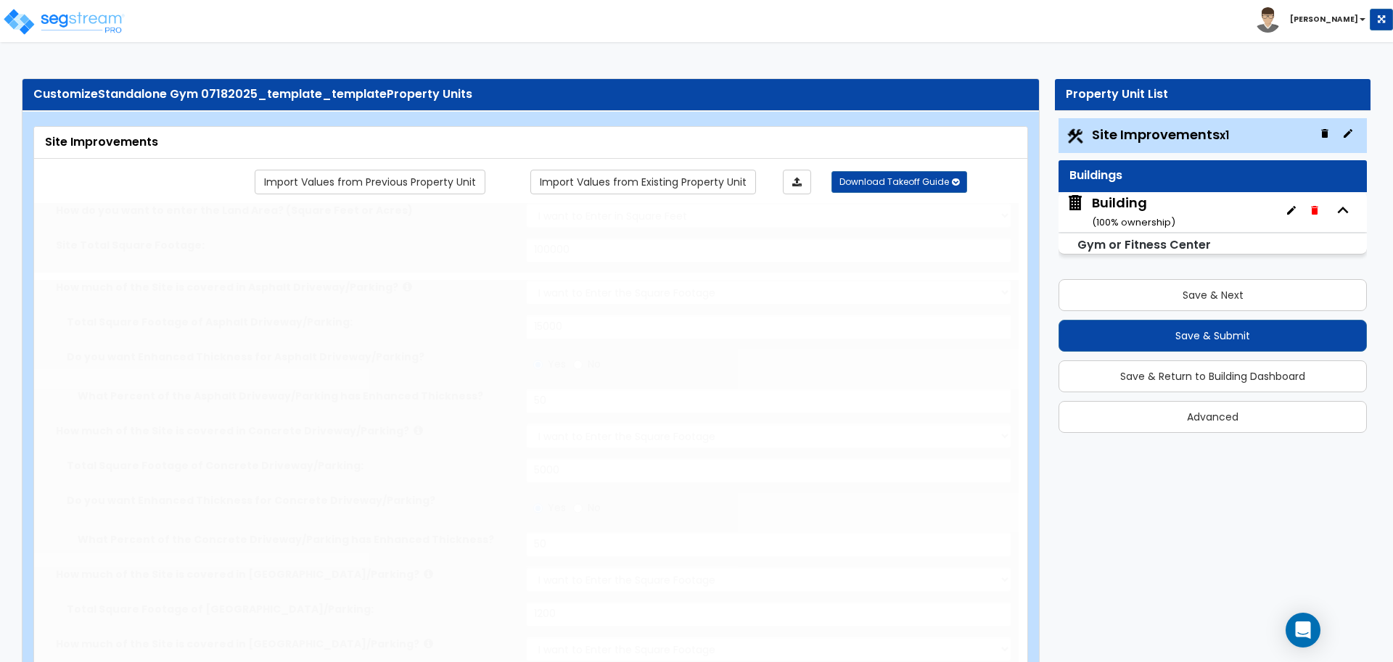
type input "5"
type input "10"
radio input "true"
select select "2"
radio input "true"
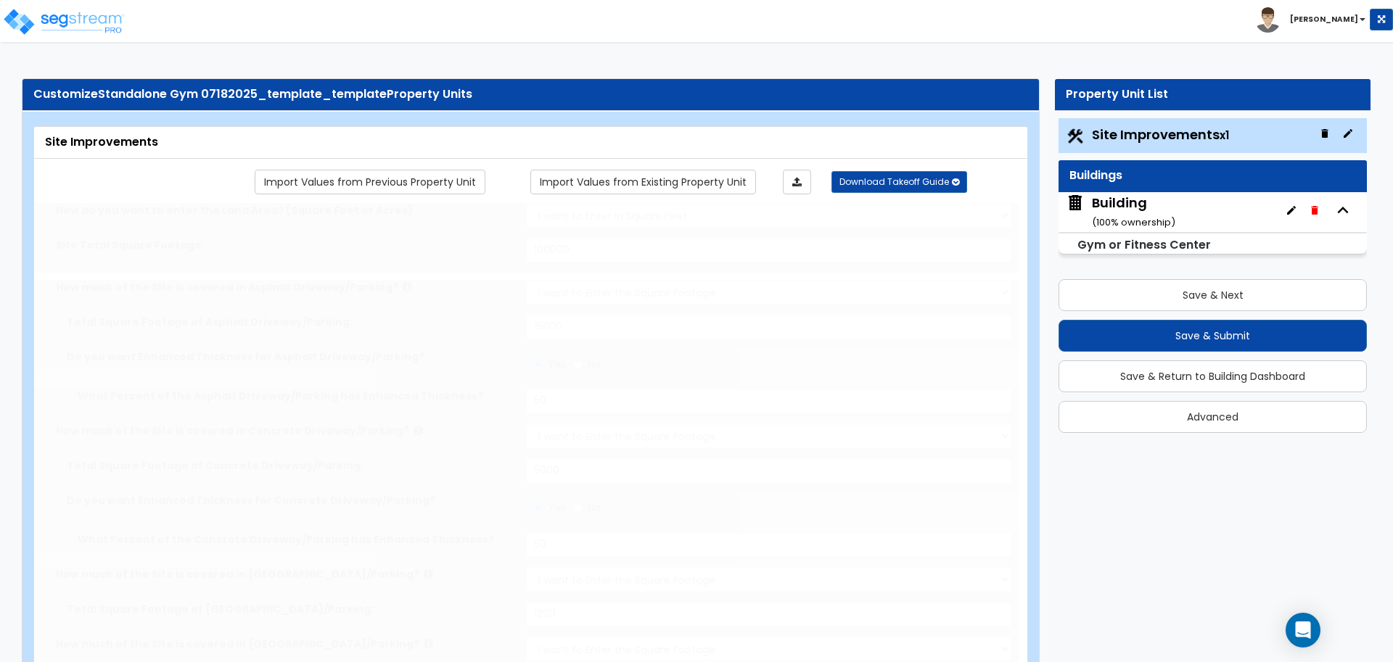
type input "6"
type input "12"
radio input "true"
select select "2"
radio input "true"
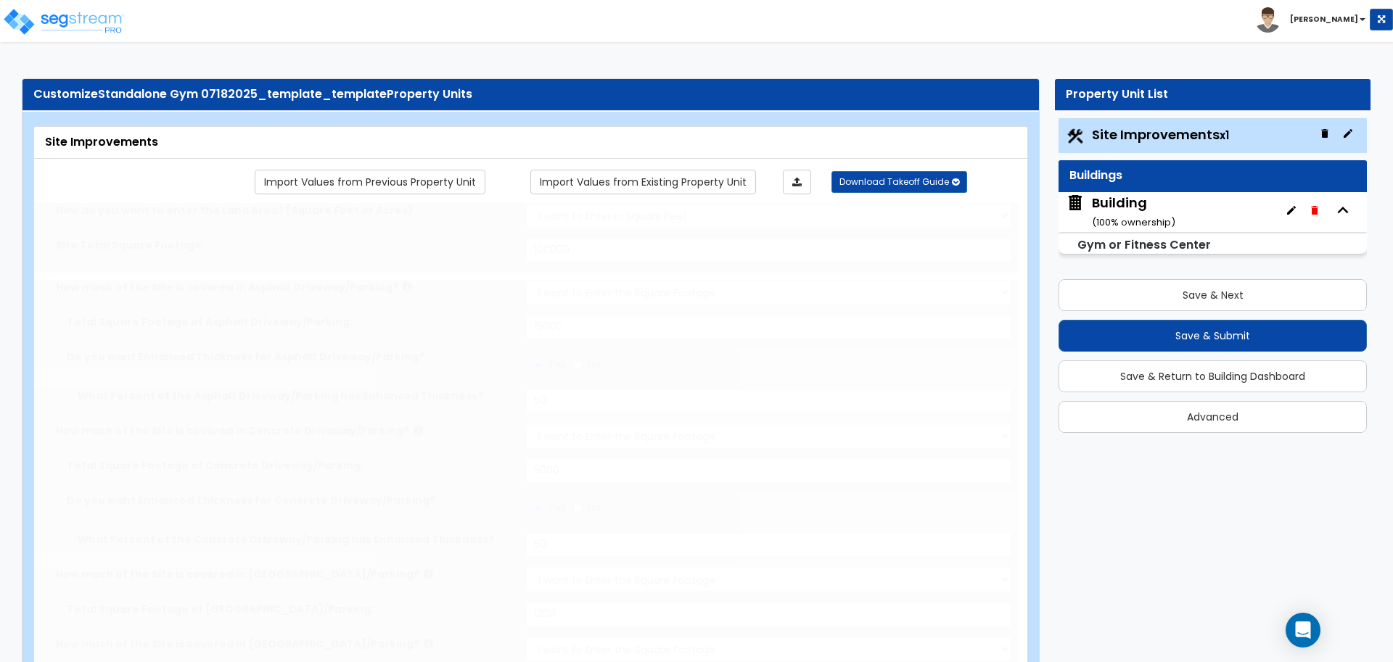
select select "2"
type input "16"
radio input "true"
type input "15"
radio input "true"
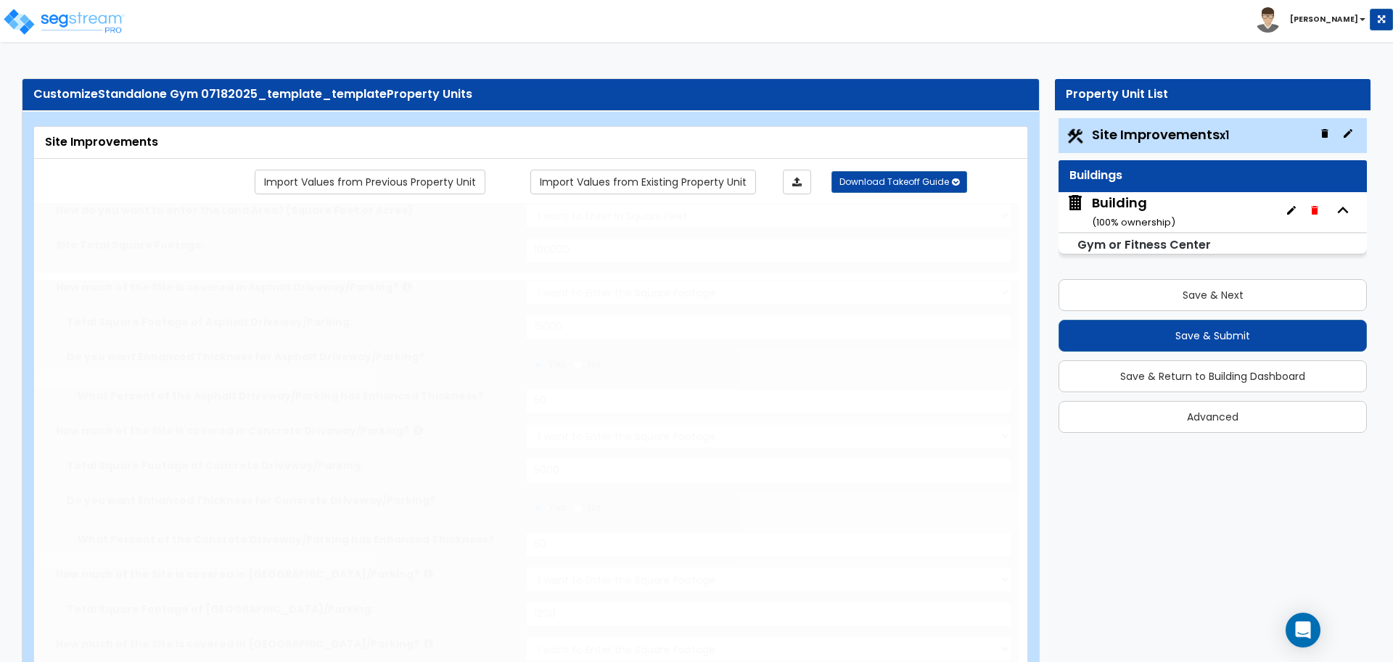
type input "500"
radio input "true"
select select "4"
type input "20"
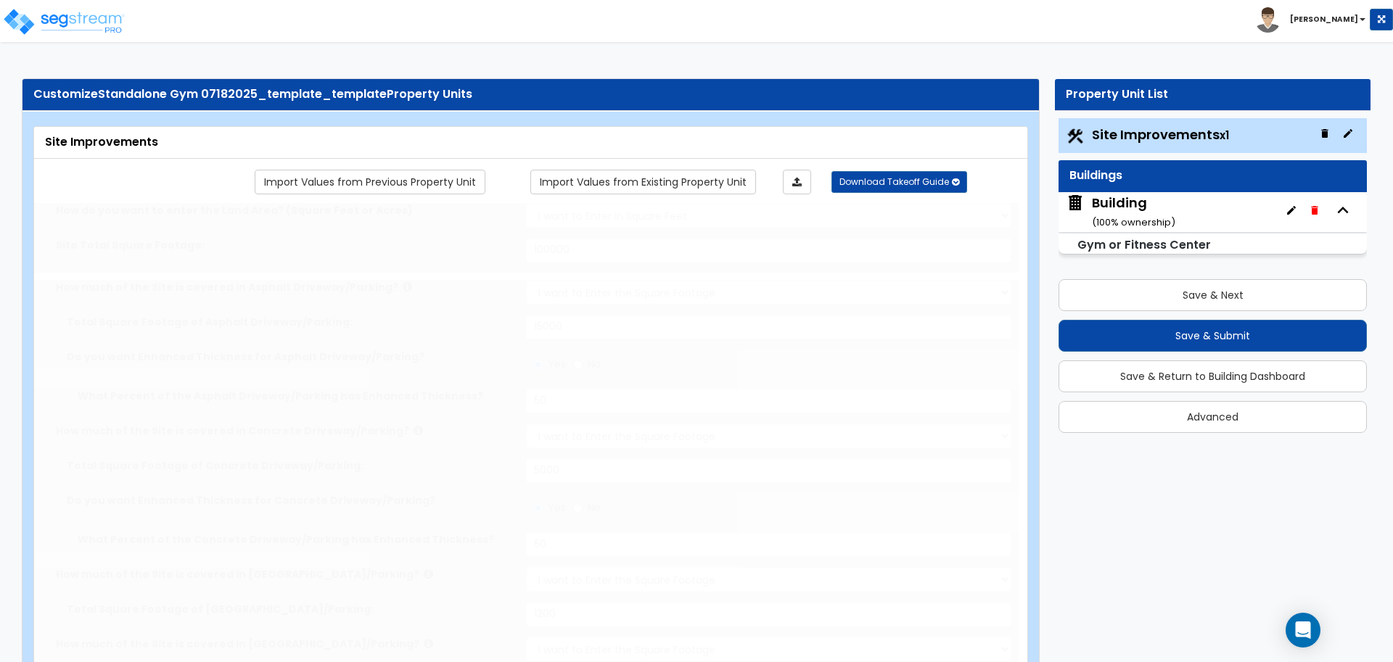
radio input "true"
type input "20"
radio input "true"
select select "4"
type input "14"
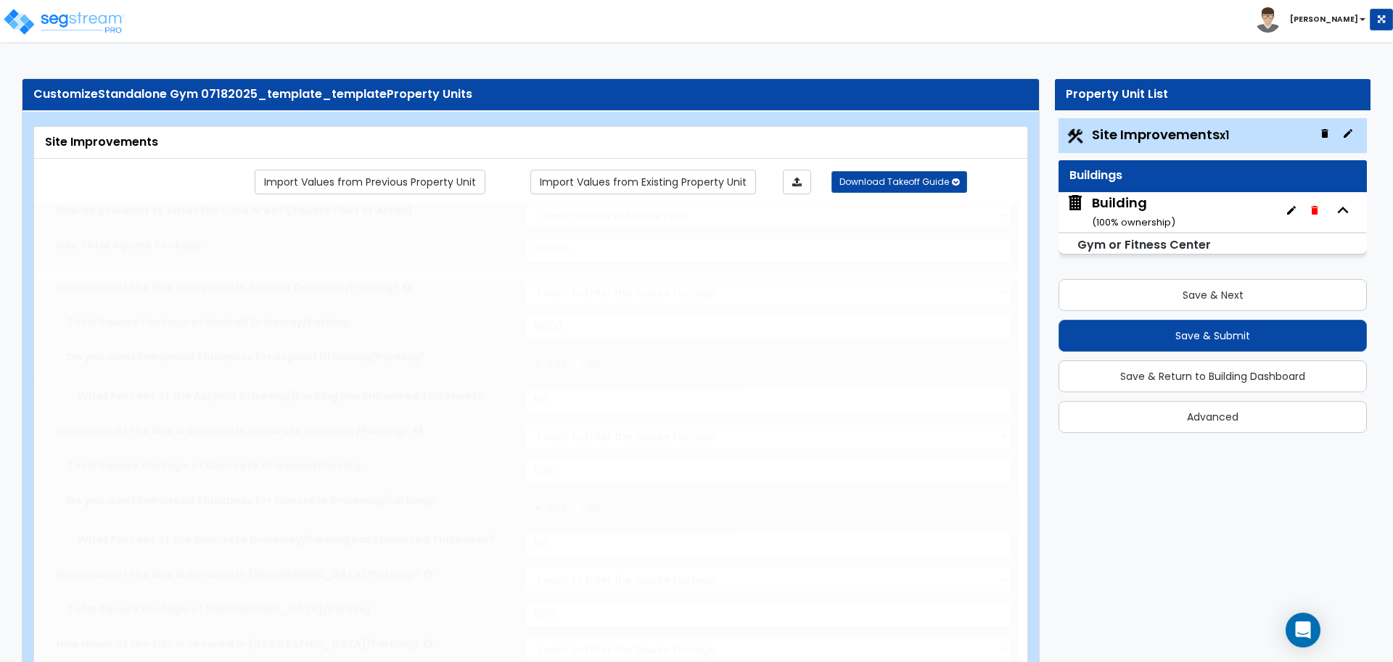
radio input "true"
type input "850"
radio input "true"
type input "5"
type input "20"
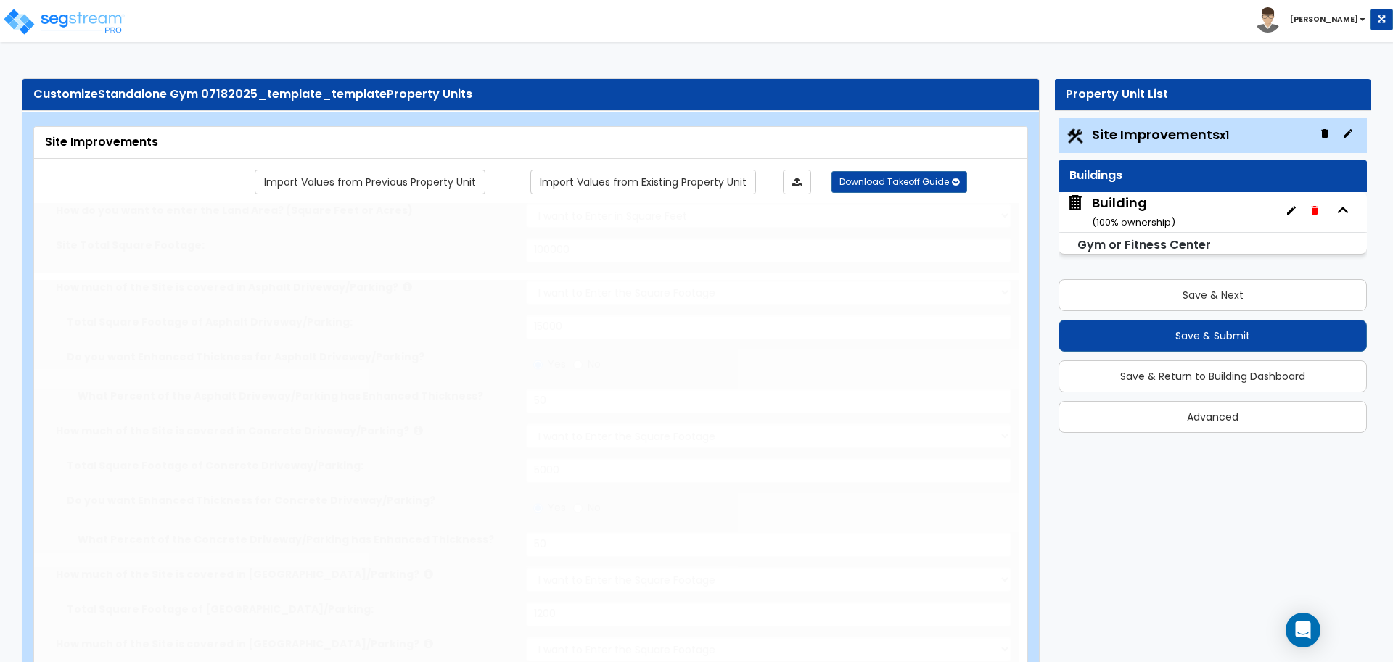
radio input "true"
type input "5"
type input "20"
radio input "true"
type input "5"
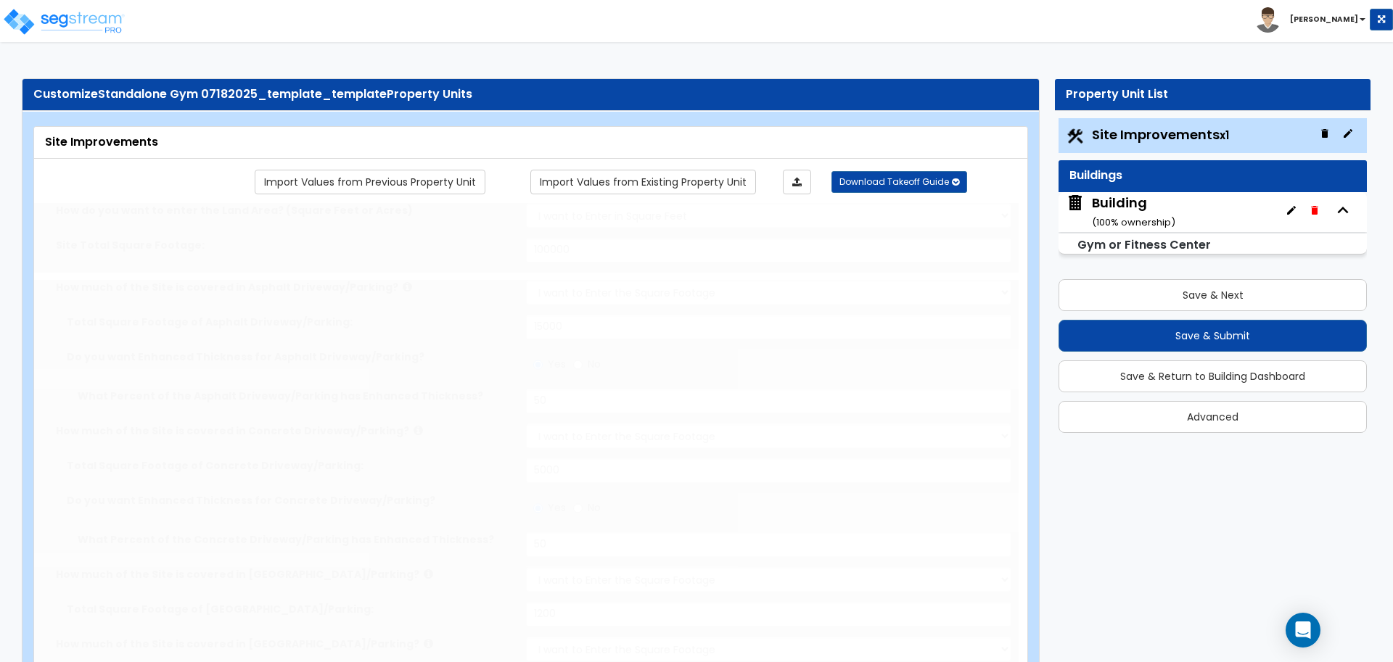
type input "20"
radio input "true"
type input "5"
type input "20"
radio input "true"
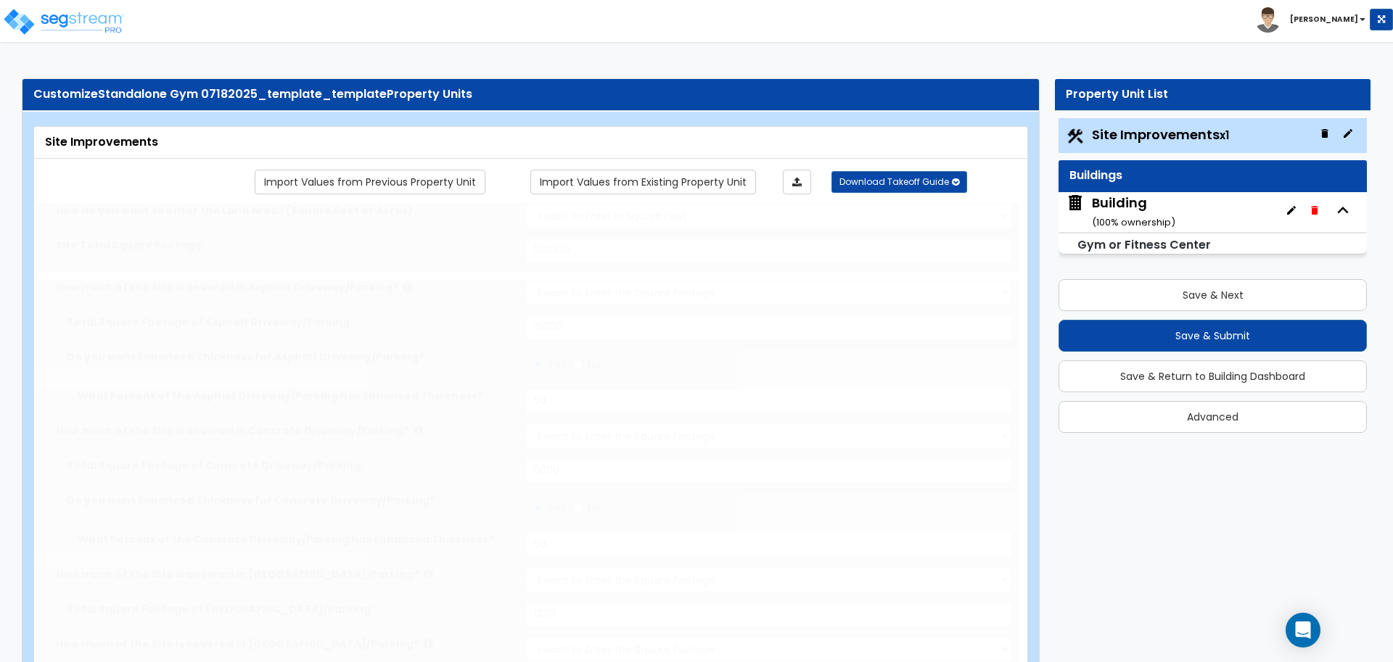
select select "3"
radio input "true"
select select "1"
select select "7"
type input "2"
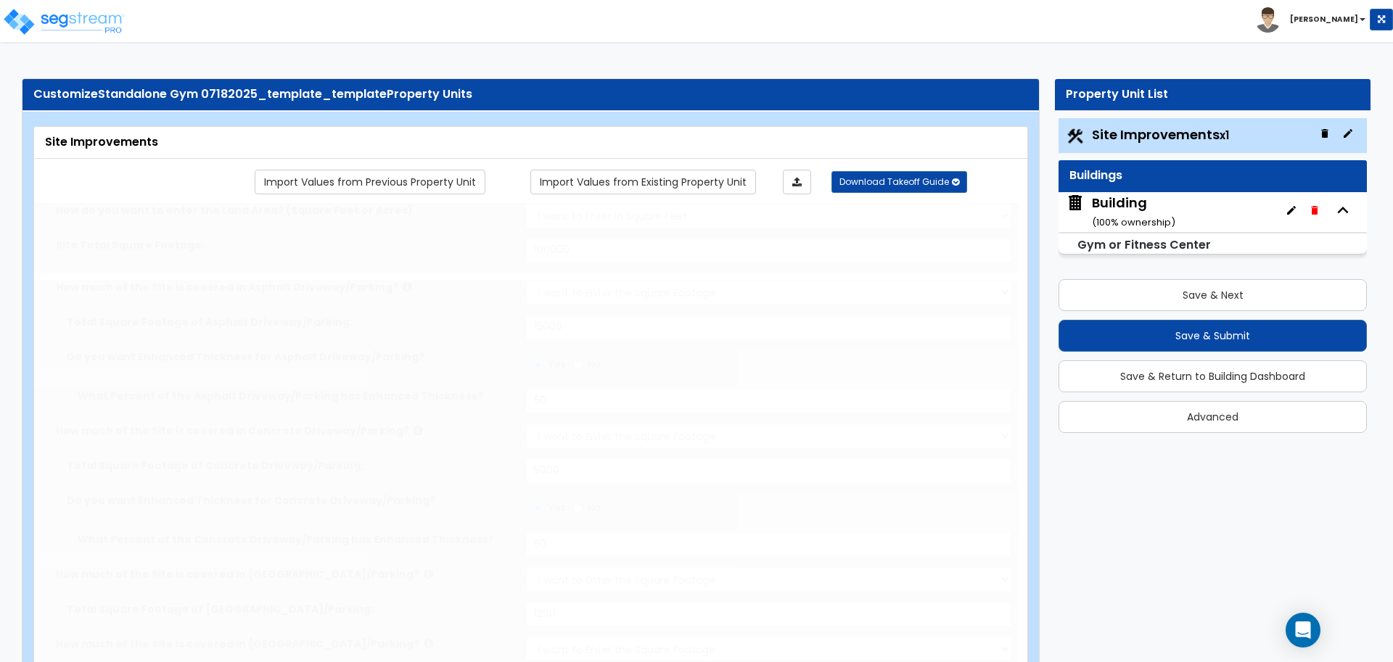
radio input "true"
select select "2"
select select "3"
select select "2"
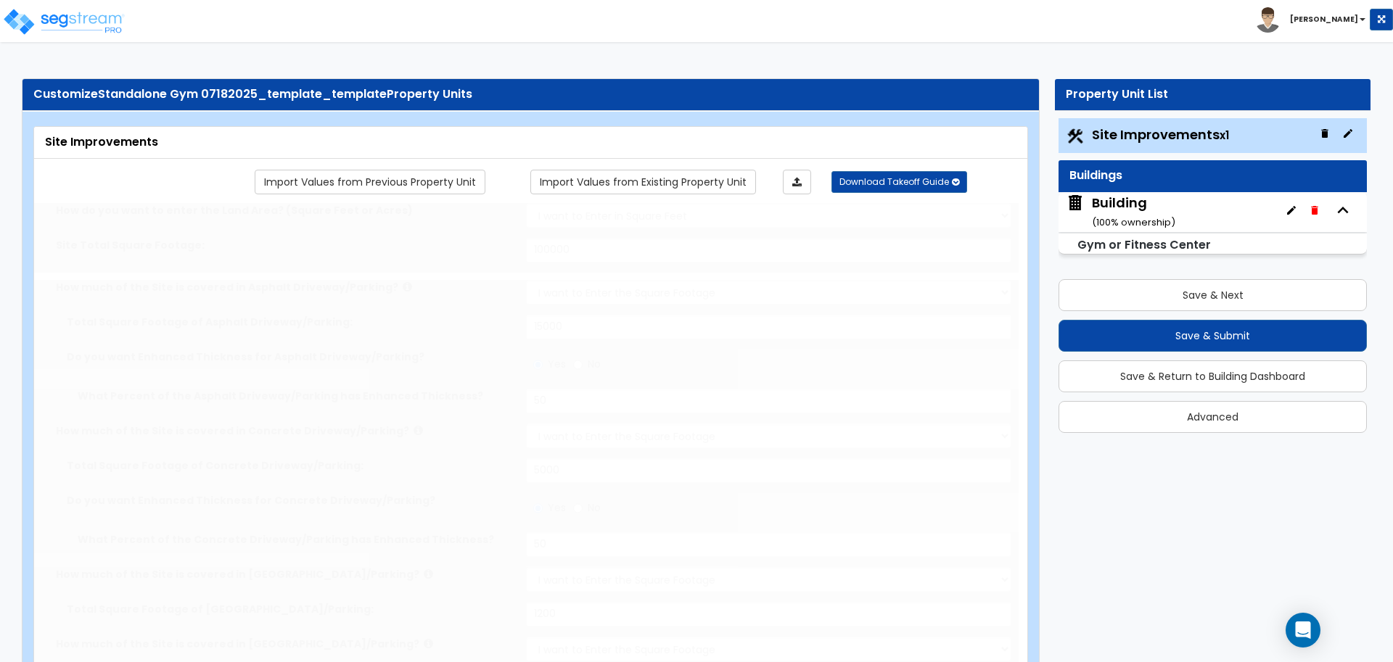
select select "1"
radio input "true"
type input "1"
radio input "true"
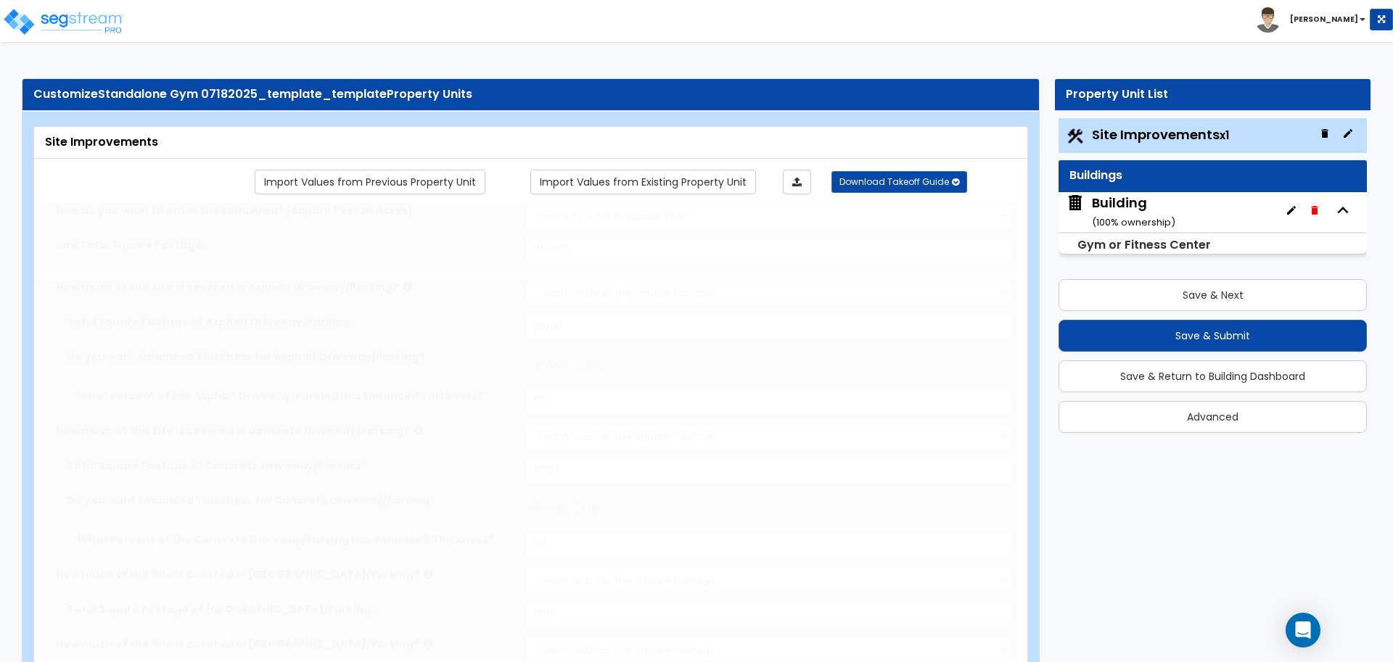
type input "4"
type input "90"
radio input "true"
type input "3"
type input "80"
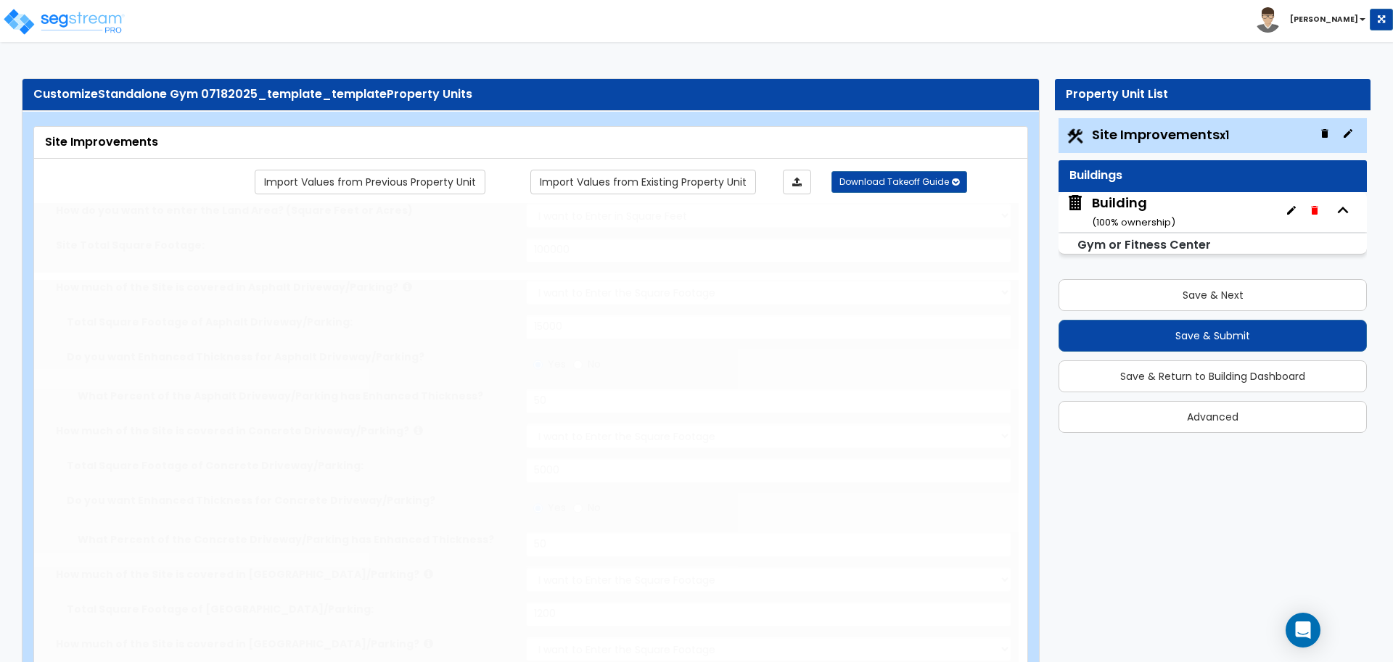
radio input "true"
type input "2"
type input "70"
radio input "true"
type input "5"
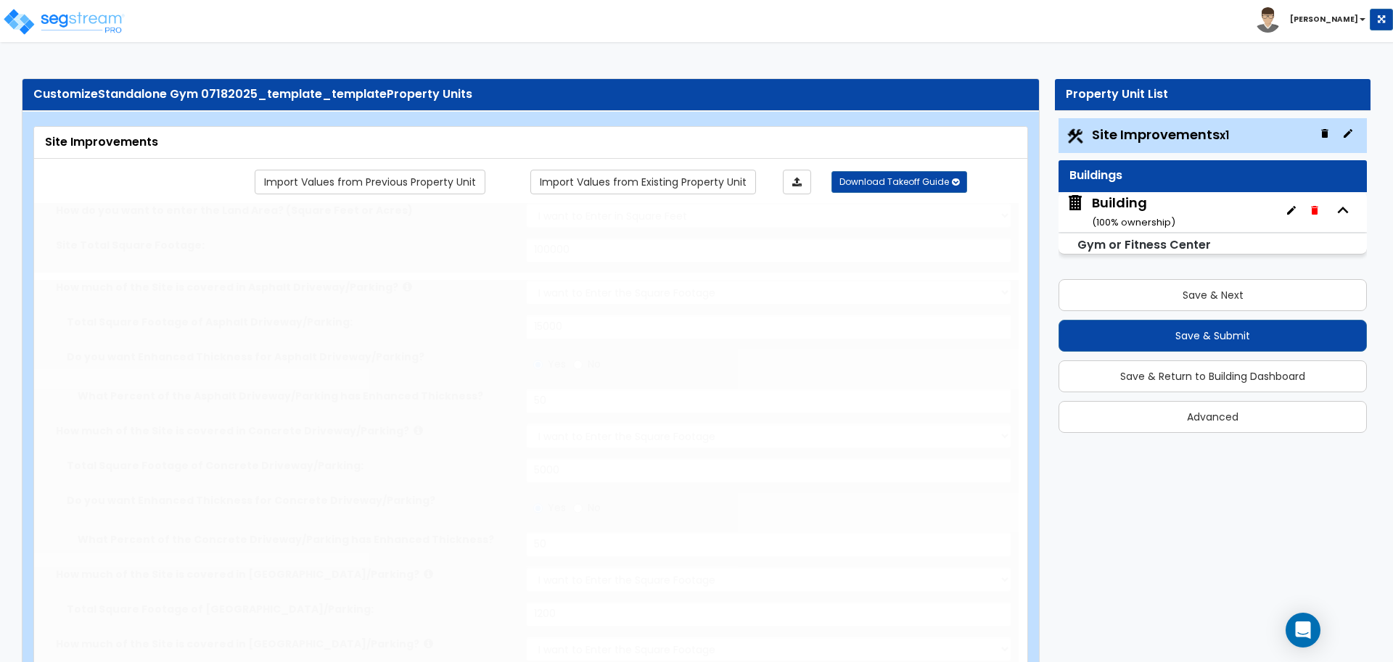
type input "100"
select select "2"
type input "1400"
radio input "true"
type input "1"
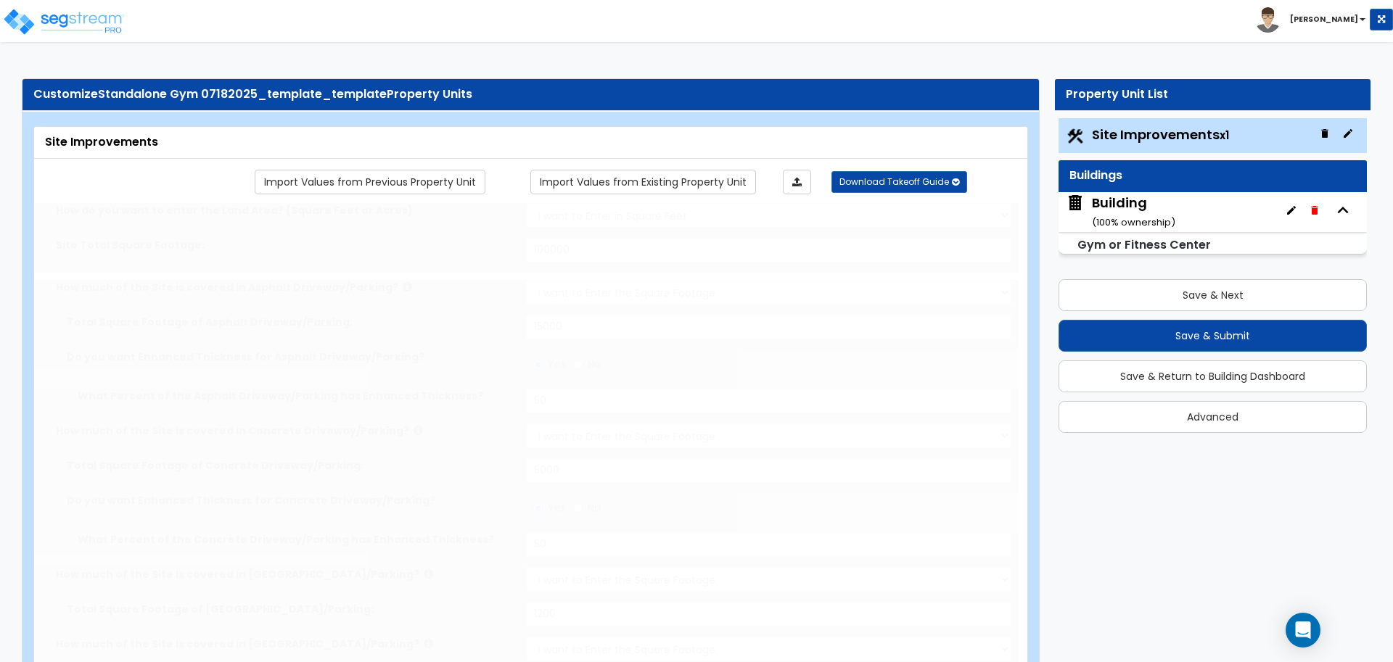
select select "3"
radio input "true"
select select "2"
select select "1"
radio input "true"
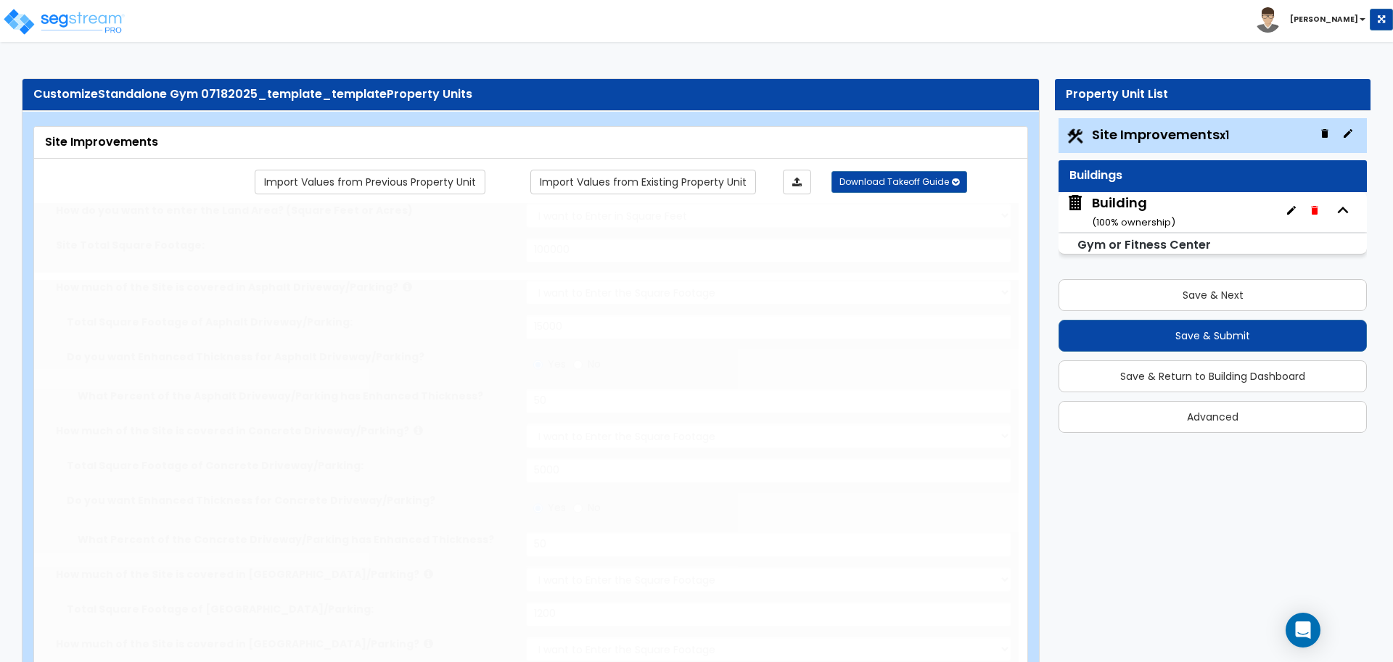
type input "4"
radio input "true"
type input "25"
radio input "true"
type input "1"
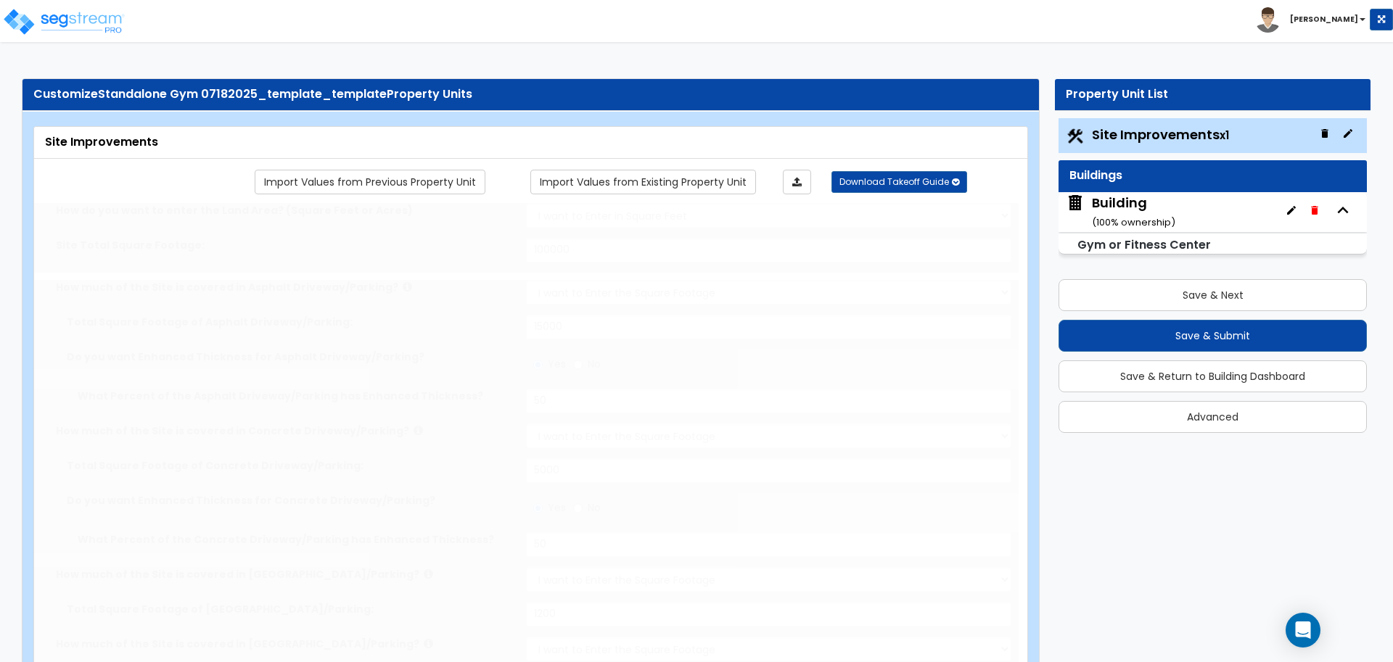
type input "300"
type input "8"
select select "1"
select select "2"
radio input "true"
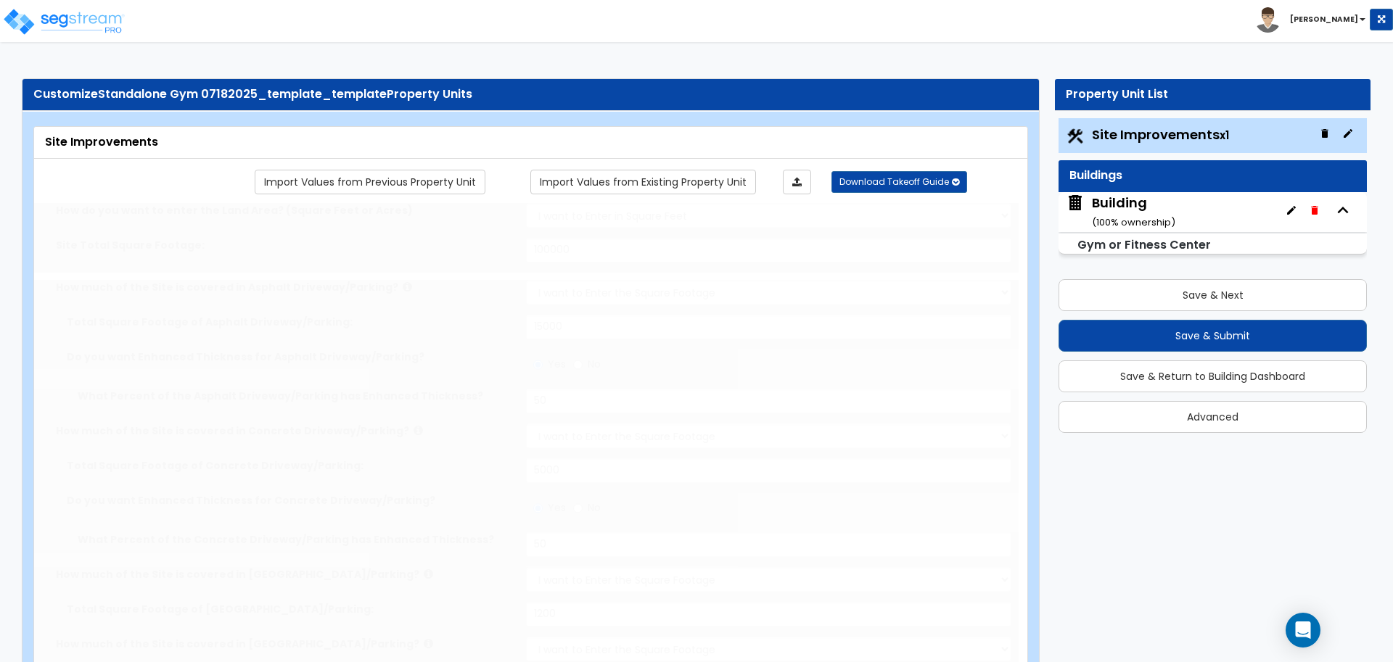
select select "1"
type input "2"
radio input "true"
type input "1"
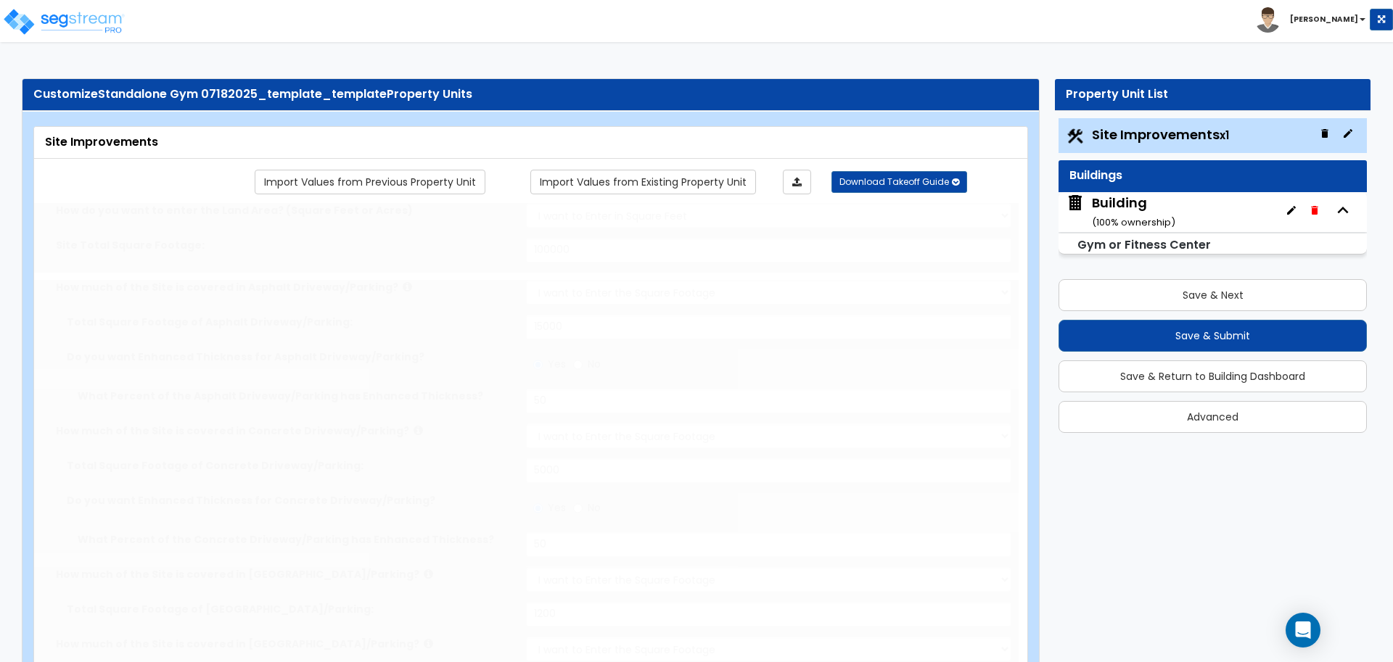
type input "250"
select select "7"
select select "1"
select select "2"
select select "4"
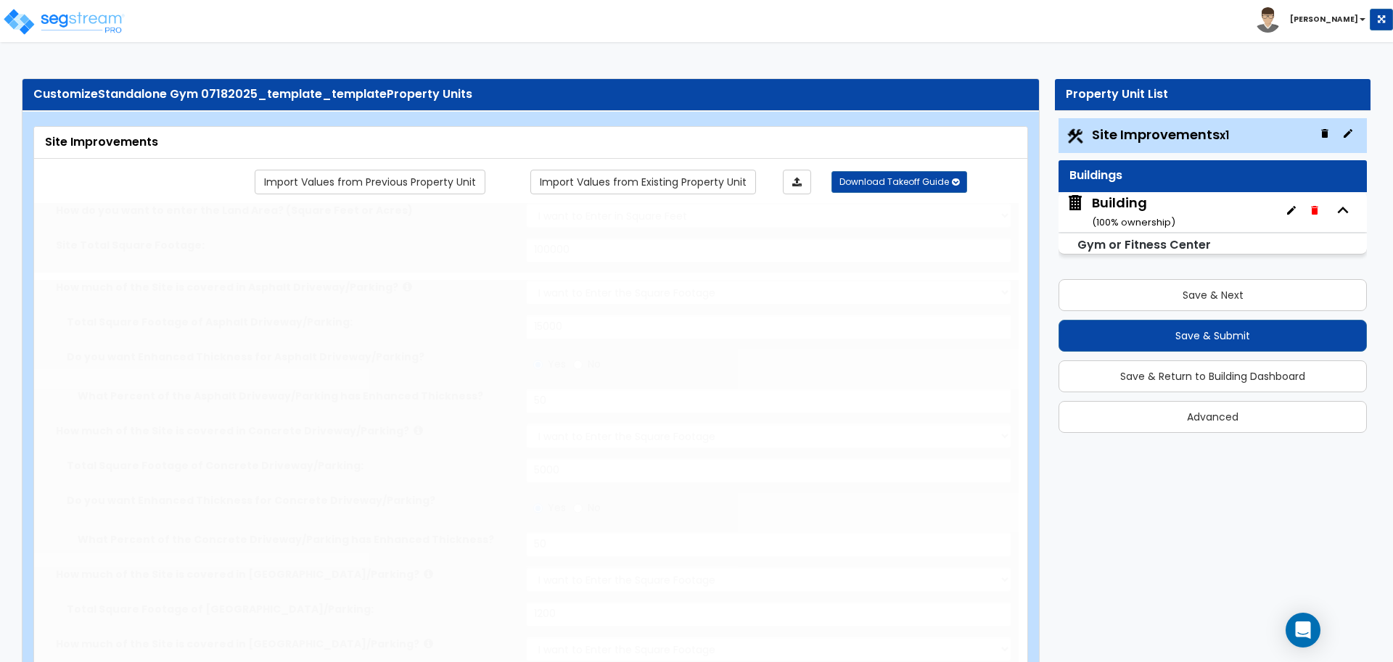
select select "1"
select select "13"
select select "2"
radio input "true"
select select "1"
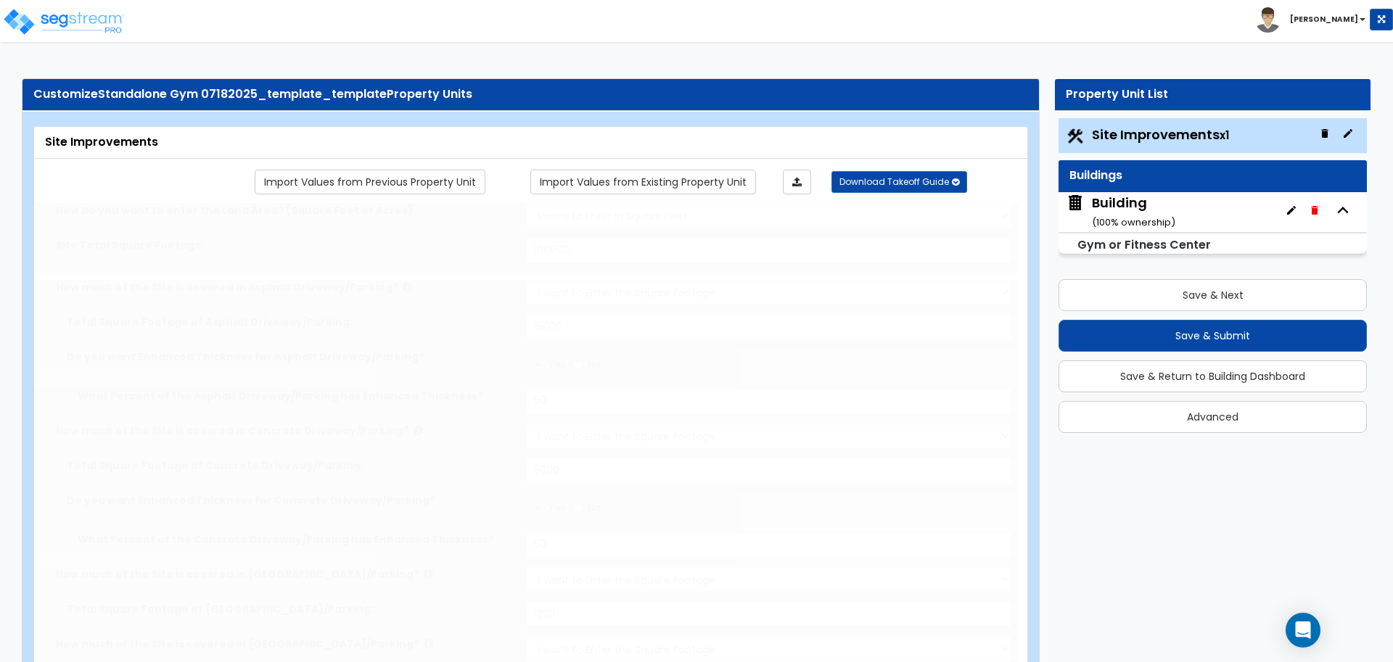
type input "20"
select select "4"
type input "8"
select select "1"
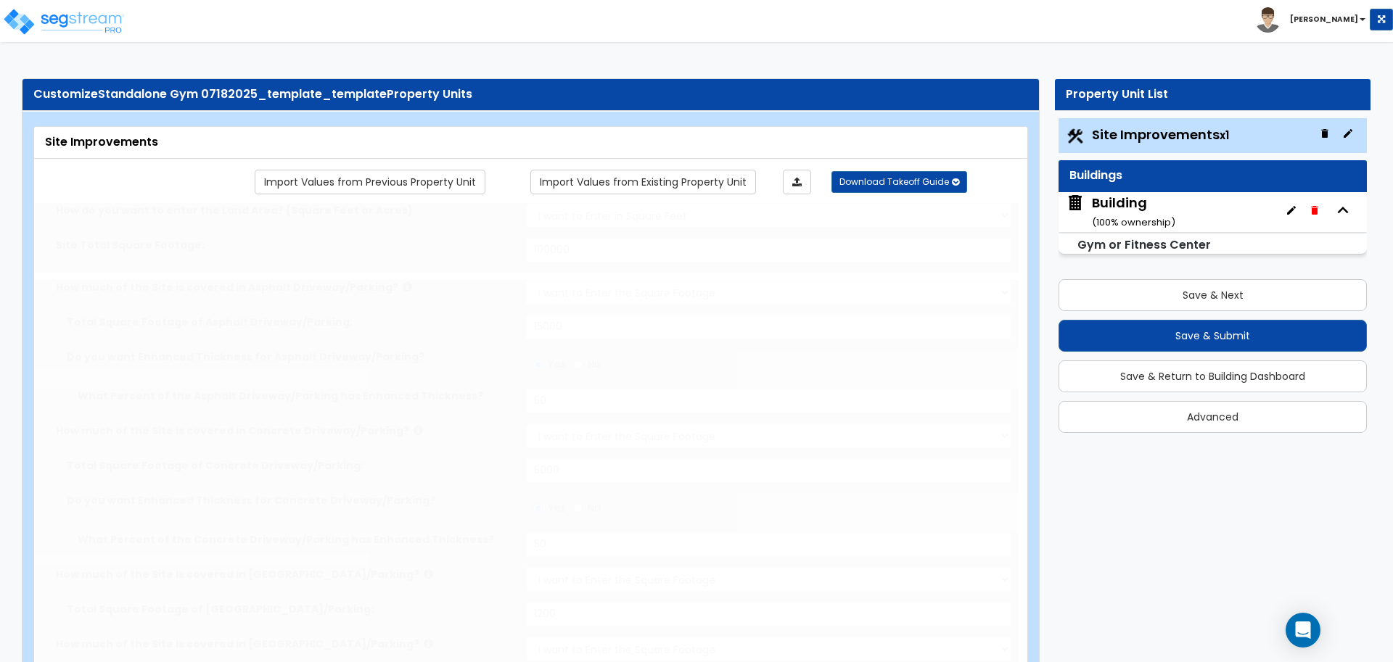
radio input "true"
select select "1"
select select "2"
type input "3"
type input "15"
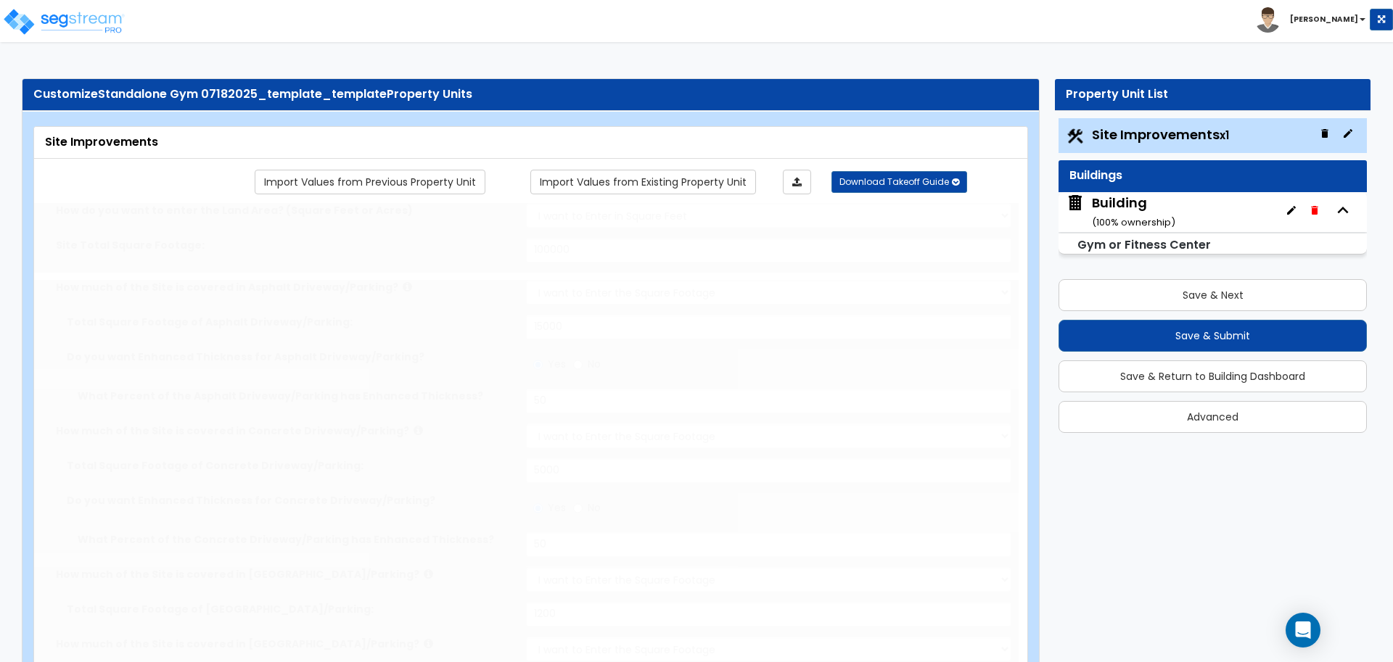
select select "3"
select select "2"
type input "8"
radio input "true"
type input "1"
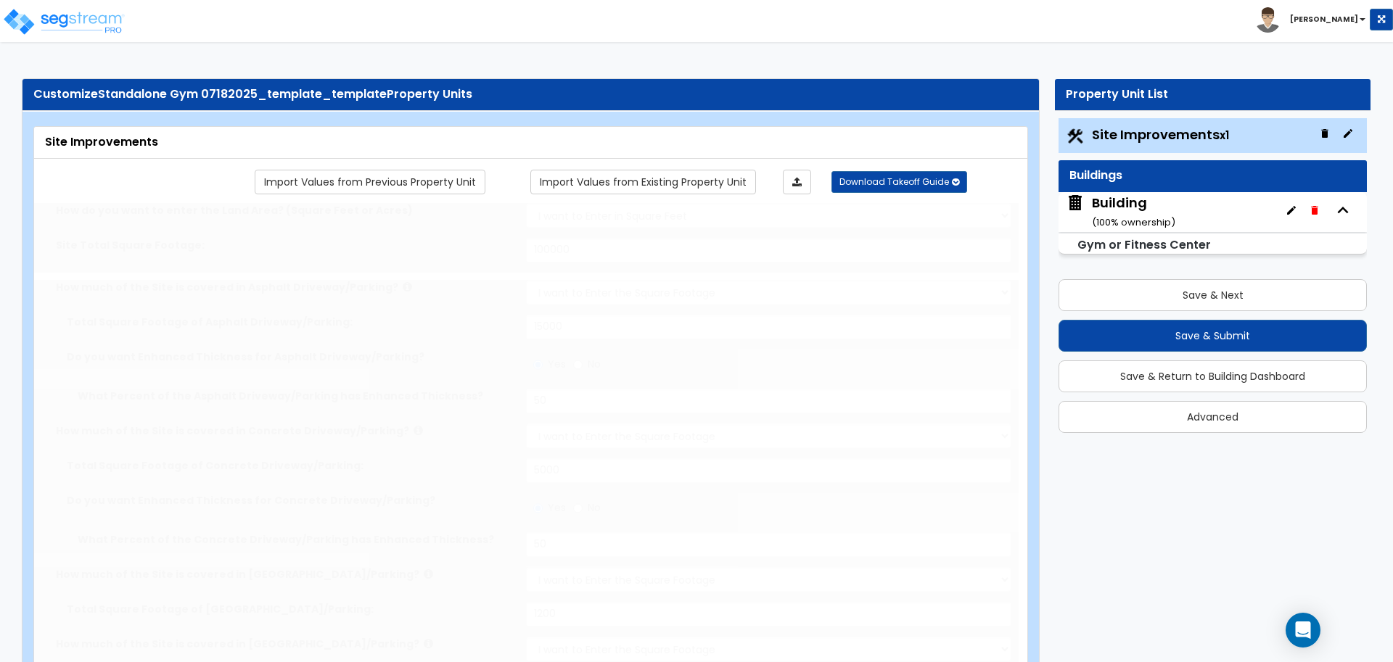
type input "500"
type input "5"
radio input "true"
type input "30"
radio input "true"
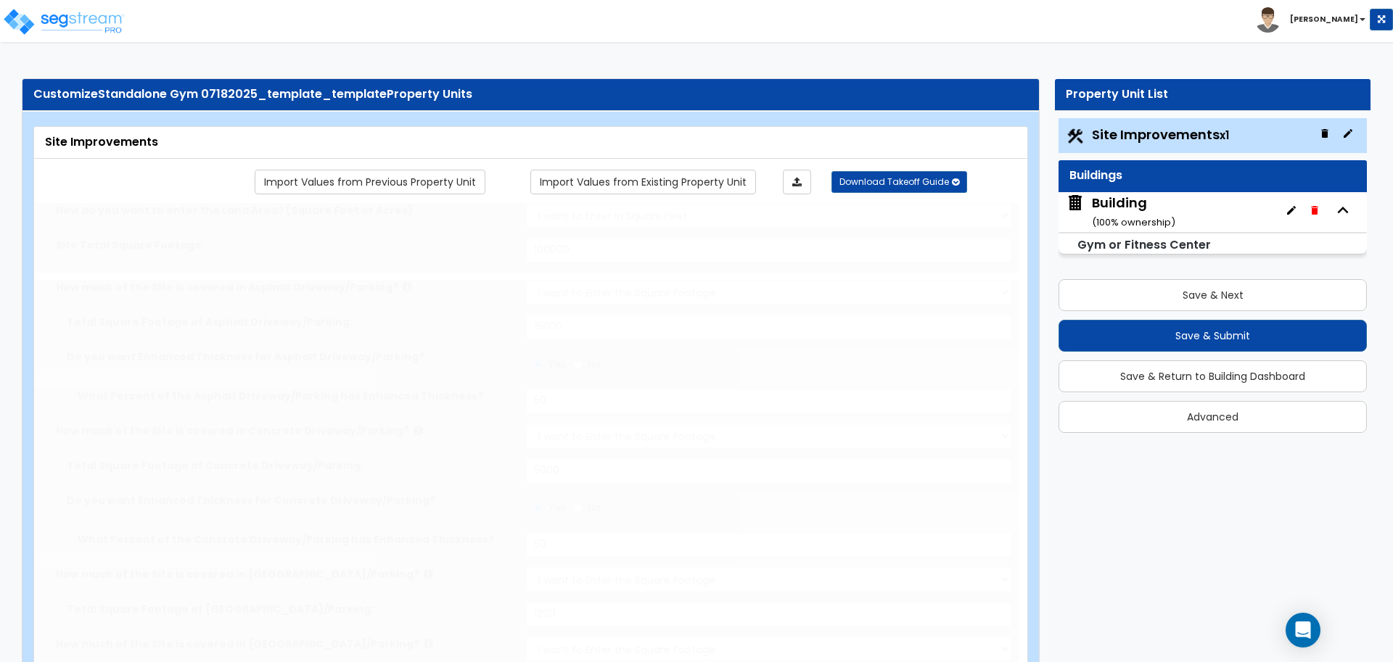
type input "14"
radio input "true"
type input "2"
select select "2"
type input "10"
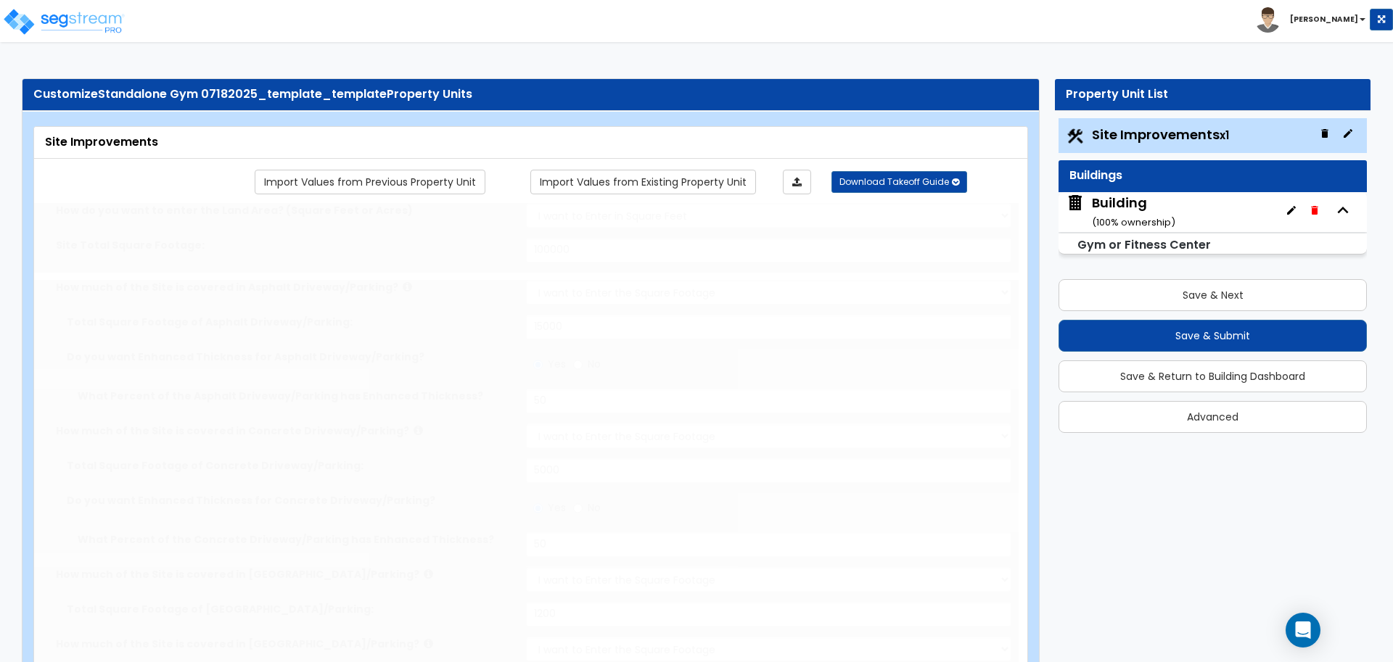
radio input "true"
select select "1"
type input "6"
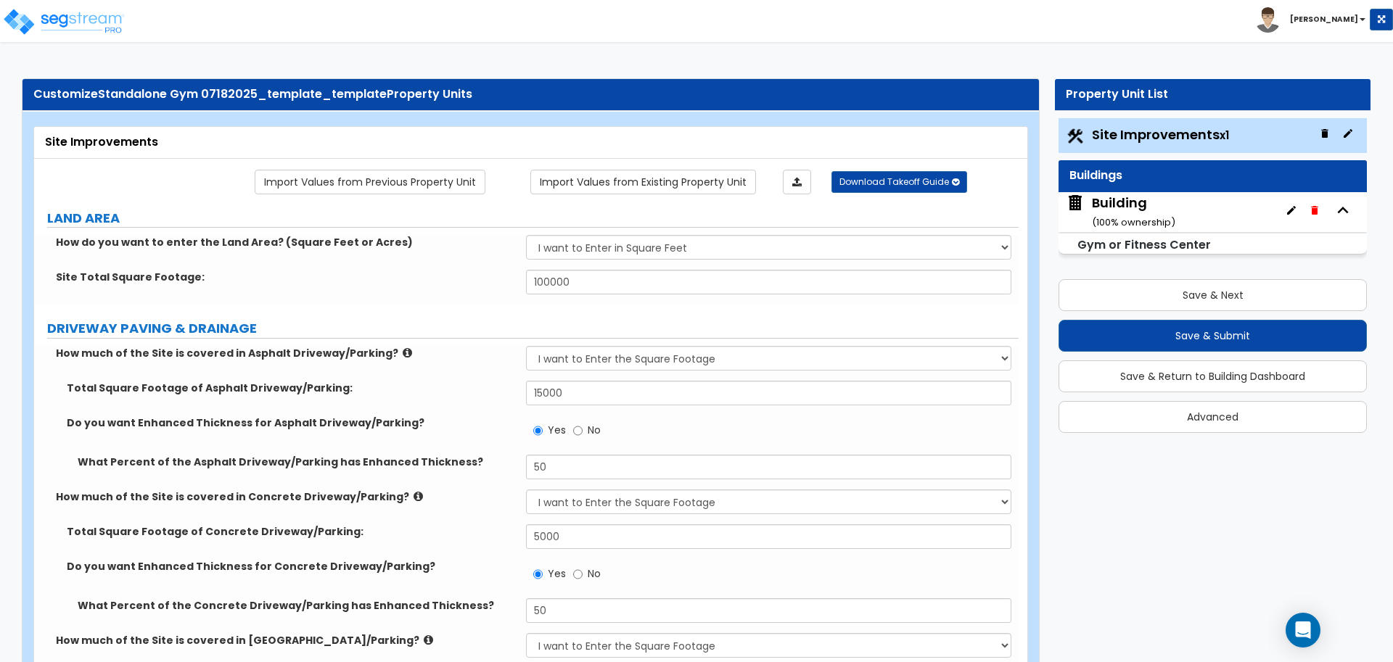
click at [1117, 202] on div "Building ( 100 % ownership)" at bounding box center [1133, 212] width 83 height 37
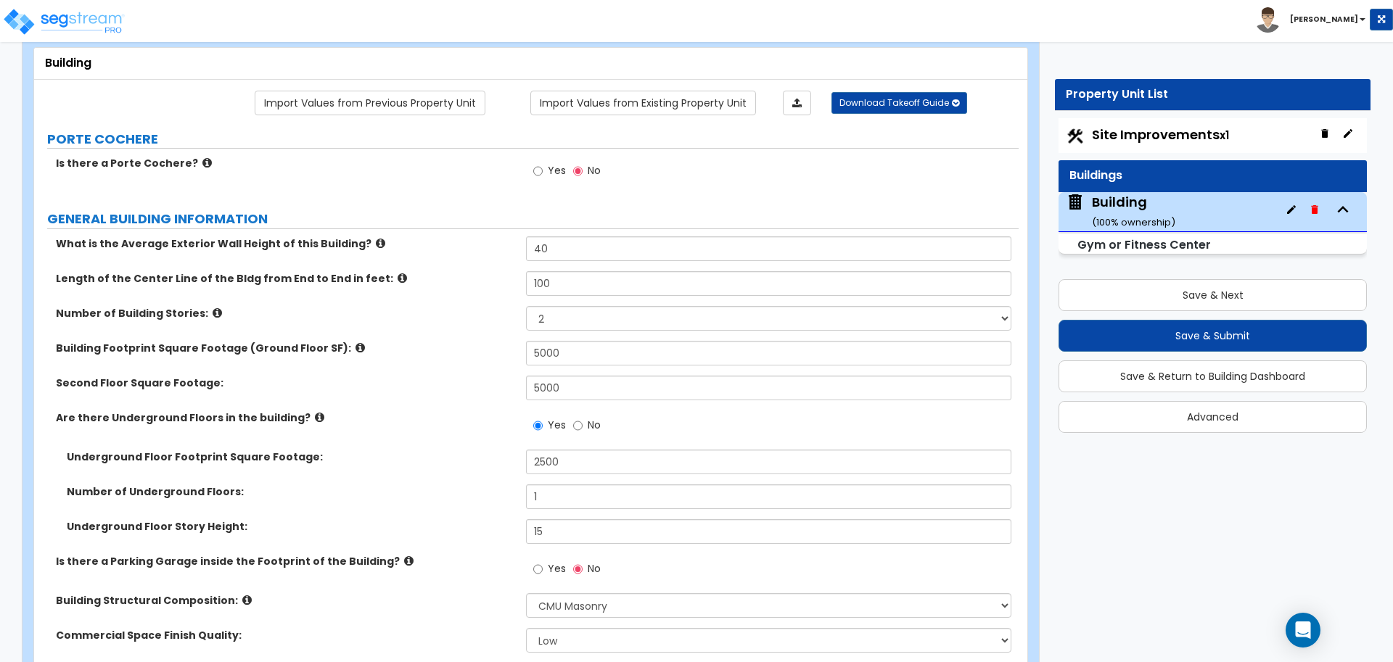
scroll to position [73, 0]
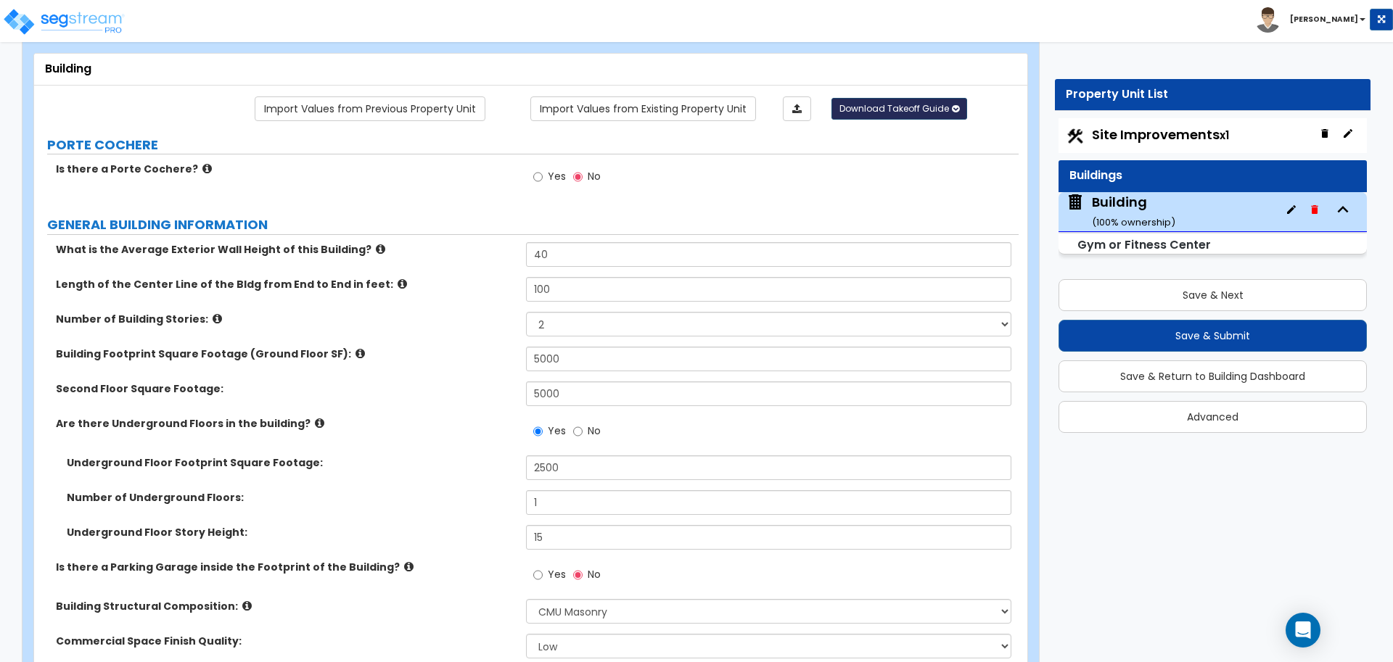
click at [876, 105] on span "Download Takeoff Guide" at bounding box center [894, 108] width 110 height 12
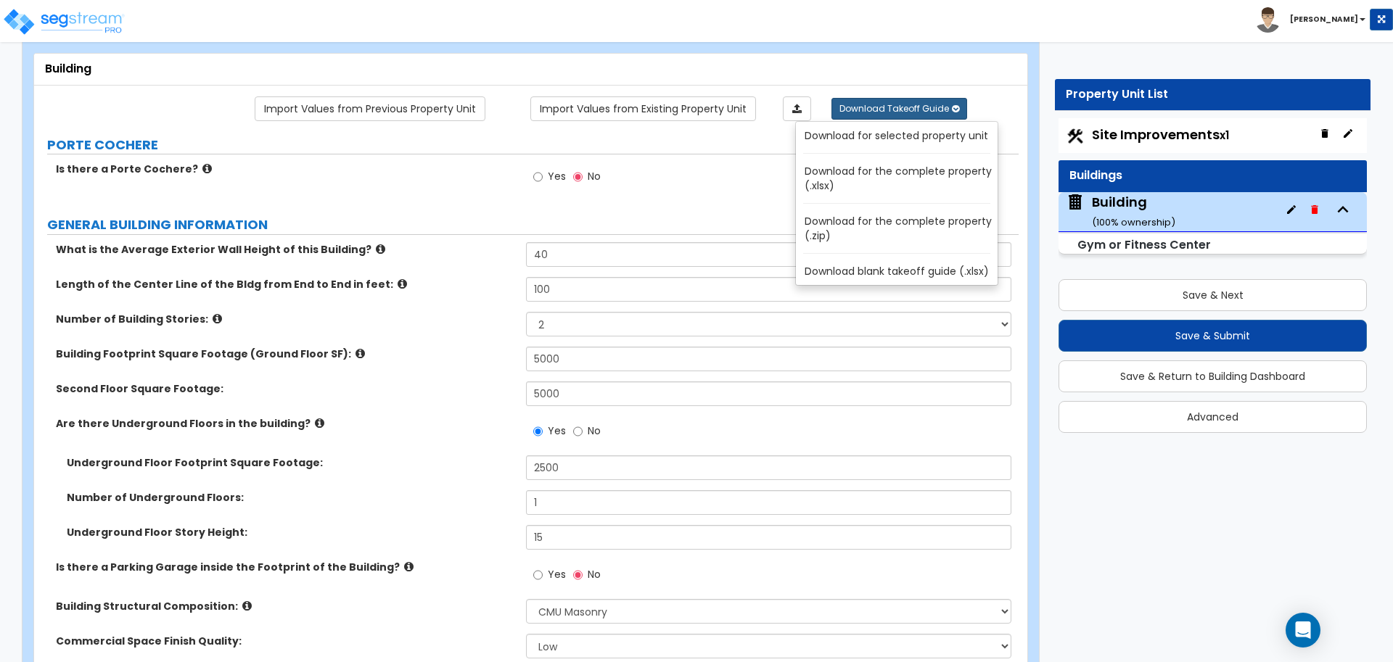
click at [852, 228] on link "Download for the complete property (.zip)" at bounding box center [900, 228] width 196 height 35
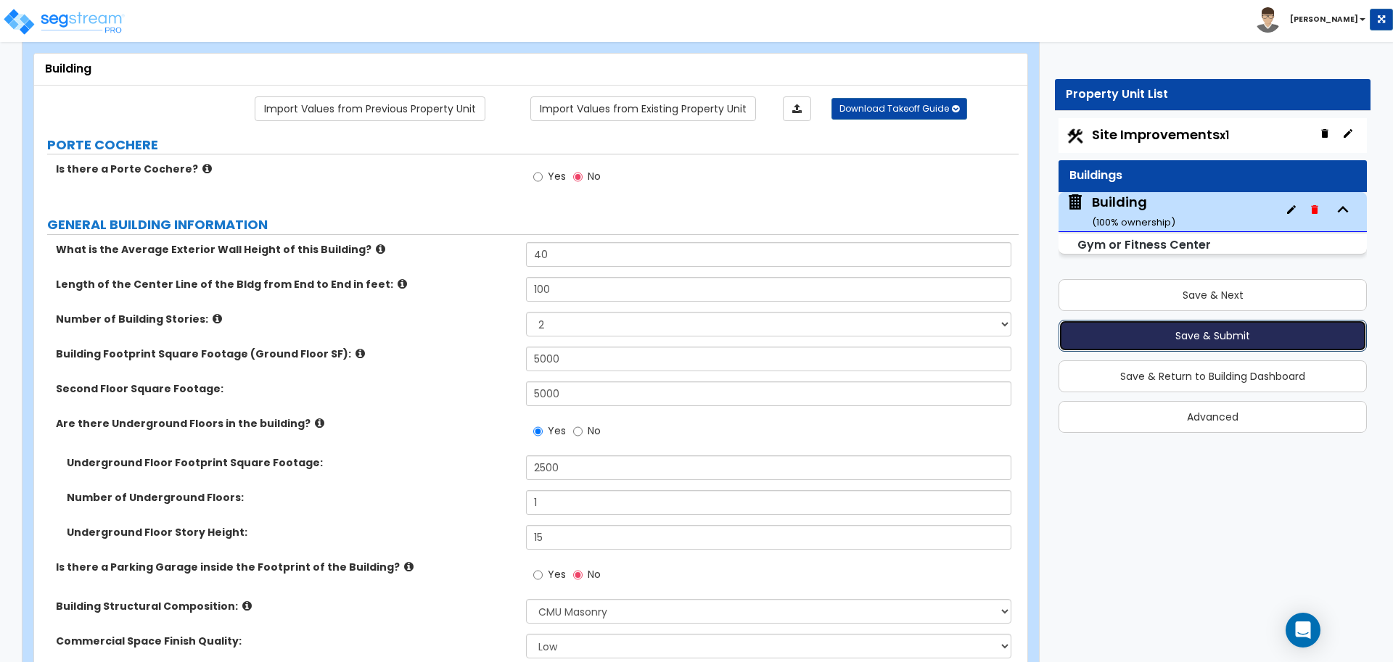
click at [1091, 334] on button "Save & Submit" at bounding box center [1212, 336] width 308 height 32
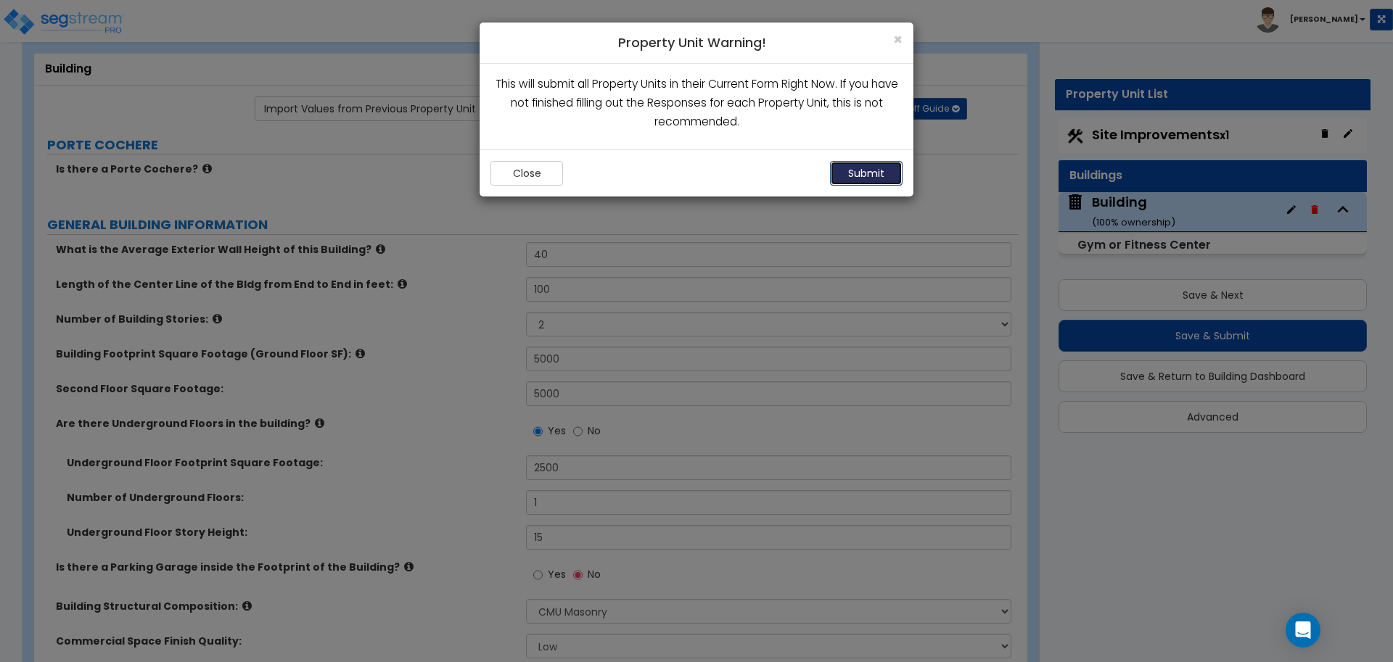
click at [831, 166] on button "Submit" at bounding box center [866, 173] width 73 height 25
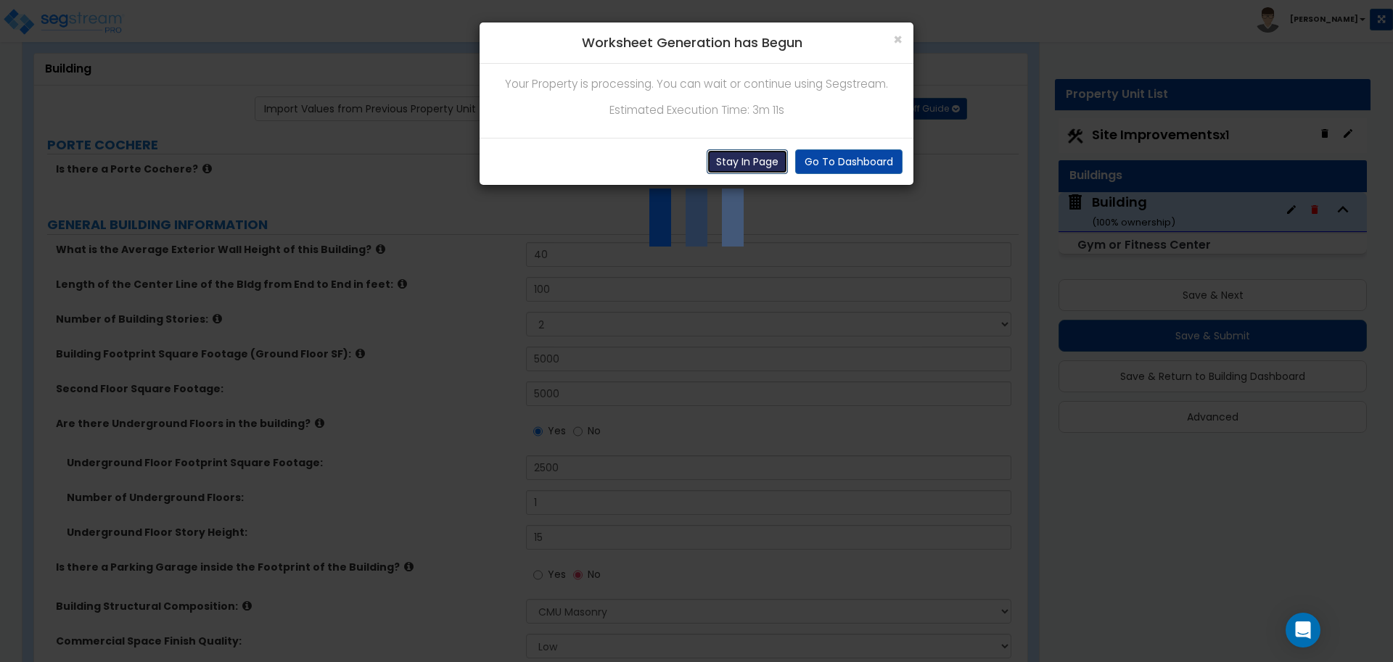
click at [759, 167] on button "Stay In Page" at bounding box center [747, 161] width 81 height 25
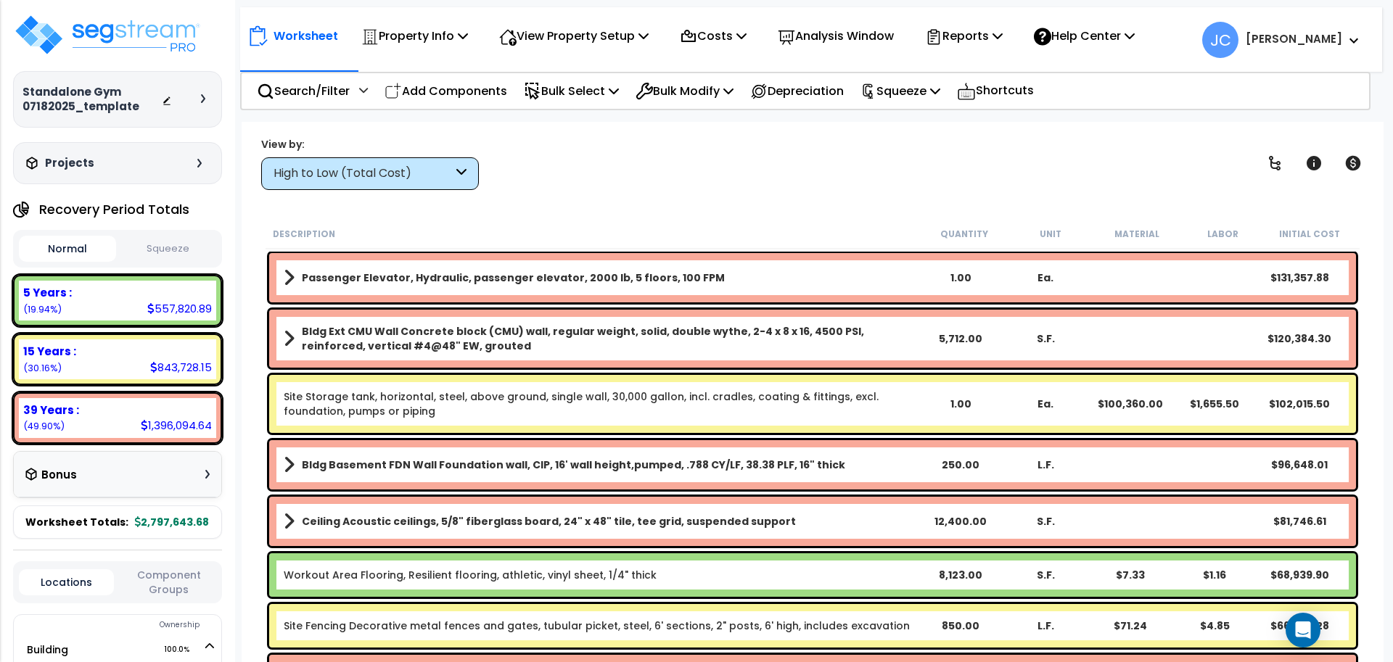
click at [203, 93] on div at bounding box center [187, 99] width 51 height 15
click at [207, 95] on div at bounding box center [207, 98] width 12 height 9
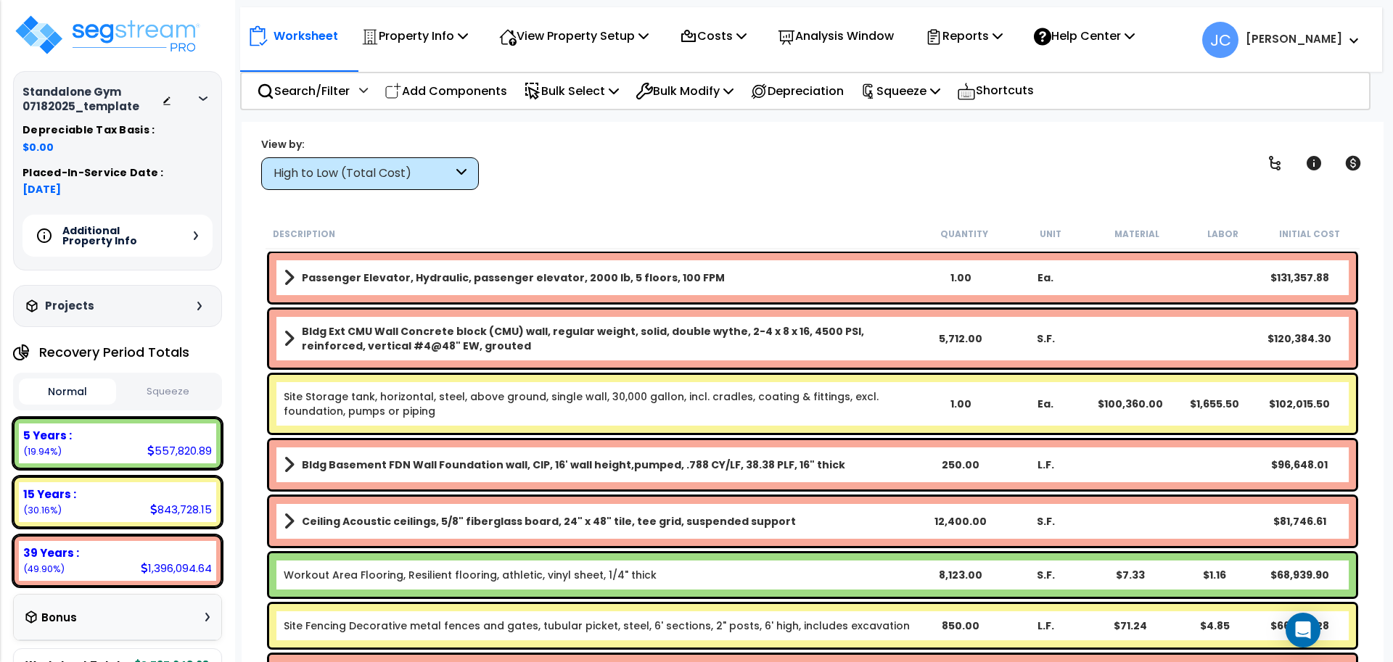
click at [207, 95] on div at bounding box center [207, 98] width 12 height 9
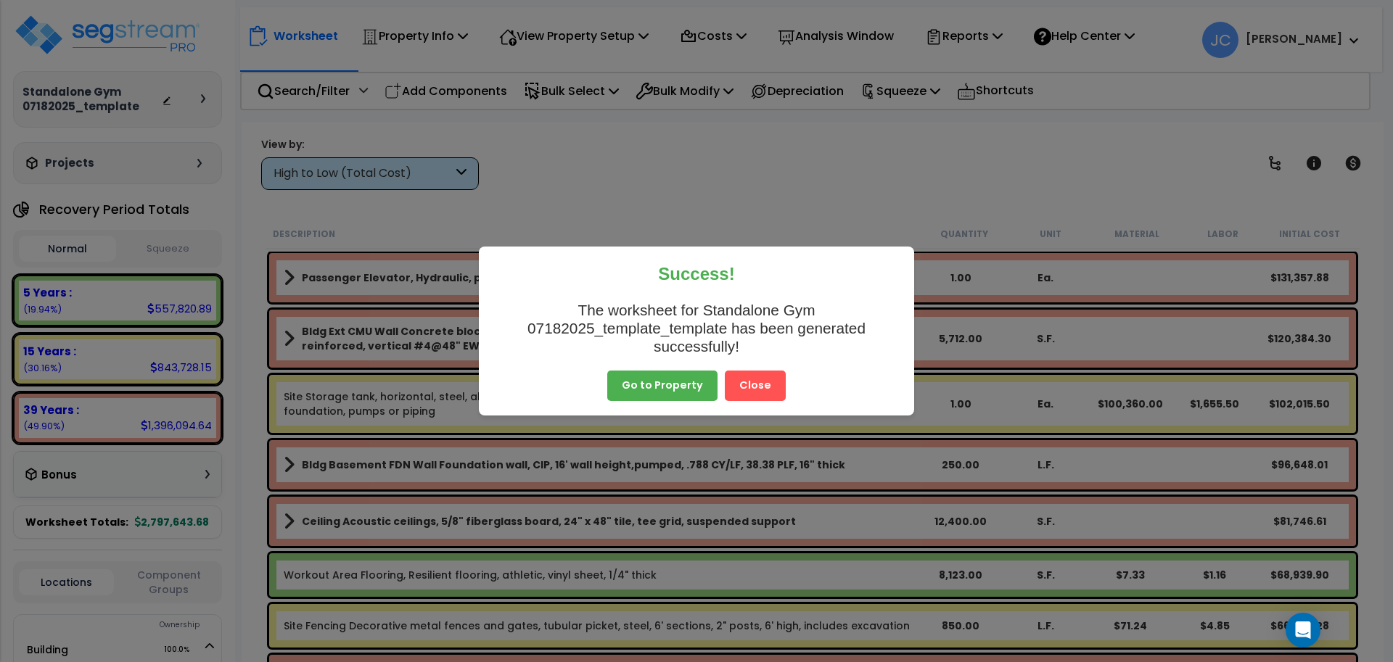
click at [750, 392] on button "Close" at bounding box center [755, 386] width 61 height 30
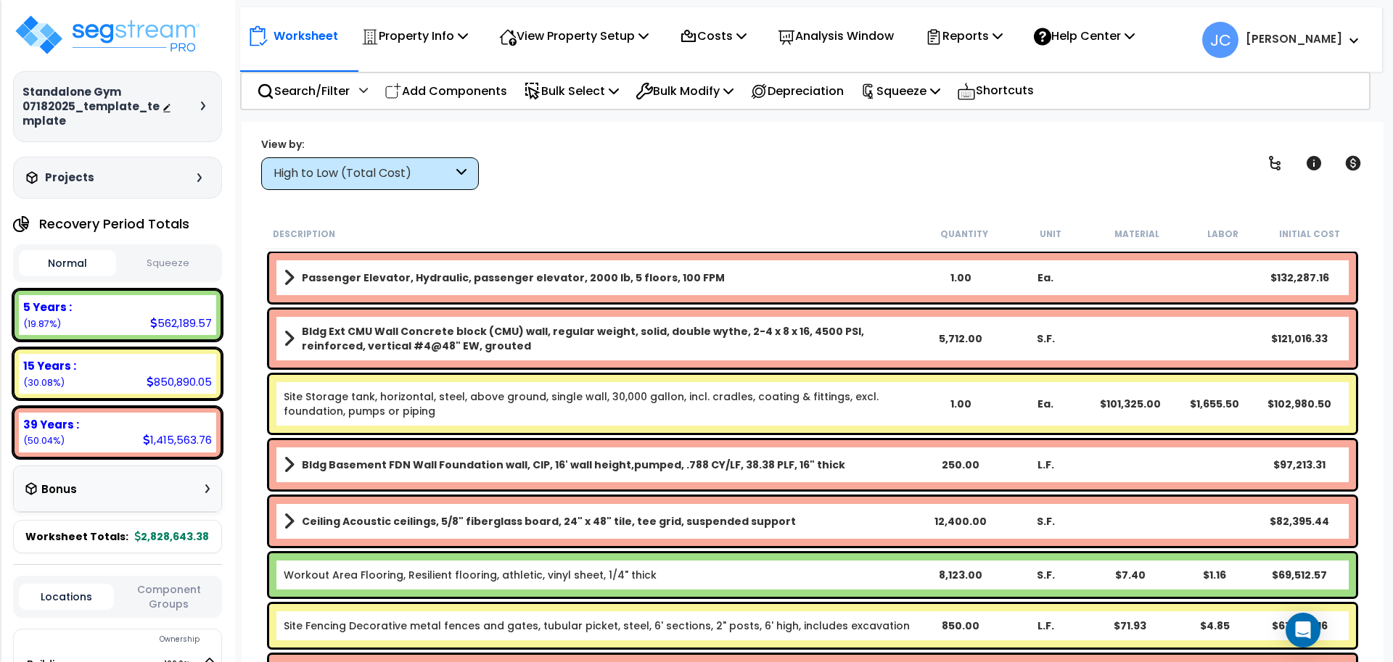
click at [409, 186] on div "High to Low (Total Cost)" at bounding box center [370, 173] width 218 height 33
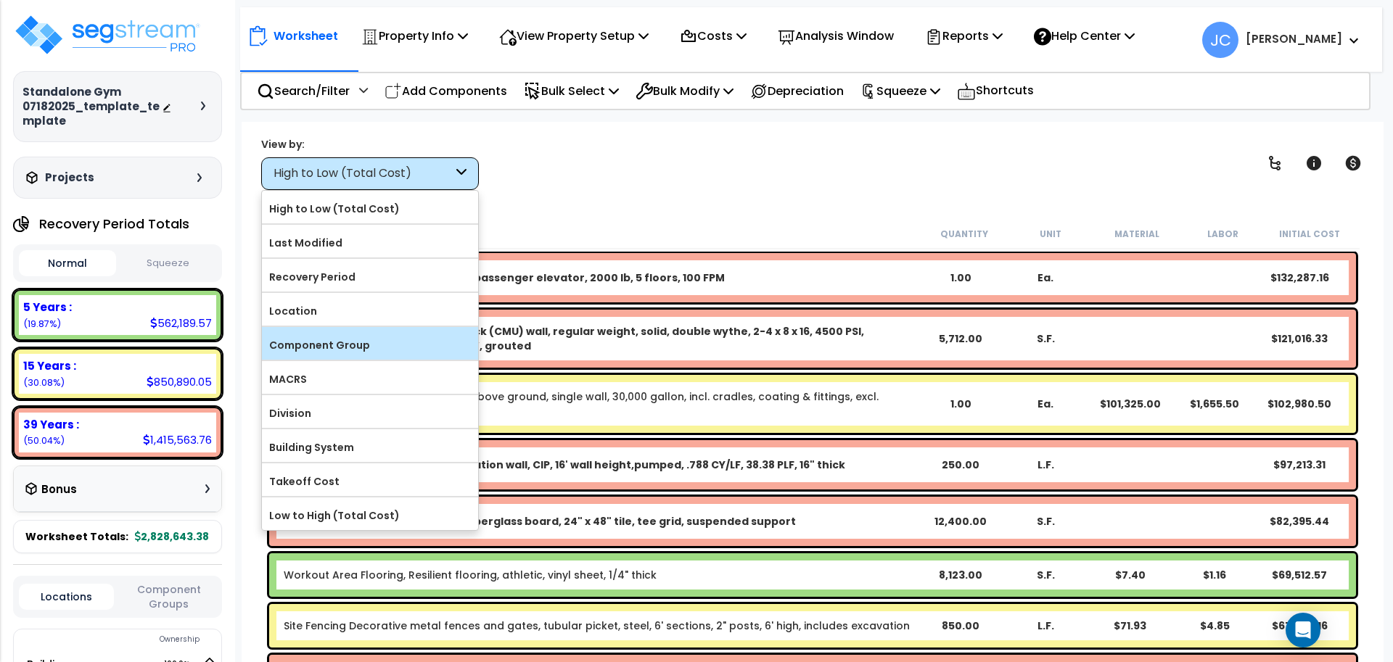
click at [371, 338] on label "Component Group" at bounding box center [370, 345] width 216 height 22
click at [0, 0] on input "Component Group" at bounding box center [0, 0] width 0 height 0
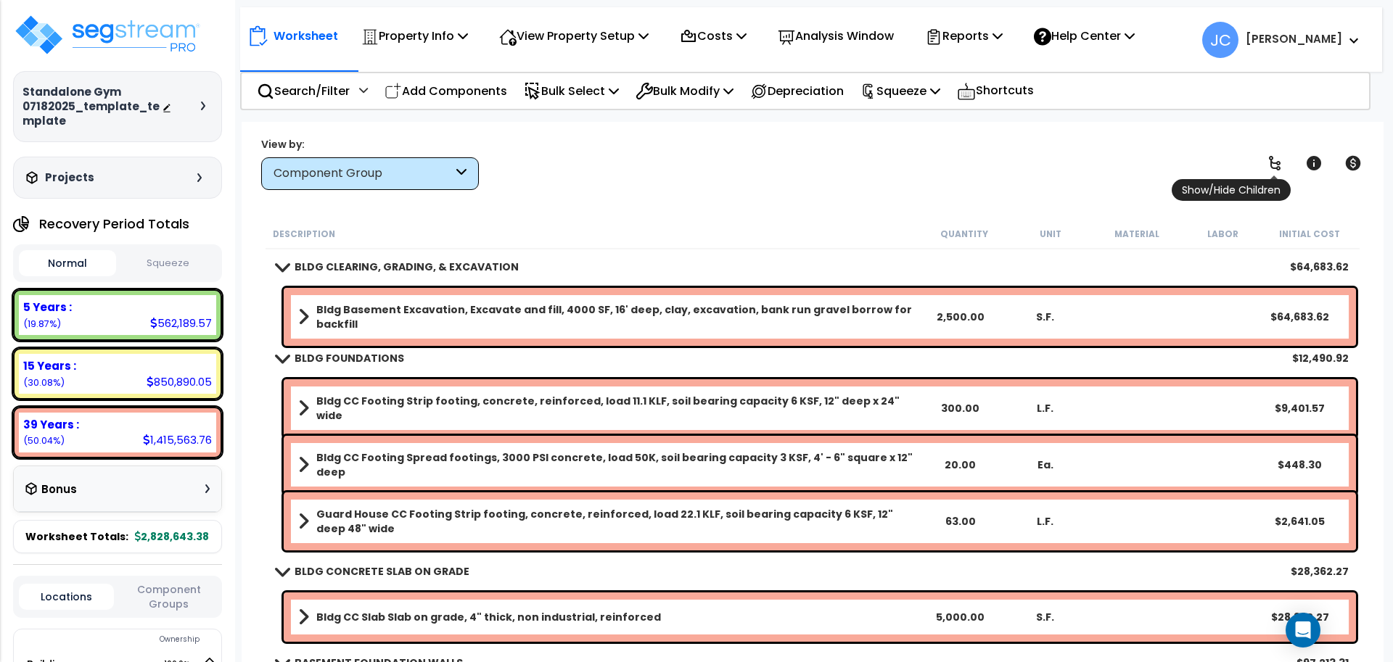
click at [1270, 178] on div "View by: Component Group High to Low (Total Cost)" at bounding box center [812, 163] width 1113 height 54
click at [1274, 170] on icon at bounding box center [1274, 163] width 17 height 17
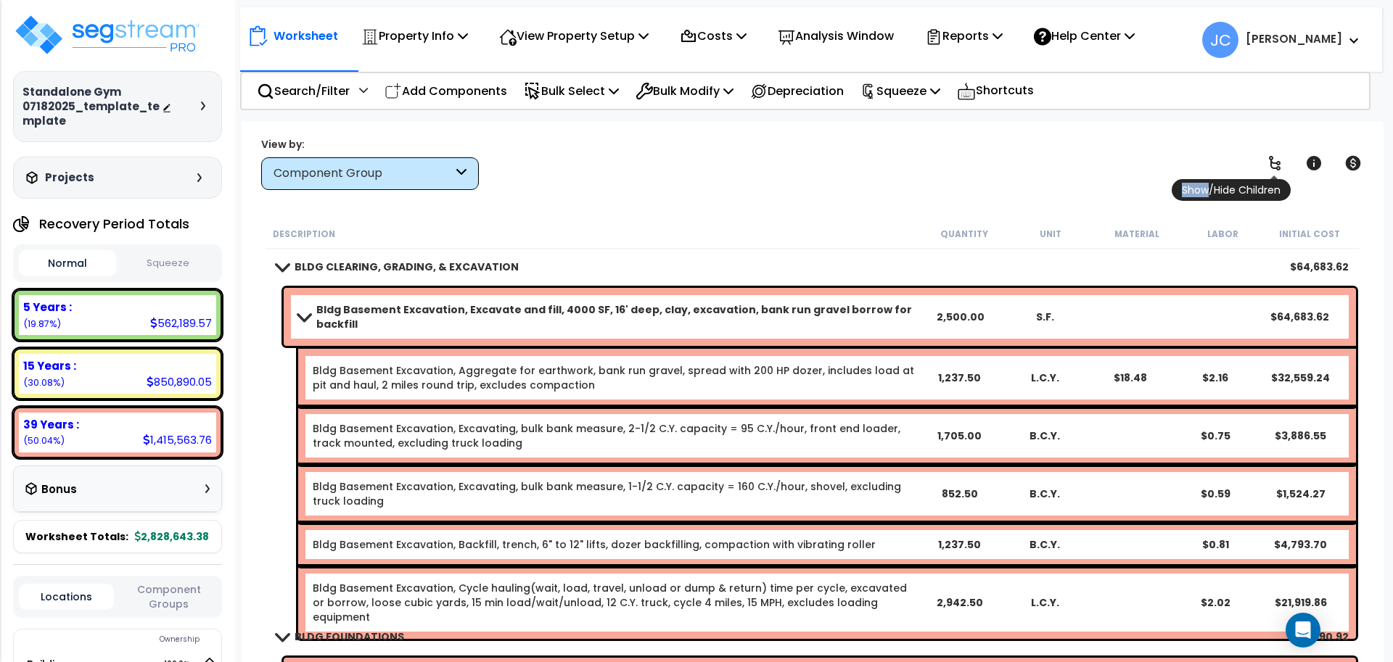
click at [1275, 166] on icon at bounding box center [1274, 163] width 17 height 17
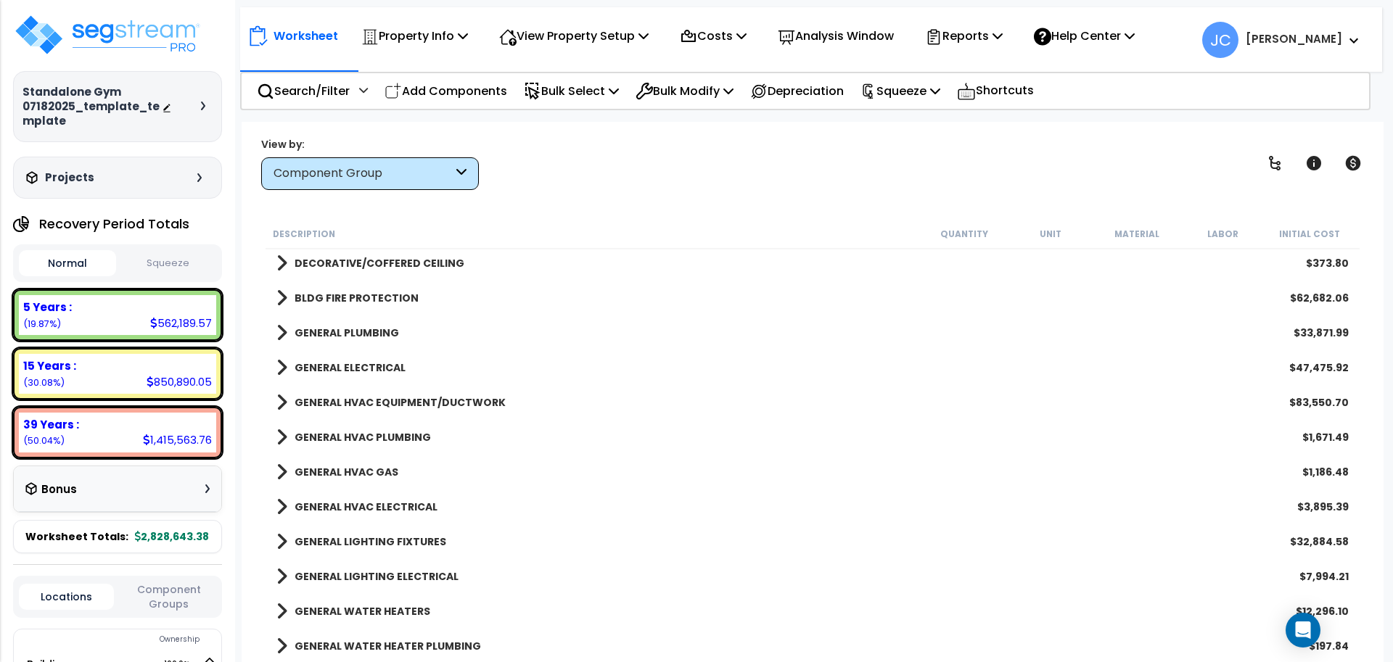
scroll to position [1772, 0]
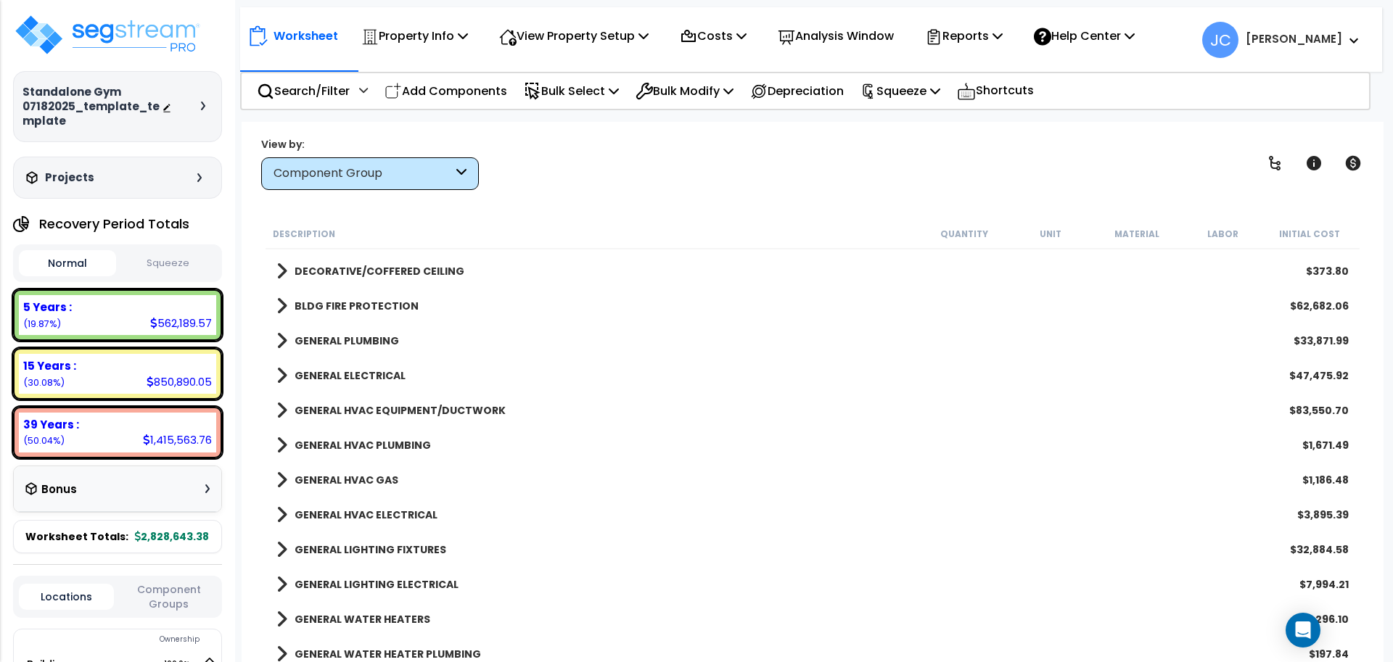
click at [387, 309] on b "BLDG FIRE PROTECTION" at bounding box center [357, 306] width 124 height 15
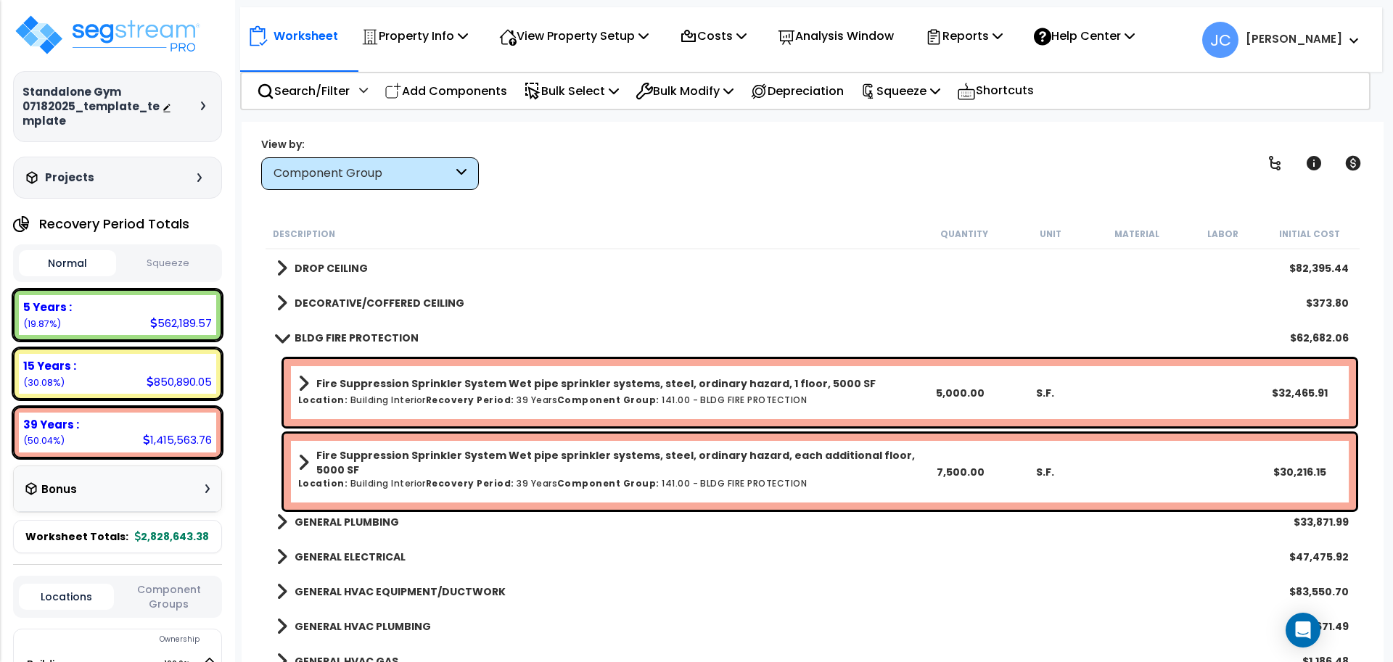
scroll to position [1722, 0]
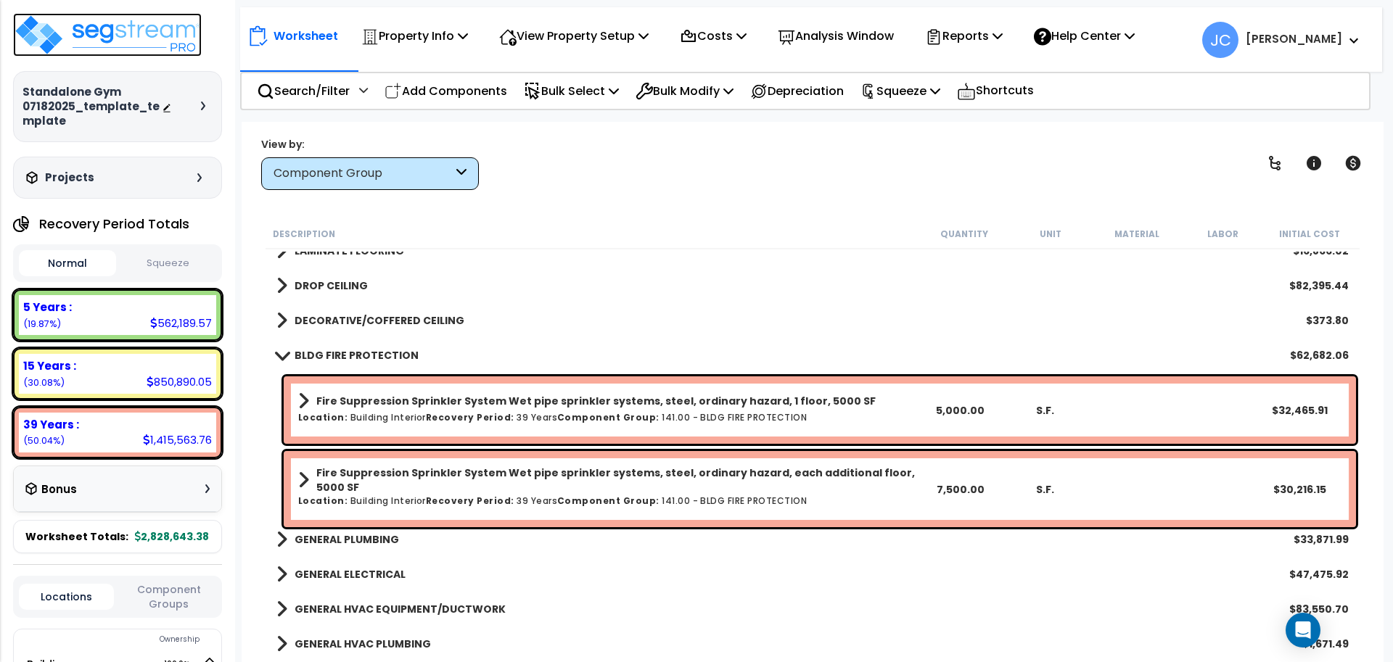
click at [155, 44] on img at bounding box center [107, 35] width 189 height 44
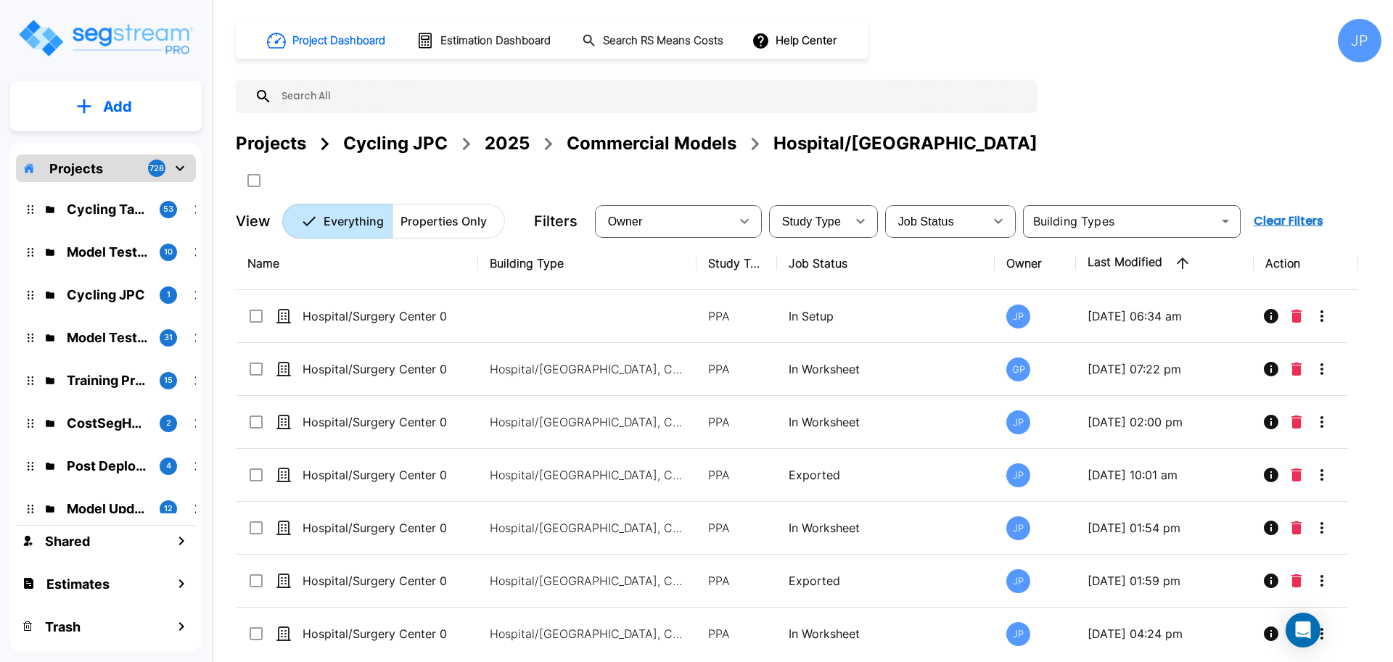
click at [596, 147] on div "Commercial Models" at bounding box center [652, 144] width 170 height 26
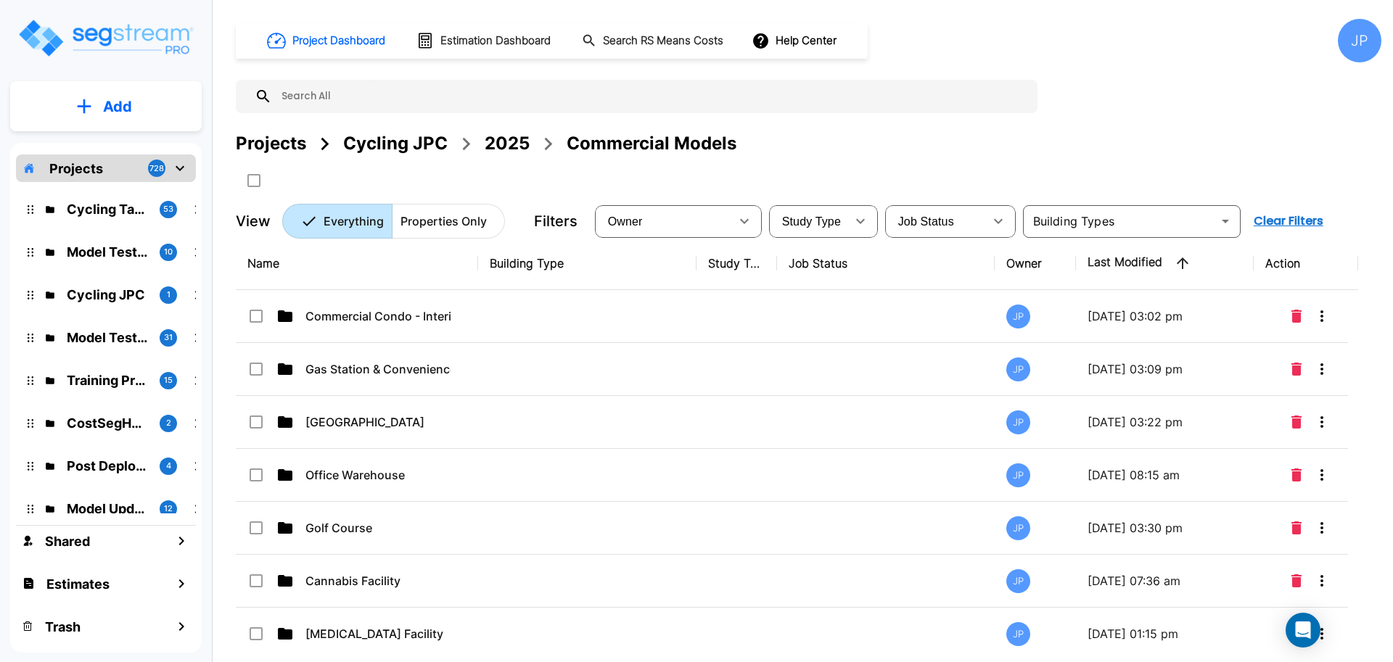
click at [514, 140] on div "2025" at bounding box center [507, 144] width 45 height 26
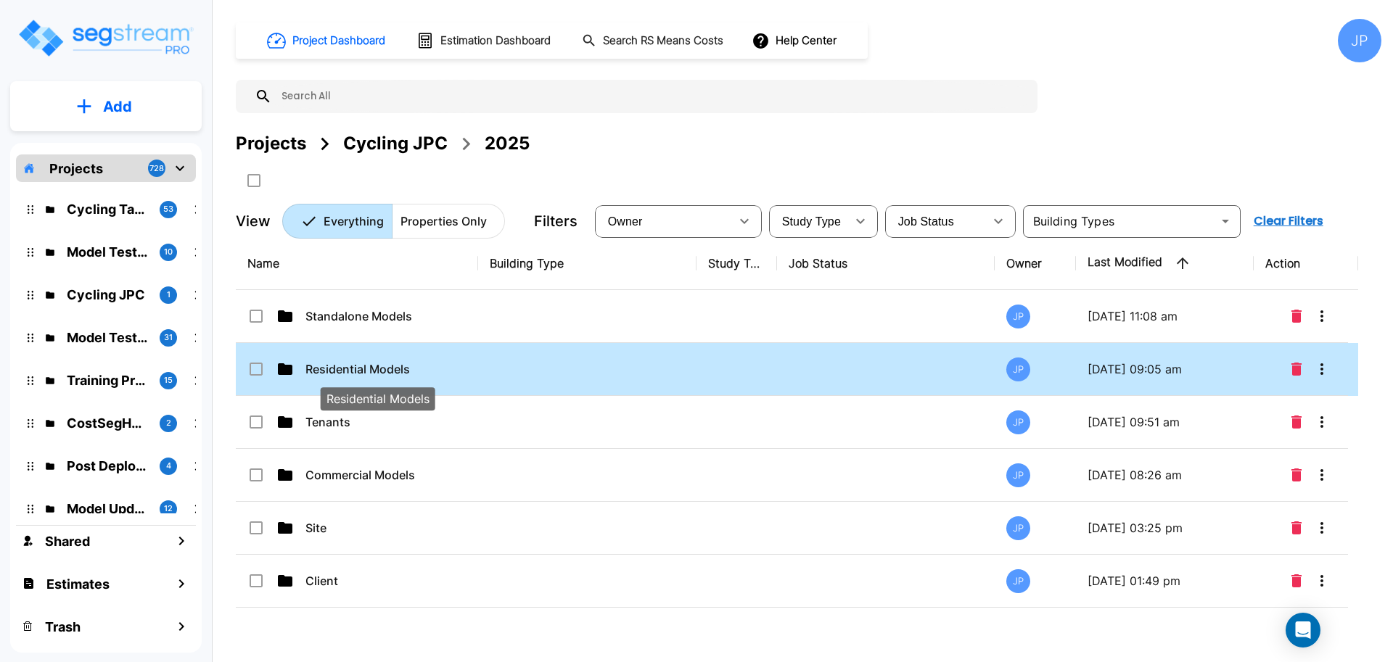
click at [369, 361] on p "Residential Models" at bounding box center [377, 369] width 145 height 17
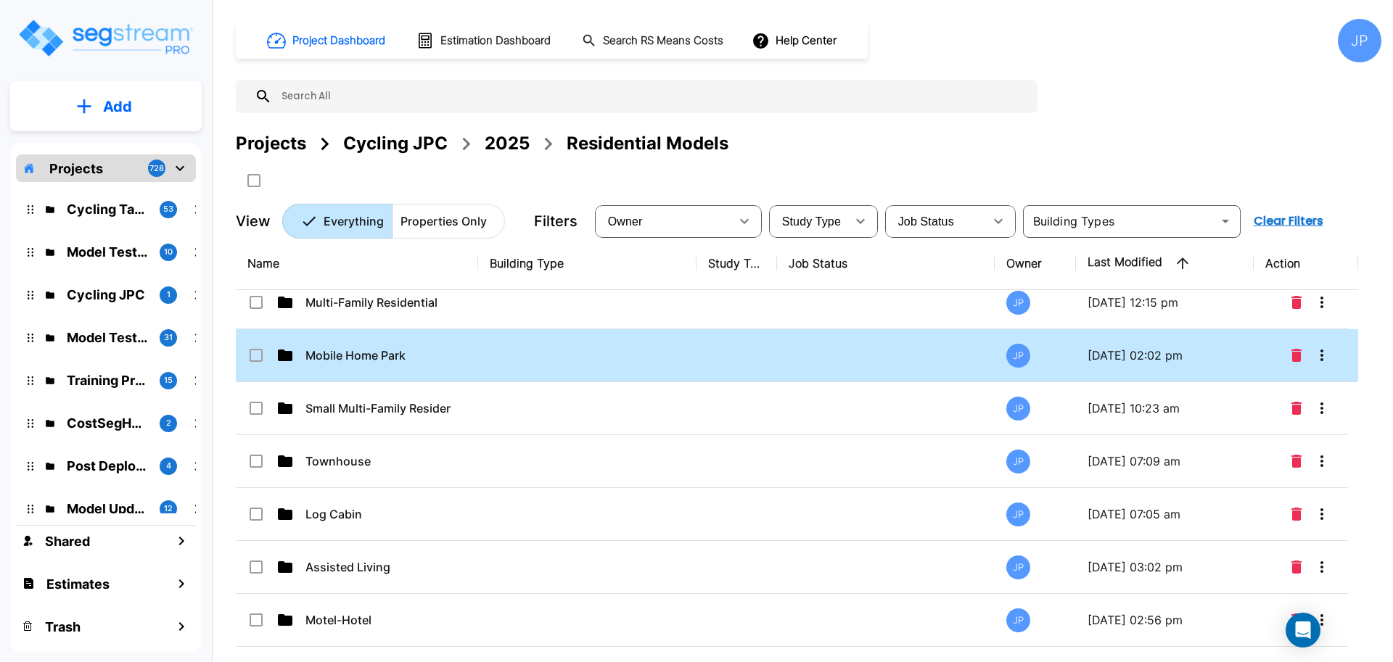
scroll to position [116, 0]
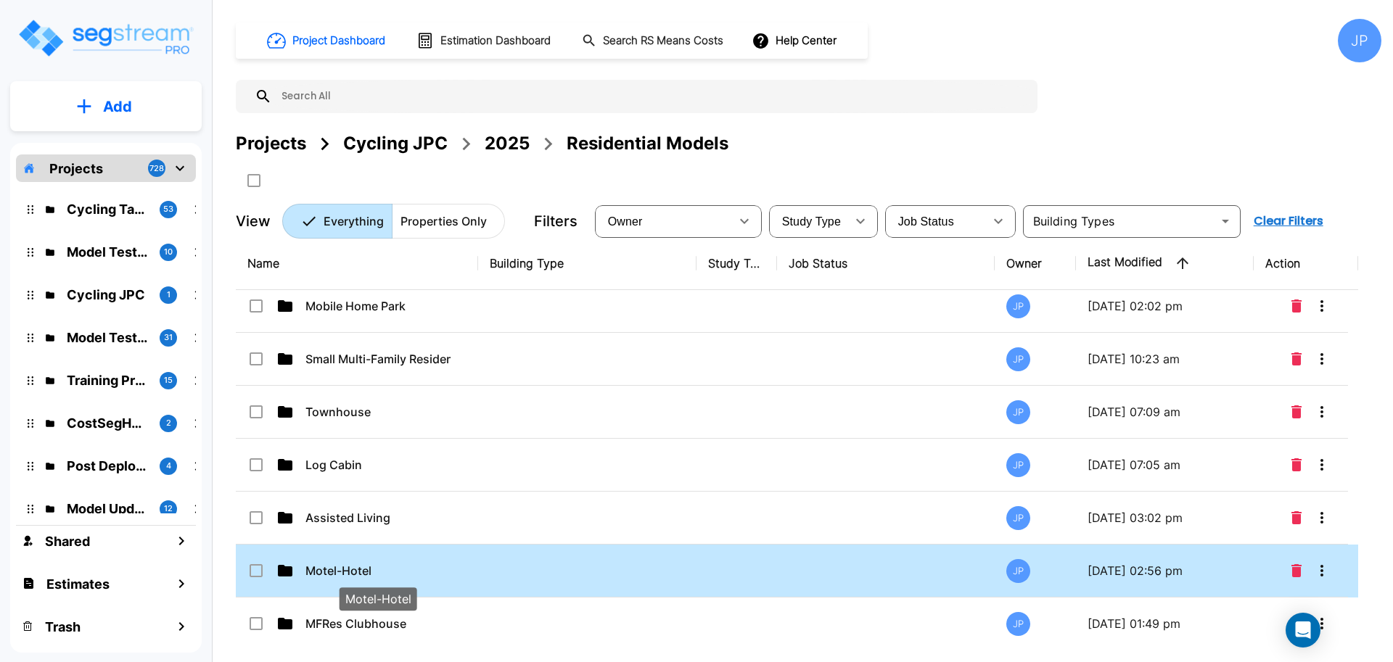
click at [409, 574] on p "Motel-Hotel" at bounding box center [377, 570] width 145 height 17
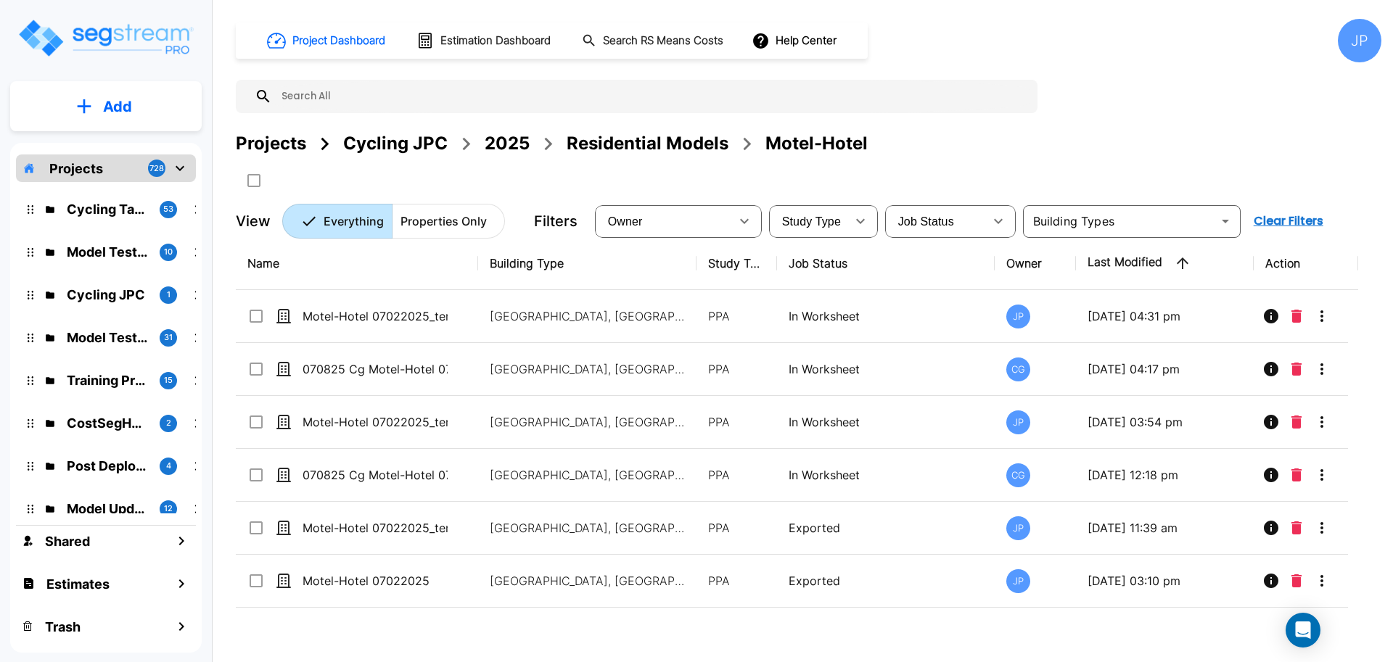
click at [499, 146] on div "2025" at bounding box center [507, 144] width 45 height 26
click at [977, 49] on div "Project Dashboard Estimation Dashboard Search RS Means Costs Help Center JP" at bounding box center [809, 41] width 1146 height 44
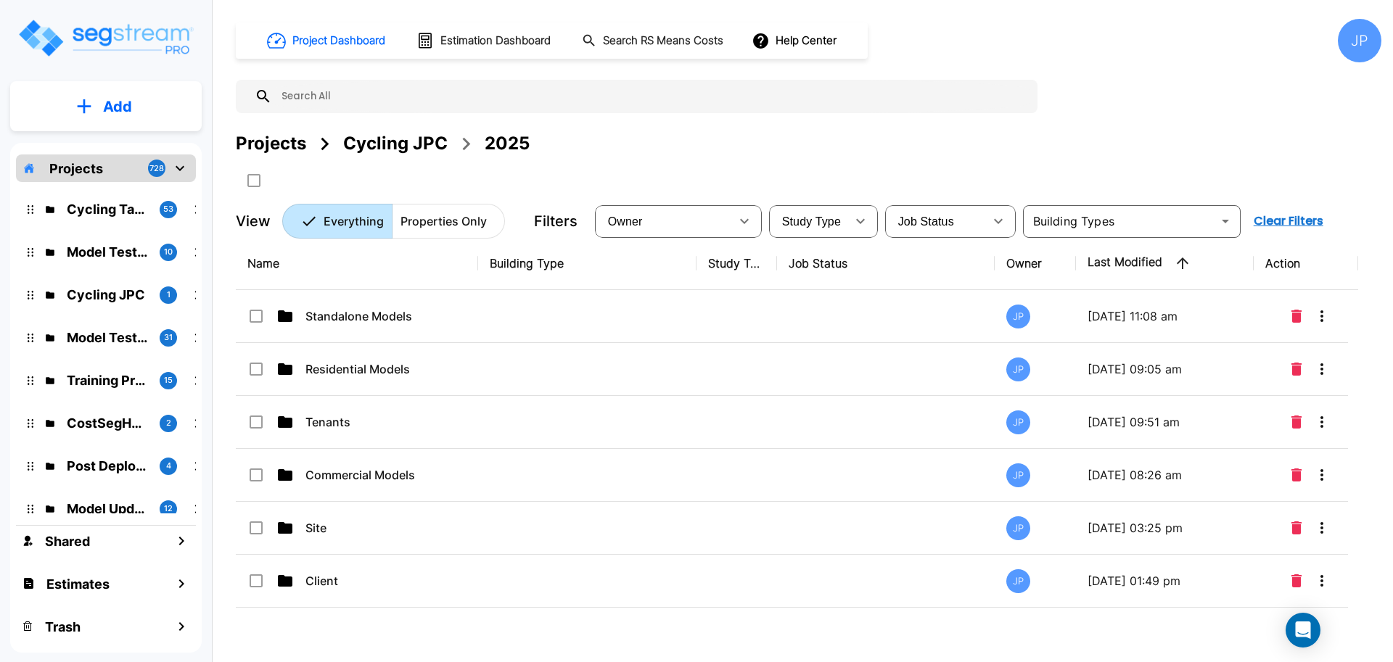
click at [519, 369] on td at bounding box center [587, 369] width 218 height 53
click at [519, 371] on td at bounding box center [587, 369] width 218 height 53
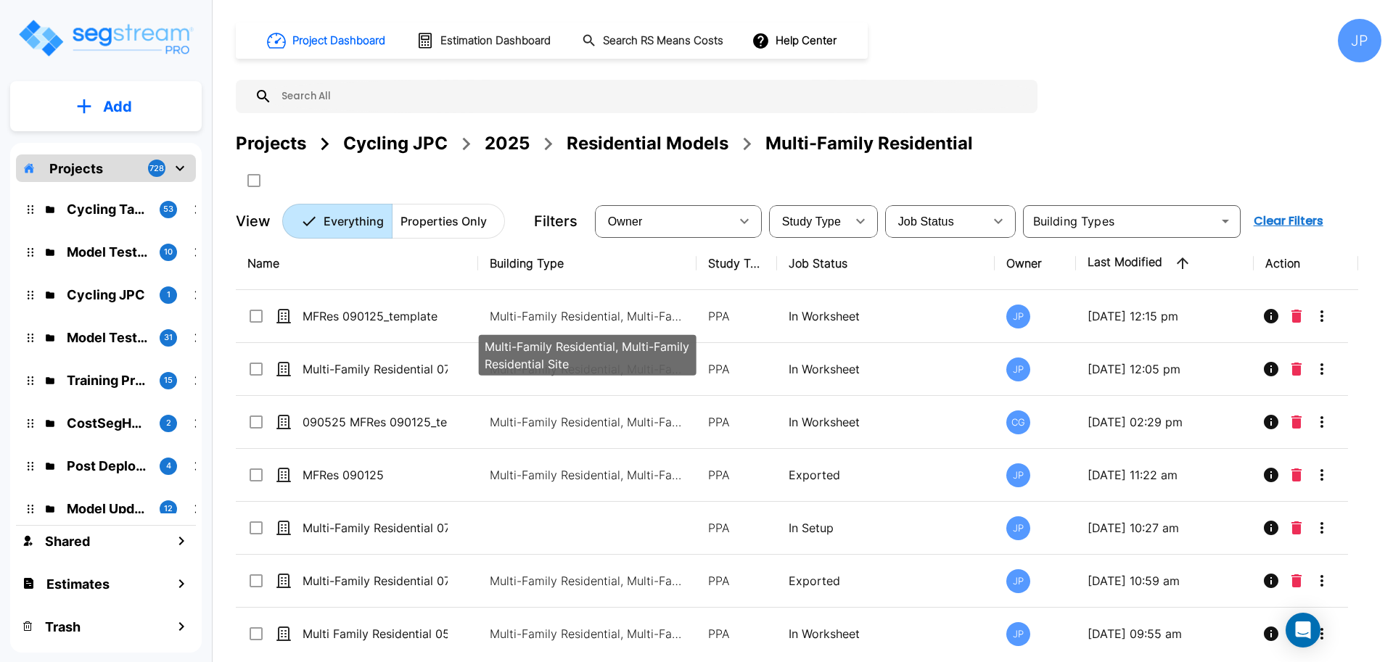
drag, startPoint x: 621, startPoint y: 319, endPoint x: 739, endPoint y: 7, distance: 334.0
click at [621, 319] on p "Multi-Family Residential, Multi-Family Residential Site" at bounding box center [588, 316] width 196 height 17
click at [621, 320] on p "Multi-Family Residential, Multi-Family Residential Site" at bounding box center [588, 316] width 196 height 17
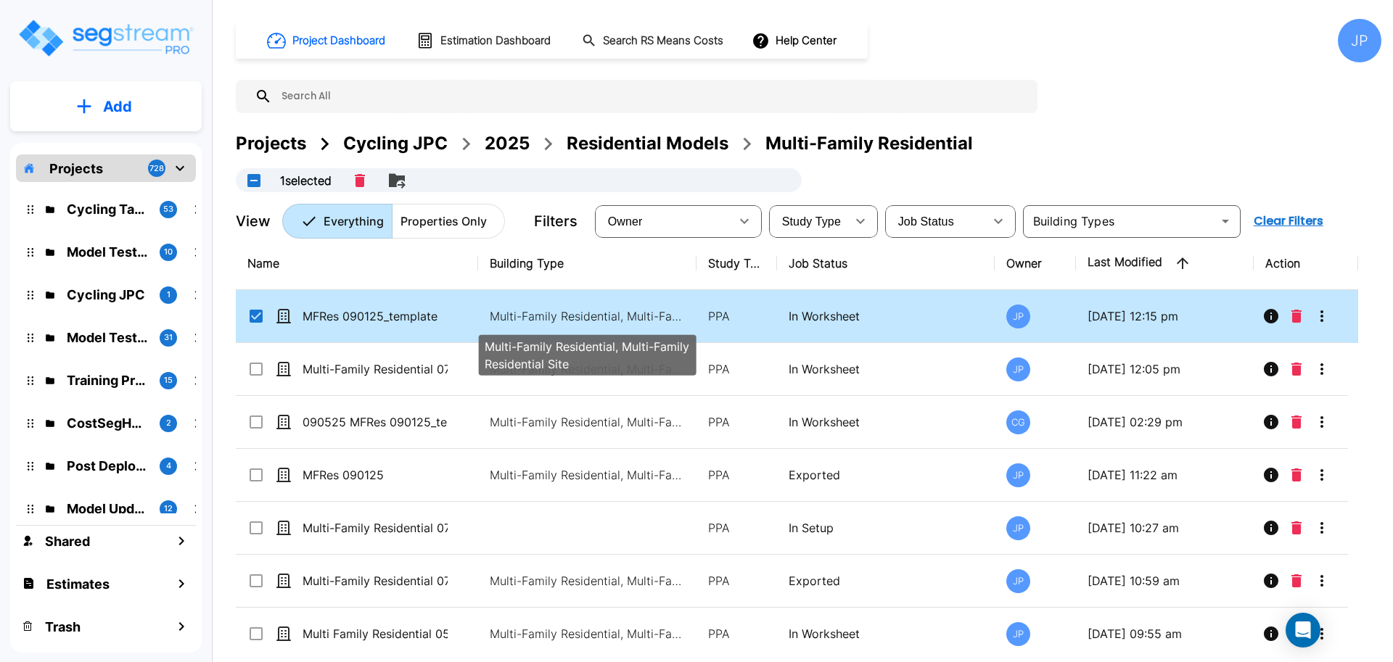
checkbox input "true"
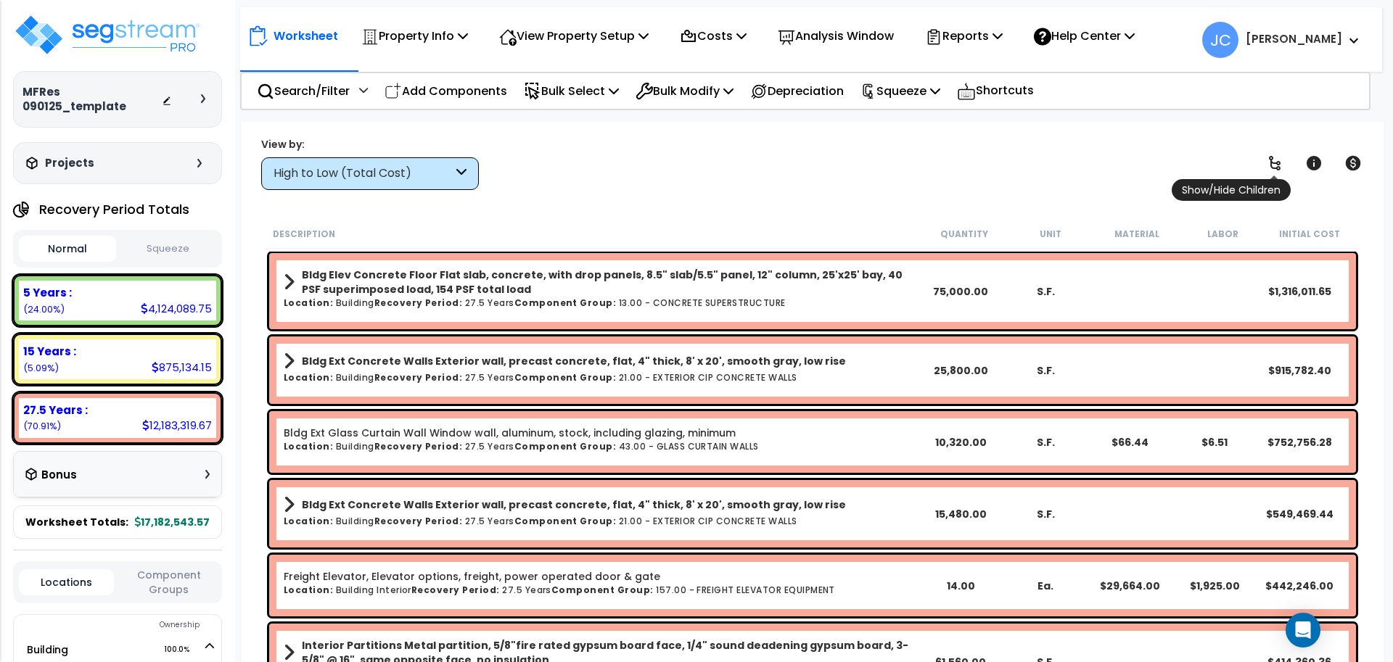
click at [1280, 160] on icon at bounding box center [1274, 163] width 17 height 17
click at [1273, 179] on span "Show/Hide Children" at bounding box center [1231, 190] width 119 height 22
click at [1273, 158] on icon at bounding box center [1274, 163] width 17 height 17
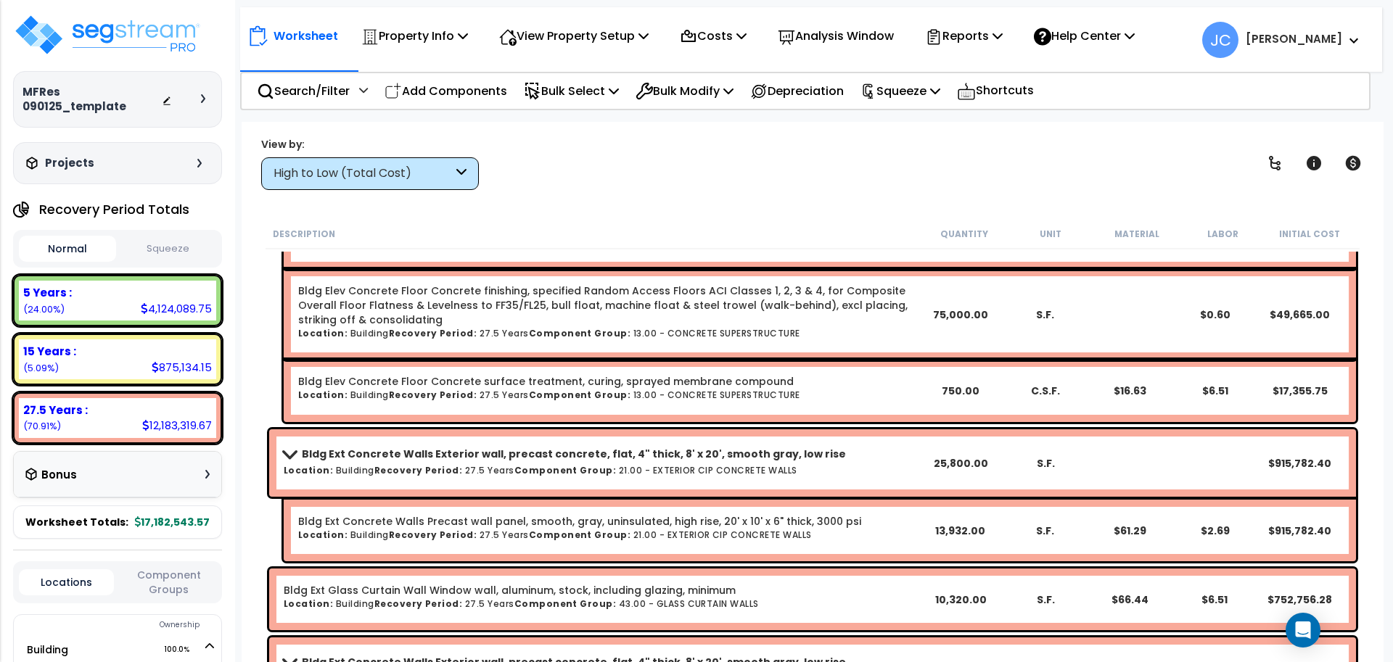
scroll to position [447, 0]
